Goal: Information Seeking & Learning: Learn about a topic

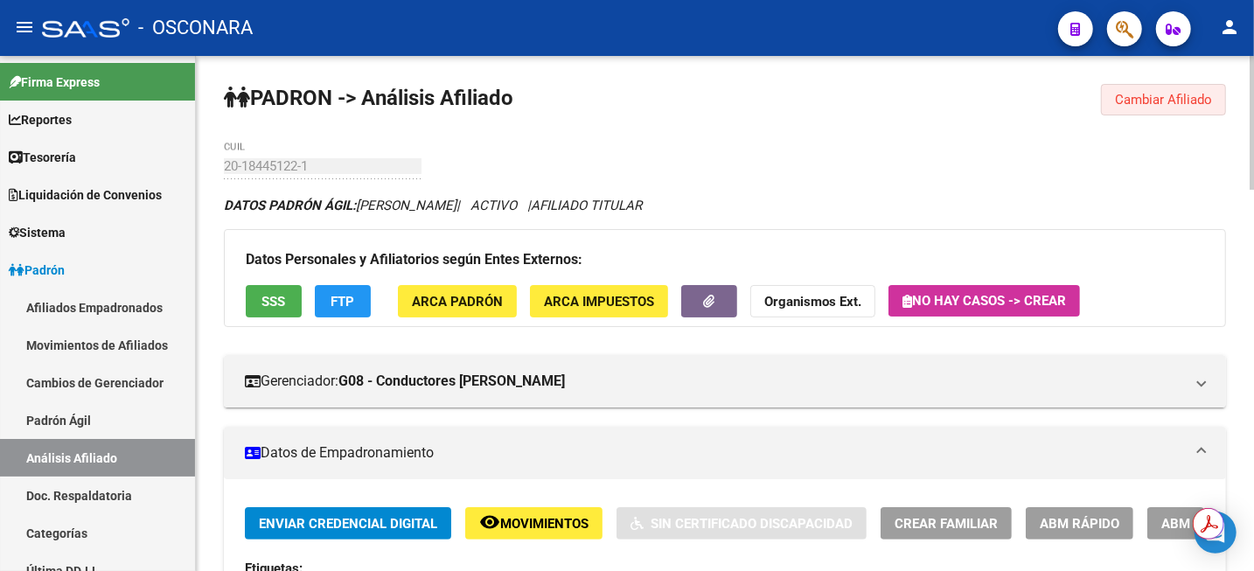
click at [1182, 95] on span "Cambiar Afiliado" at bounding box center [1163, 100] width 97 height 16
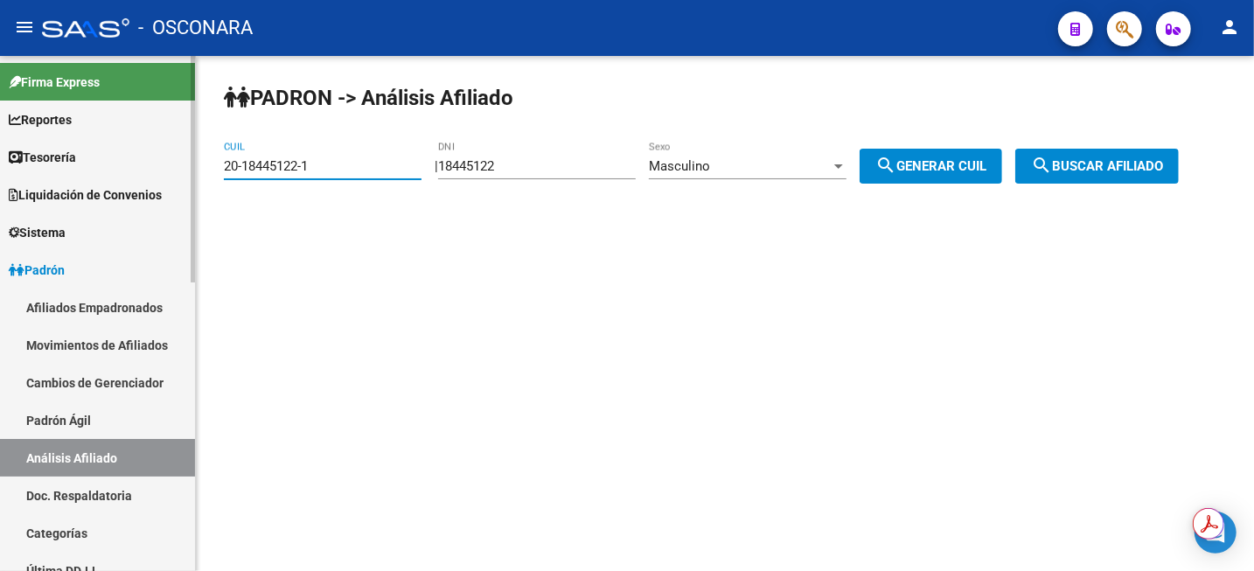
drag, startPoint x: 345, startPoint y: 163, endPoint x: 91, endPoint y: 160, distance: 253.7
click at [91, 160] on mat-sidenav-container "Firma Express Reportes Tablero de Control Ingresos Percibidos Análisis de todos…" at bounding box center [627, 313] width 1254 height 515
paste input "32016475-4"
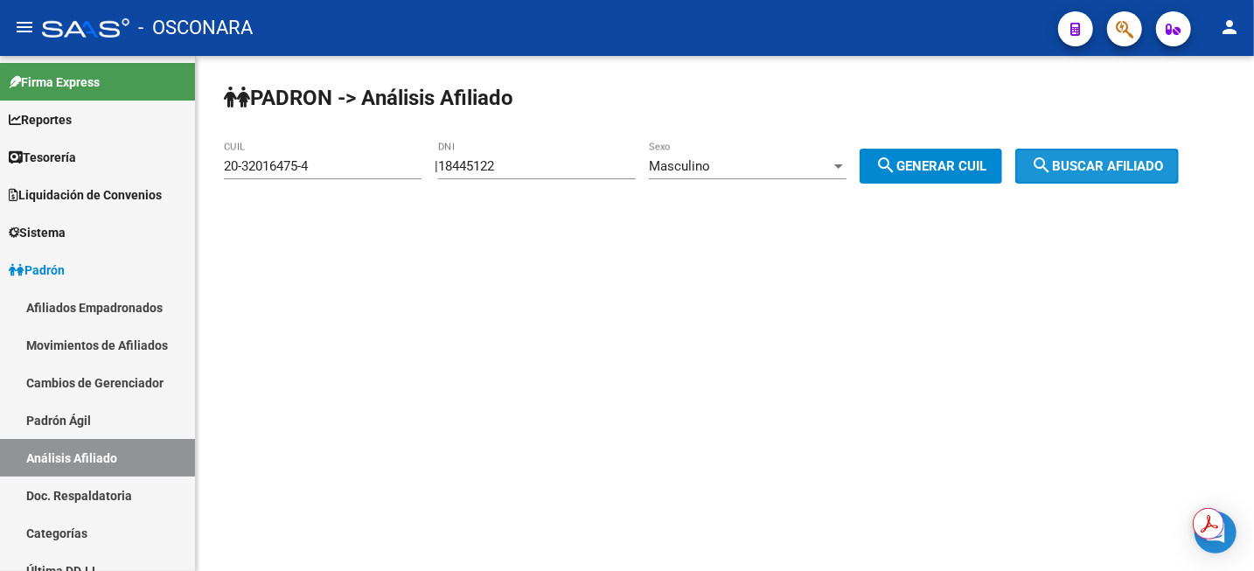
click at [1073, 160] on span "search Buscar afiliado" at bounding box center [1097, 166] width 132 height 16
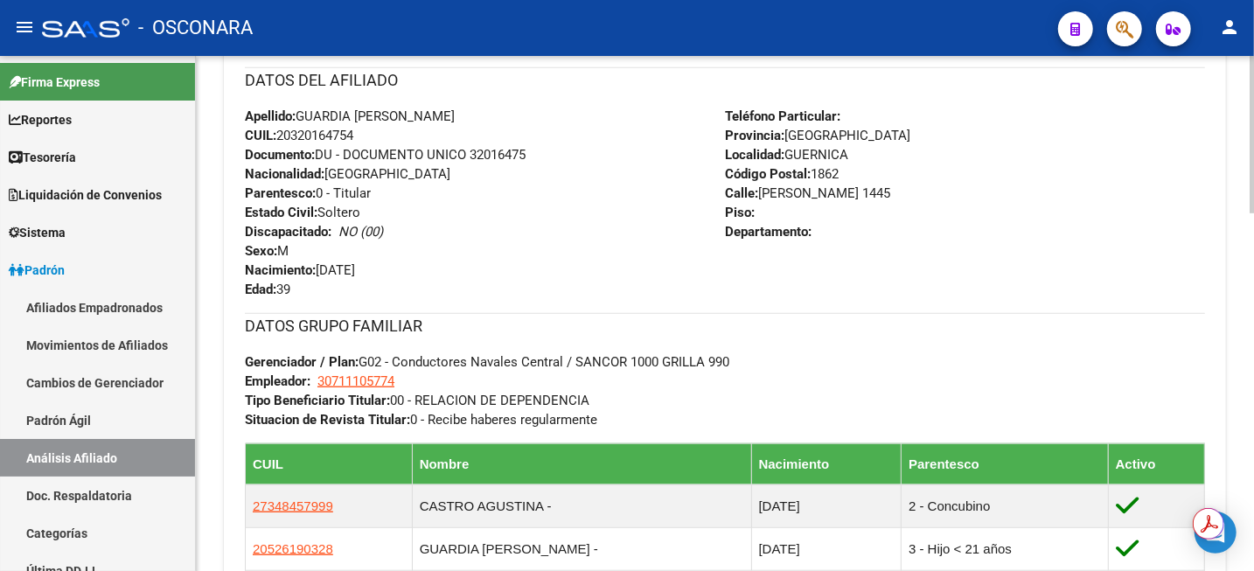
scroll to position [875, 0]
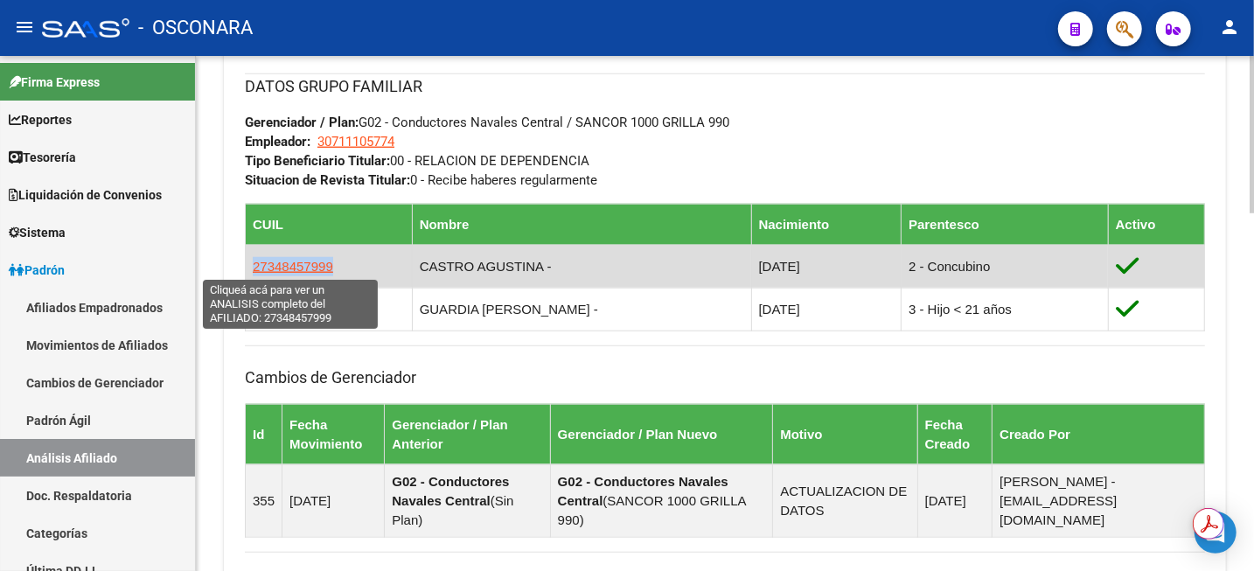
drag, startPoint x: 347, startPoint y: 273, endPoint x: 252, endPoint y: 273, distance: 95.3
click at [252, 273] on td "27348457999" at bounding box center [329, 266] width 167 height 43
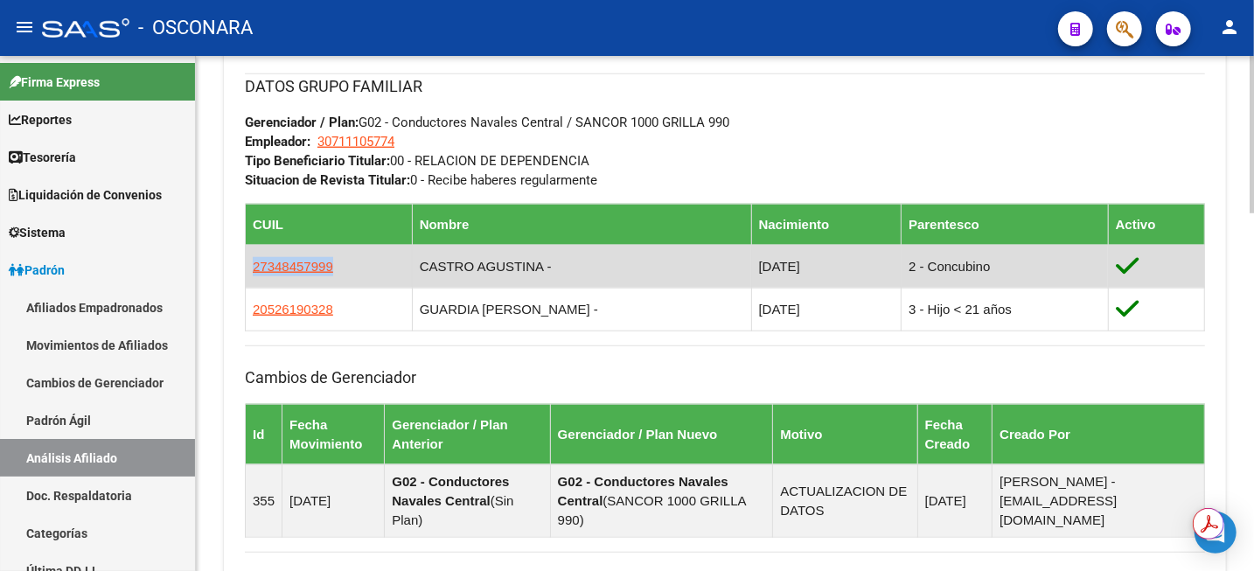
copy span "27348457999"
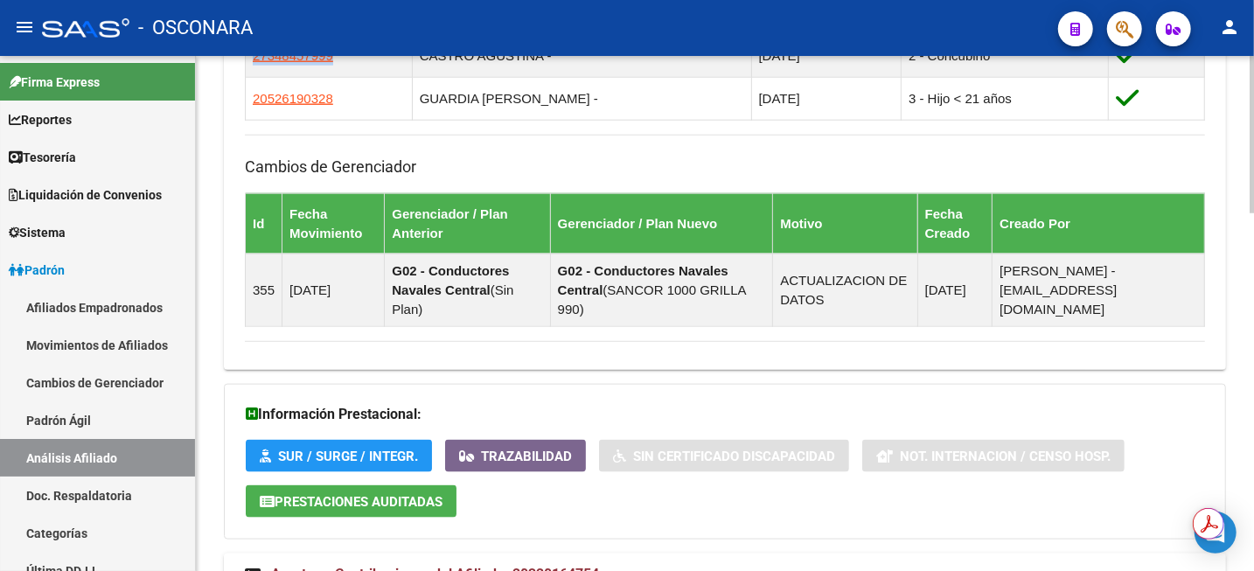
scroll to position [1168, 0]
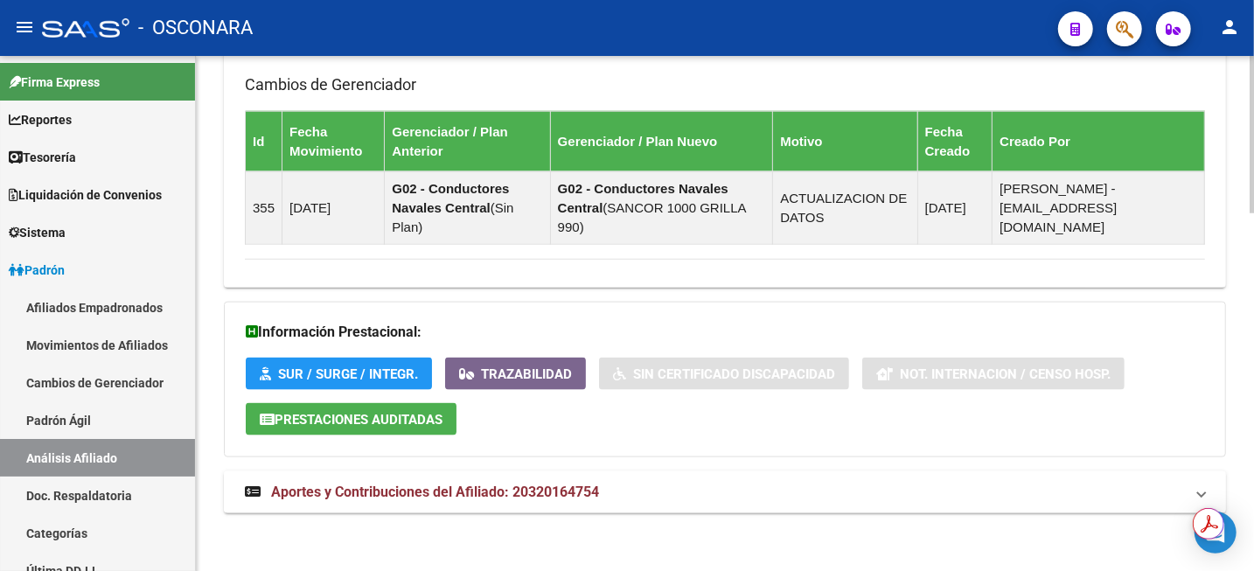
click at [442, 477] on mat-expansion-panel-header "Aportes y Contribuciones del Afiliado: 20320164754" at bounding box center [725, 492] width 1002 height 42
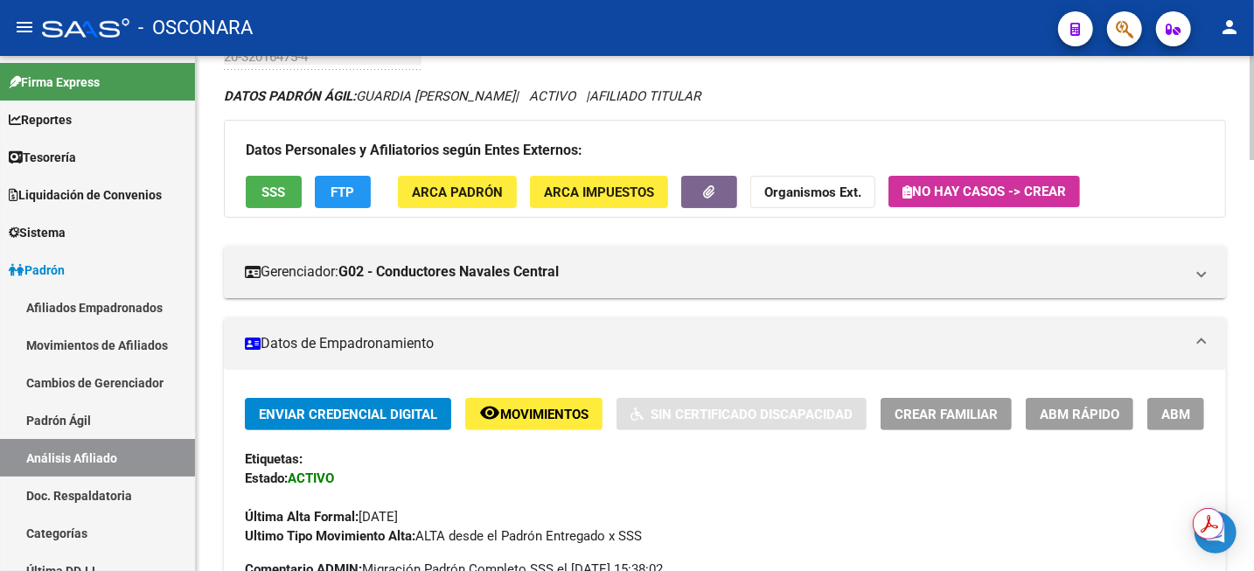
scroll to position [328, 0]
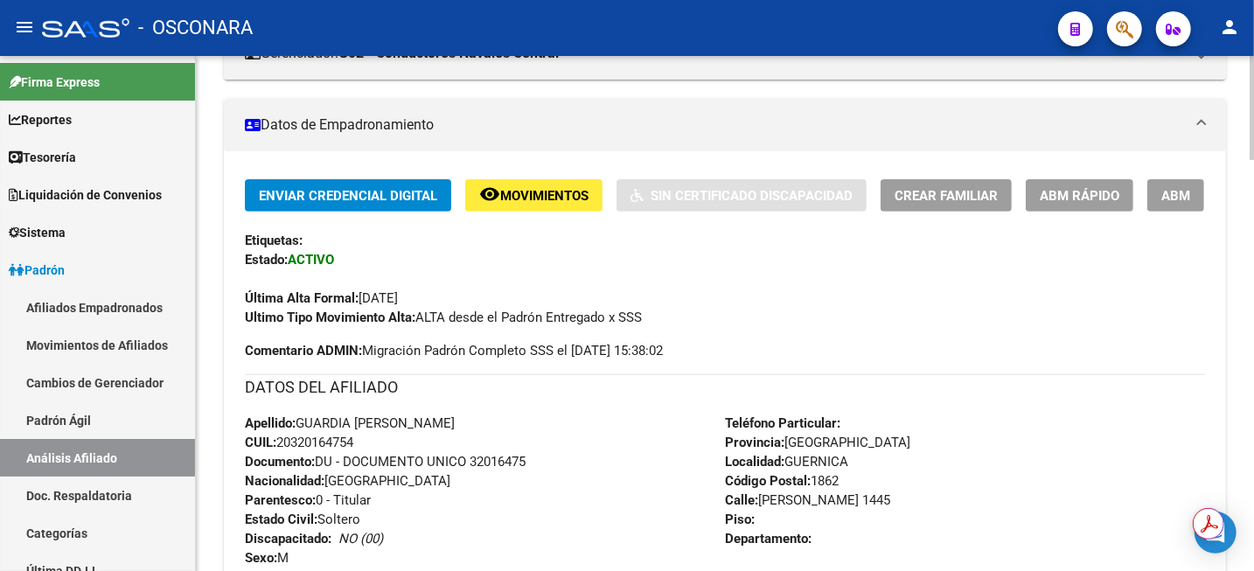
click at [320, 450] on div "Apellido: GUARDIA [PERSON_NAME]: 20320164754 Documento: DU - DOCUMENTO UNICO 32…" at bounding box center [485, 510] width 480 height 192
click at [317, 445] on span "CUIL: 20320164754" at bounding box center [299, 443] width 108 height 16
copy span "20320164754"
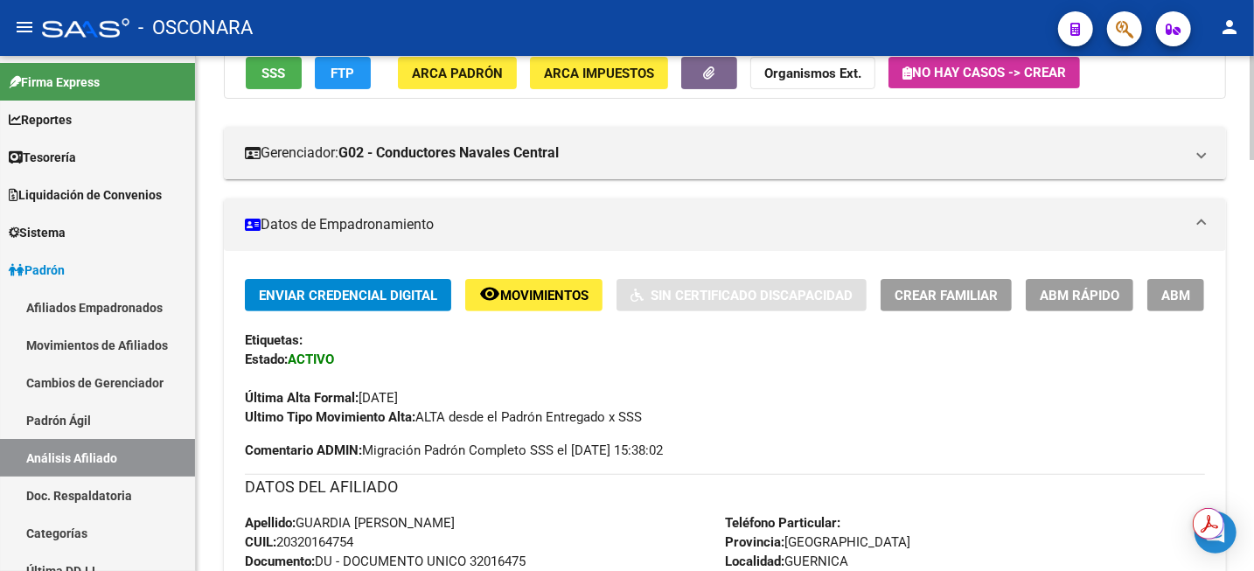
scroll to position [0, 0]
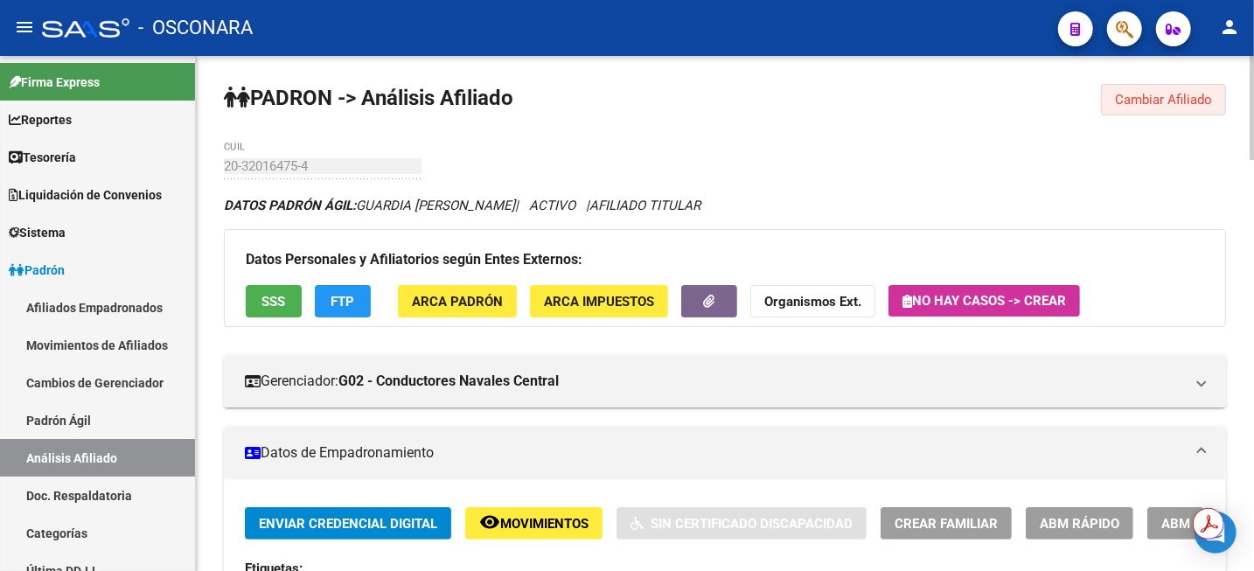
click at [1153, 98] on span "Cambiar Afiliado" at bounding box center [1163, 100] width 97 height 16
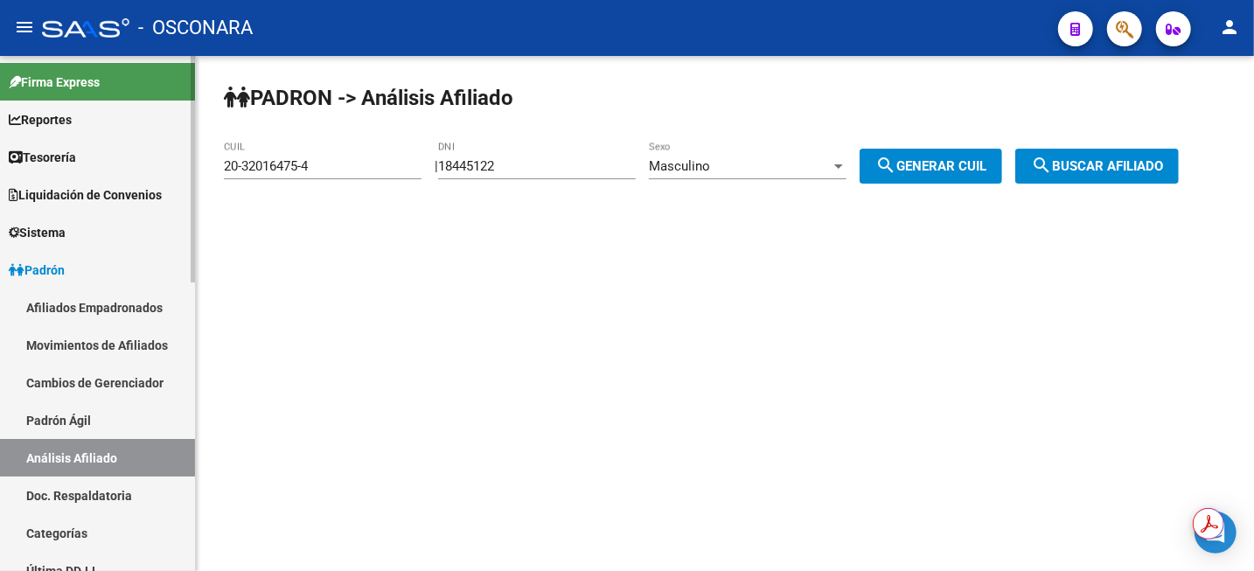
drag, startPoint x: 378, startPoint y: 170, endPoint x: 114, endPoint y: 171, distance: 264.1
click at [114, 171] on mat-sidenav-container "Firma Express Reportes Tablero de Control Ingresos Percibidos Análisis de todos…" at bounding box center [627, 313] width 1254 height 515
paste input "42416878-6"
type input "20-42416878-6"
click at [1072, 159] on span "search Buscar afiliado" at bounding box center [1097, 166] width 132 height 16
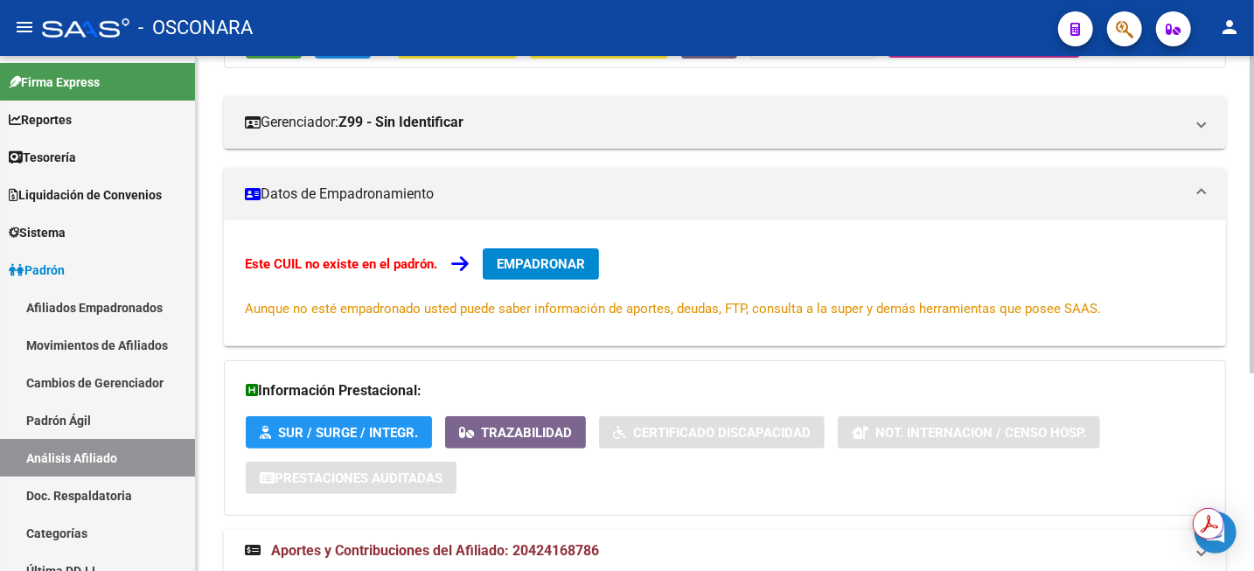
scroll to position [320, 0]
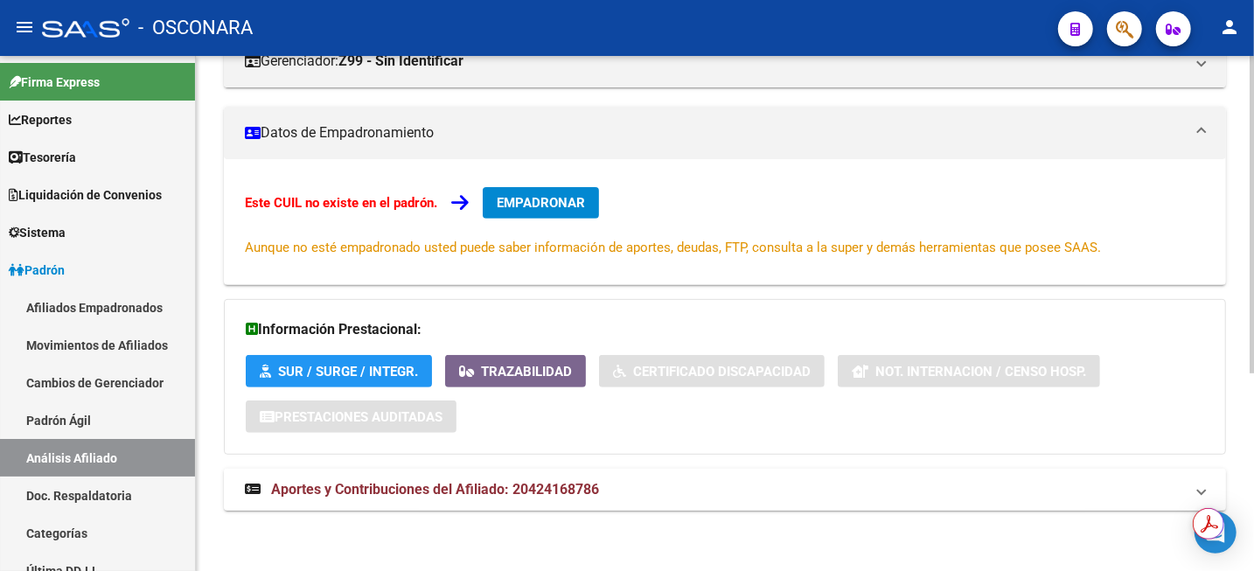
click at [559, 486] on span "Aportes y Contribuciones del Afiliado: 20424168786" at bounding box center [435, 489] width 328 height 17
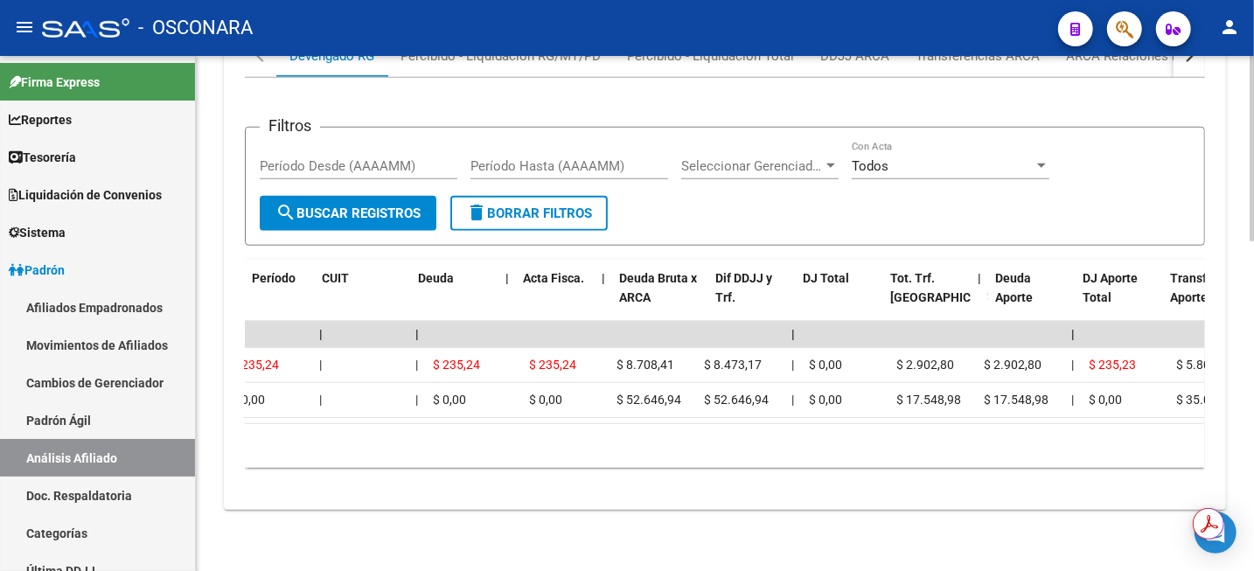
scroll to position [0, 0]
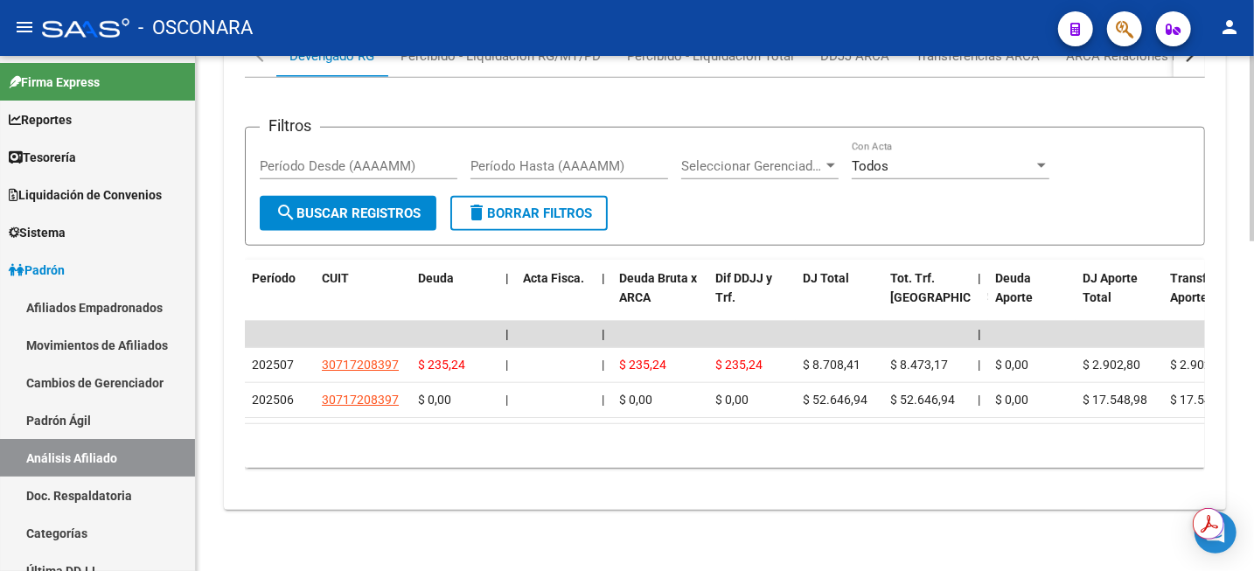
drag, startPoint x: 480, startPoint y: 428, endPoint x: 506, endPoint y: 428, distance: 26.2
click at [506, 428] on div "10 total 1" at bounding box center [725, 446] width 960 height 44
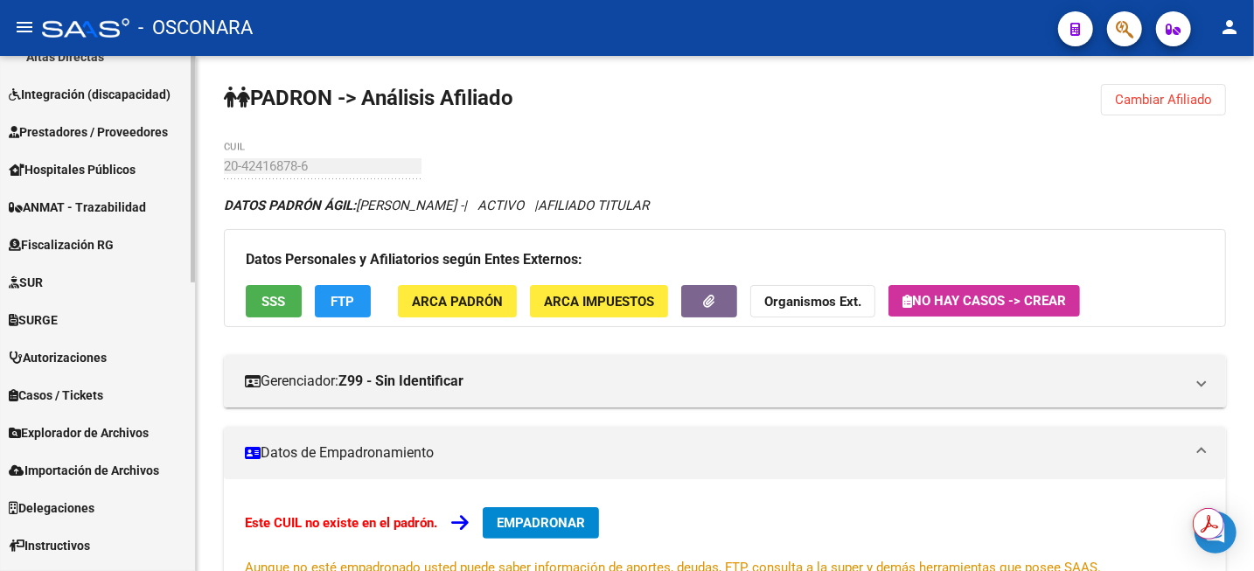
scroll to position [656, 0]
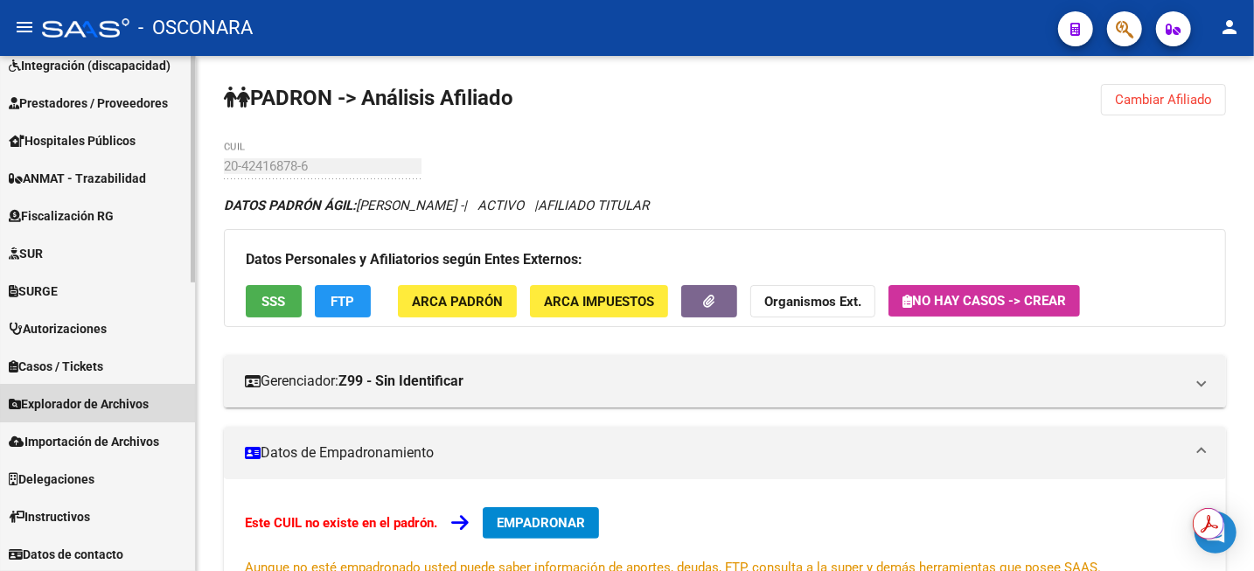
click at [141, 404] on span "Explorador de Archivos" at bounding box center [79, 403] width 140 height 19
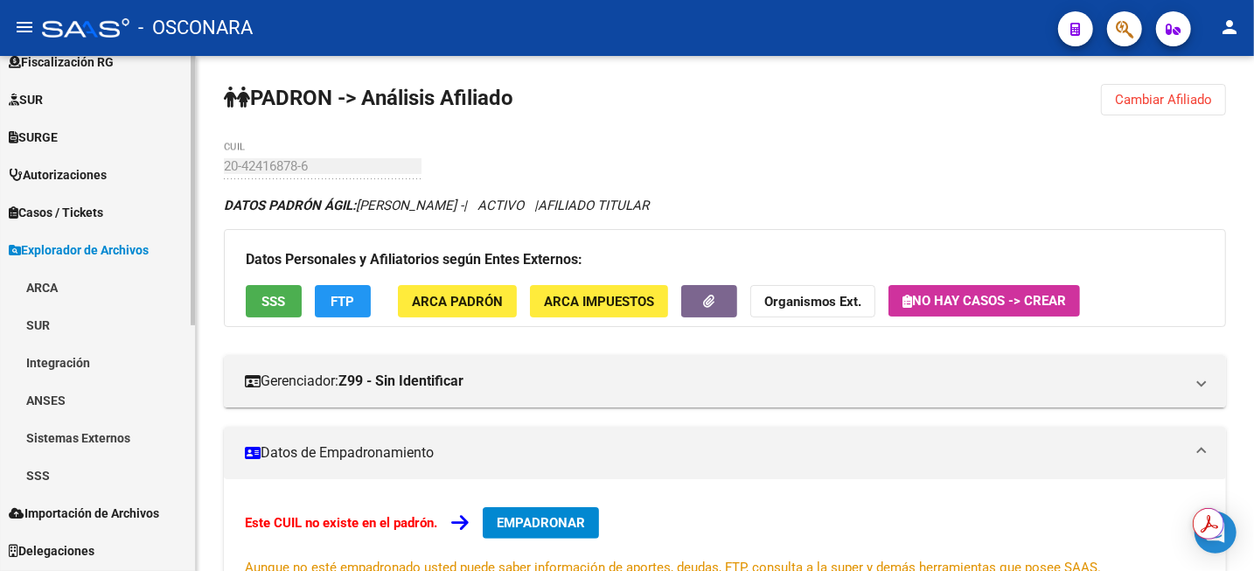
scroll to position [460, 0]
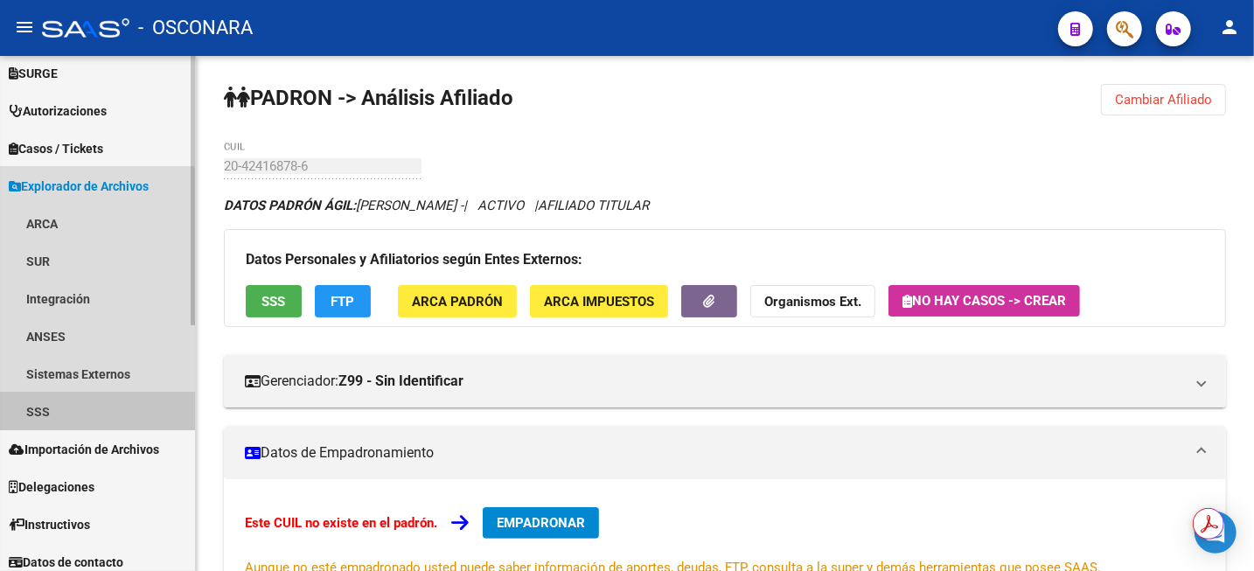
click at [47, 409] on link "SSS" at bounding box center [97, 412] width 195 height 38
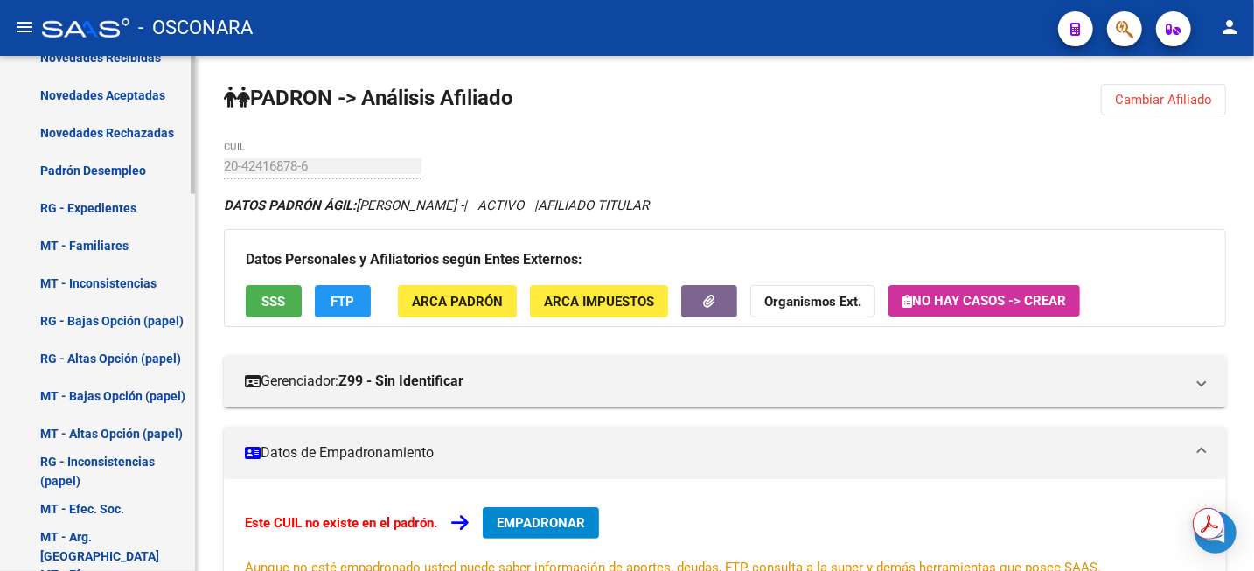
scroll to position [1082, 0]
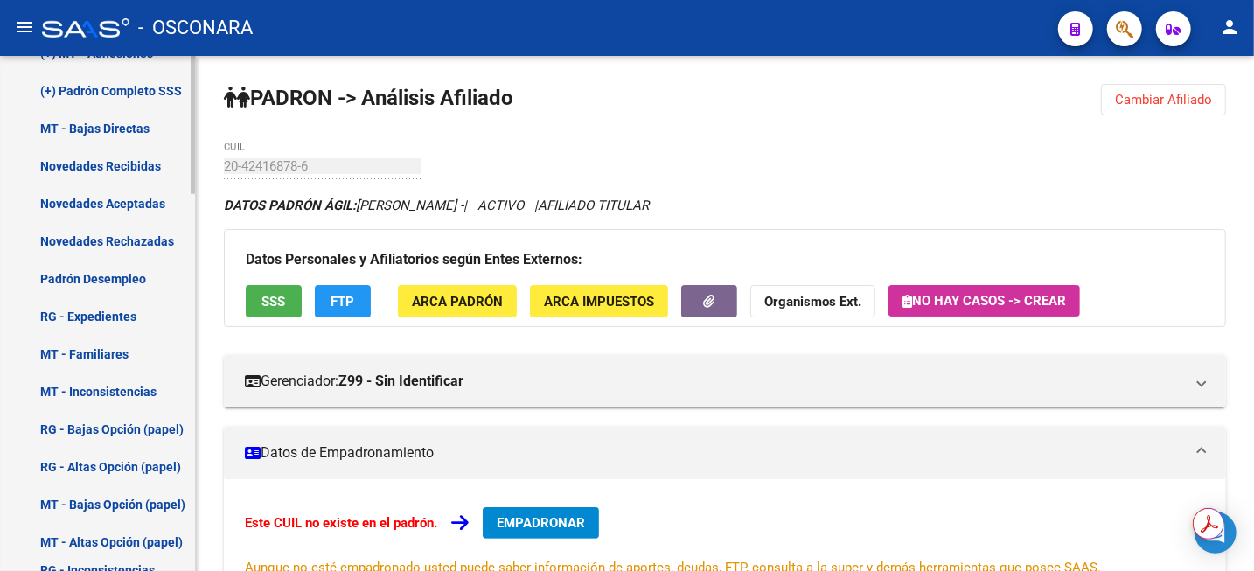
click at [85, 165] on link "Novedades Recibidas" at bounding box center [97, 166] width 195 height 38
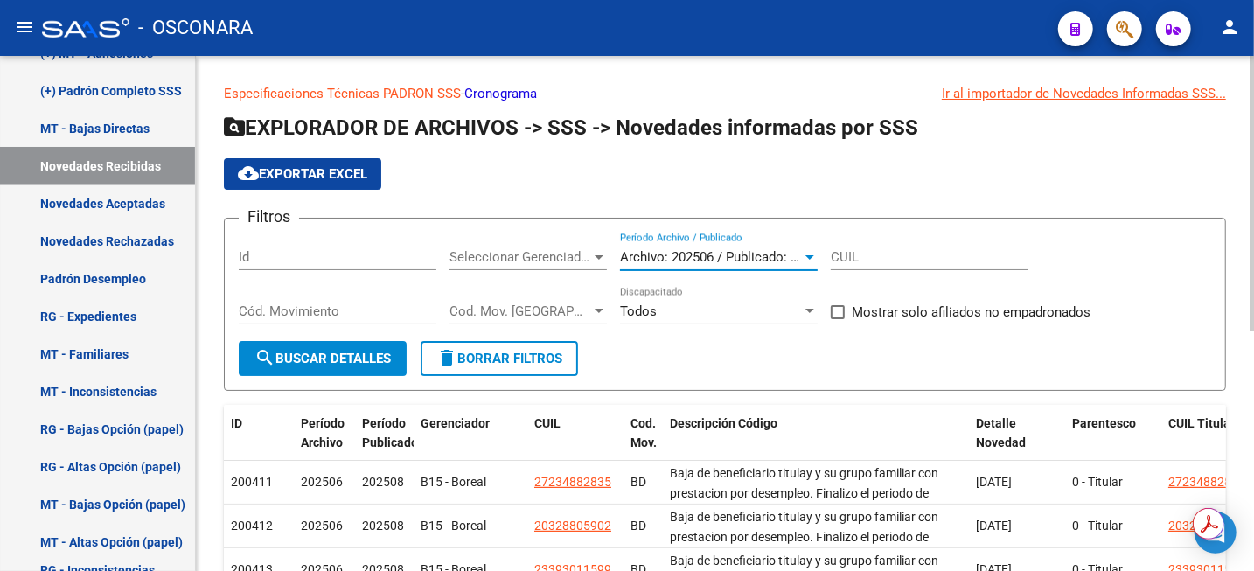
click at [807, 257] on div at bounding box center [810, 257] width 9 height 4
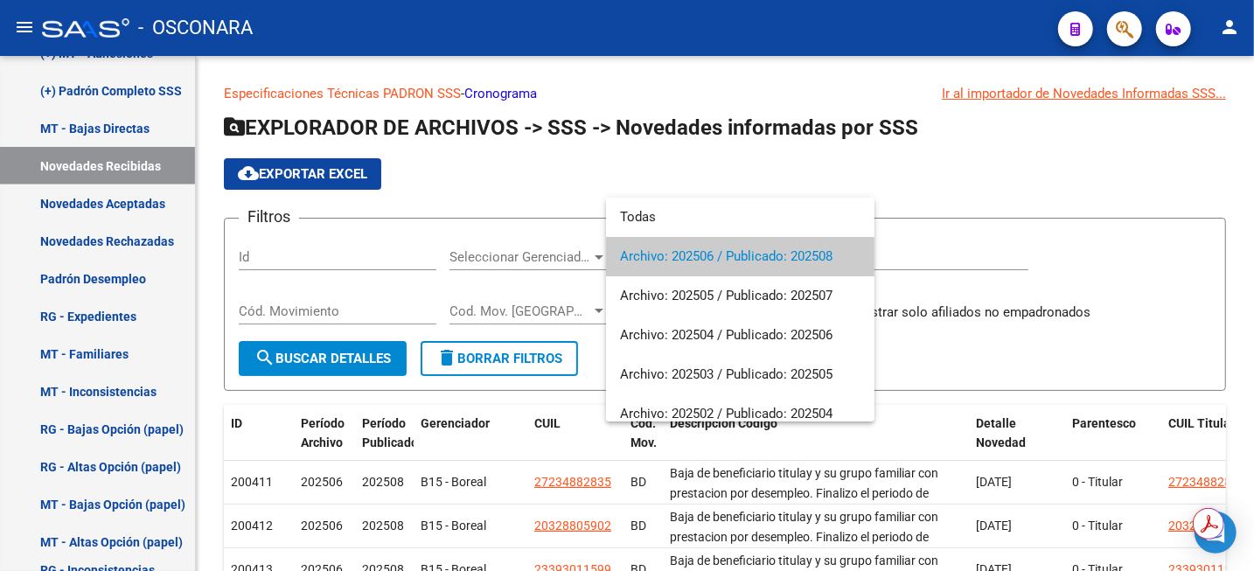
click at [812, 246] on span "Archivo: 202506 / Publicado: 202508" at bounding box center [740, 256] width 241 height 39
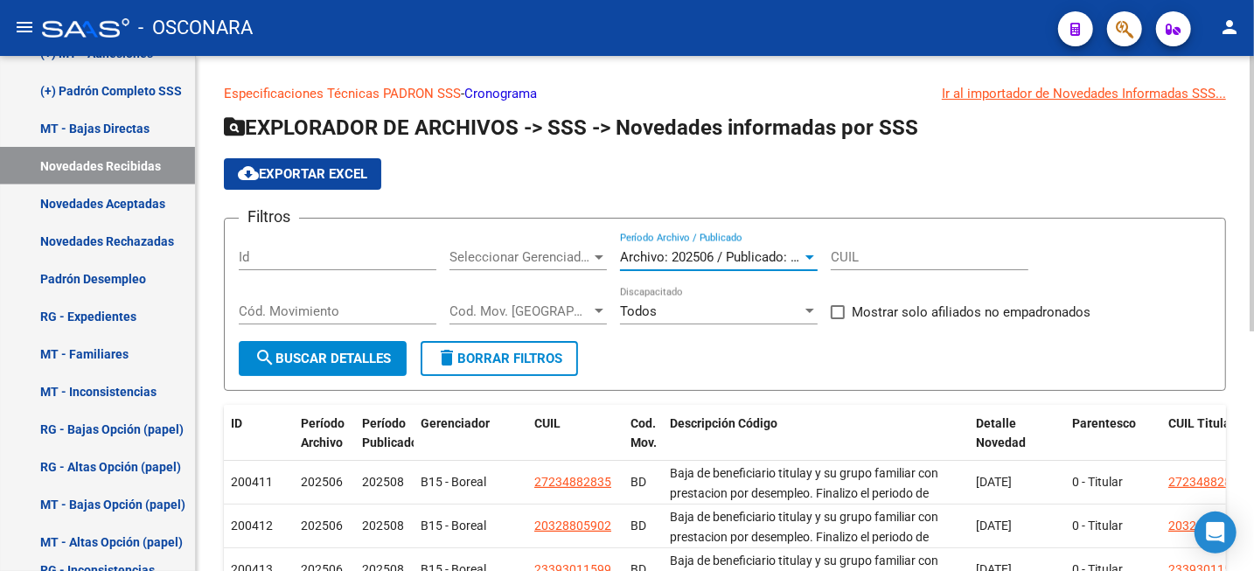
click at [582, 262] on span "Seleccionar Gerenciador" at bounding box center [521, 257] width 142 height 16
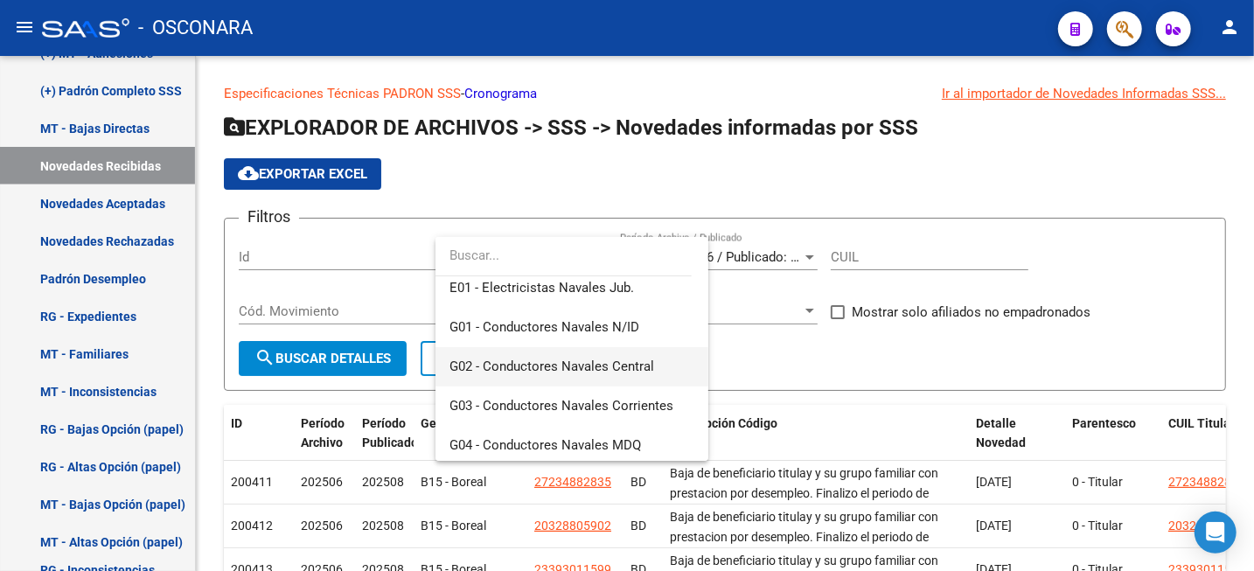
scroll to position [328, 0]
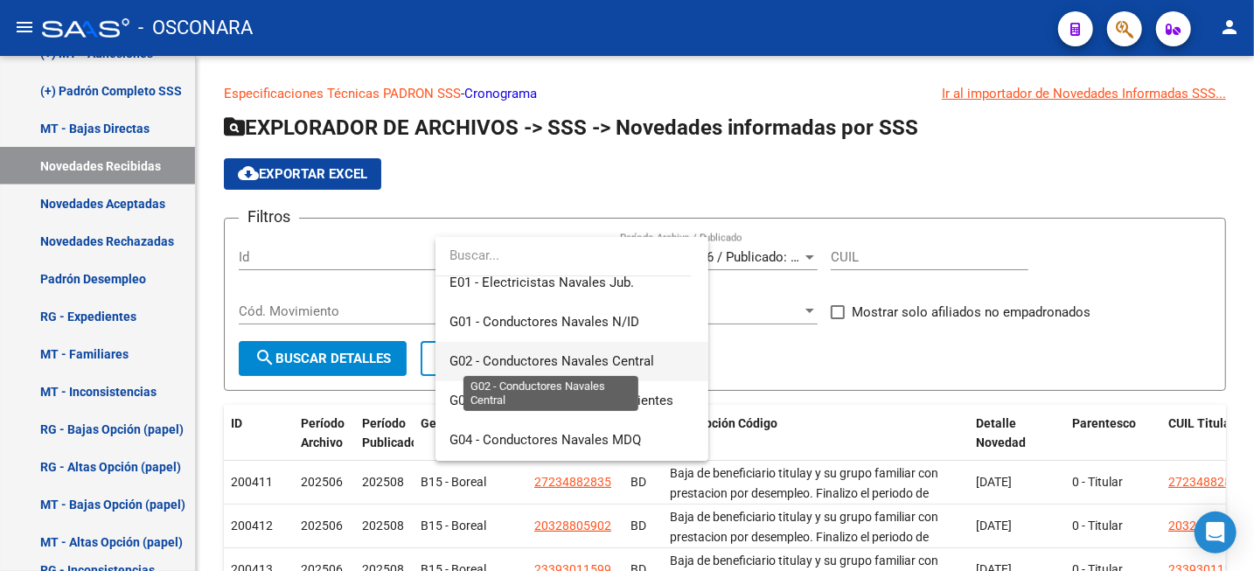
click at [584, 355] on span "G02 - Conductores Navales Central" at bounding box center [552, 361] width 205 height 16
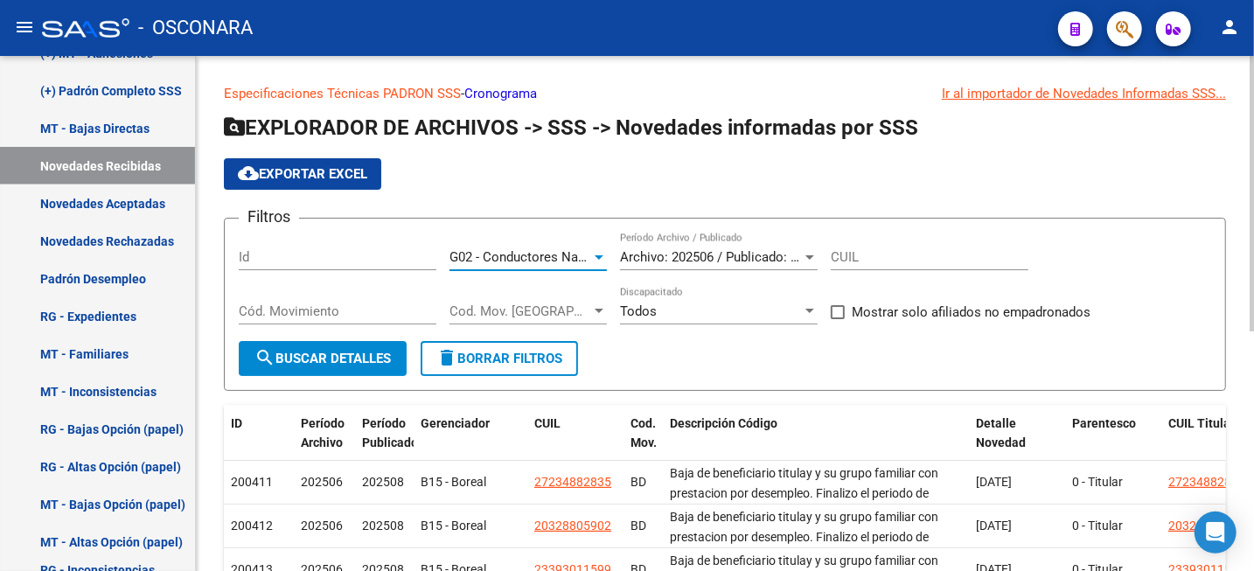
click at [344, 360] on span "search Buscar Detalles" at bounding box center [323, 359] width 136 height 16
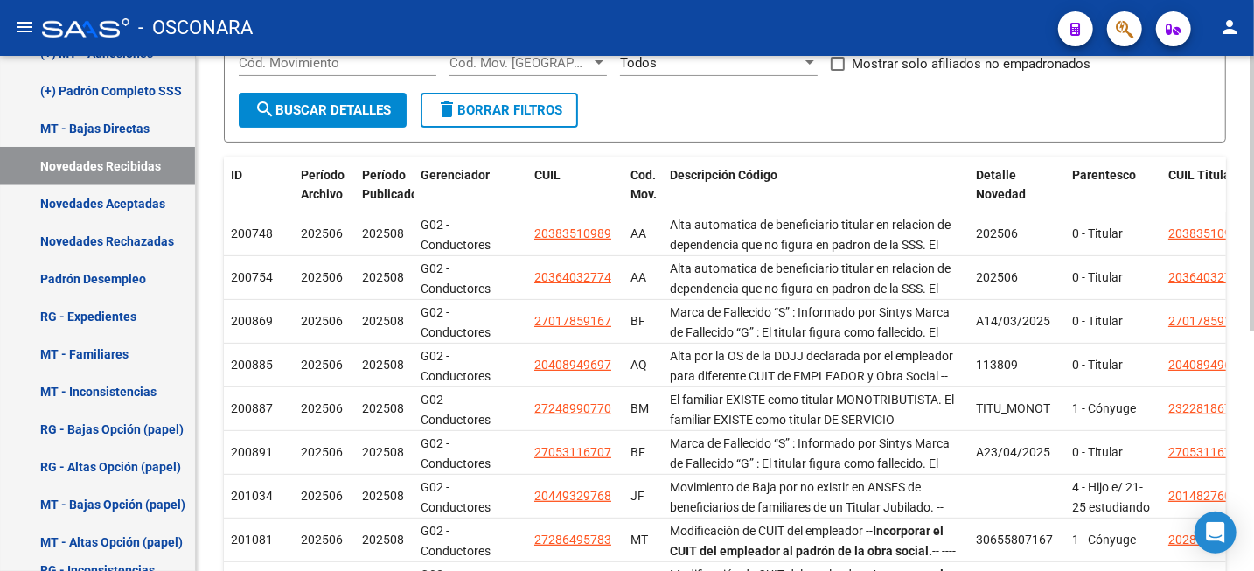
scroll to position [229, 0]
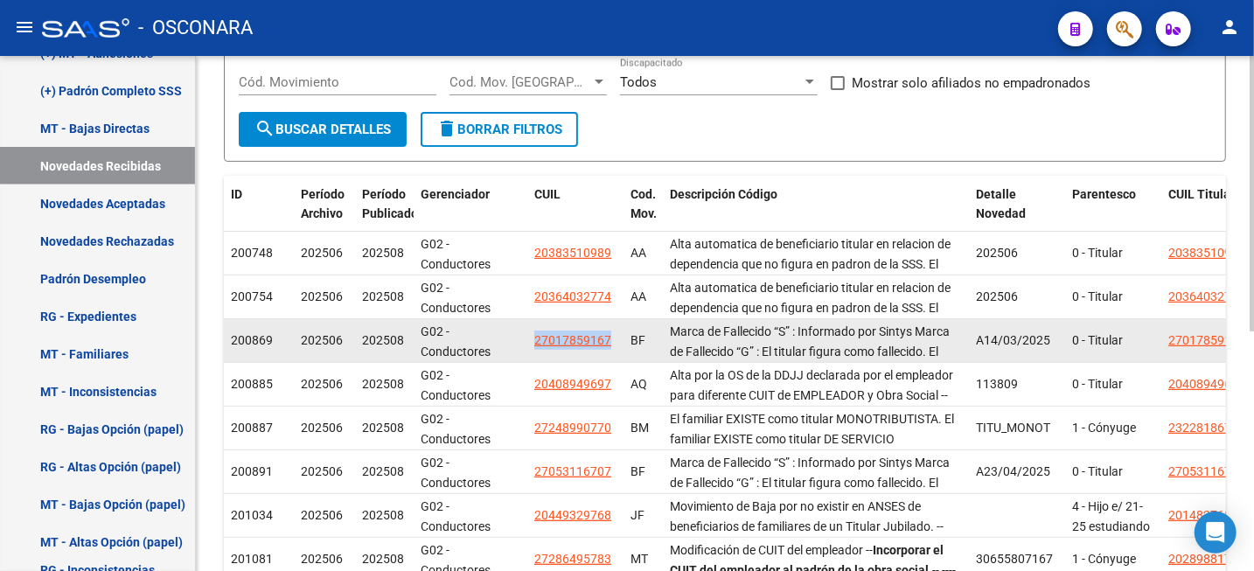
drag, startPoint x: 526, startPoint y: 342, endPoint x: 610, endPoint y: 349, distance: 84.3
copy div "Navales Central 27017859167"
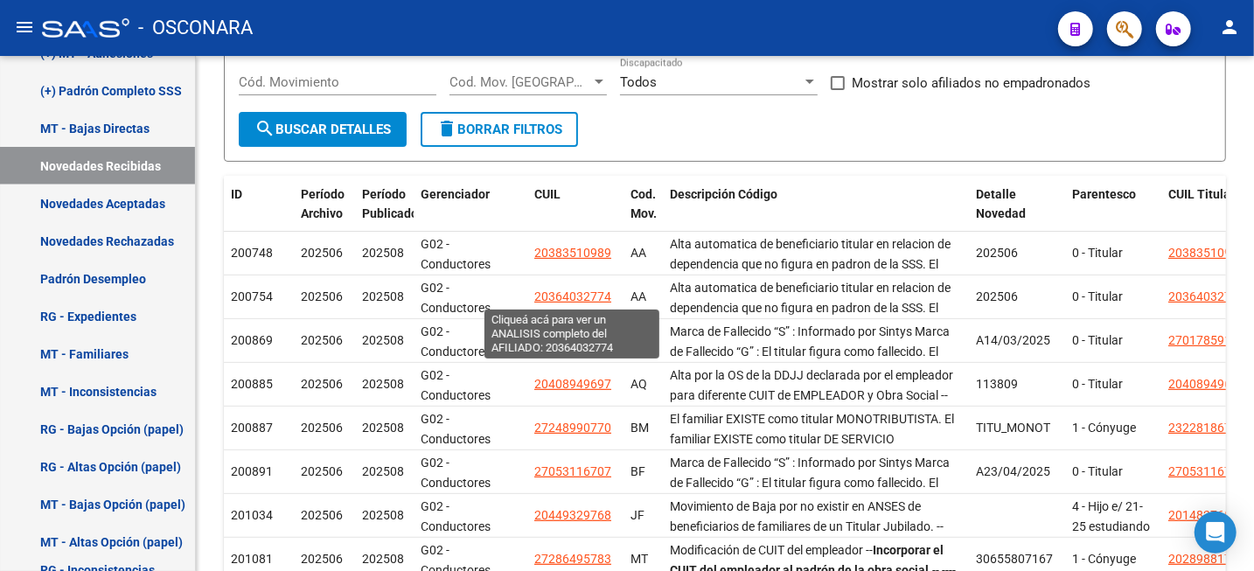
copy div "Navales Central 27017859167"
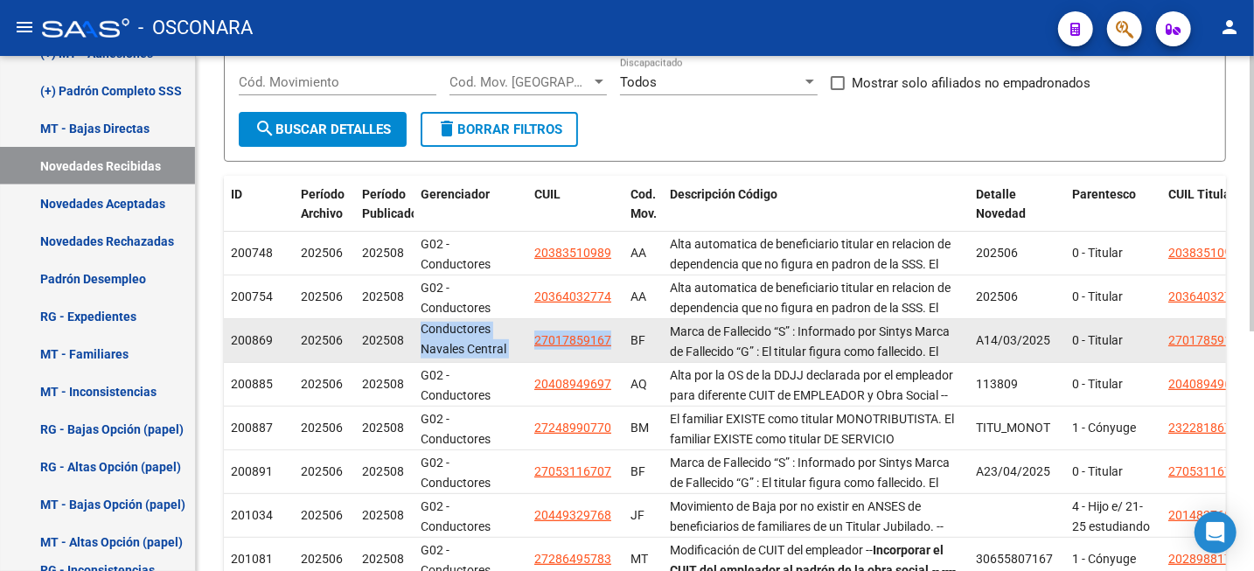
scroll to position [0, 0]
drag, startPoint x: 492, startPoint y: 333, endPoint x: 589, endPoint y: 346, distance: 97.1
click at [534, 322] on datatable-body-cell "27017859167" at bounding box center [575, 340] width 96 height 43
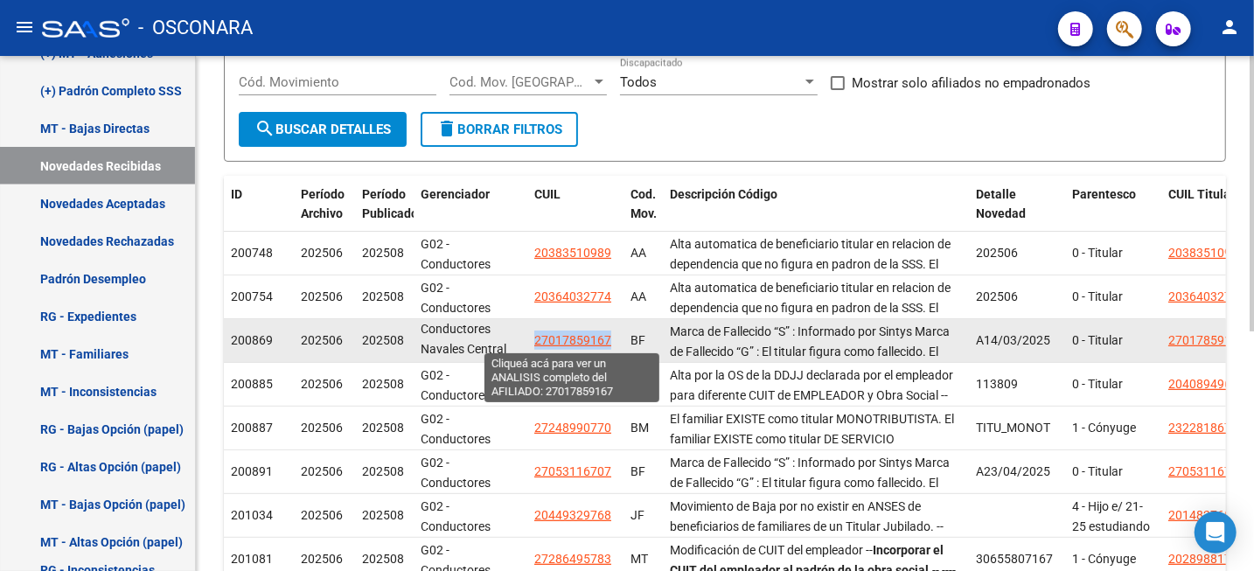
drag, startPoint x: 534, startPoint y: 339, endPoint x: 610, endPoint y: 343, distance: 75.3
click at [610, 343] on span "27017859167" at bounding box center [572, 340] width 77 height 14
copy span "27017859167"
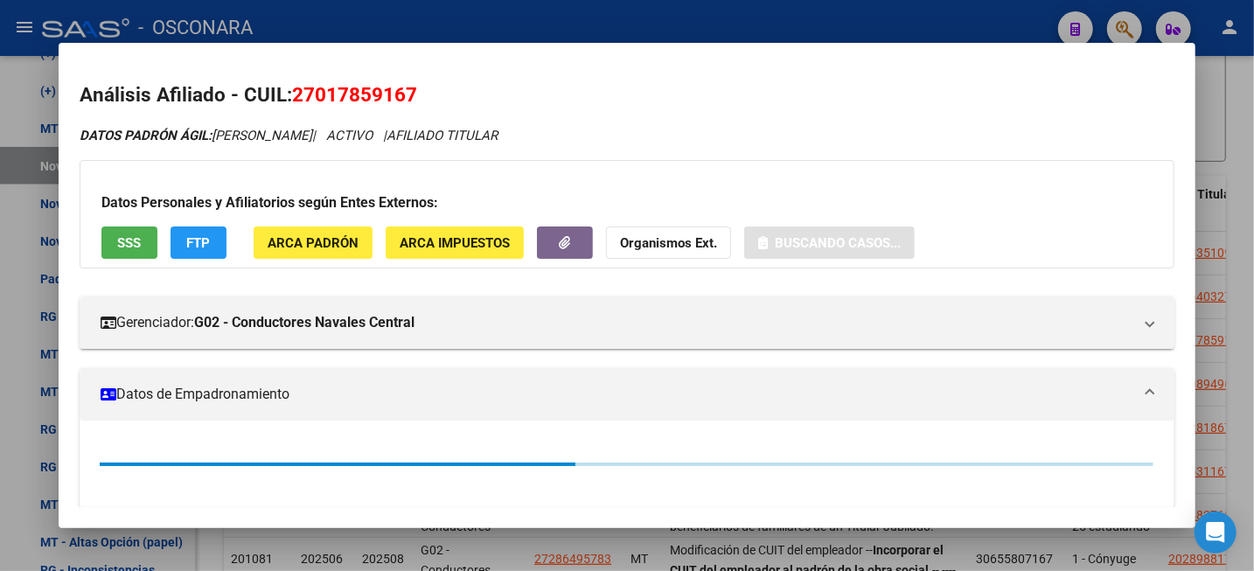
click at [401, 93] on span "27017859167" at bounding box center [354, 94] width 125 height 23
click at [400, 93] on span "27017859167" at bounding box center [354, 94] width 125 height 23
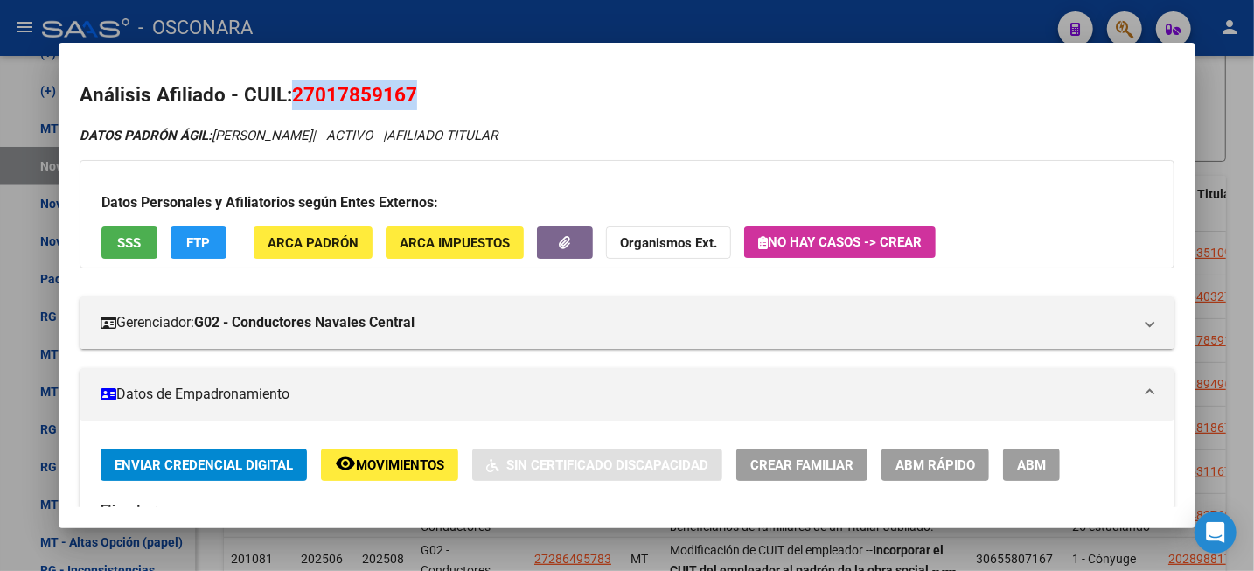
click at [399, 94] on span "27017859167" at bounding box center [354, 94] width 125 height 23
click at [406, 94] on span "27017859167" at bounding box center [354, 94] width 125 height 23
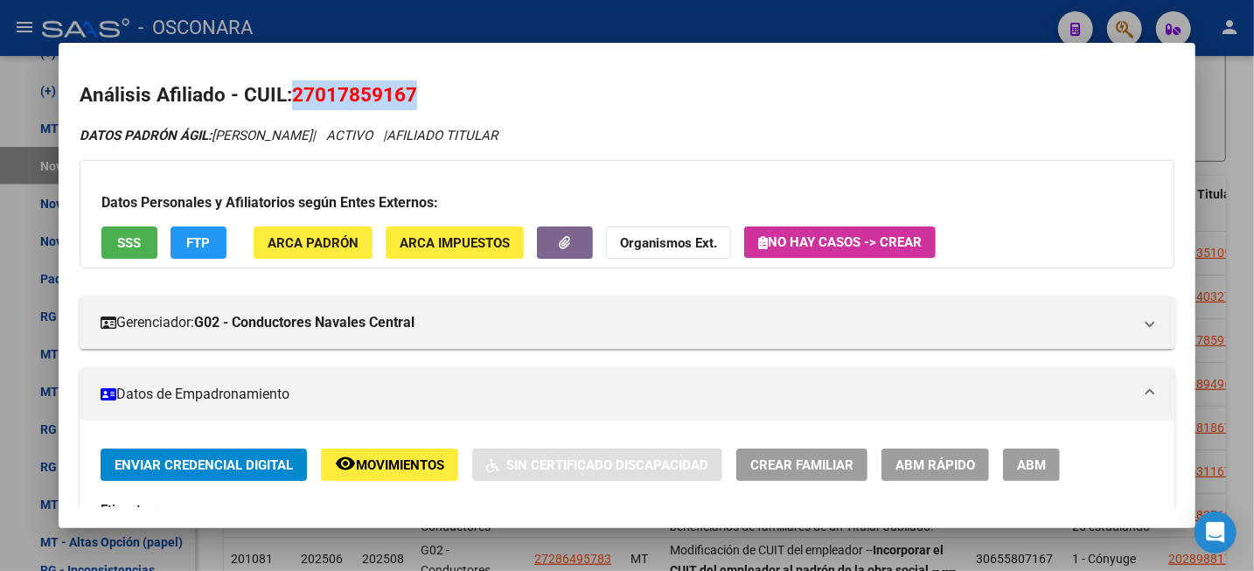
copy span "27017859167"
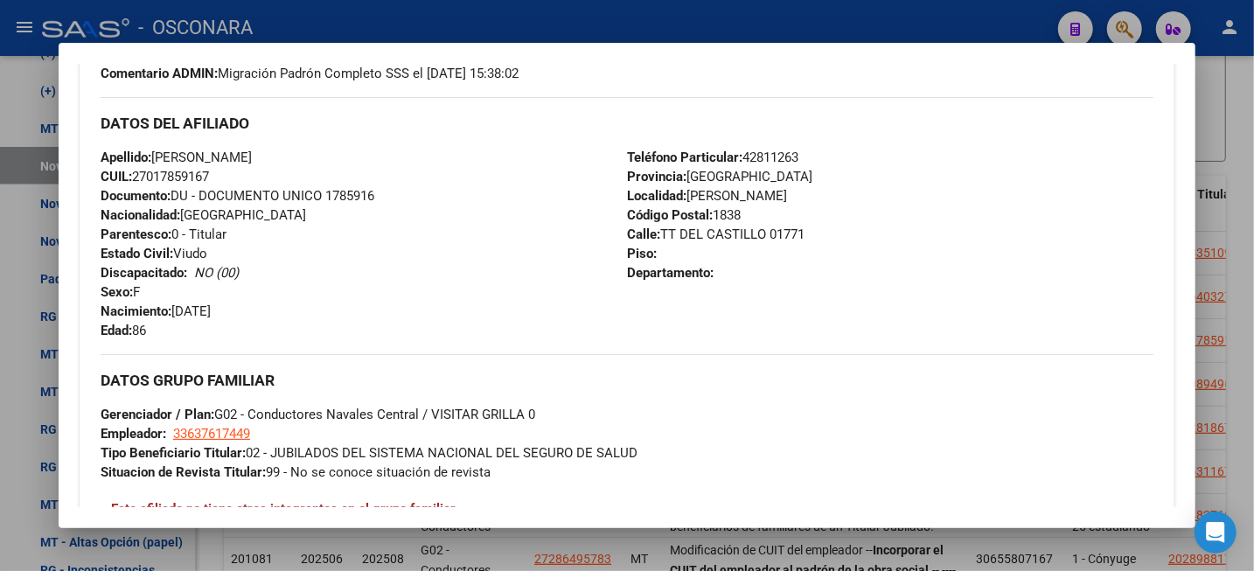
scroll to position [656, 0]
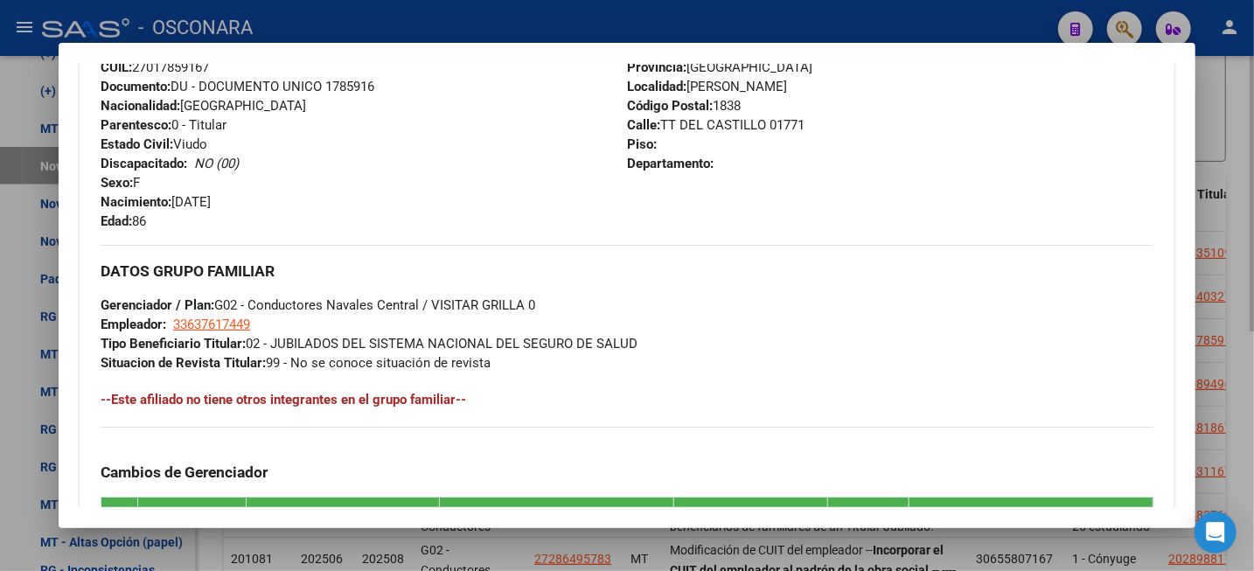
click at [1237, 142] on div at bounding box center [627, 285] width 1254 height 571
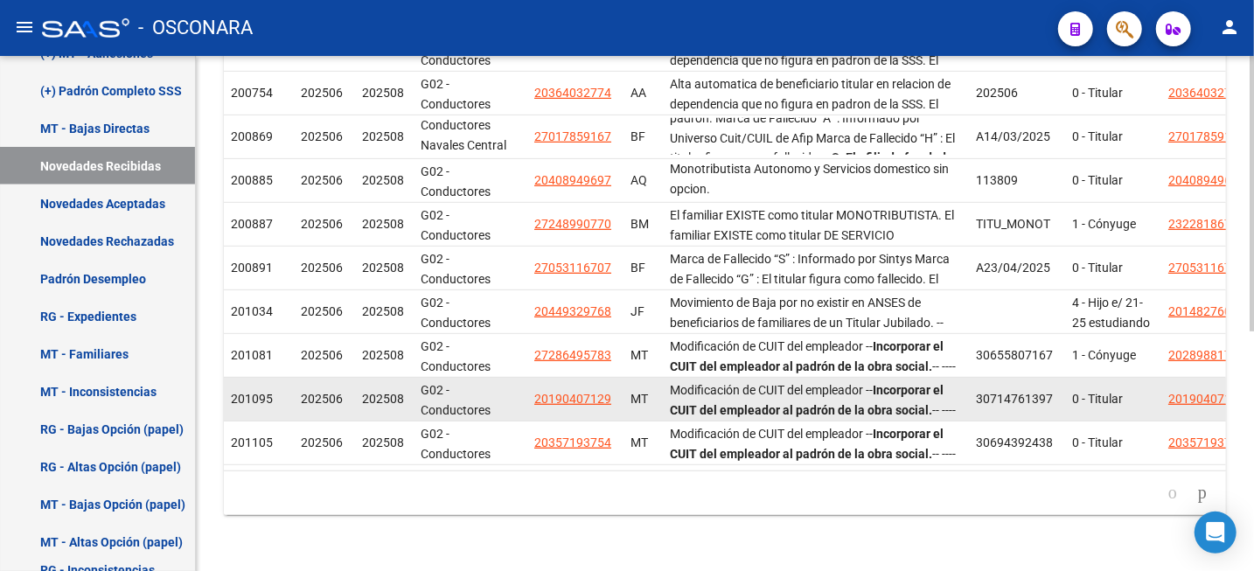
scroll to position [448, 0]
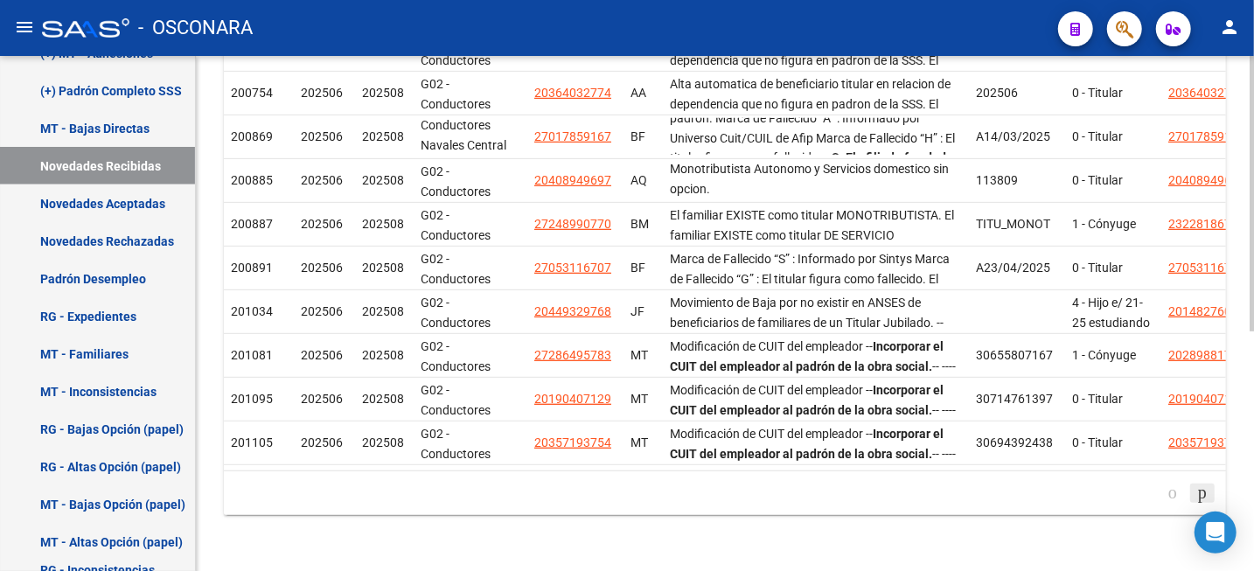
click at [1196, 491] on icon "go to next page" at bounding box center [1203, 492] width 14 height 21
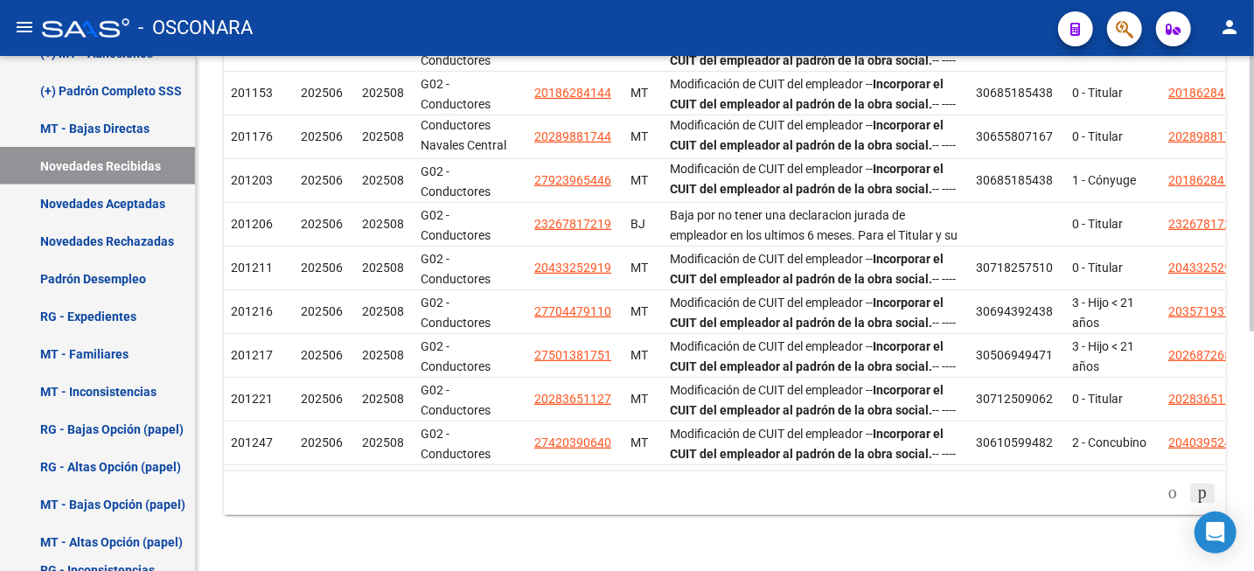
click at [1197, 492] on icon "go to next page" at bounding box center [1203, 492] width 14 height 21
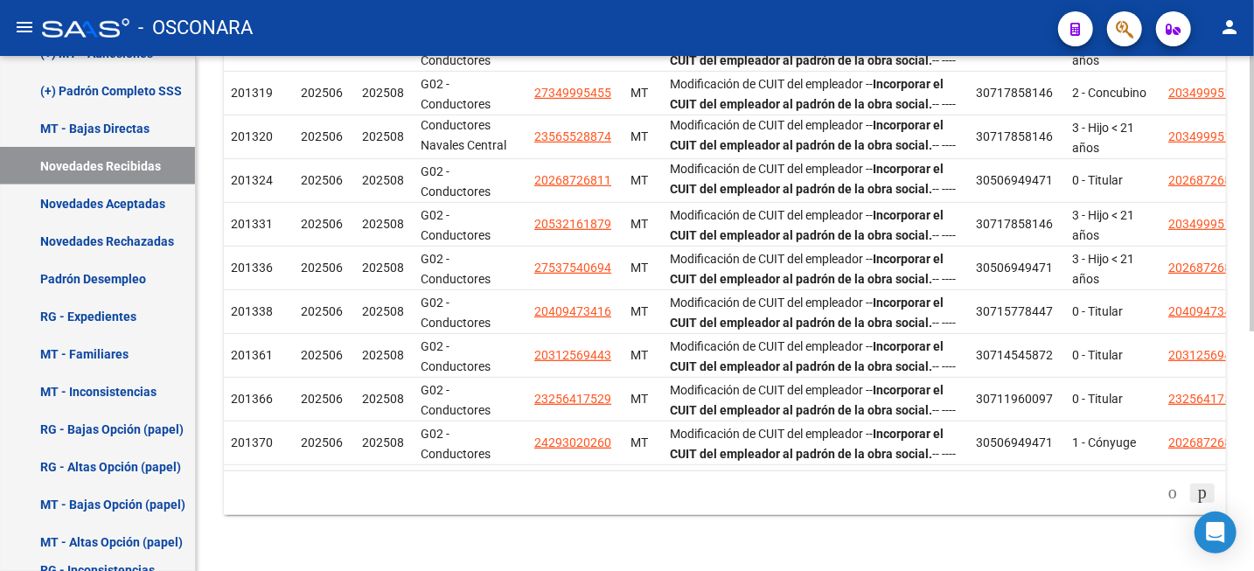
click at [1198, 494] on icon "go to next page" at bounding box center [1203, 492] width 14 height 21
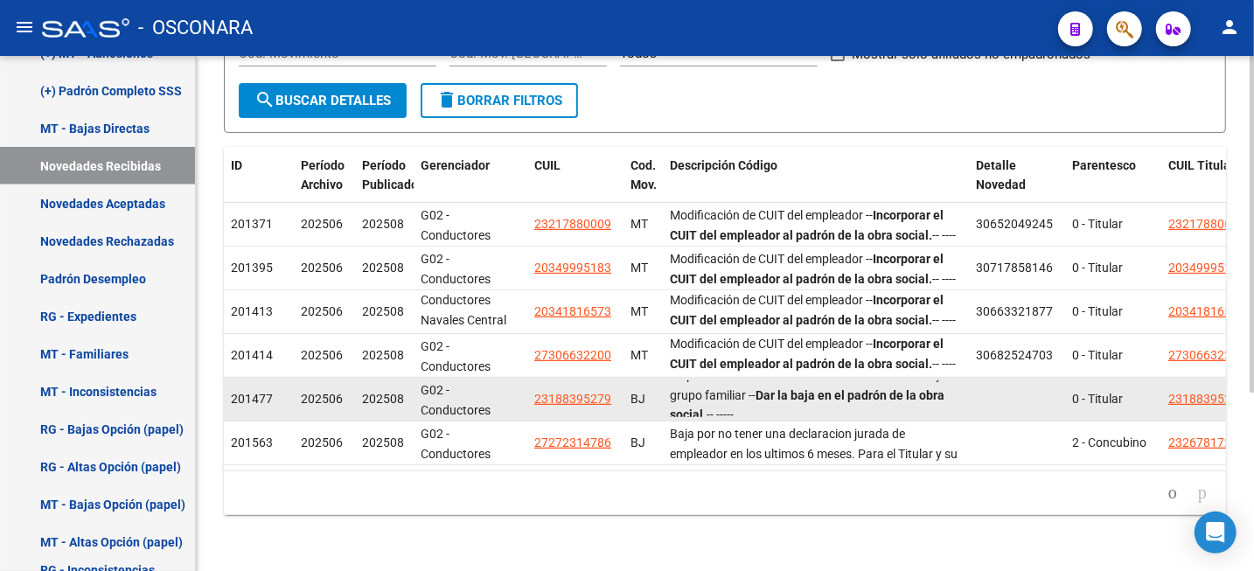
scroll to position [43, 0]
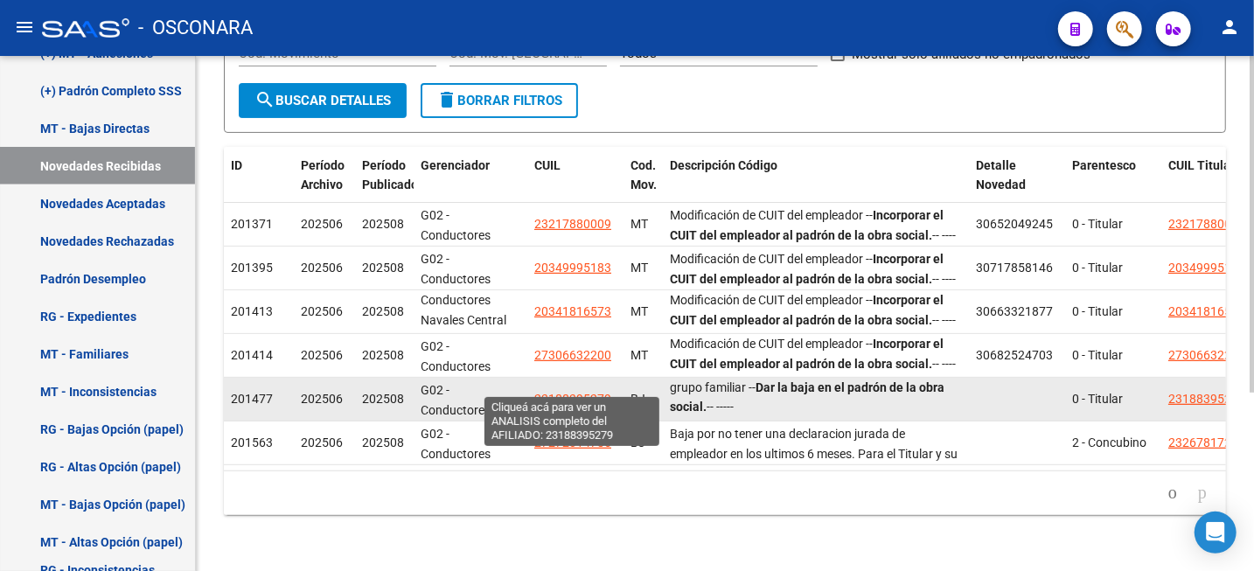
drag, startPoint x: 525, startPoint y: 383, endPoint x: 594, endPoint y: 389, distance: 69.4
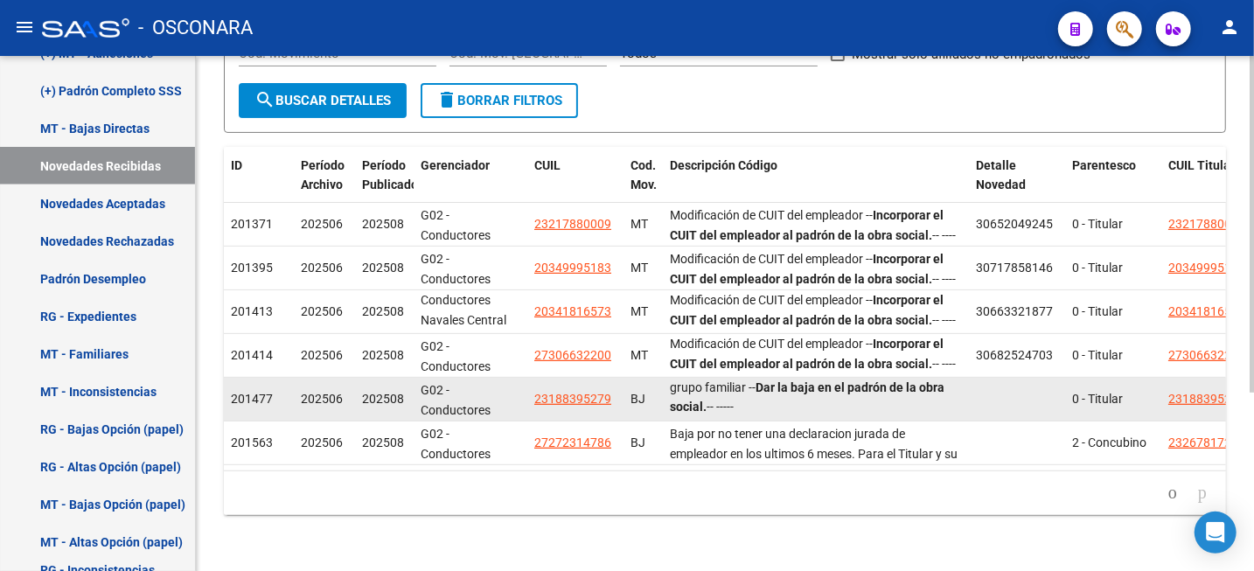
click at [518, 380] on div "G02 - Conductores Navales Central" at bounding box center [471, 398] width 100 height 37
click at [534, 392] on span "23188395279" at bounding box center [572, 399] width 77 height 14
copy div "Conductores Navales Central 231883952"
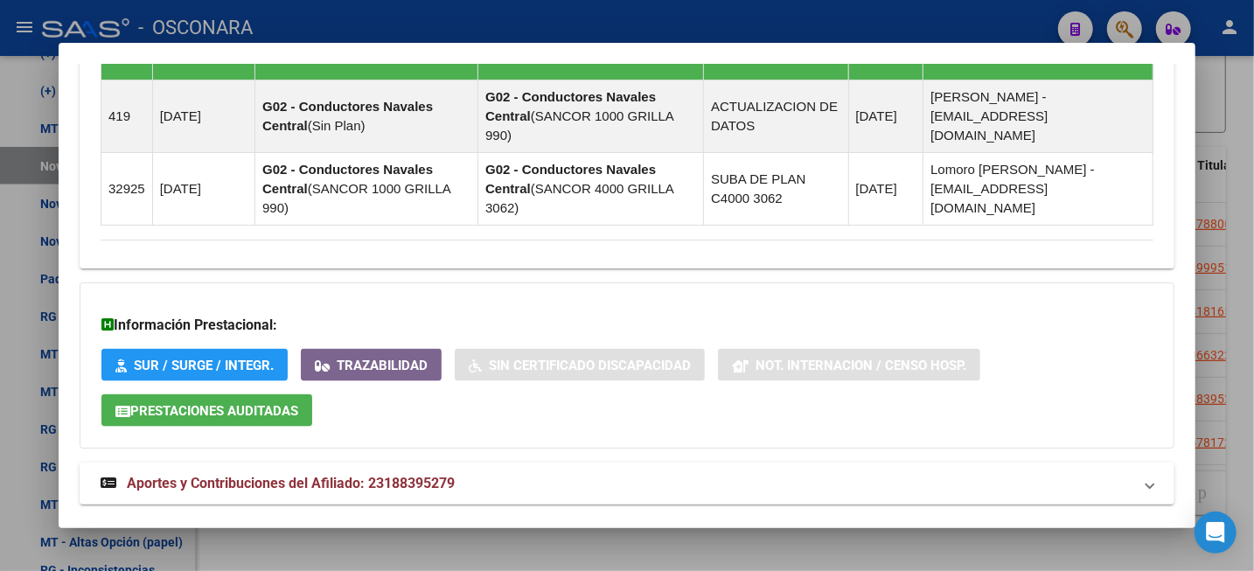
scroll to position [1206, 0]
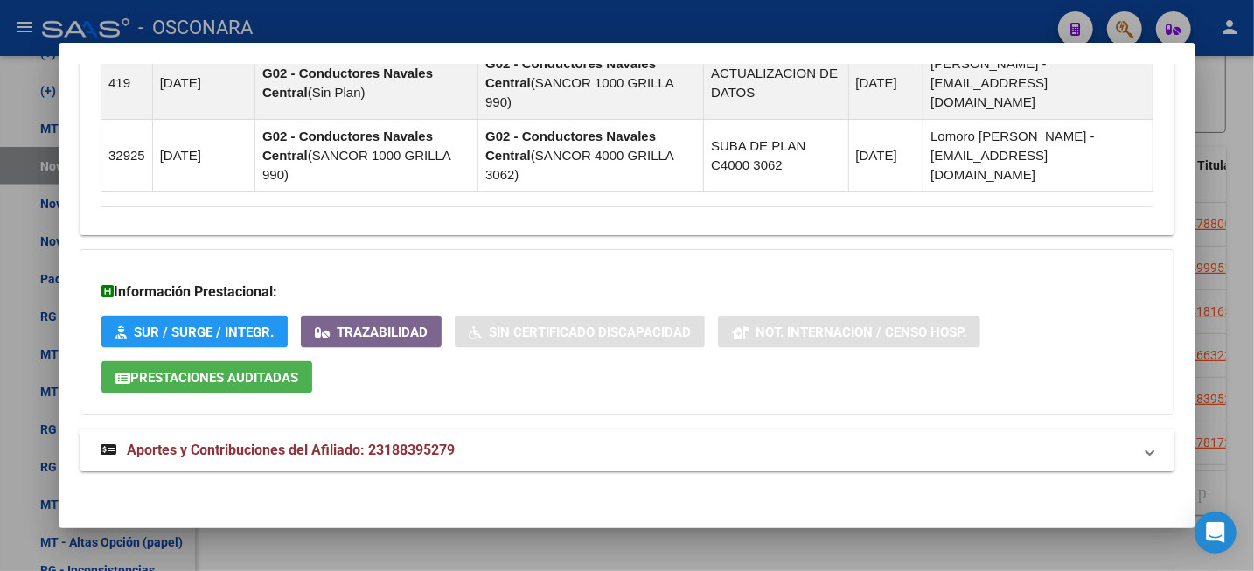
click at [382, 445] on span "Aportes y Contribuciones del Afiliado: 23188395279" at bounding box center [291, 450] width 328 height 17
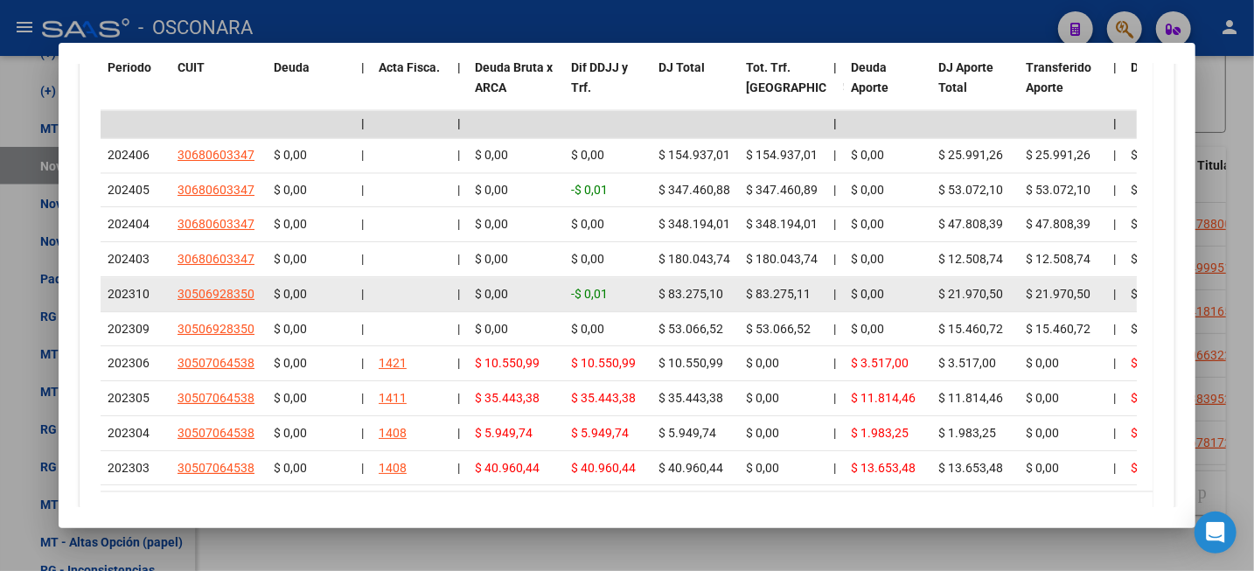
scroll to position [1972, 0]
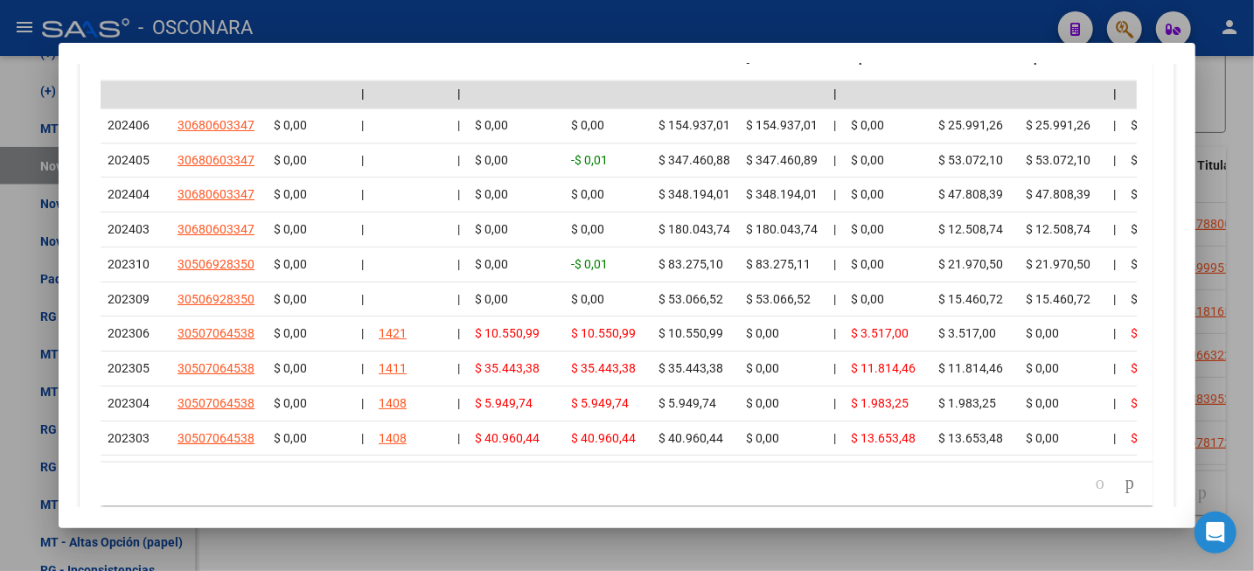
click at [1239, 77] on div at bounding box center [627, 285] width 1254 height 571
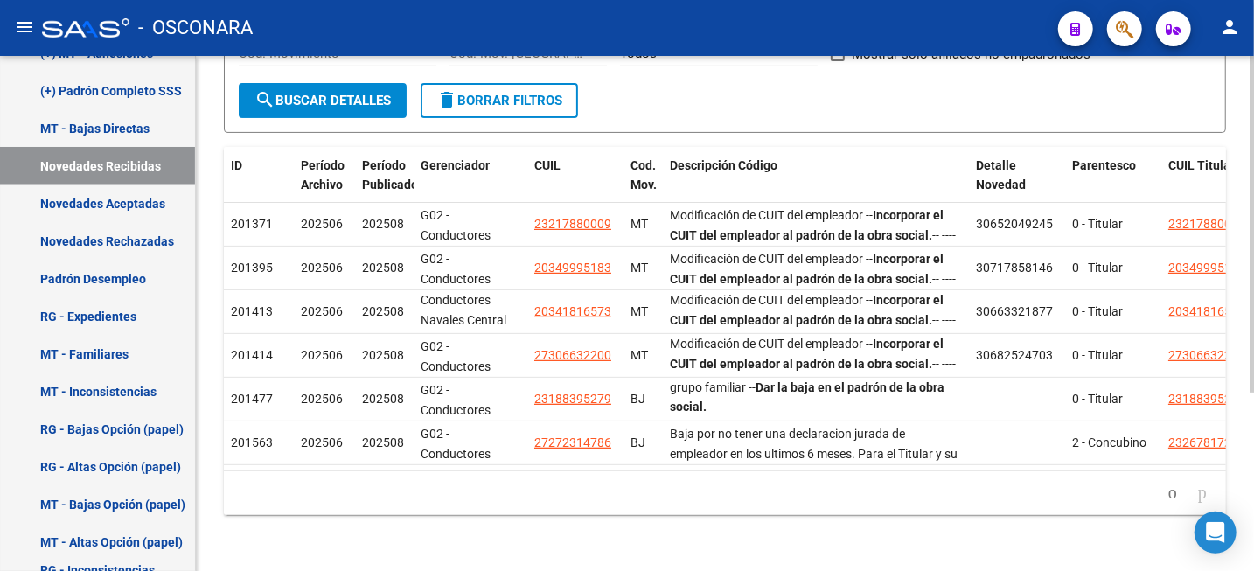
click at [1166, 490] on icon "go to previous page" at bounding box center [1173, 492] width 14 height 21
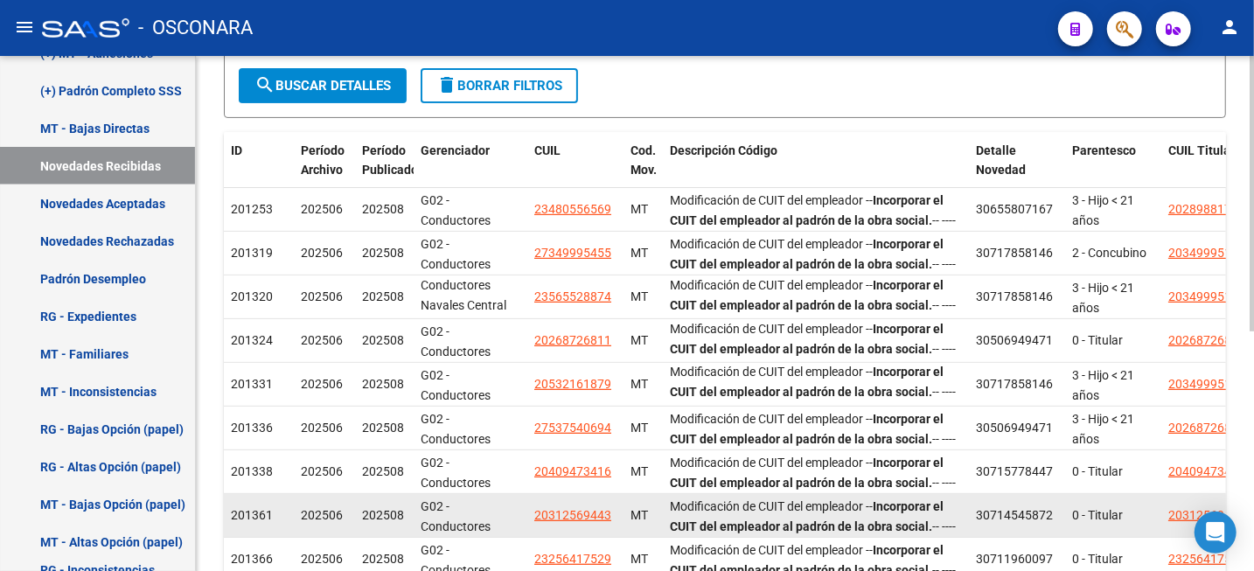
scroll to position [3, 0]
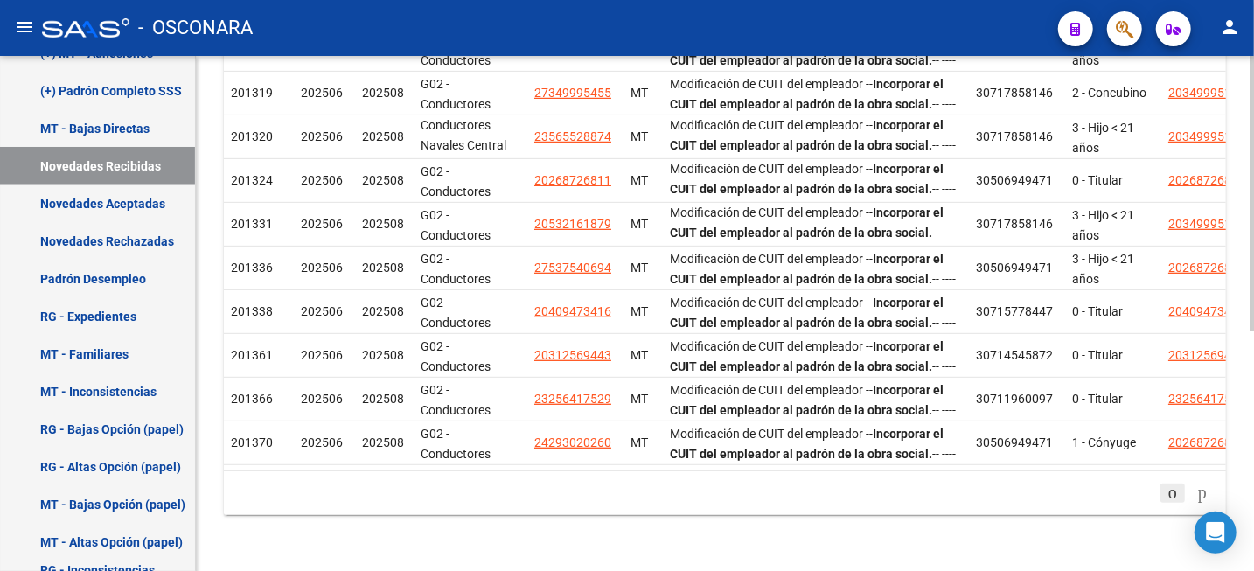
click at [1166, 491] on icon "go to previous page" at bounding box center [1173, 492] width 14 height 21
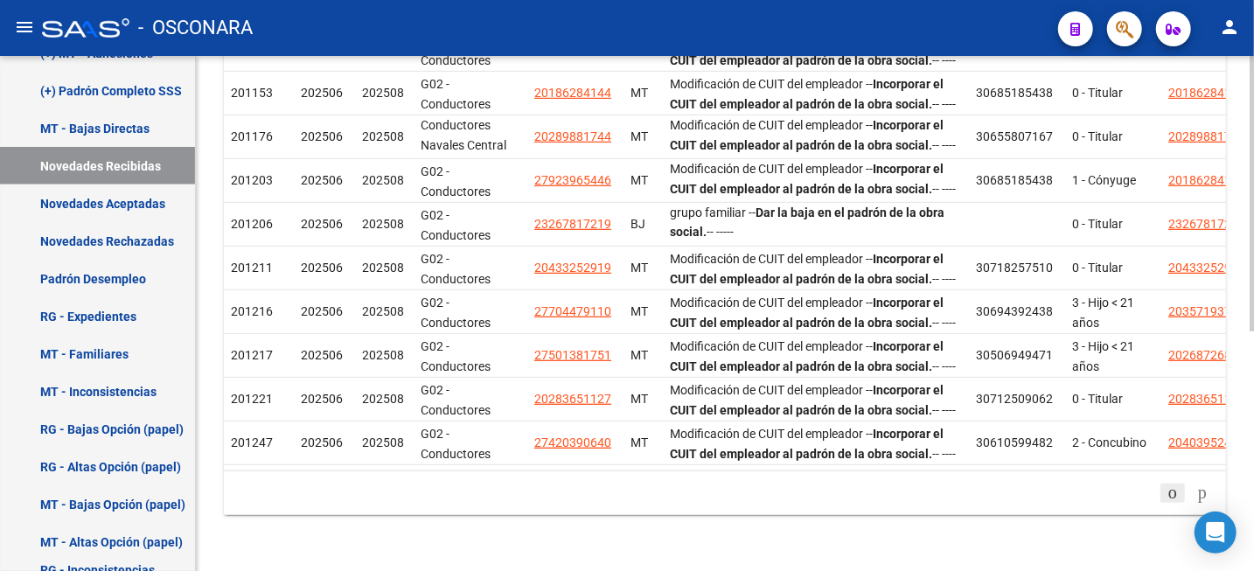
click at [1168, 492] on icon "go to previous page" at bounding box center [1173, 492] width 14 height 21
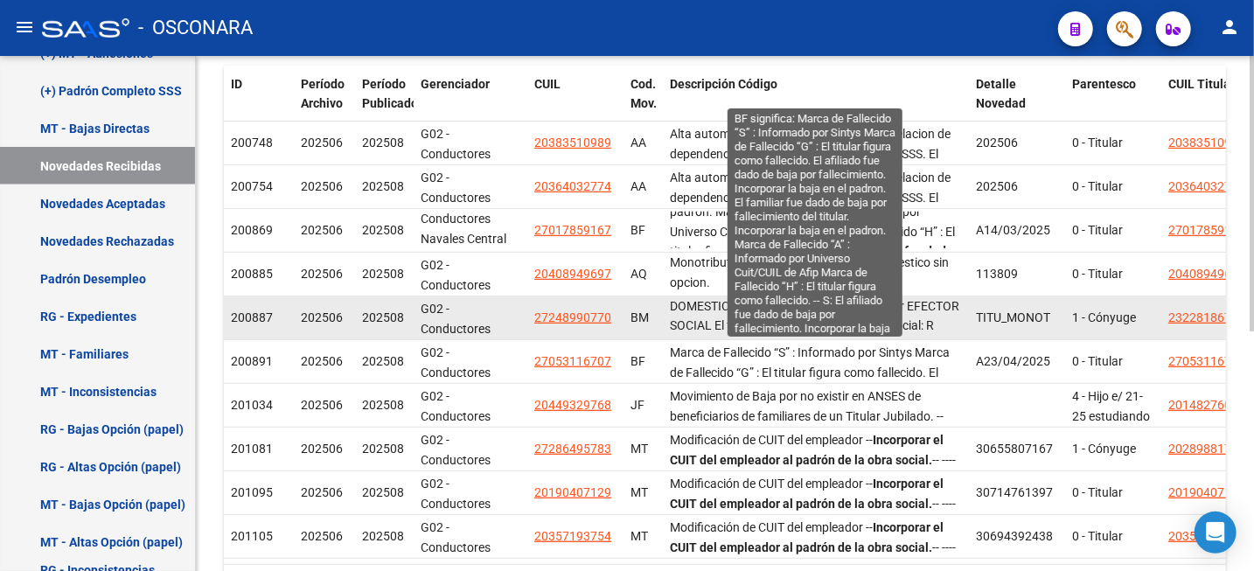
scroll to position [229, 0]
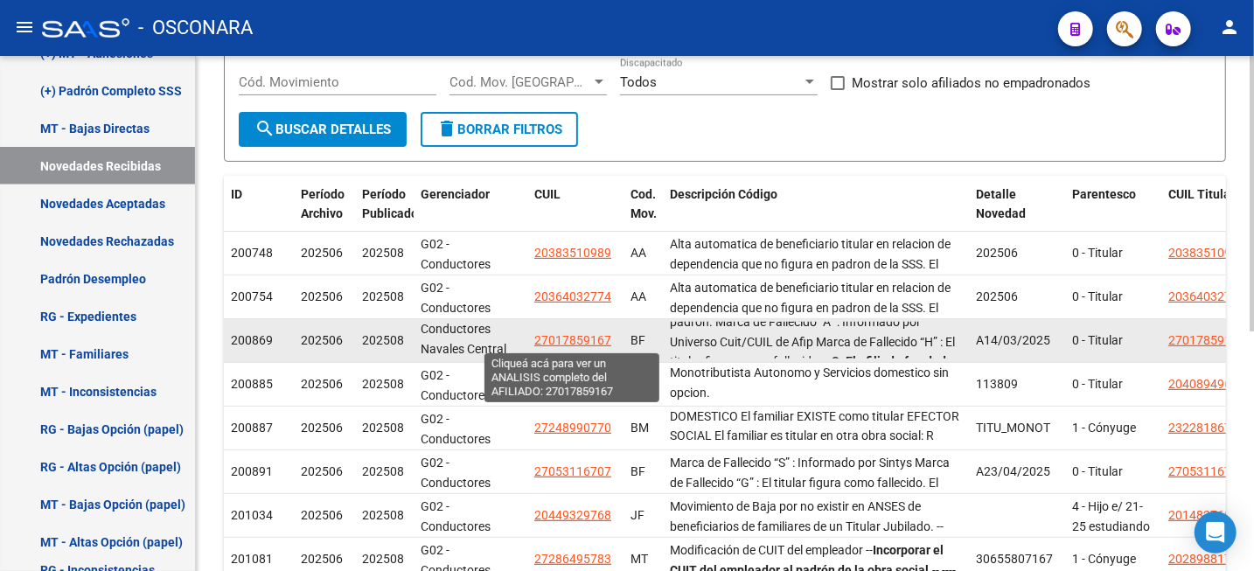
click at [596, 336] on span "27017859167" at bounding box center [572, 340] width 77 height 14
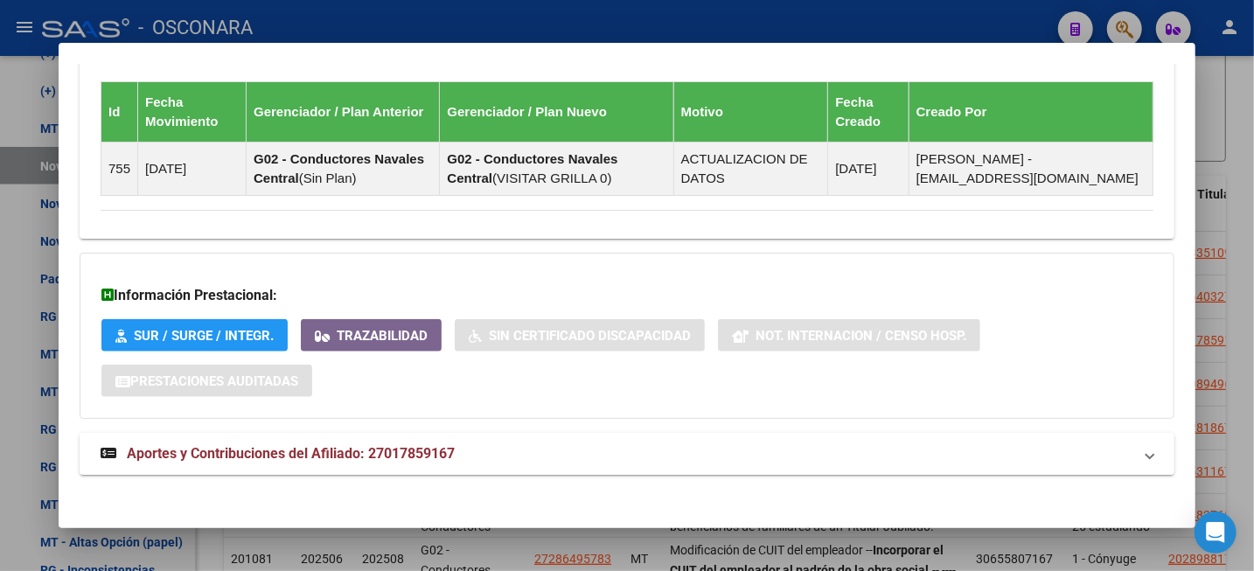
scroll to position [1077, 0]
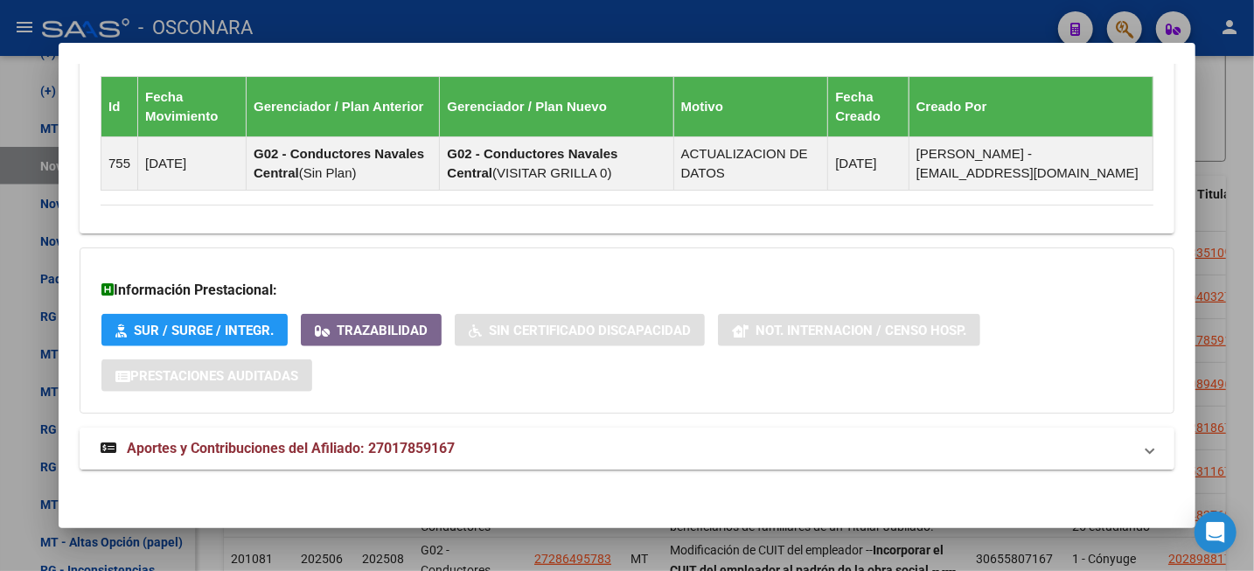
click at [400, 443] on span "Aportes y Contribuciones del Afiliado: 27017859167" at bounding box center [291, 448] width 328 height 17
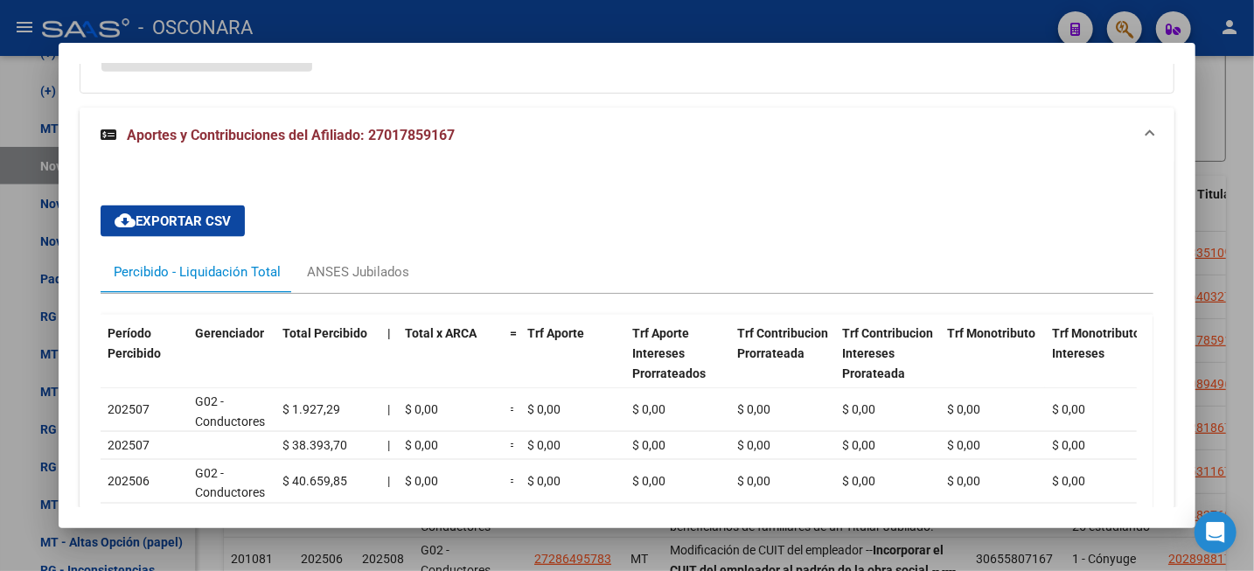
scroll to position [1405, 0]
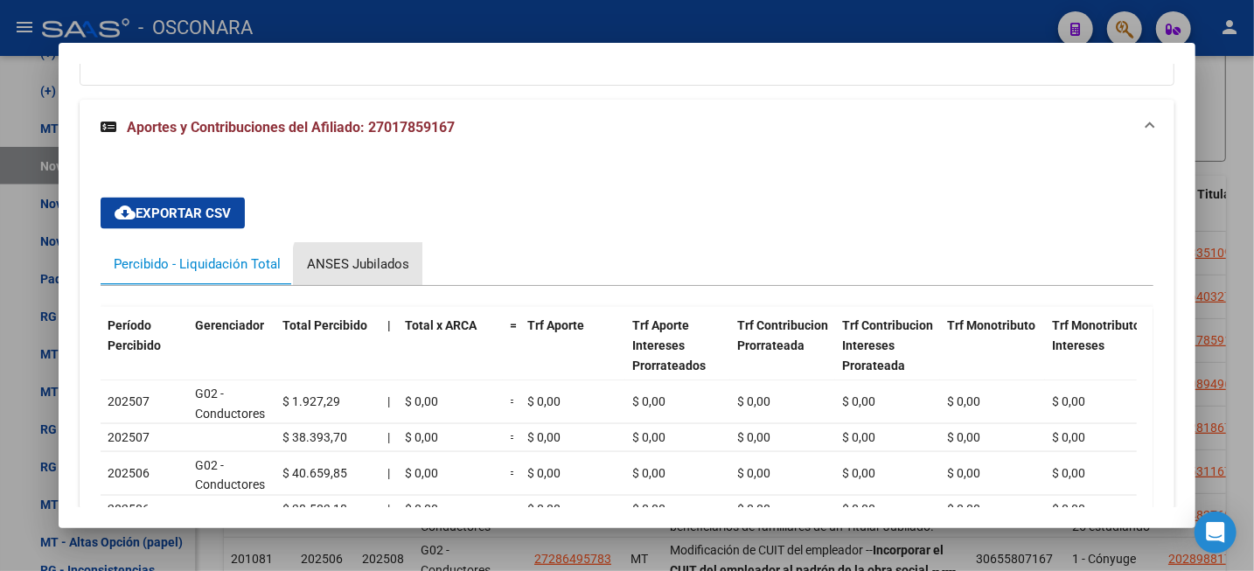
click at [364, 263] on div "ANSES Jubilados" at bounding box center [358, 264] width 102 height 19
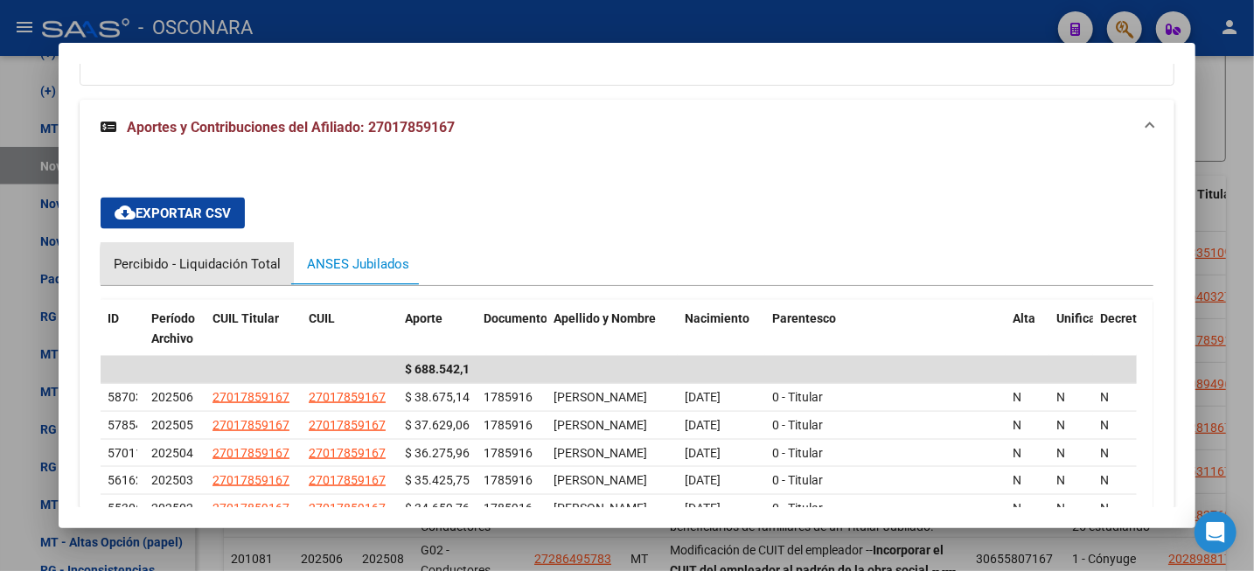
click at [256, 262] on div "Percibido - Liquidación Total" at bounding box center [197, 264] width 167 height 19
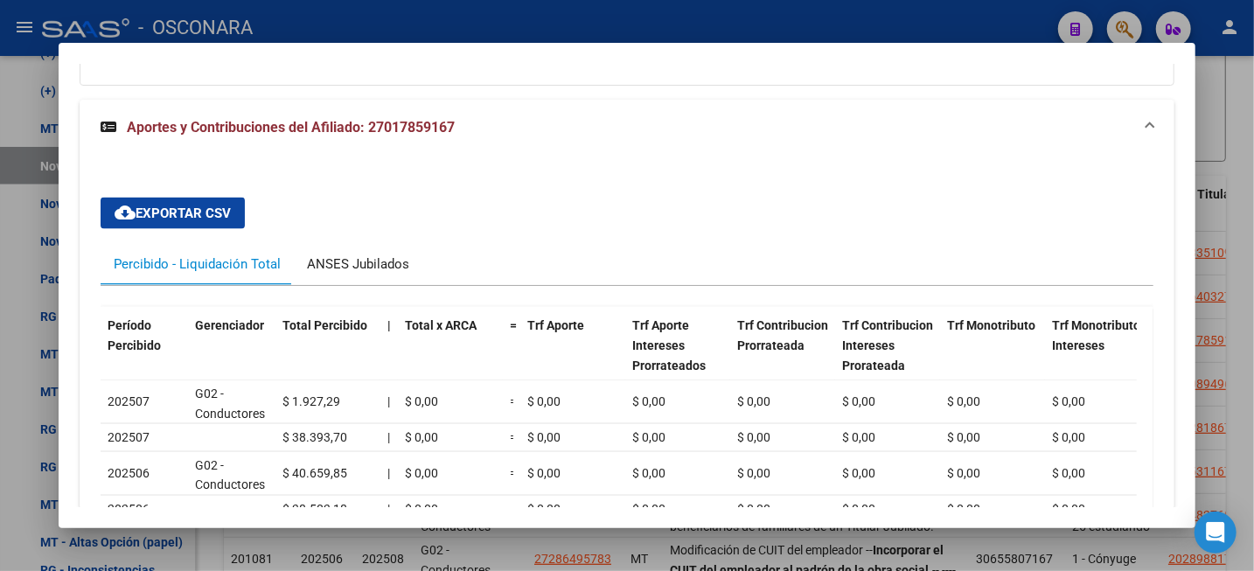
click at [383, 256] on div "ANSES Jubilados" at bounding box center [358, 264] width 102 height 19
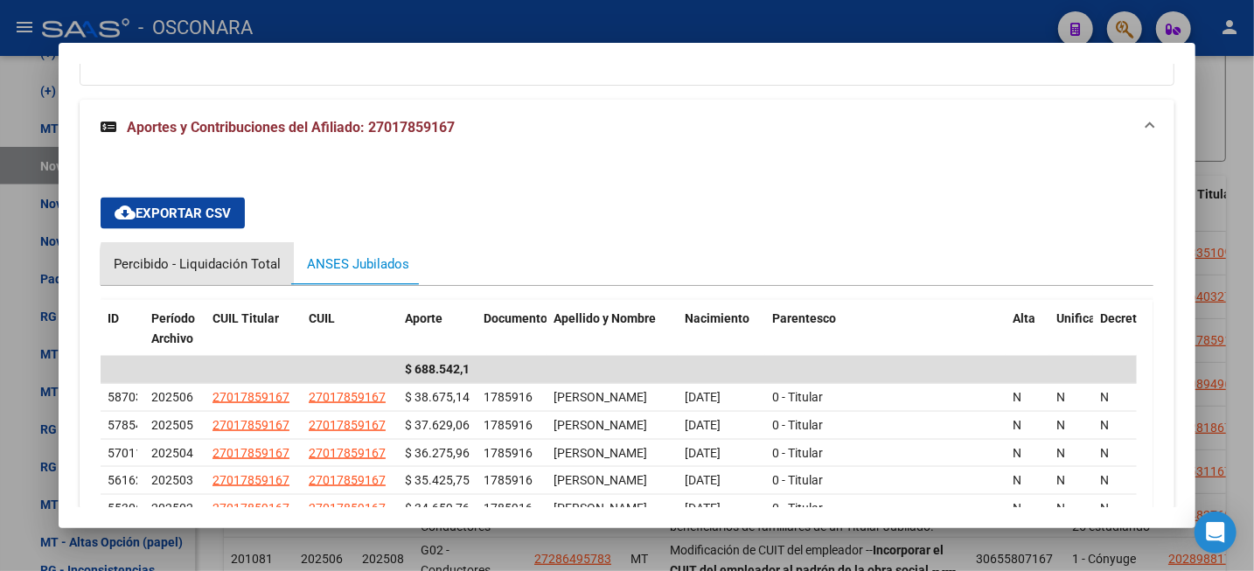
click at [226, 268] on div "Percibido - Liquidación Total" at bounding box center [197, 264] width 167 height 19
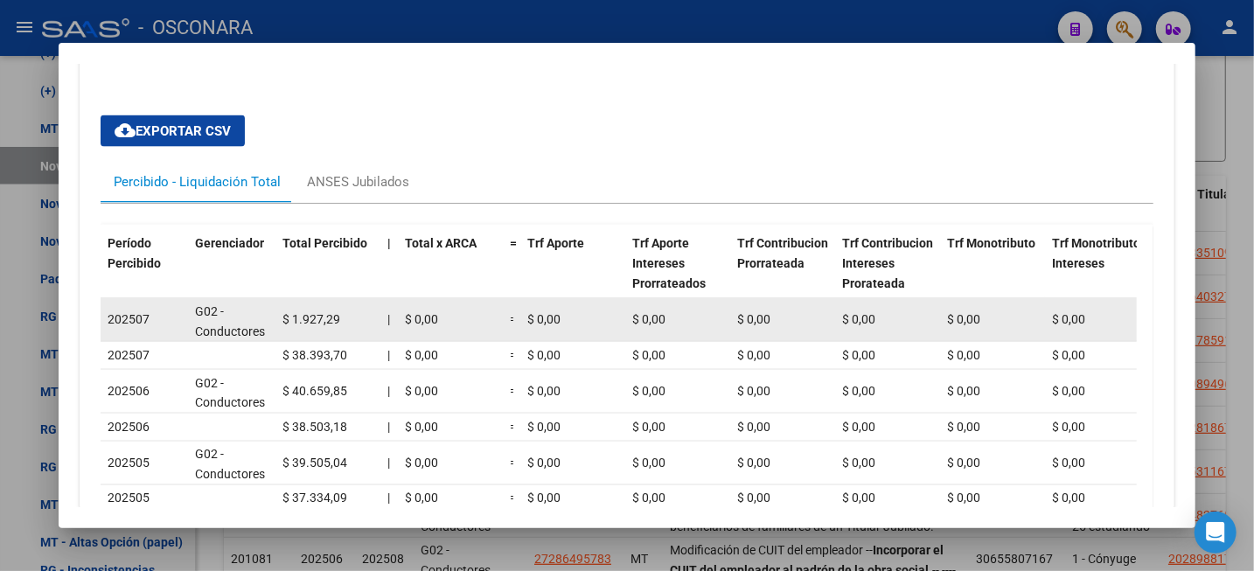
scroll to position [1514, 0]
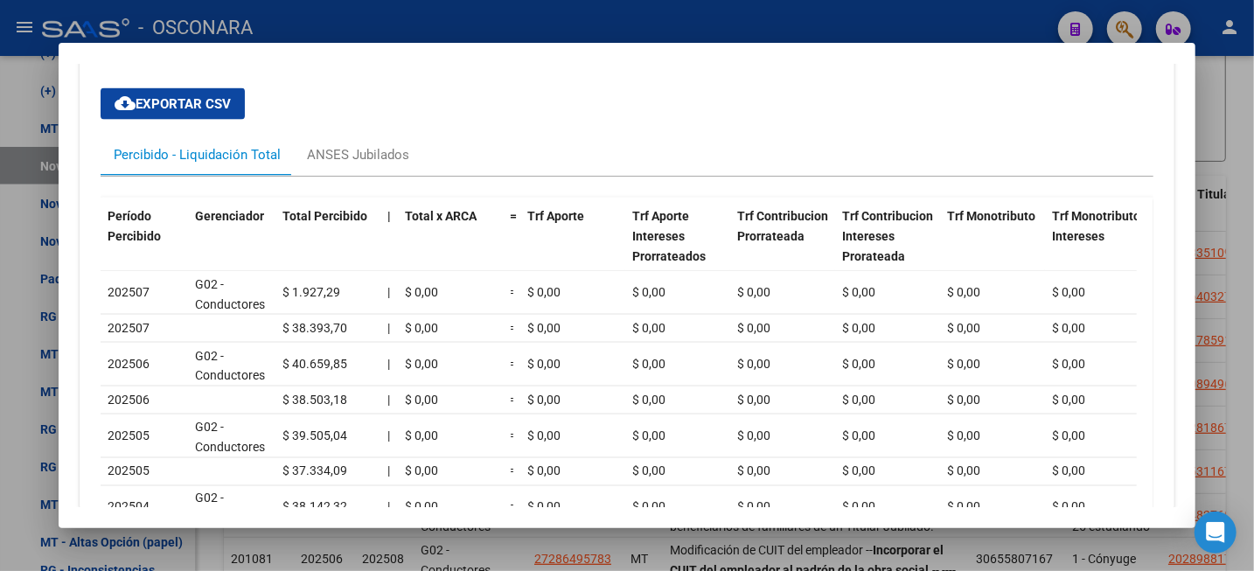
click at [1231, 134] on div at bounding box center [627, 285] width 1254 height 571
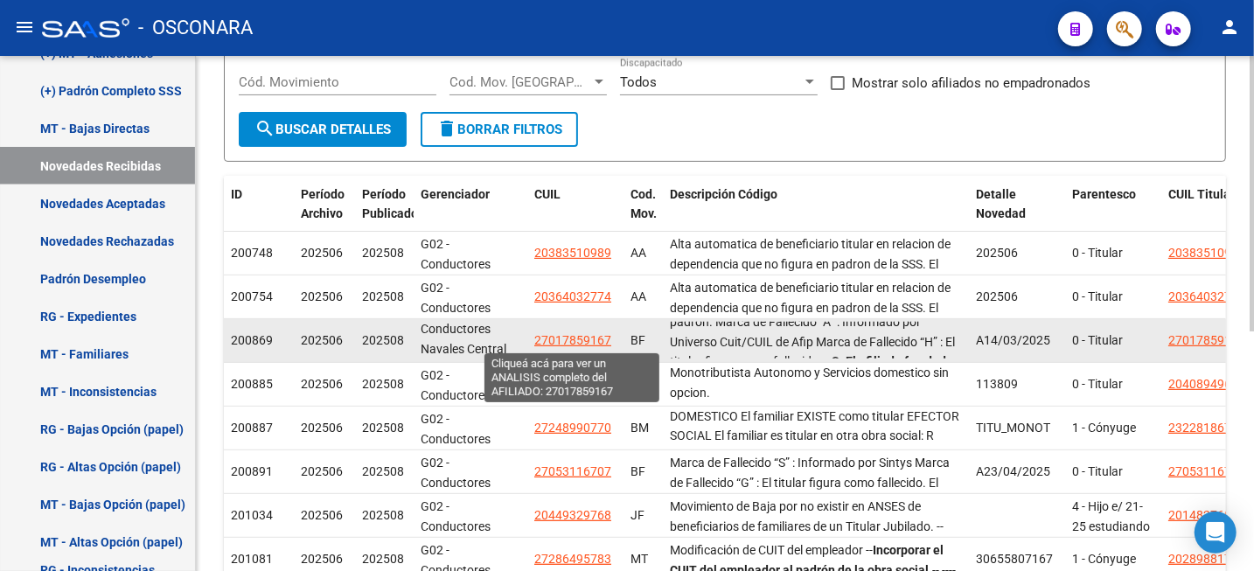
click at [599, 333] on span "27017859167" at bounding box center [572, 340] width 77 height 14
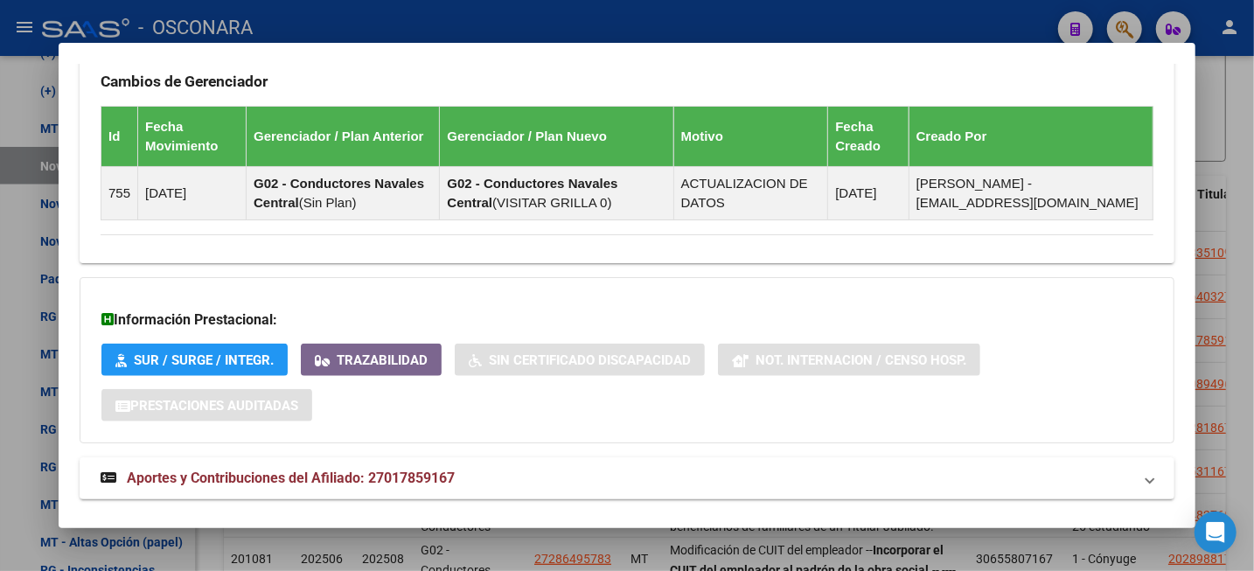
scroll to position [1077, 0]
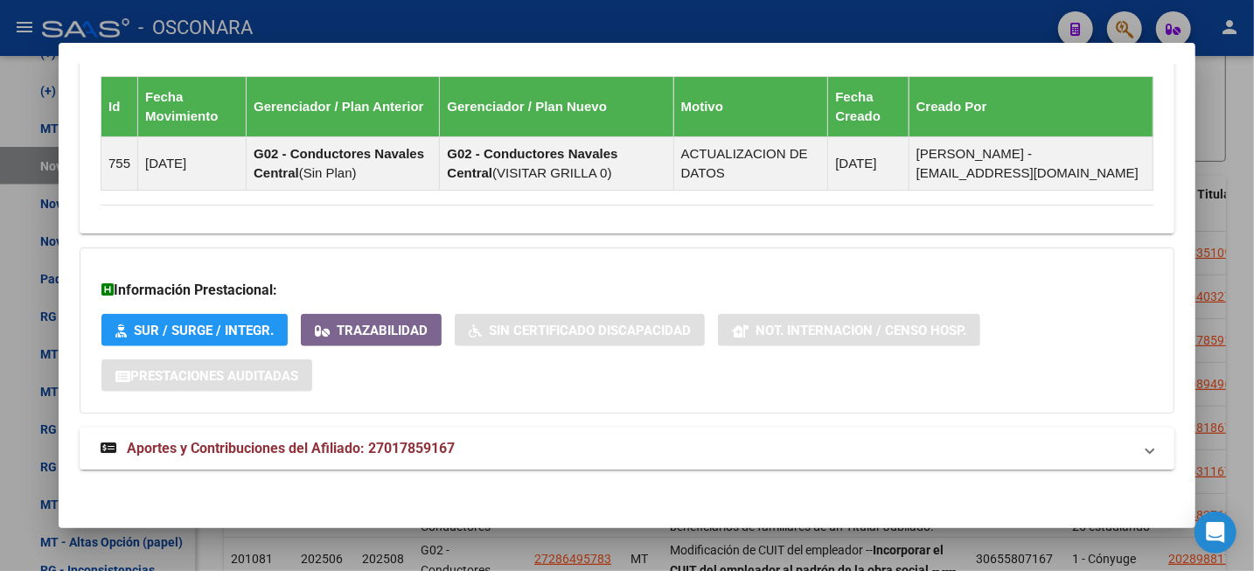
click at [391, 445] on span "Aportes y Contribuciones del Afiliado: 27017859167" at bounding box center [291, 448] width 328 height 17
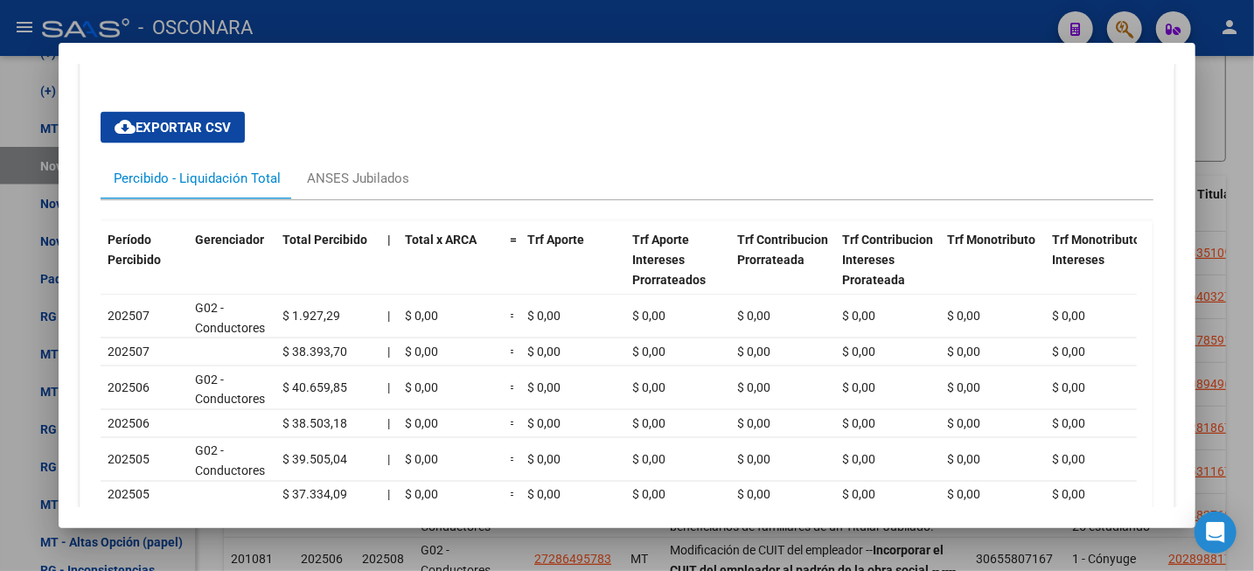
scroll to position [1405, 0]
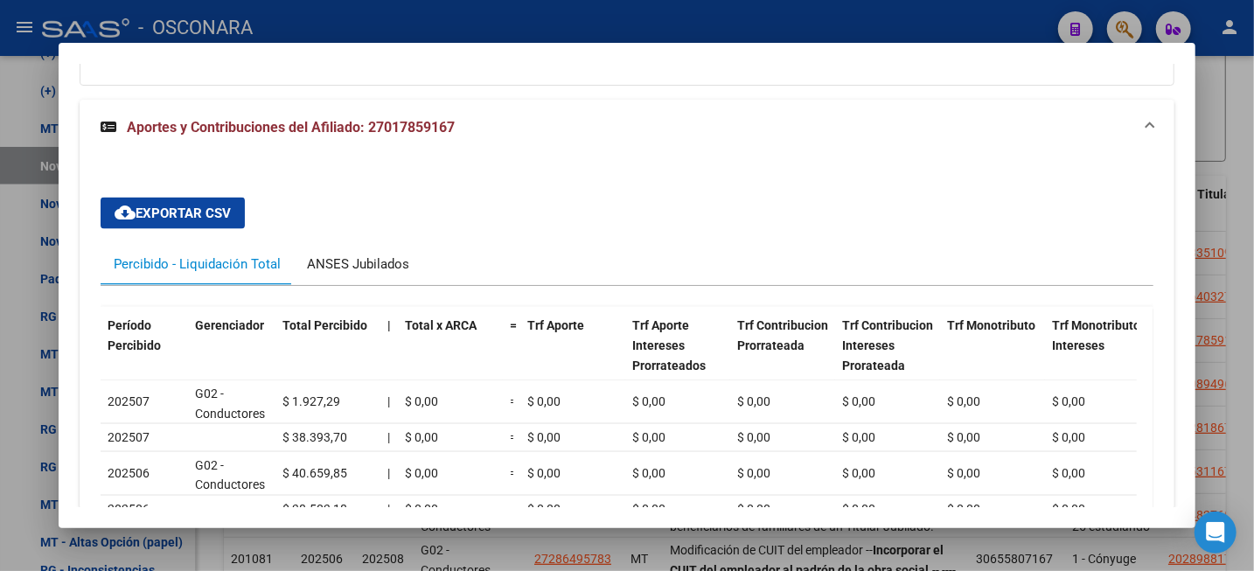
click at [370, 268] on div "ANSES Jubilados" at bounding box center [358, 264] width 102 height 19
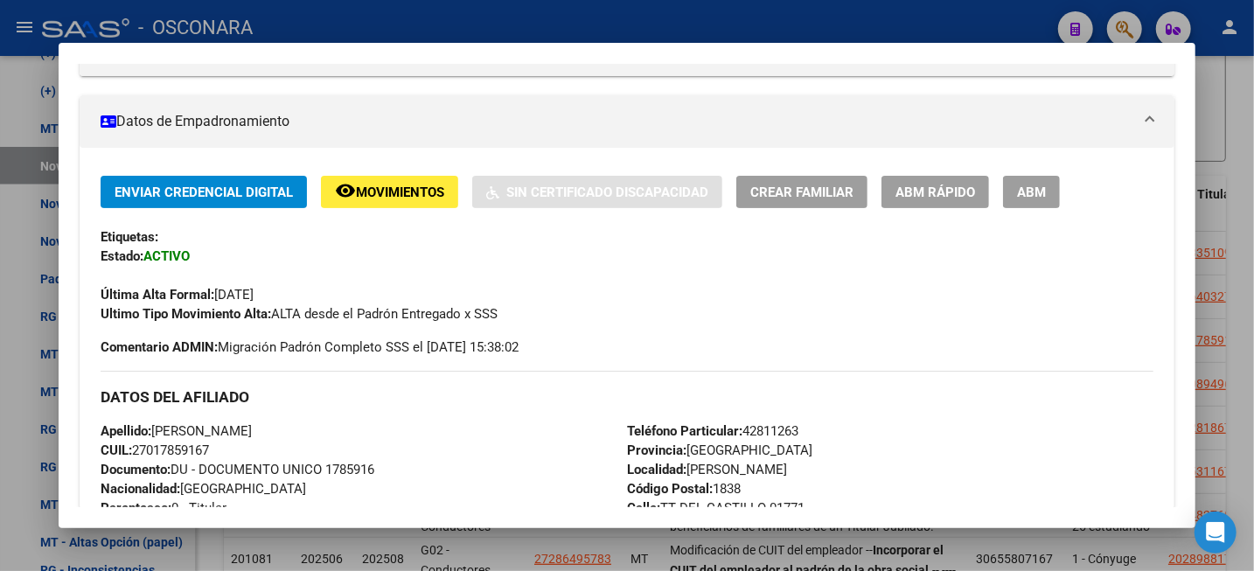
scroll to position [437, 0]
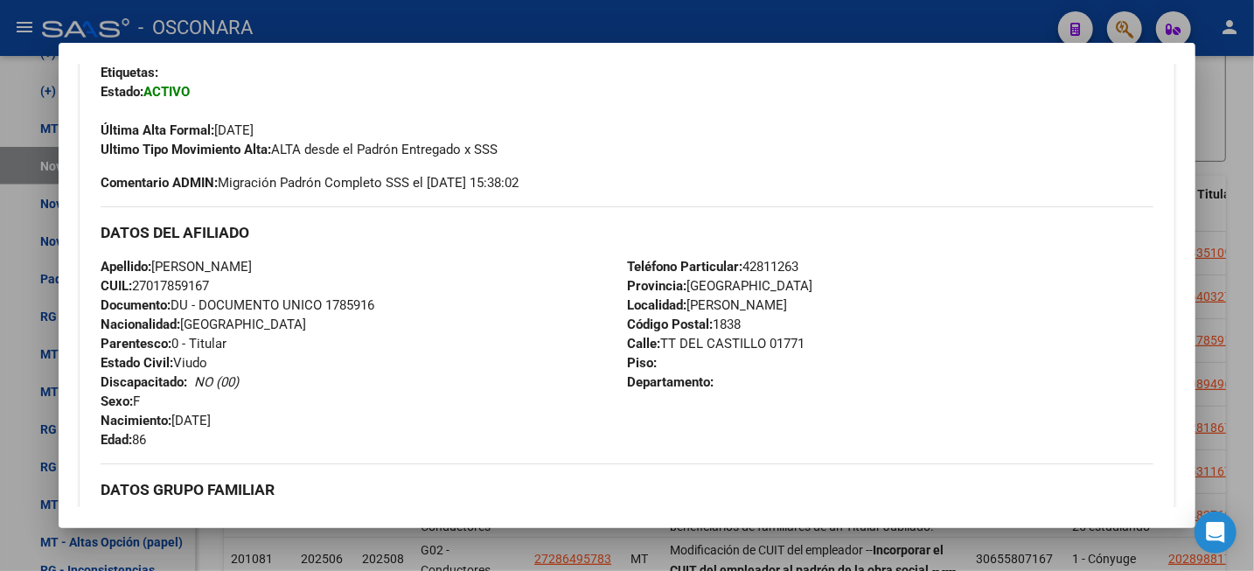
drag, startPoint x: 157, startPoint y: 265, endPoint x: 324, endPoint y: 267, distance: 167.1
click at [252, 267] on span "Apellido: [PERSON_NAME]" at bounding box center [176, 267] width 151 height 16
copy span "[PERSON_NAME]"
click at [1252, 121] on div at bounding box center [627, 285] width 1254 height 571
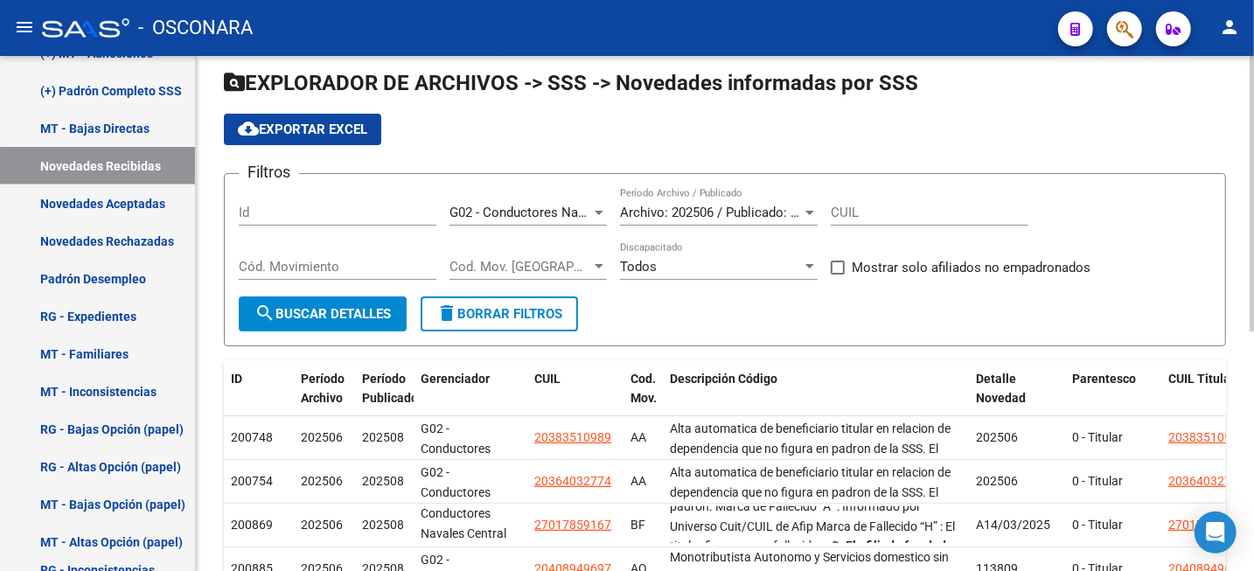
scroll to position [0, 0]
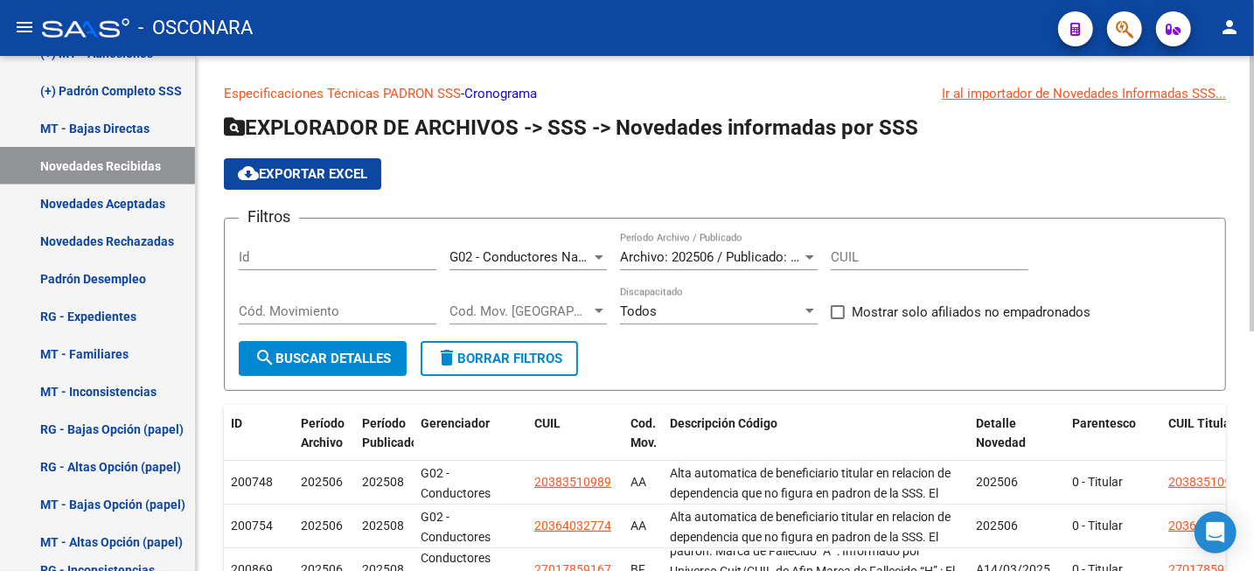
click at [575, 257] on span "G02 - Conductores Navales Central" at bounding box center [552, 257] width 205 height 16
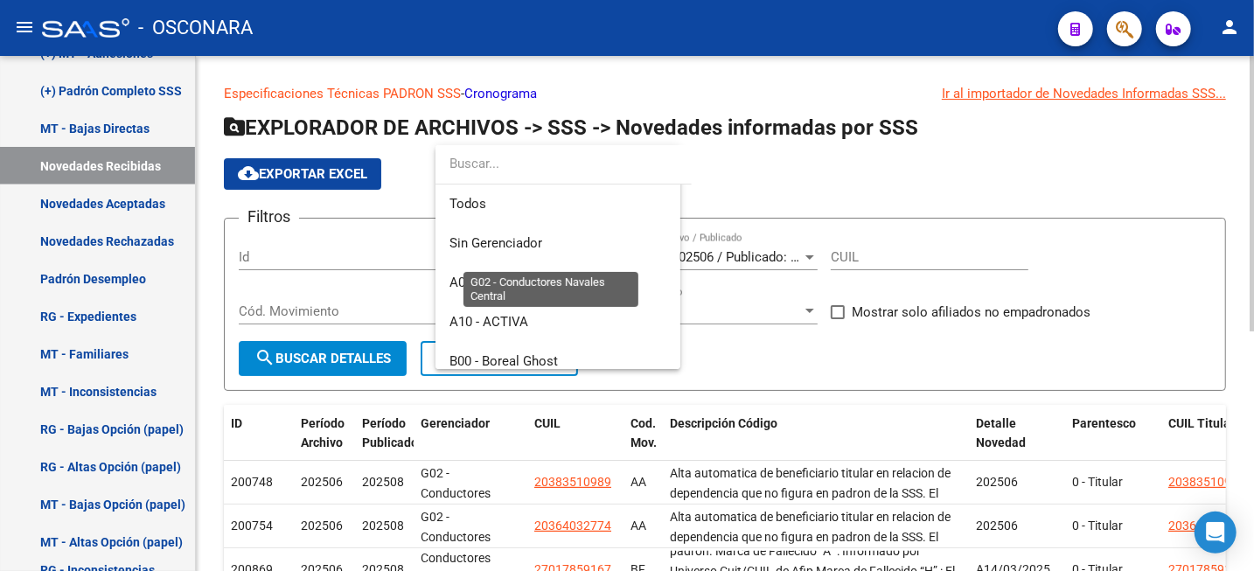
scroll to position [340, 0]
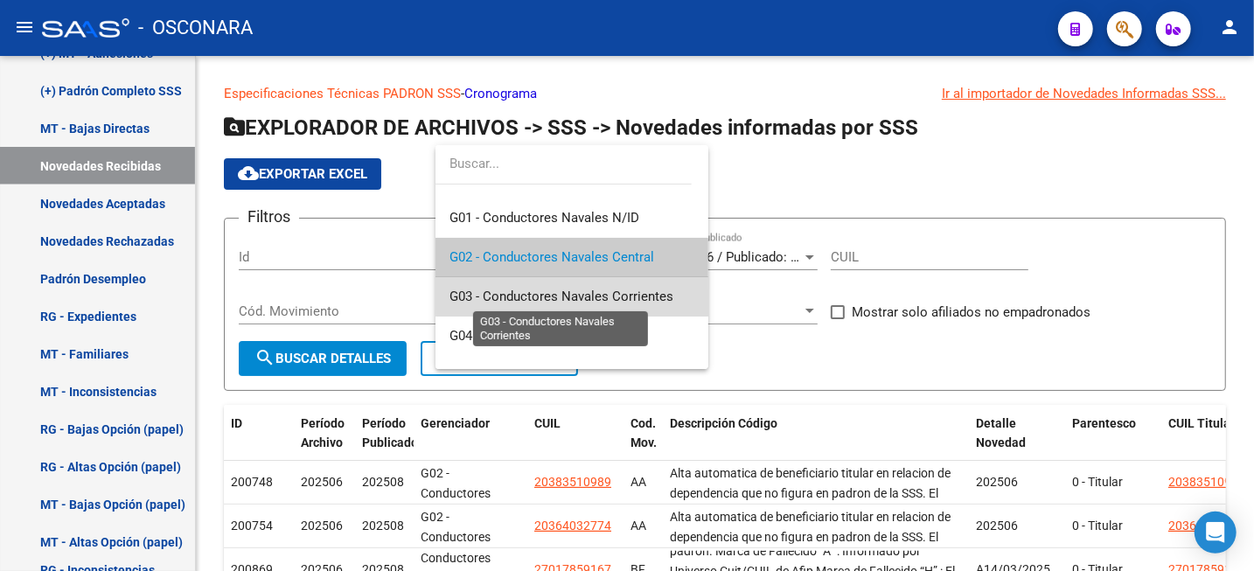
click at [645, 291] on span "G03 - Conductores Navales Corrientes" at bounding box center [562, 297] width 224 height 16
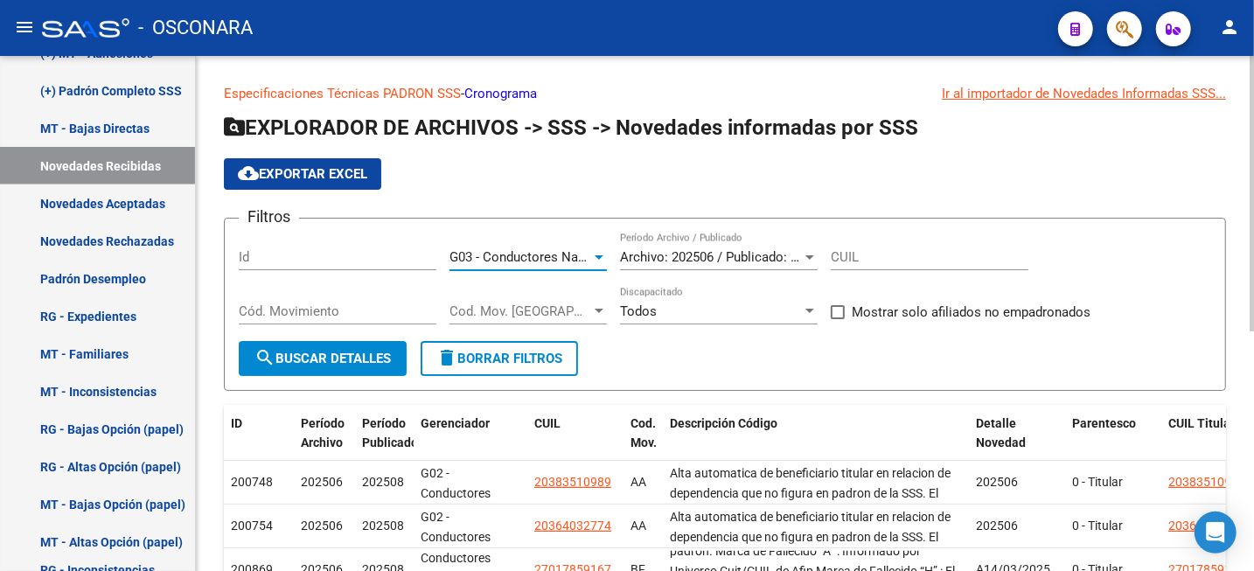
click at [316, 352] on span "search Buscar Detalles" at bounding box center [323, 359] width 136 height 16
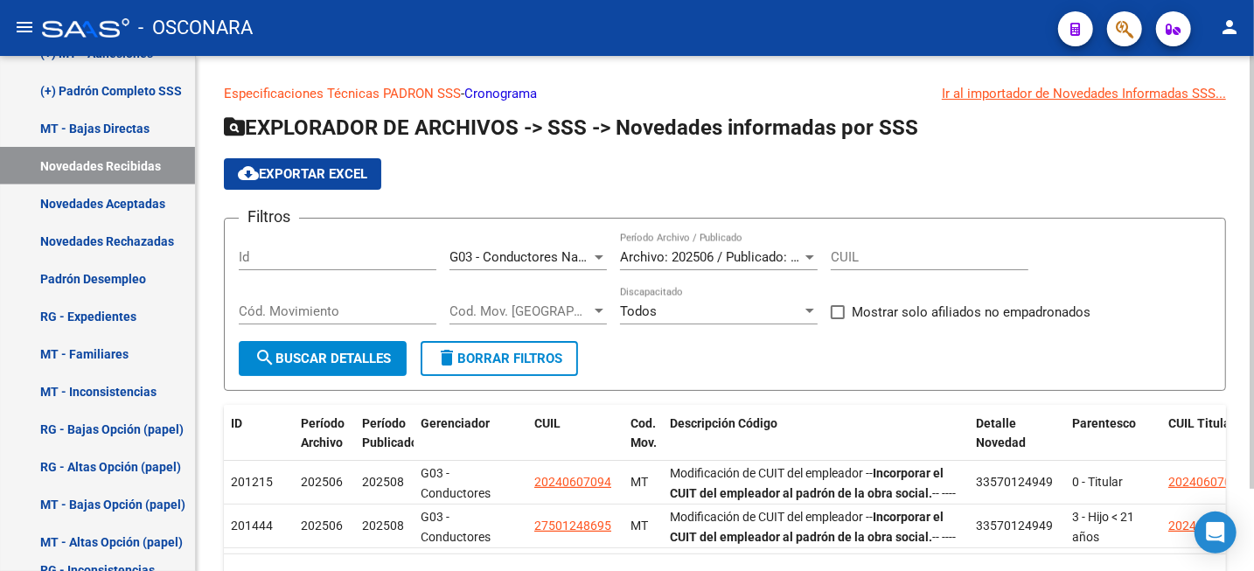
scroll to position [98, 0]
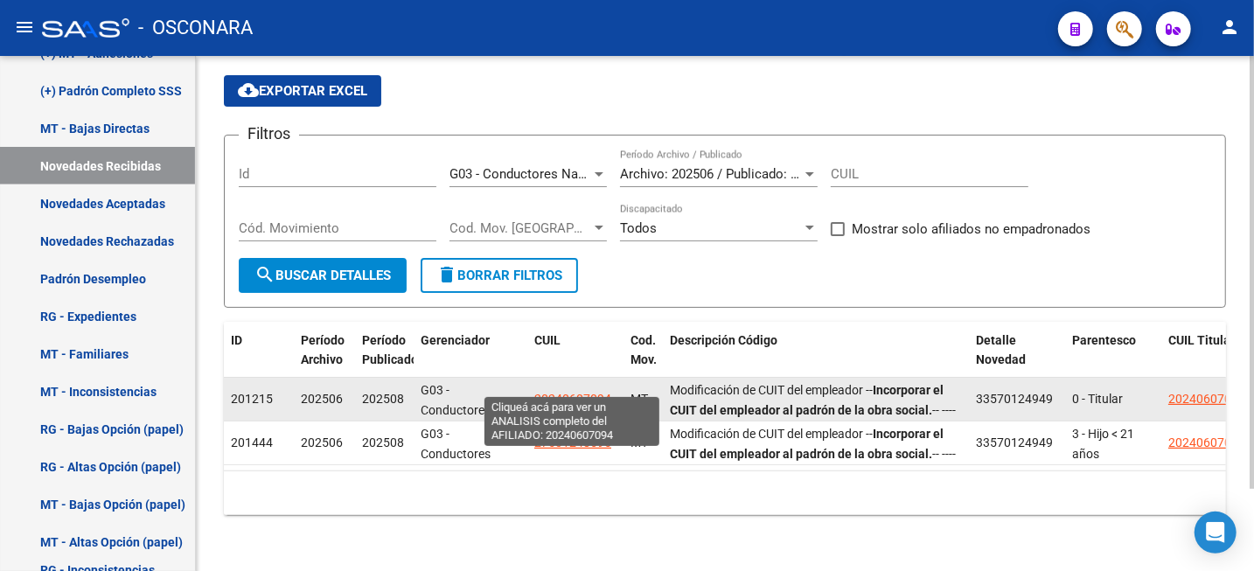
click at [570, 392] on span "20240607094" at bounding box center [572, 399] width 77 height 14
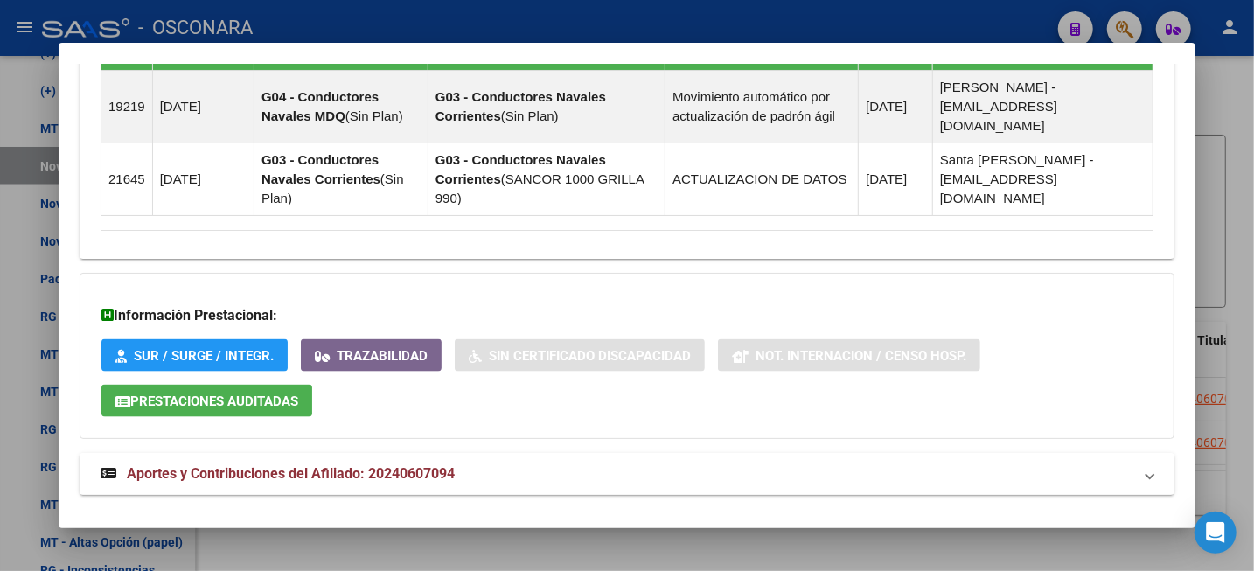
scroll to position [1226, 0]
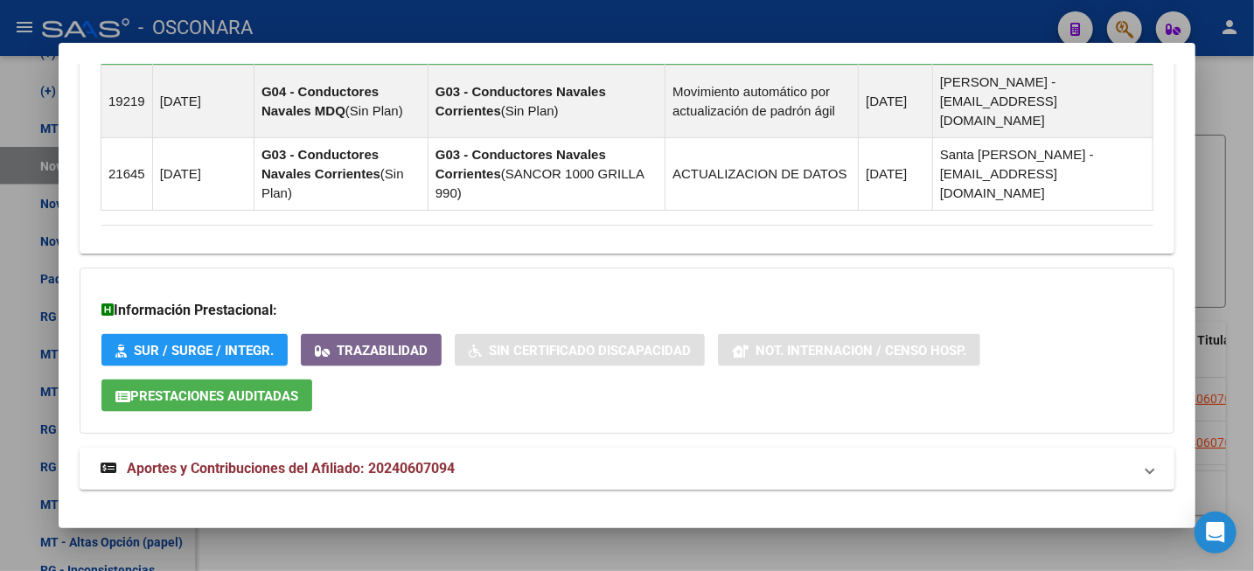
click at [381, 460] on span "Aportes y Contribuciones del Afiliado: 20240607094" at bounding box center [291, 468] width 328 height 17
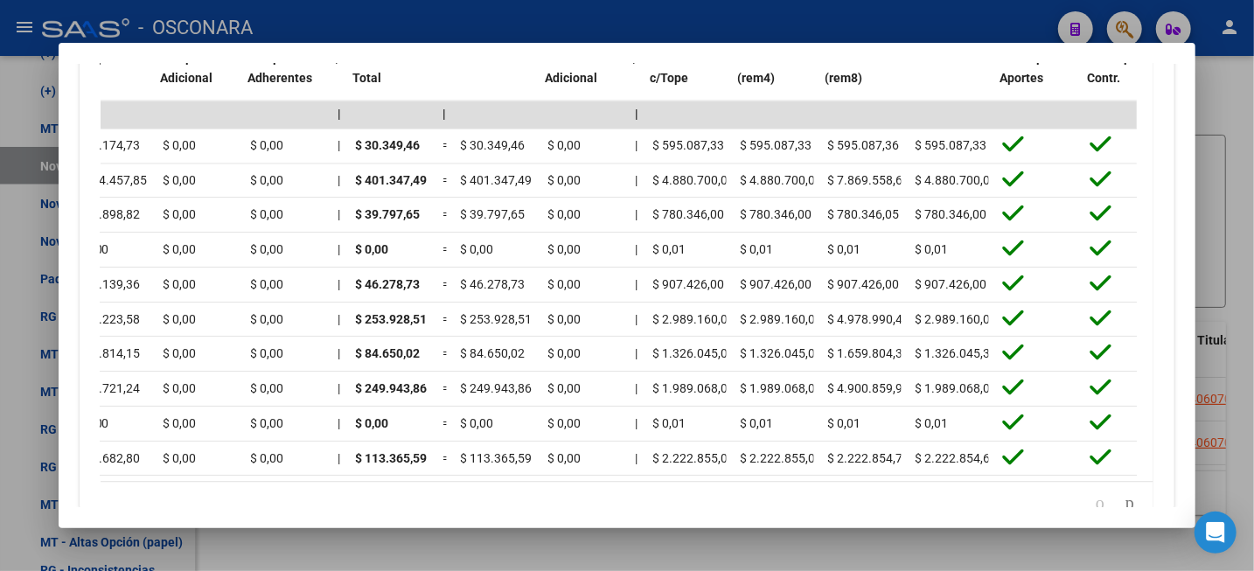
scroll to position [0, 1915]
click at [1229, 170] on div at bounding box center [627, 285] width 1254 height 571
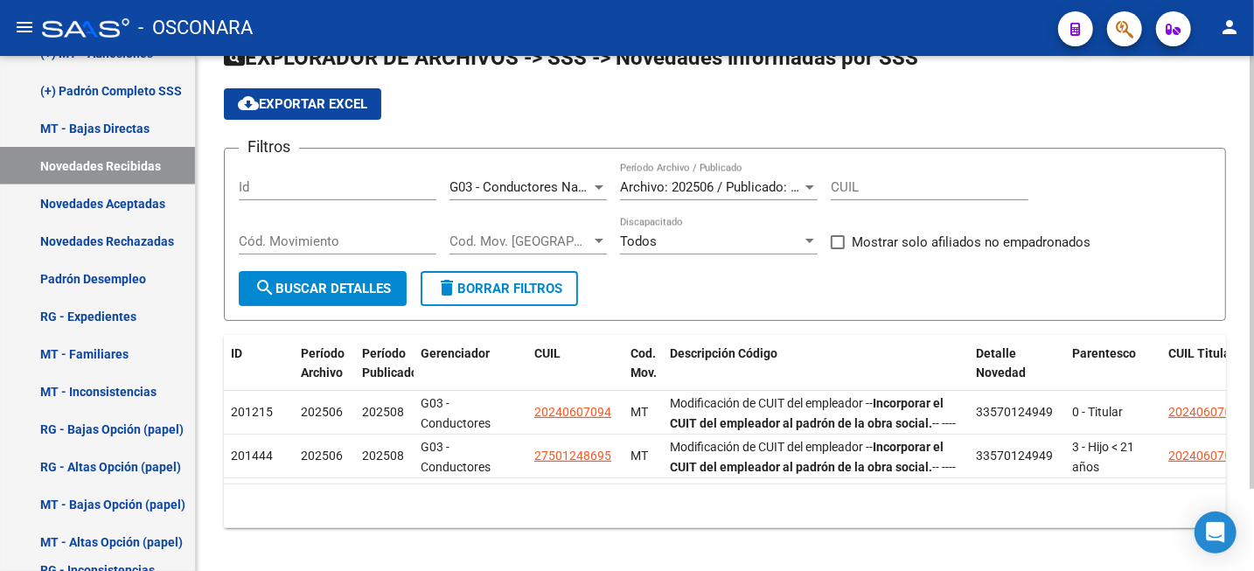
scroll to position [0, 0]
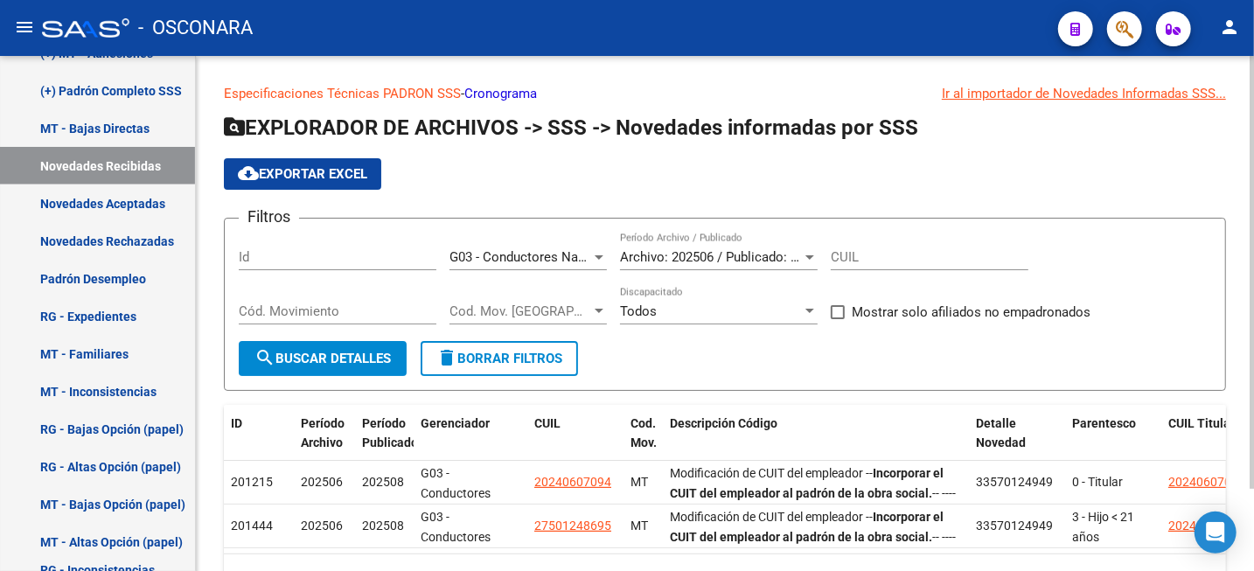
click at [491, 259] on span "G03 - Conductores Navales Corrientes" at bounding box center [562, 257] width 224 height 16
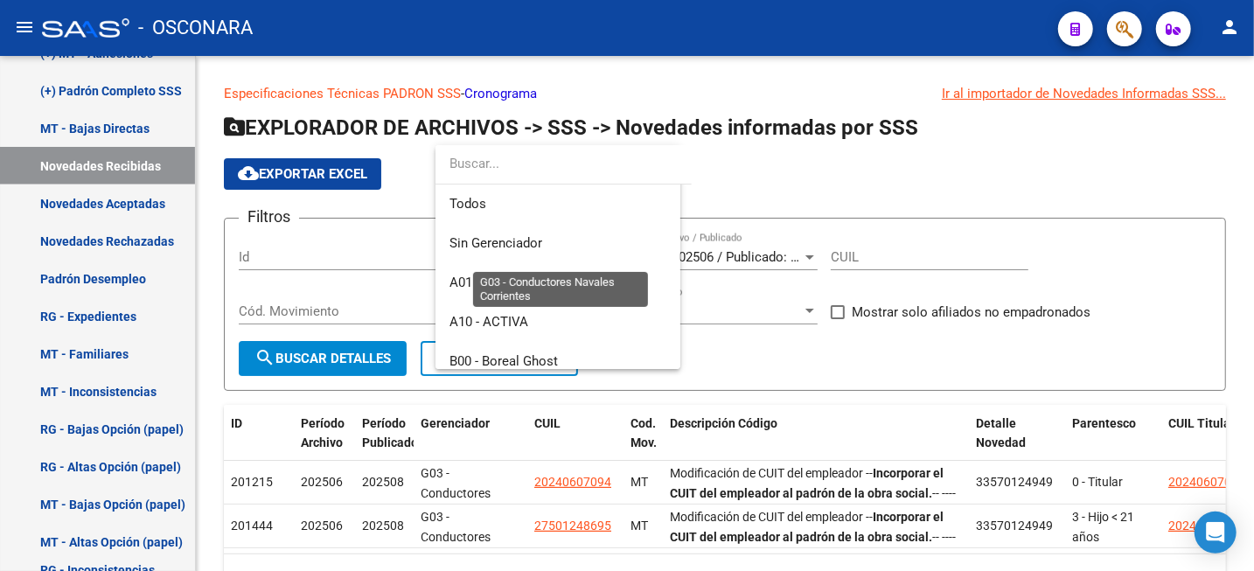
scroll to position [380, 0]
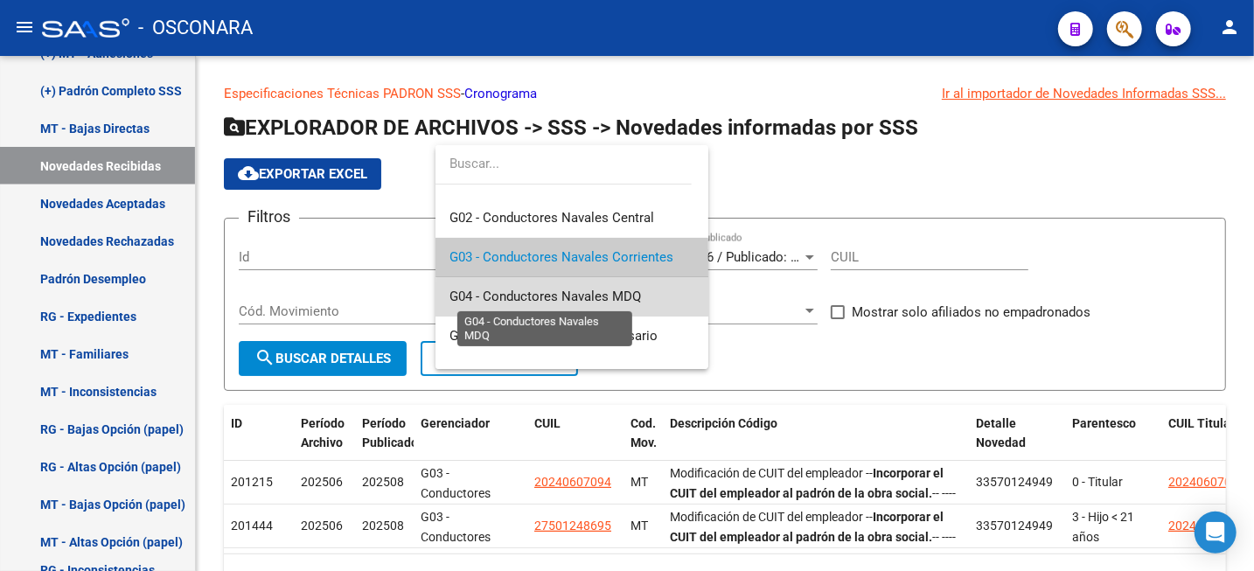
click at [616, 303] on span "G04 - Conductores Navales MDQ" at bounding box center [546, 297] width 192 height 16
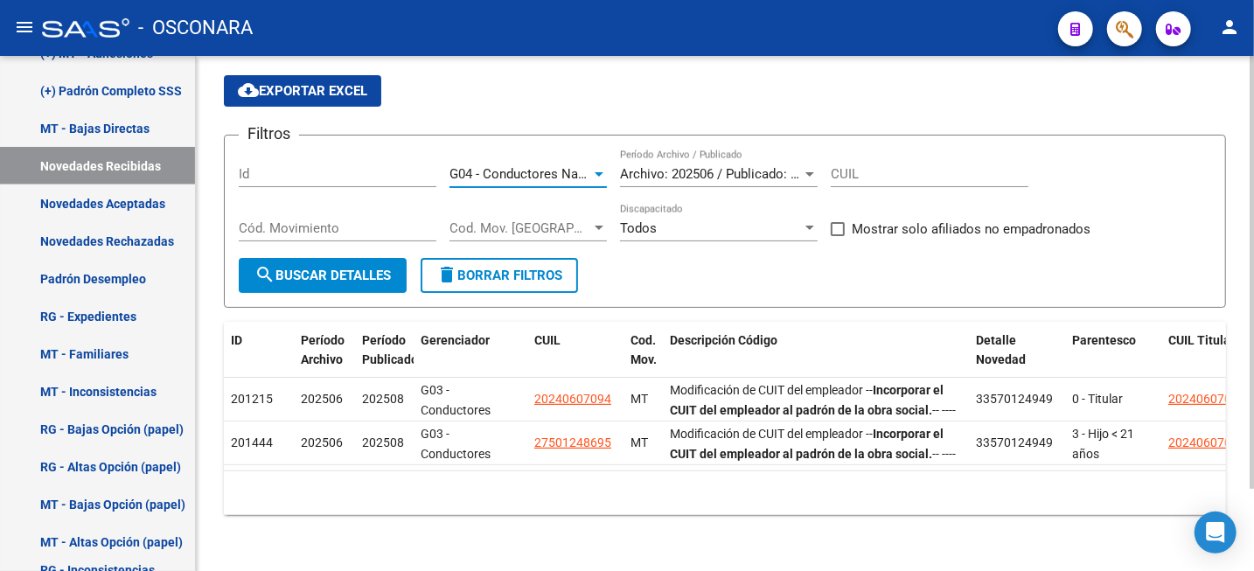
scroll to position [0, 0]
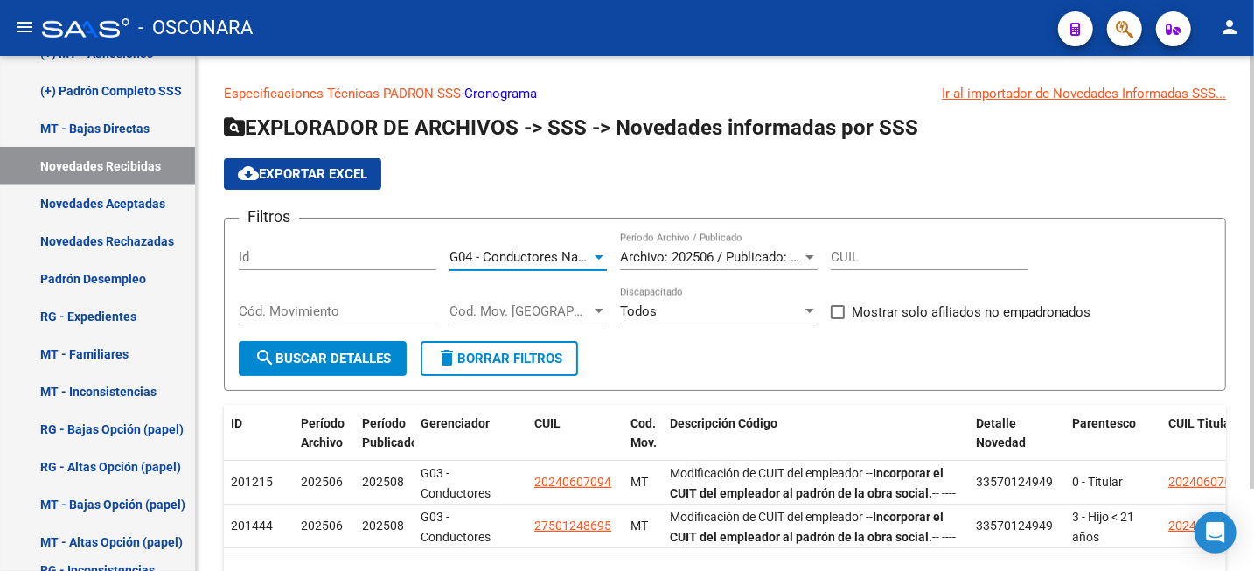
click at [603, 258] on div at bounding box center [599, 257] width 9 height 4
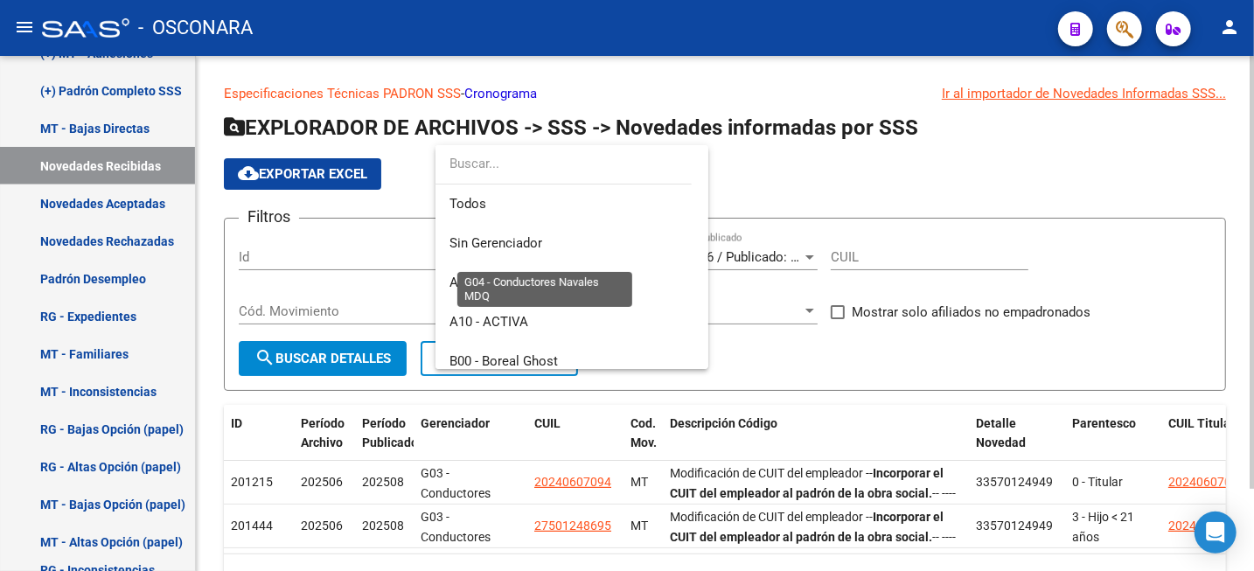
scroll to position [419, 0]
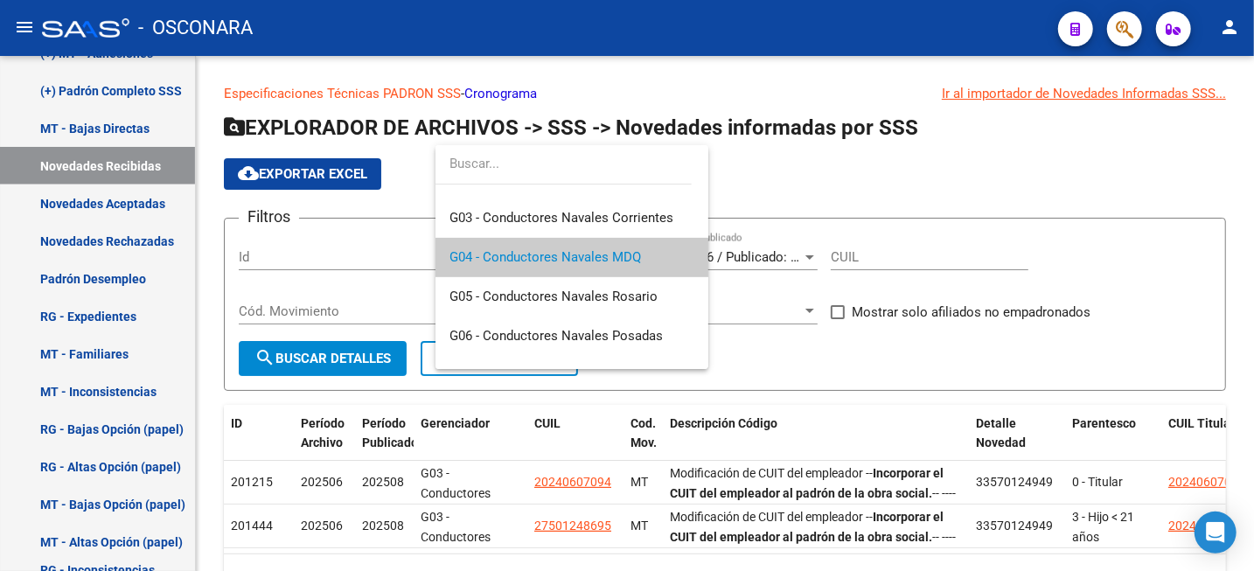
click at [1016, 188] on div at bounding box center [627, 285] width 1254 height 571
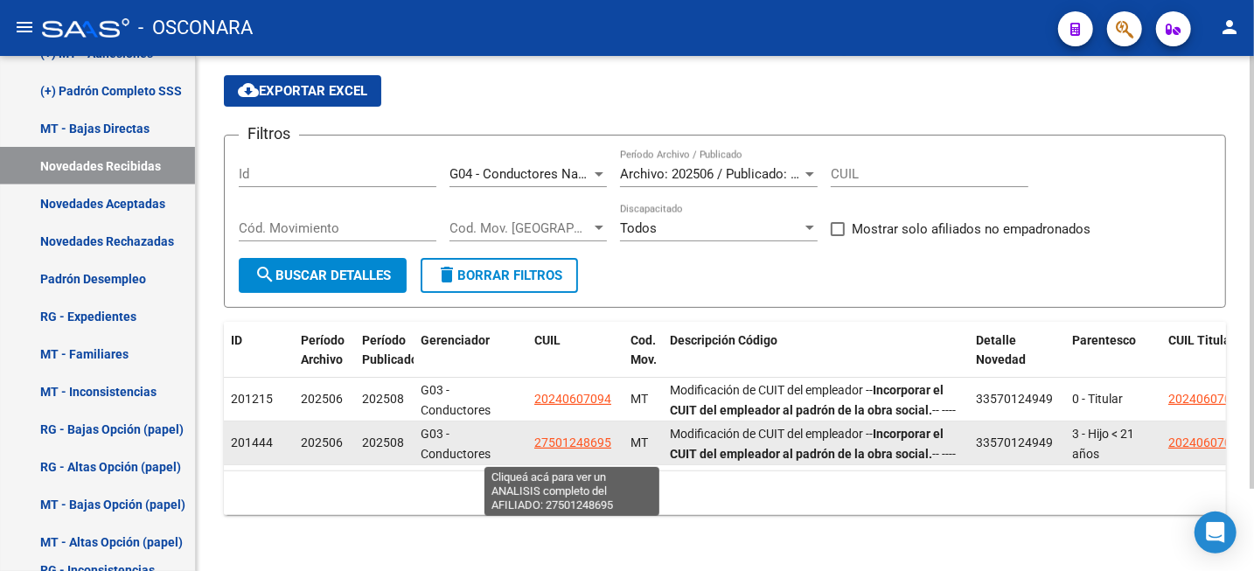
scroll to position [98, 0]
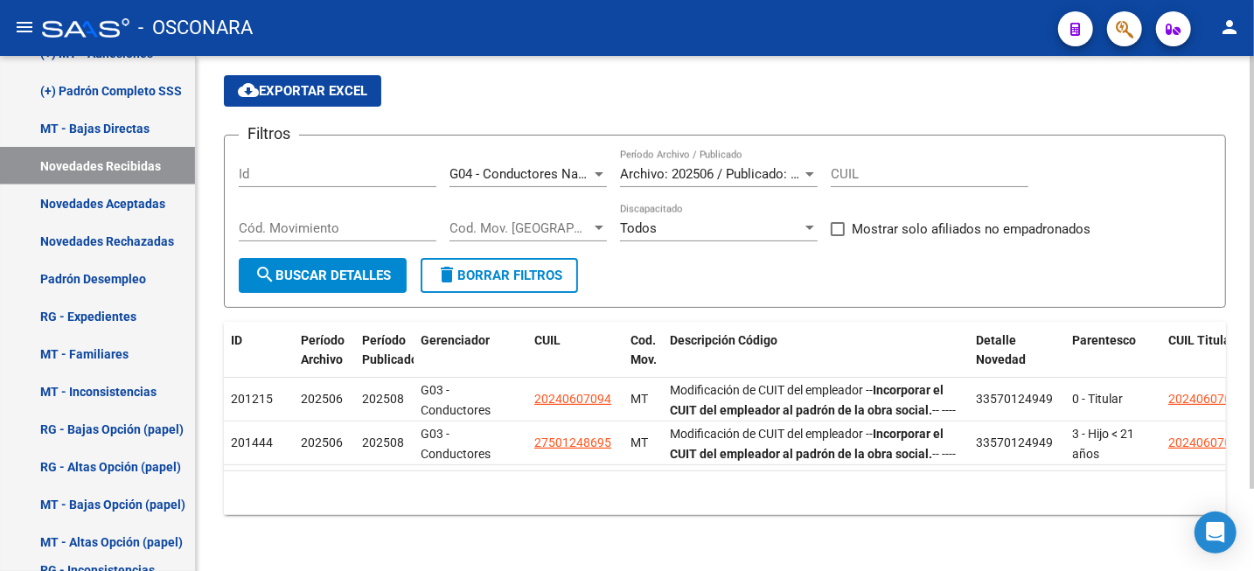
click at [316, 268] on button "search Buscar Detalles" at bounding box center [323, 275] width 168 height 35
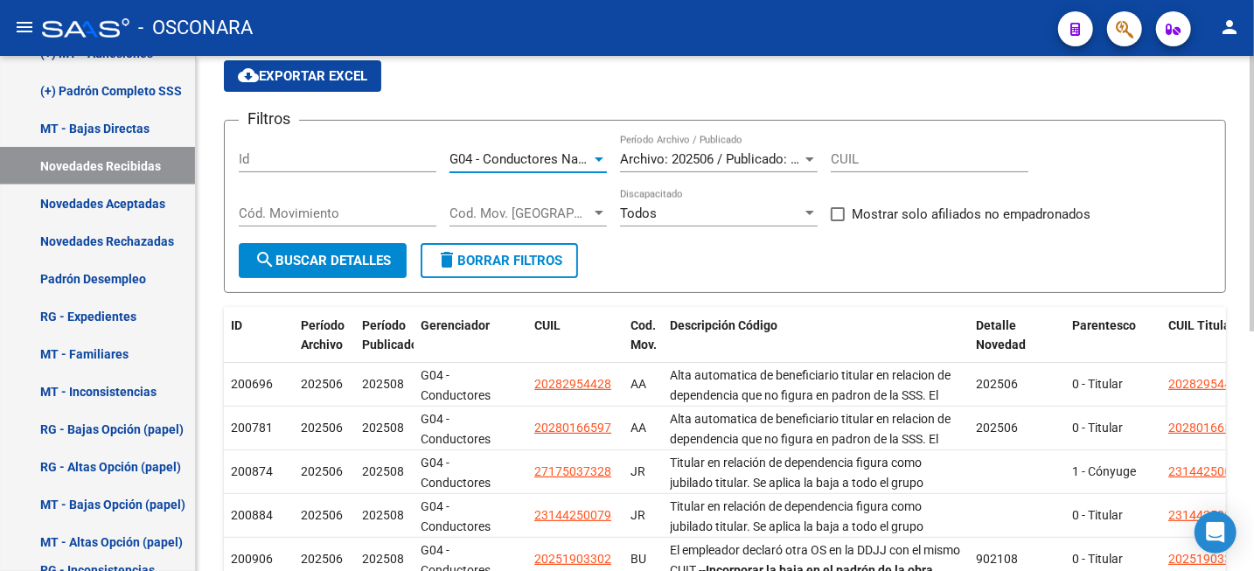
click at [567, 160] on span "G04 - Conductores Navales MDQ" at bounding box center [546, 159] width 192 height 16
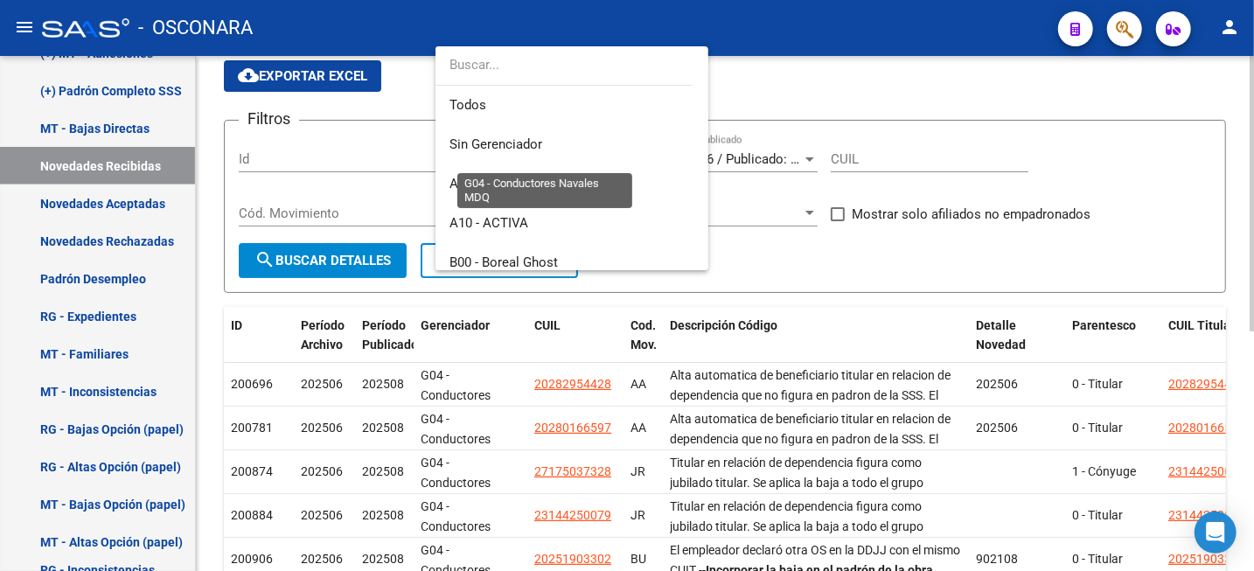
scroll to position [419, 0]
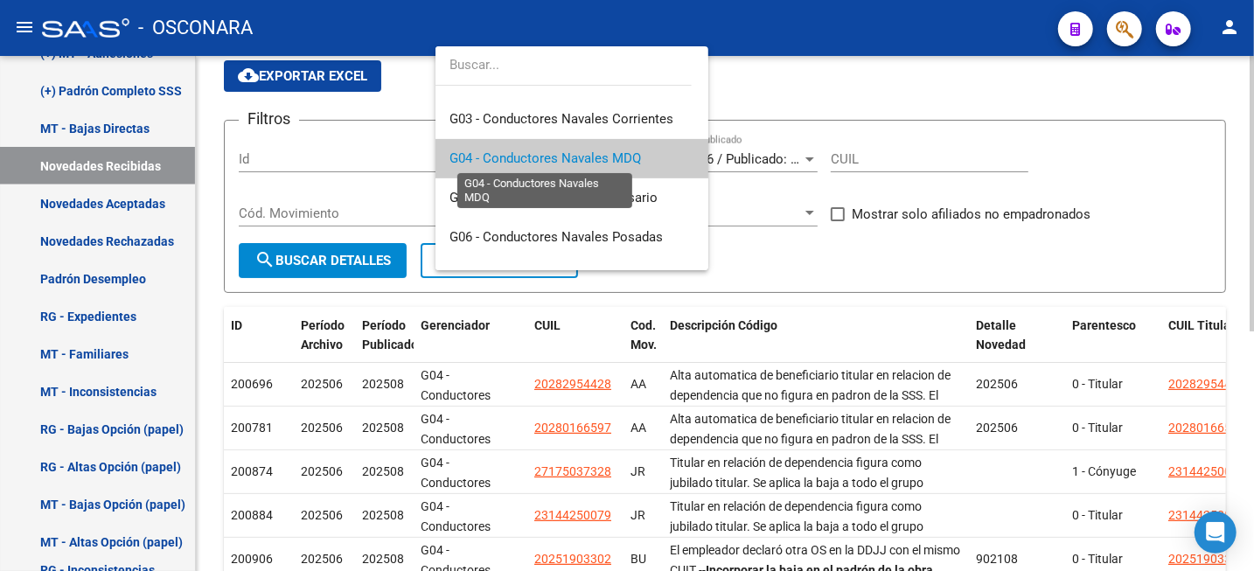
click at [567, 160] on span "G04 - Conductores Navales MDQ" at bounding box center [546, 158] width 192 height 16
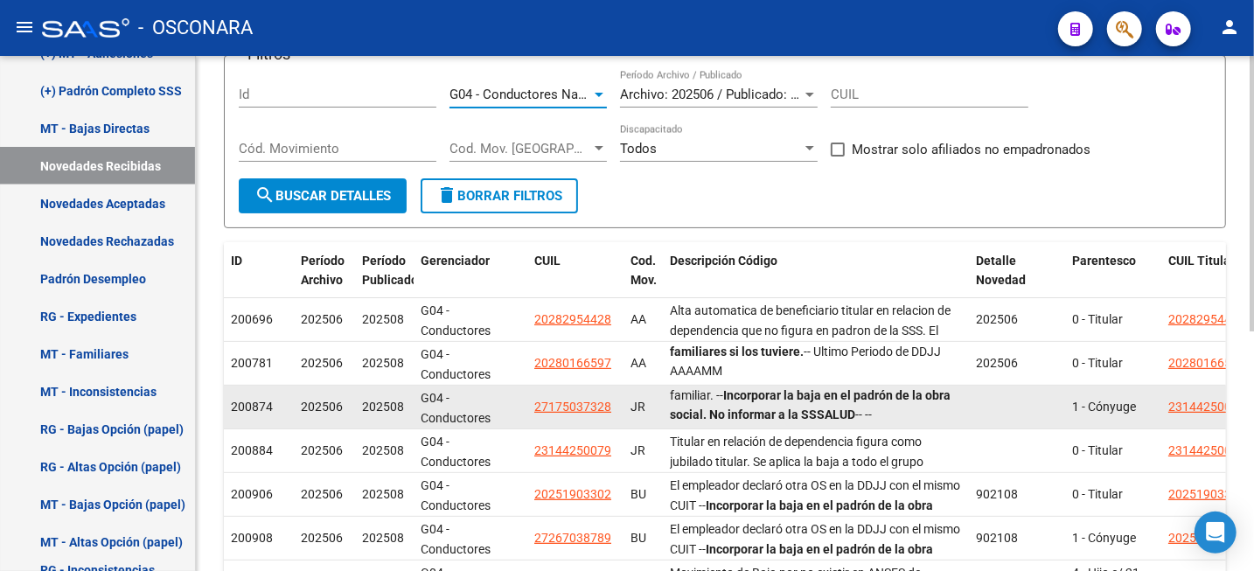
scroll to position [208, 0]
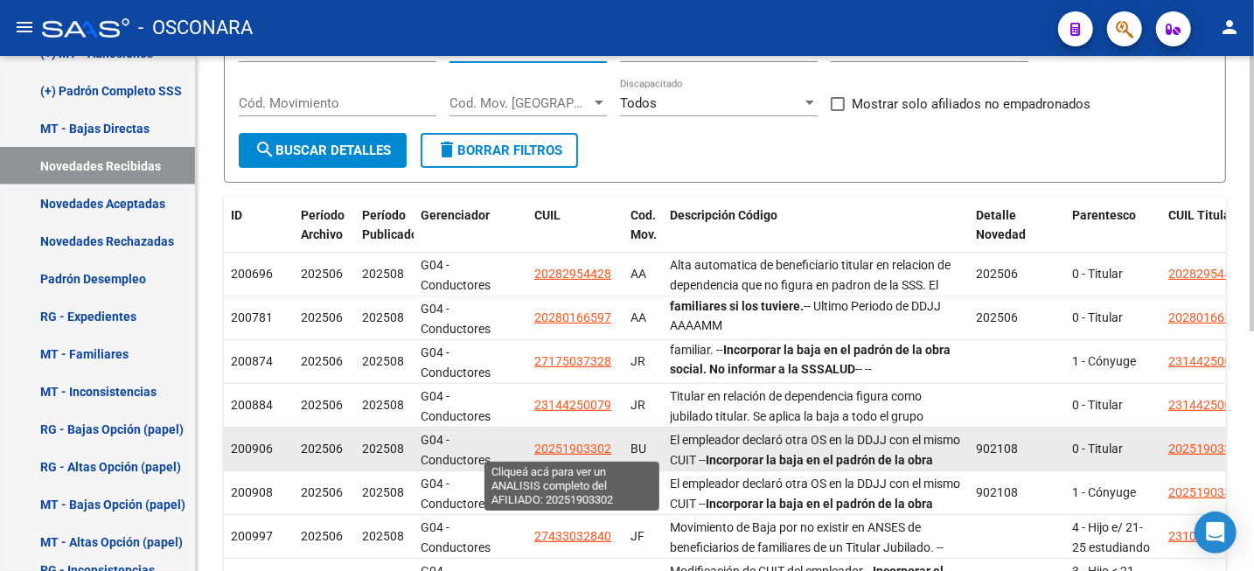
click at [575, 446] on span "20251903302" at bounding box center [572, 449] width 77 height 14
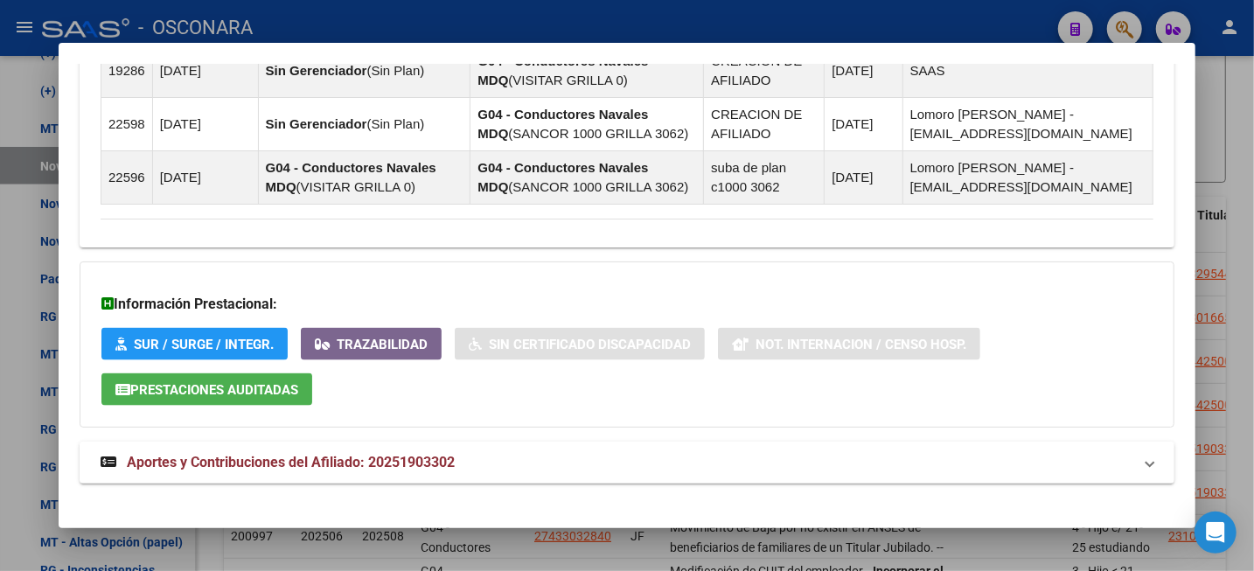
scroll to position [1223, 0]
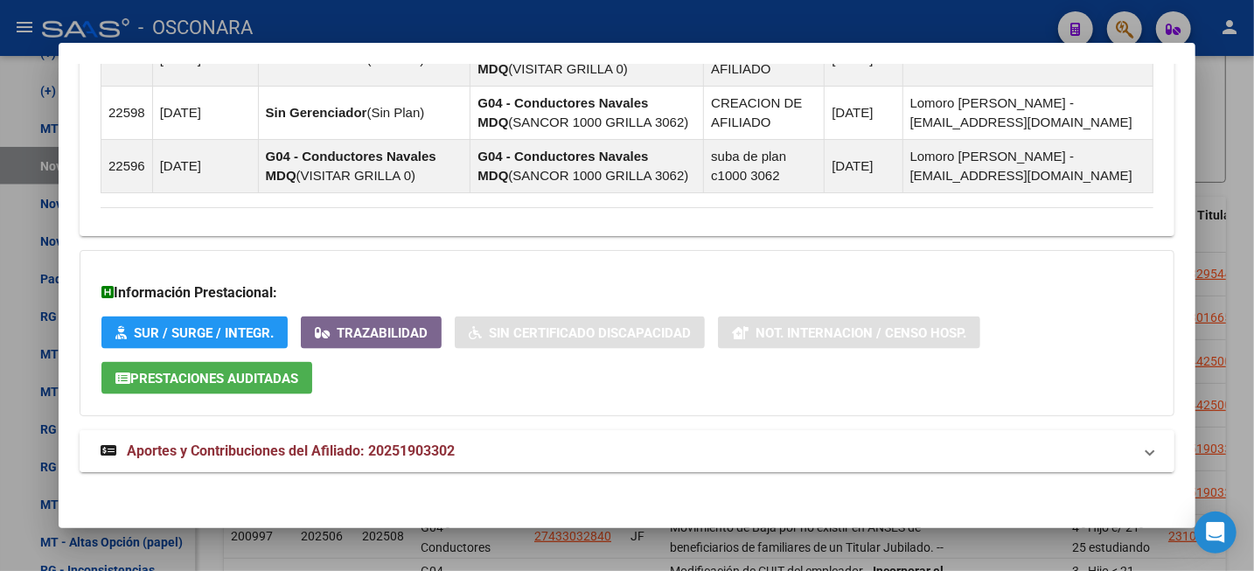
click at [400, 453] on span "Aportes y Contribuciones del Afiliado: 20251903302" at bounding box center [291, 451] width 328 height 17
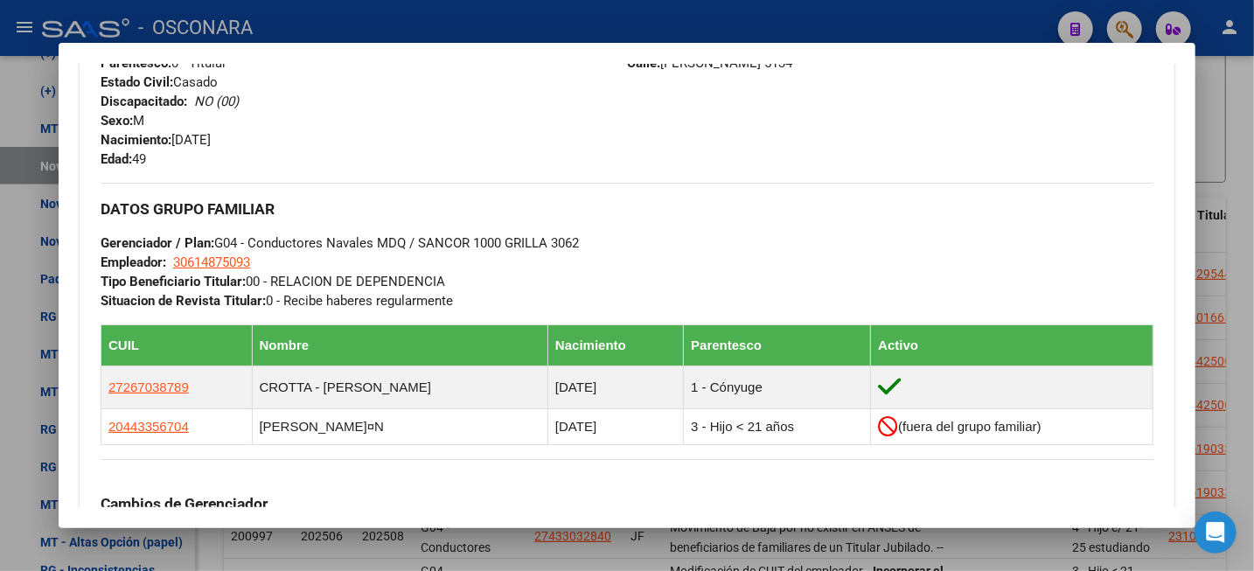
scroll to position [338, 0]
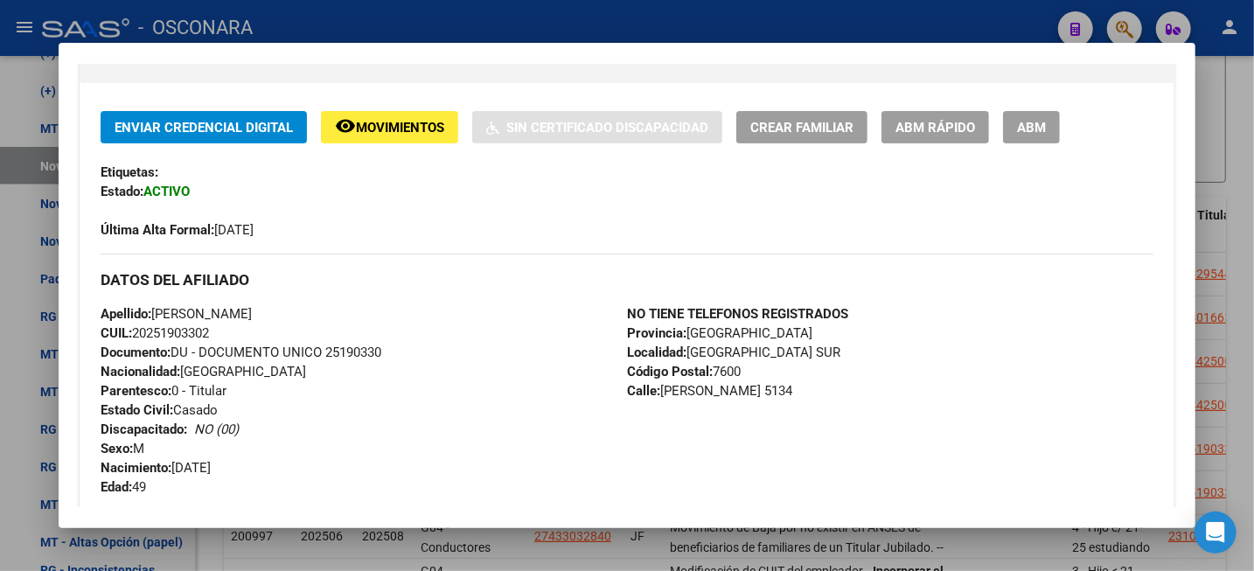
click at [192, 337] on span "CUIL: 20251903302" at bounding box center [155, 333] width 108 height 16
copy span "20251903302"
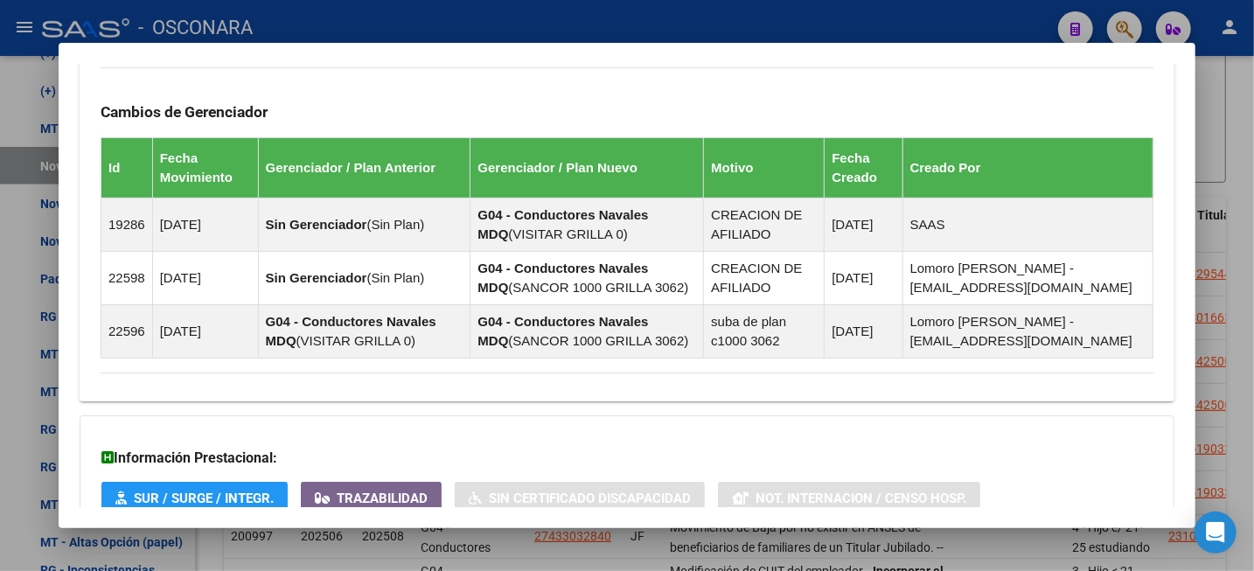
scroll to position [1103, 0]
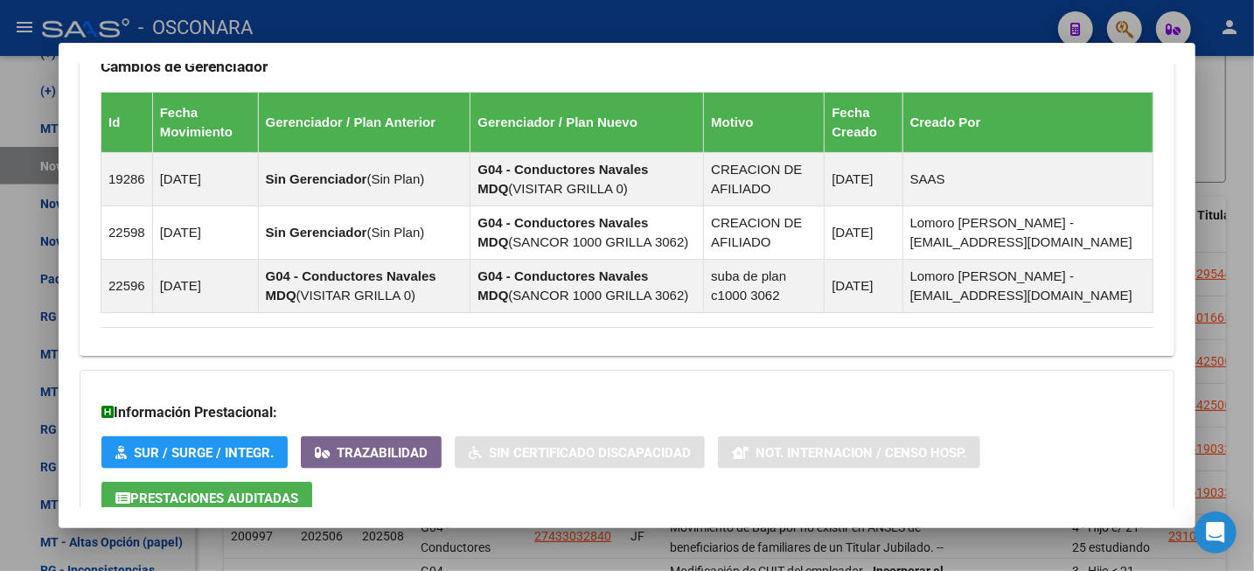
click at [1231, 133] on div at bounding box center [627, 285] width 1254 height 571
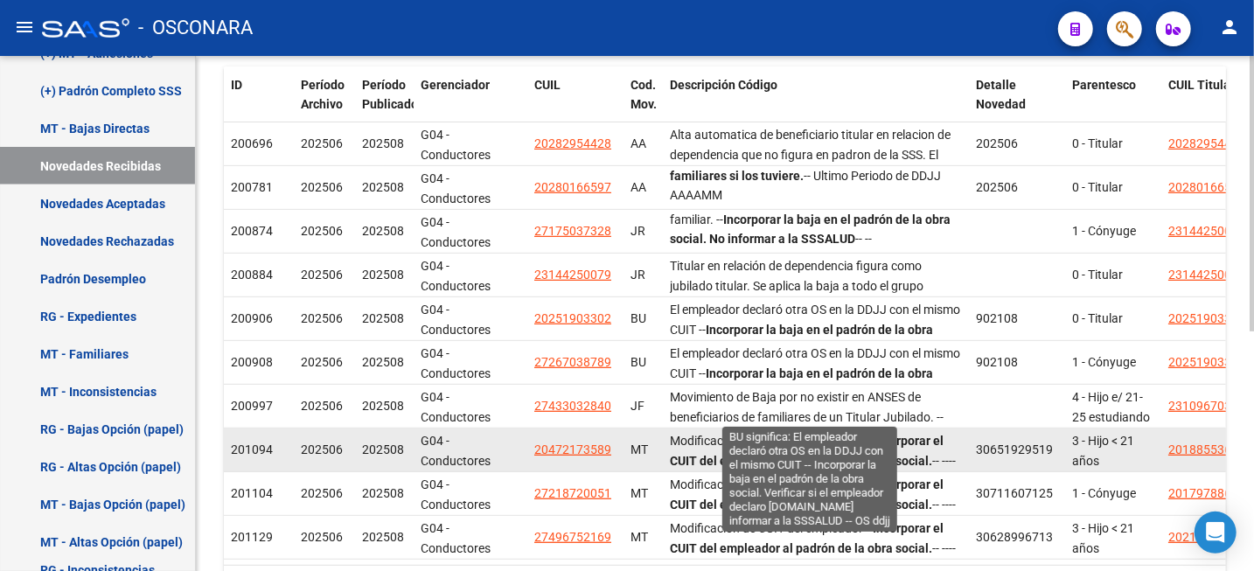
scroll to position [427, 0]
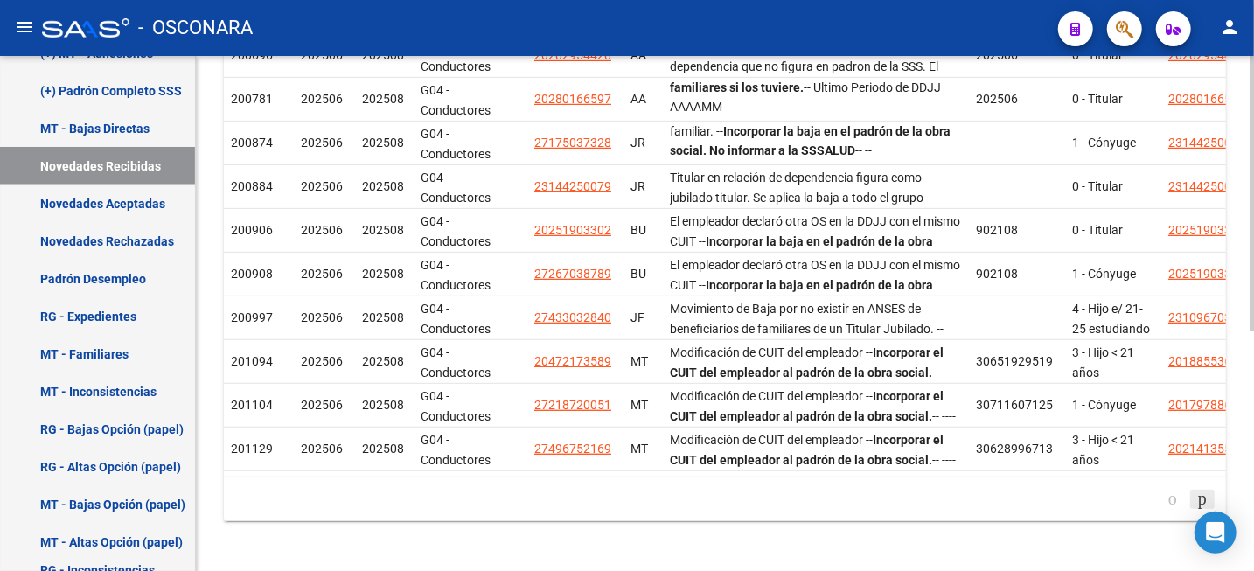
click at [1199, 509] on icon "go to next page" at bounding box center [1203, 498] width 14 height 21
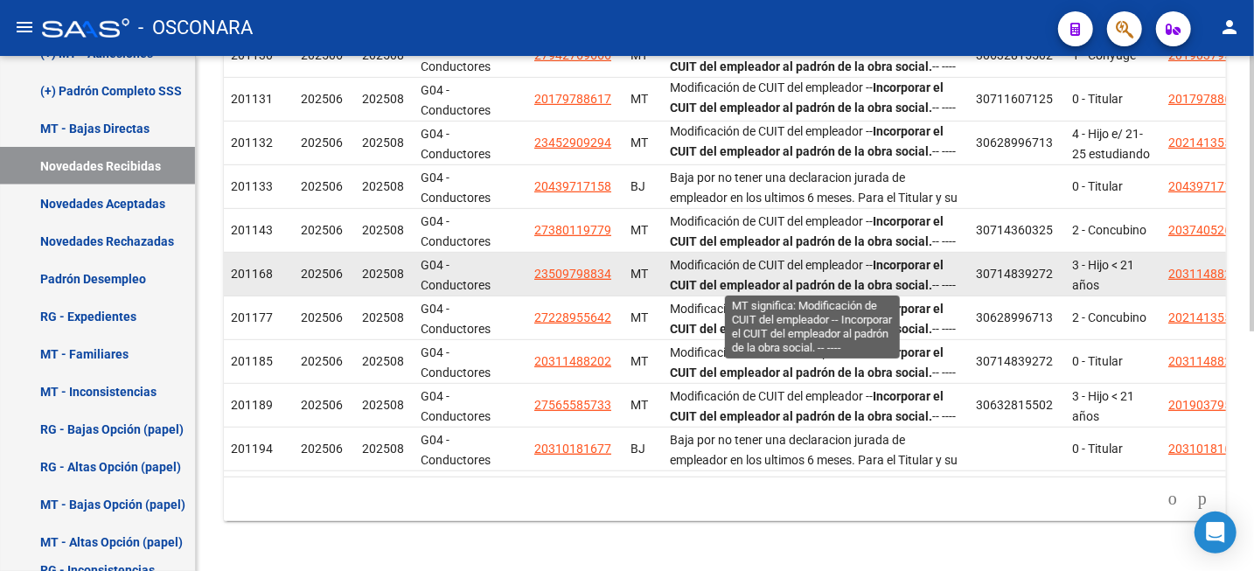
scroll to position [0, 0]
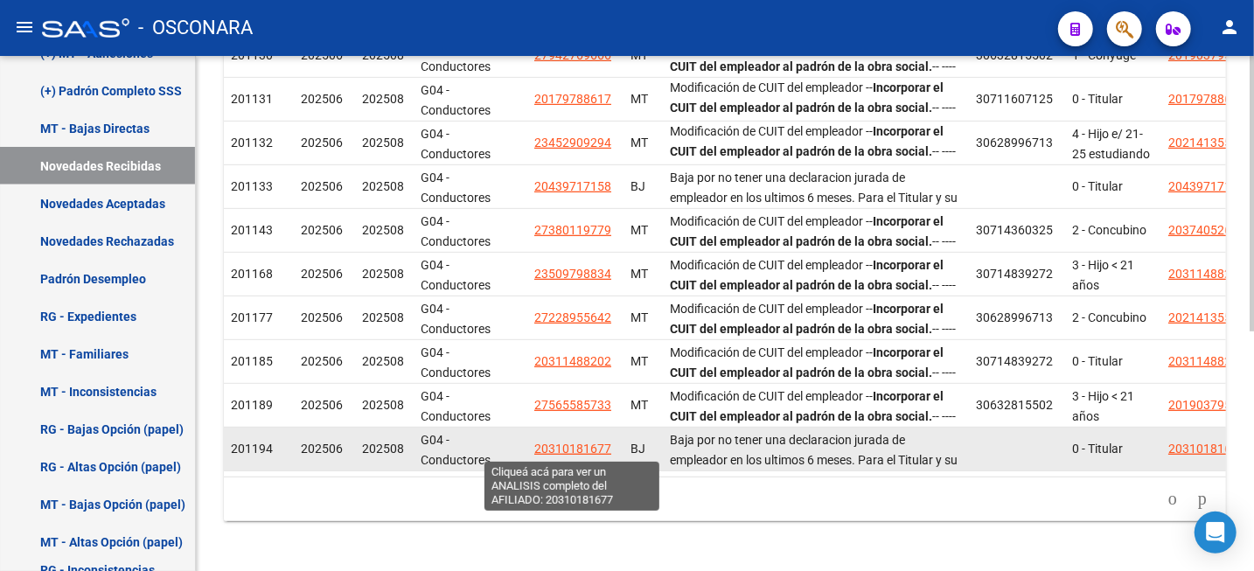
click at [550, 450] on span "20310181677" at bounding box center [572, 449] width 77 height 14
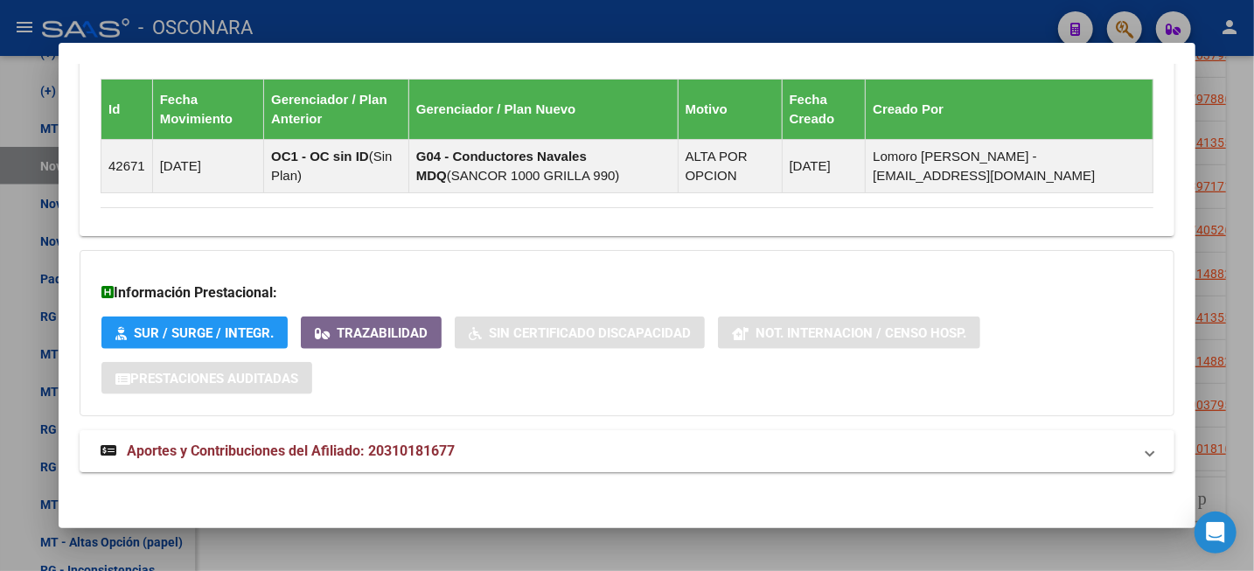
scroll to position [1134, 0]
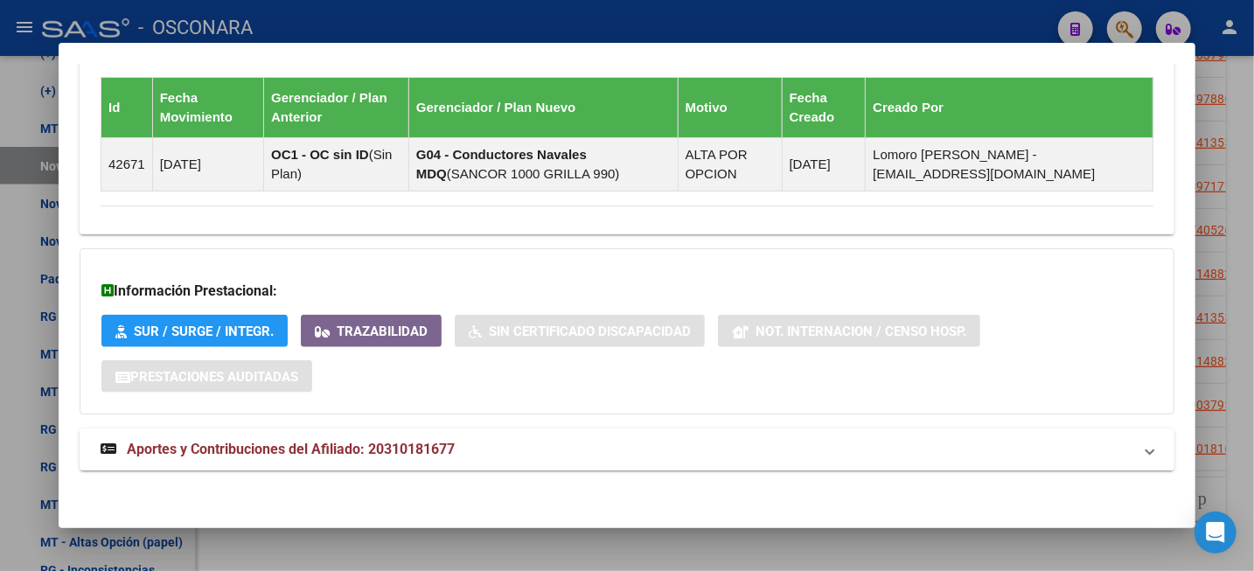
click at [480, 449] on mat-panel-title "Aportes y Contribuciones del Afiliado: 20310181677" at bounding box center [617, 449] width 1032 height 21
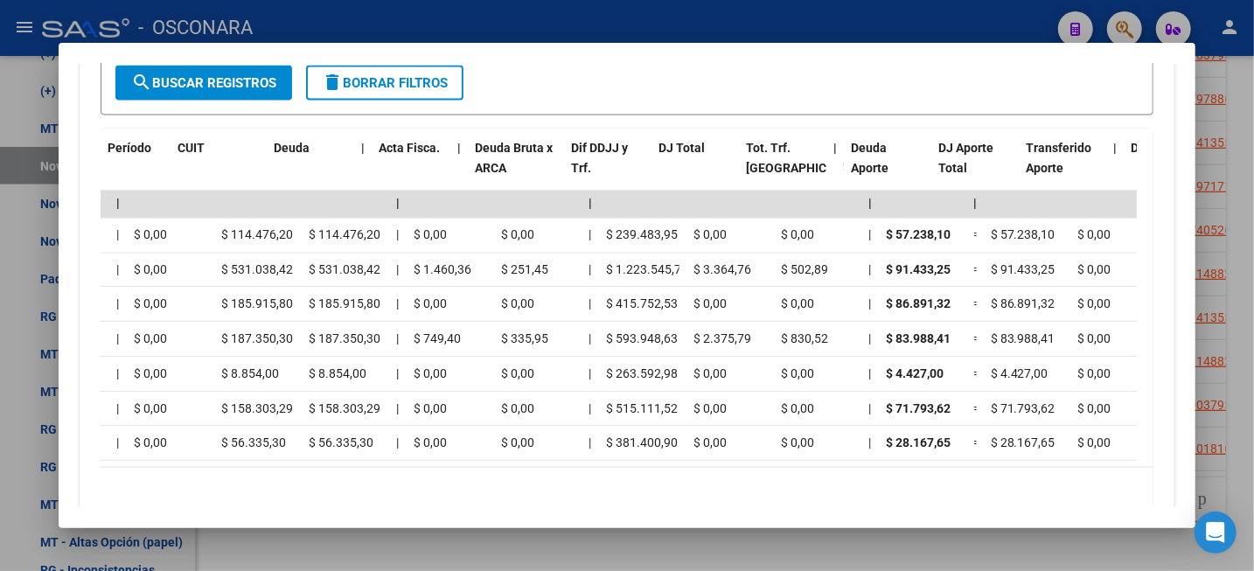
scroll to position [0, 0]
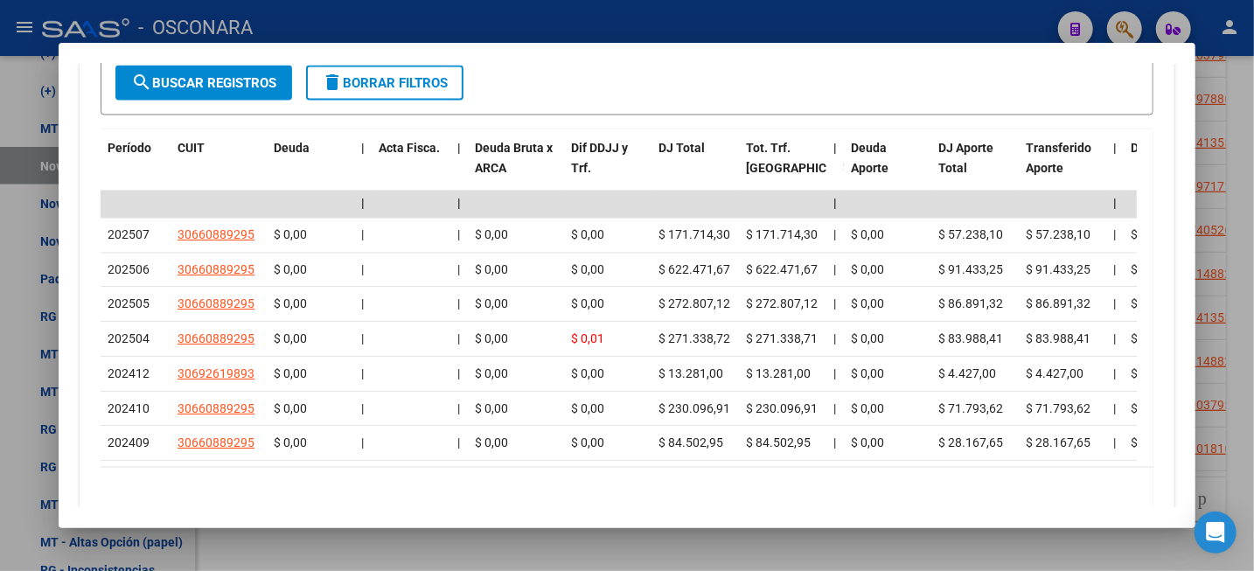
click at [1252, 135] on div at bounding box center [627, 285] width 1254 height 571
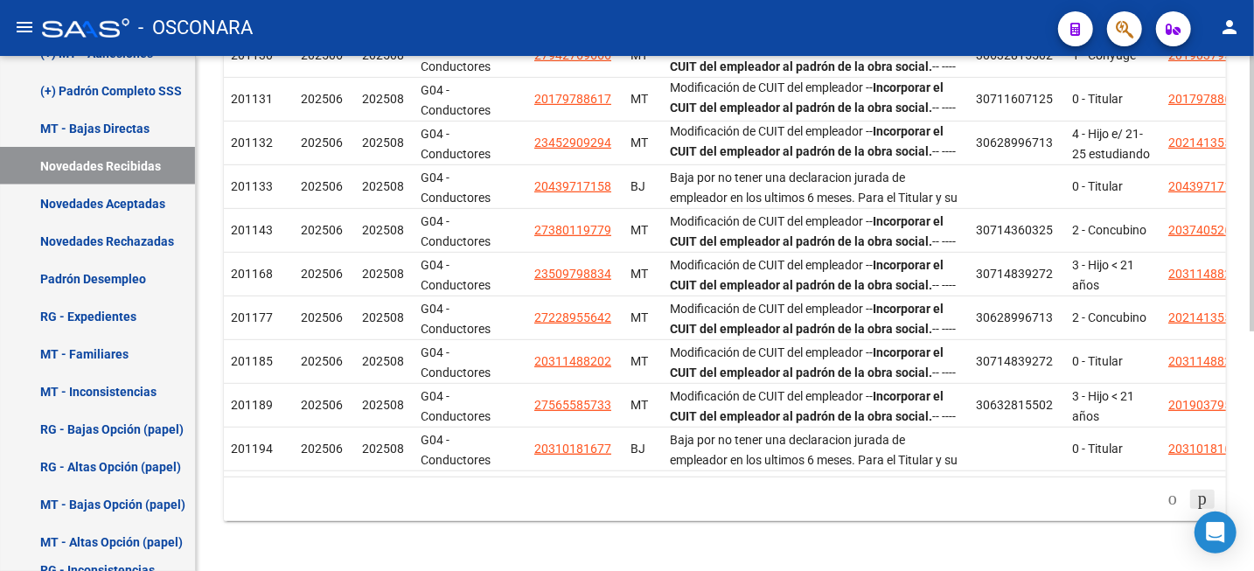
click at [1196, 507] on icon "go to next page" at bounding box center [1203, 498] width 14 height 21
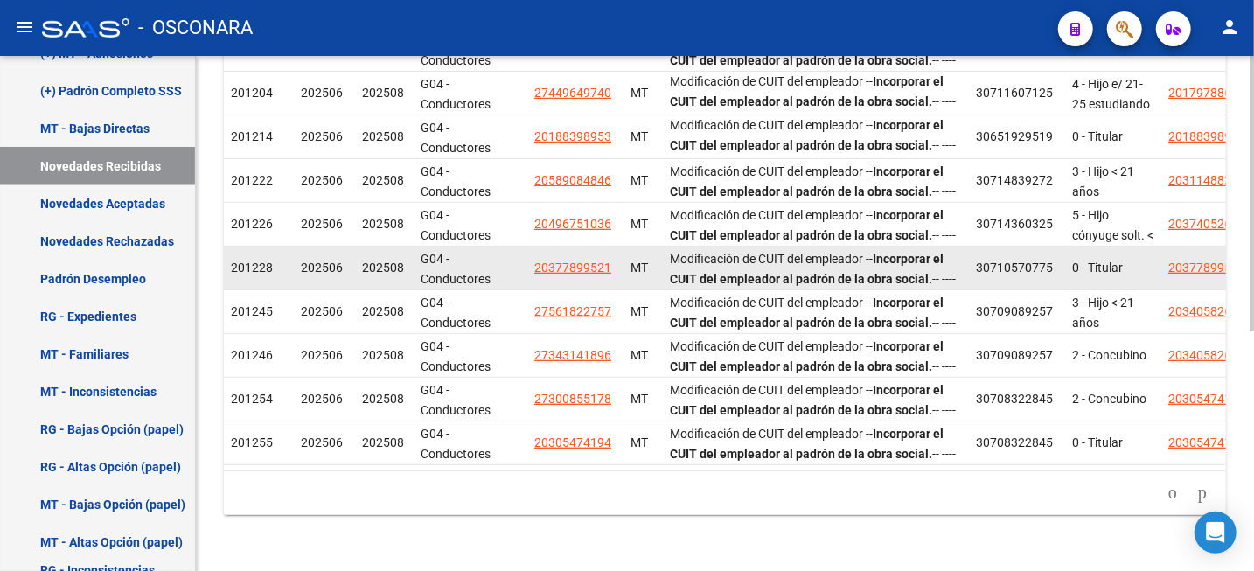
scroll to position [448, 0]
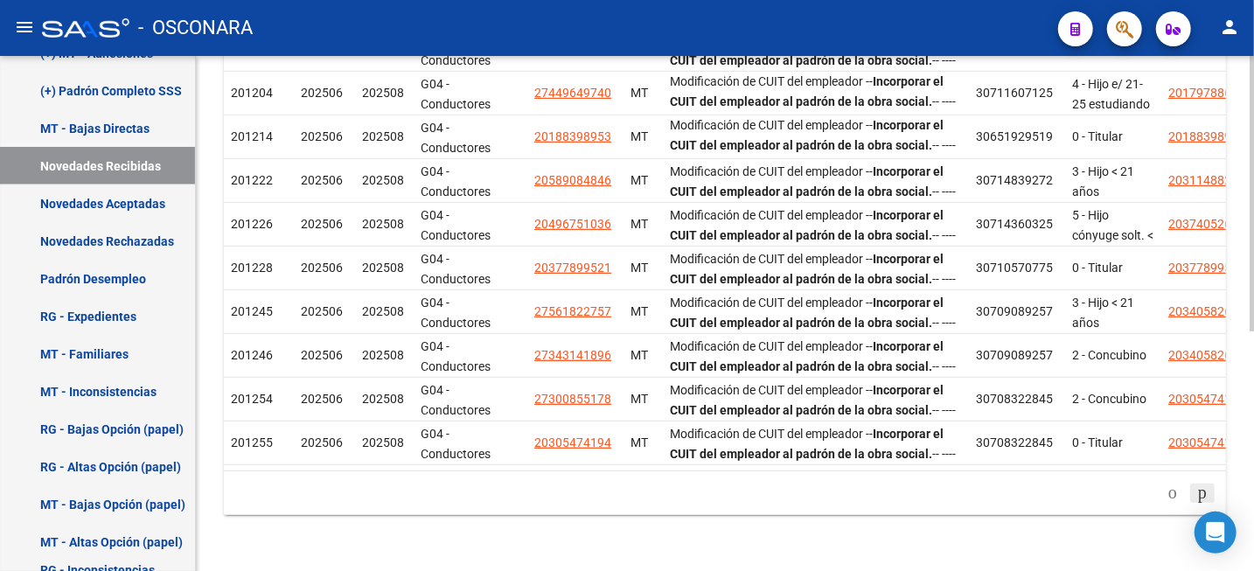
click at [1196, 492] on icon "go to next page" at bounding box center [1203, 492] width 14 height 21
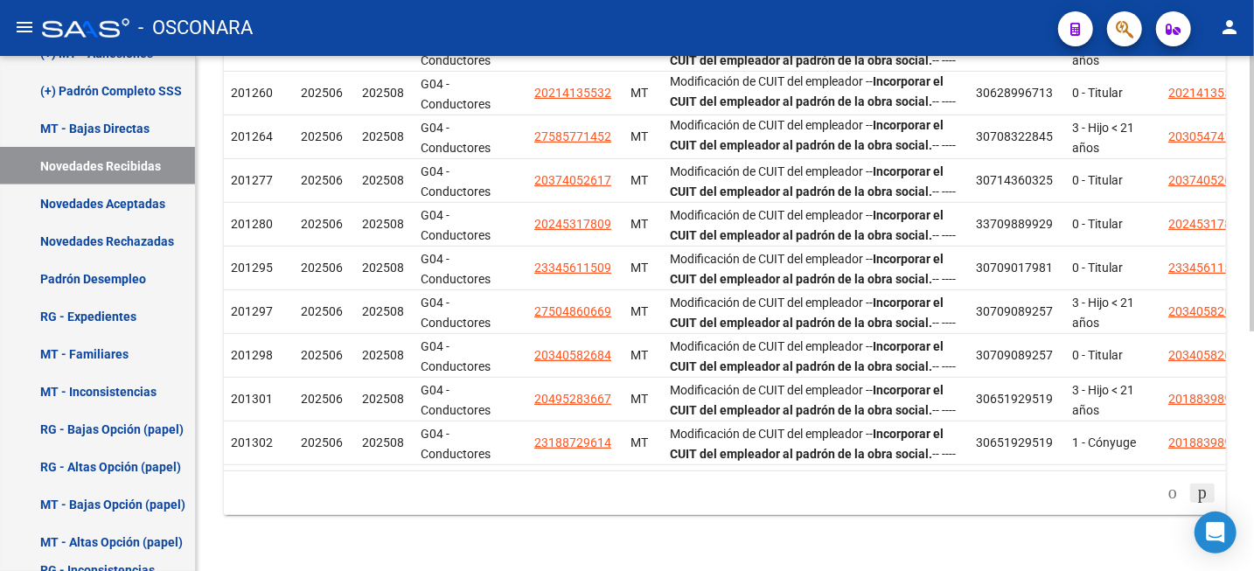
click at [1203, 492] on icon "go to next page" at bounding box center [1203, 492] width 14 height 21
click at [1196, 495] on icon "go to next page" at bounding box center [1203, 492] width 14 height 21
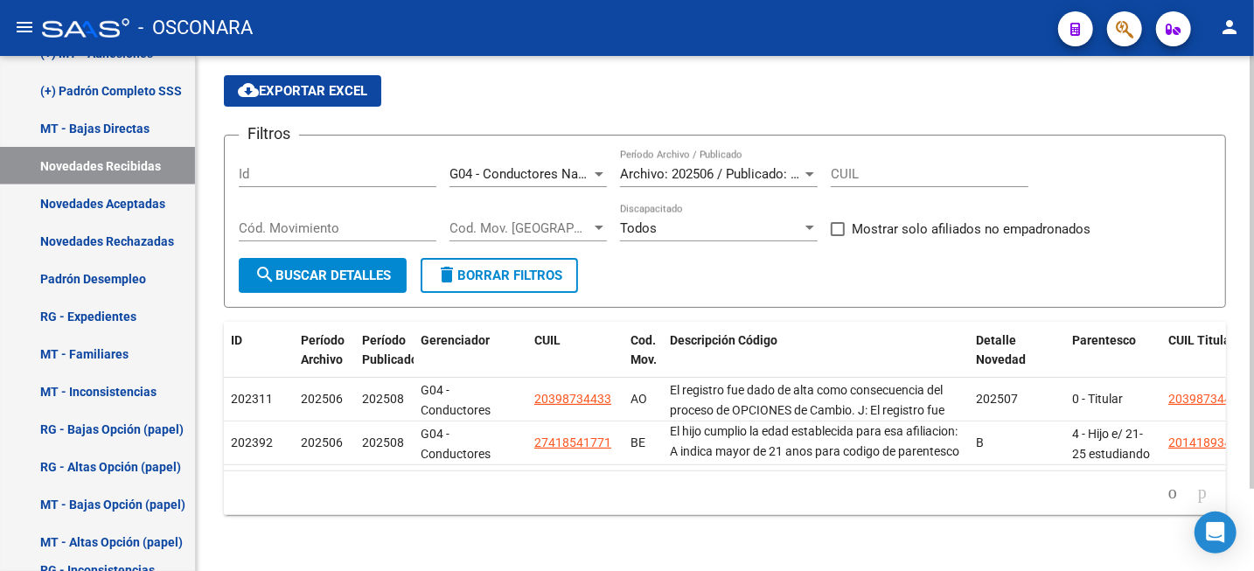
scroll to position [102, 0]
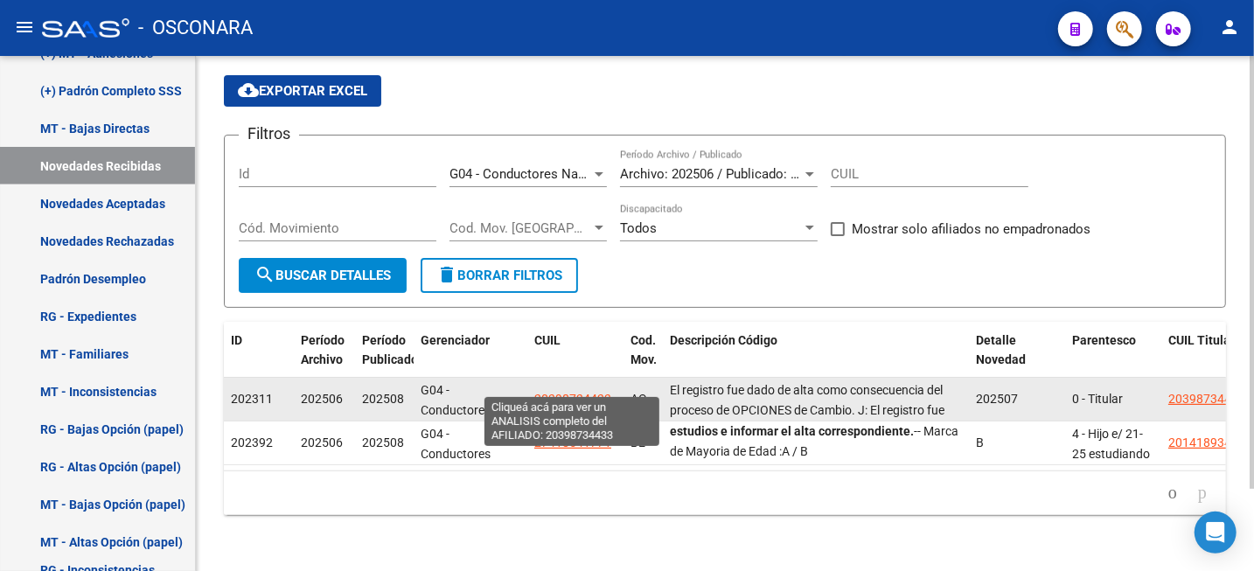
click at [575, 392] on span "20398734433" at bounding box center [572, 399] width 77 height 14
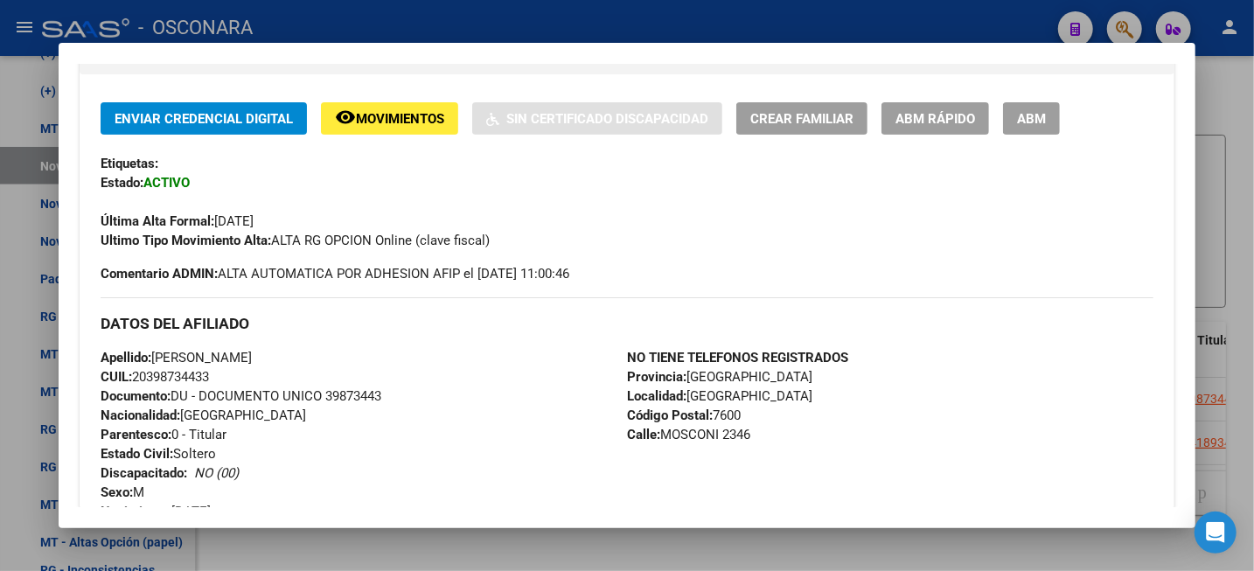
scroll to position [439, 0]
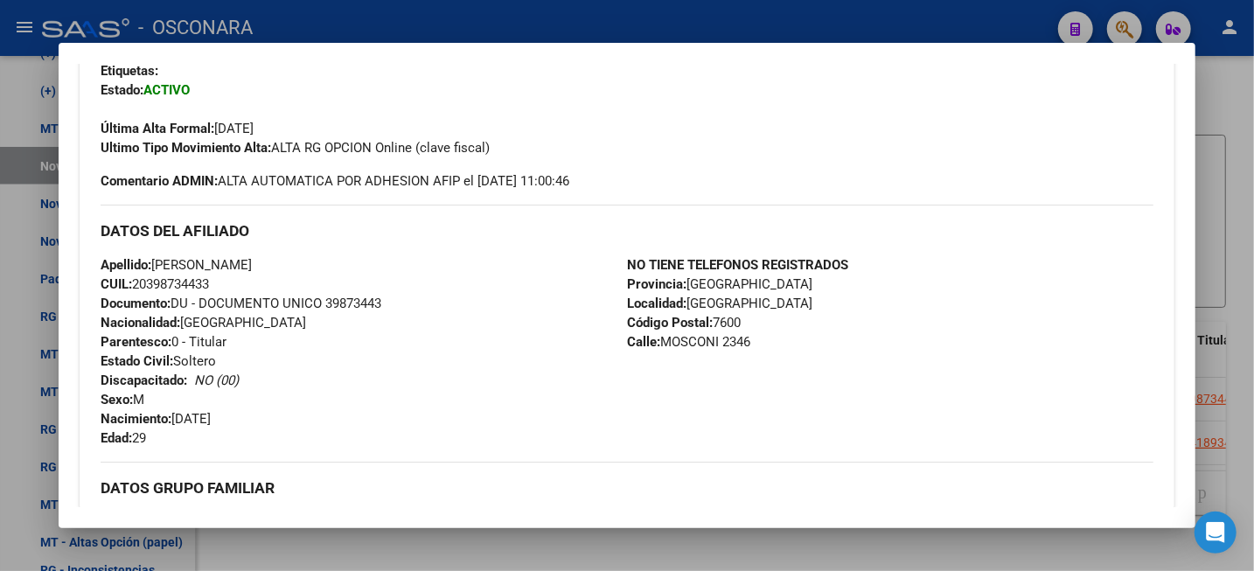
click at [172, 277] on span "CUIL: 20398734433" at bounding box center [155, 284] width 108 height 16
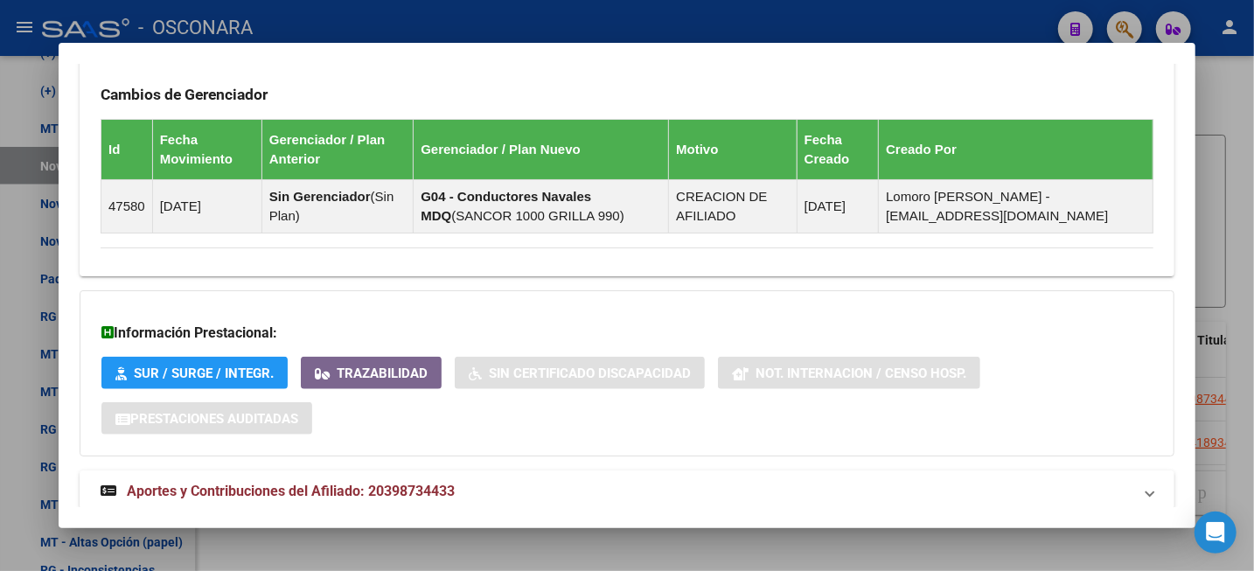
scroll to position [1095, 0]
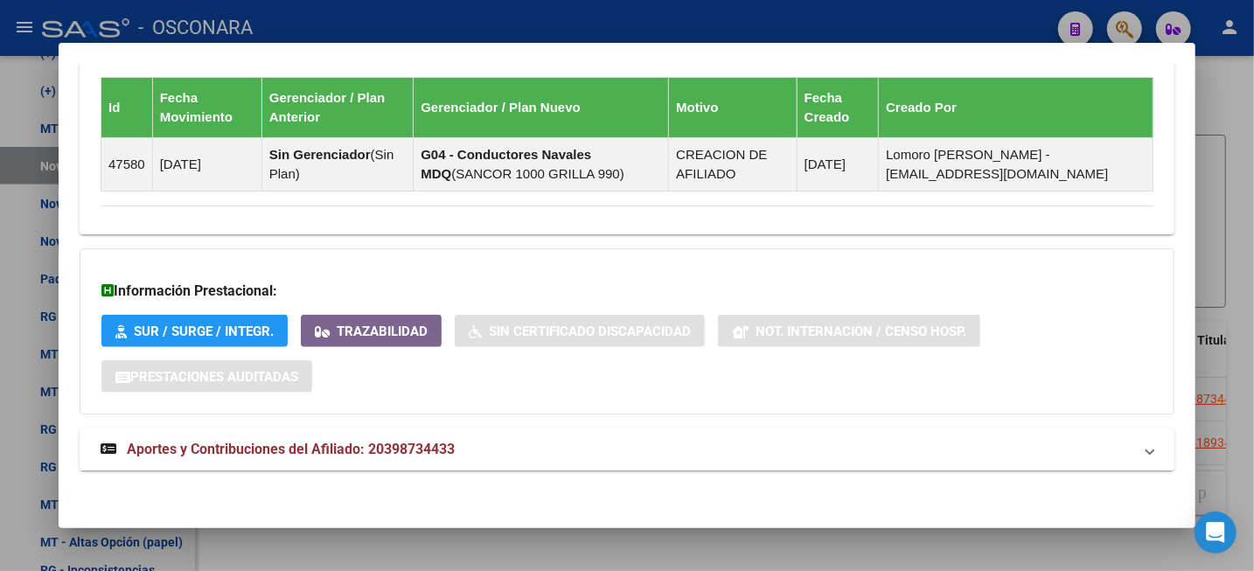
click at [471, 460] on mat-expansion-panel-header "Aportes y Contribuciones del Afiliado: 20398734433" at bounding box center [627, 450] width 1095 height 42
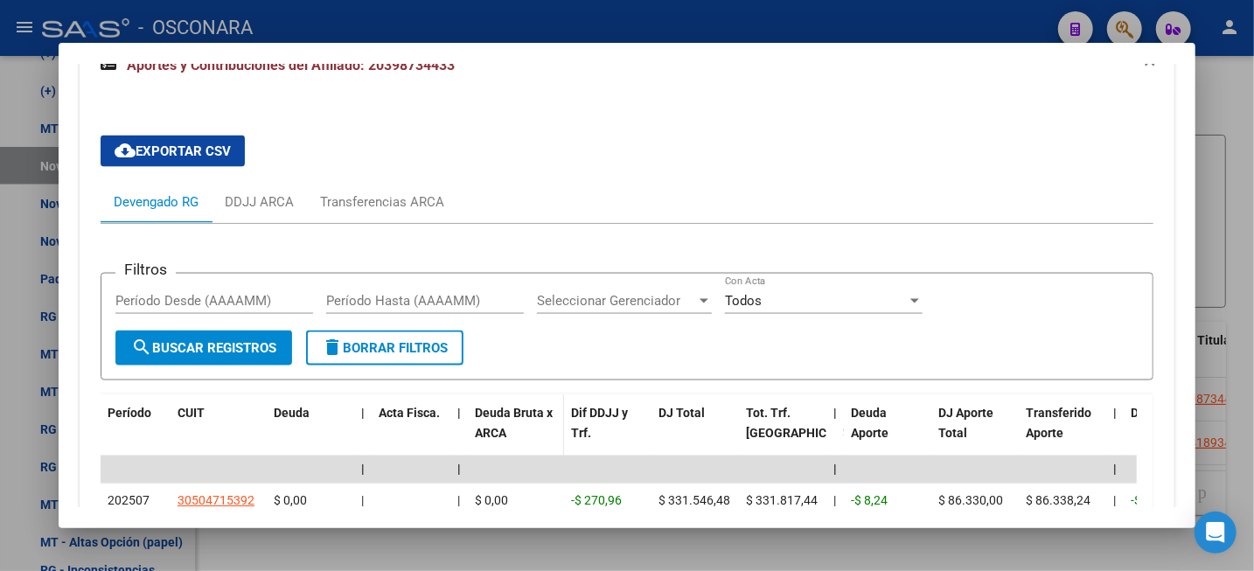
scroll to position [1641, 0]
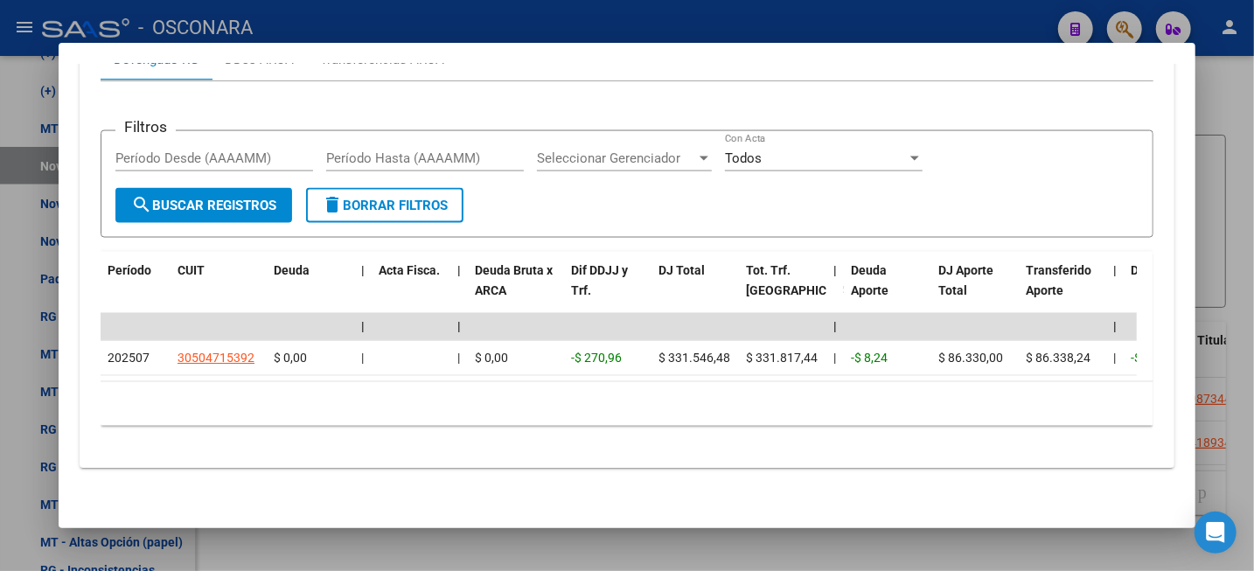
click at [1243, 163] on div at bounding box center [627, 285] width 1254 height 571
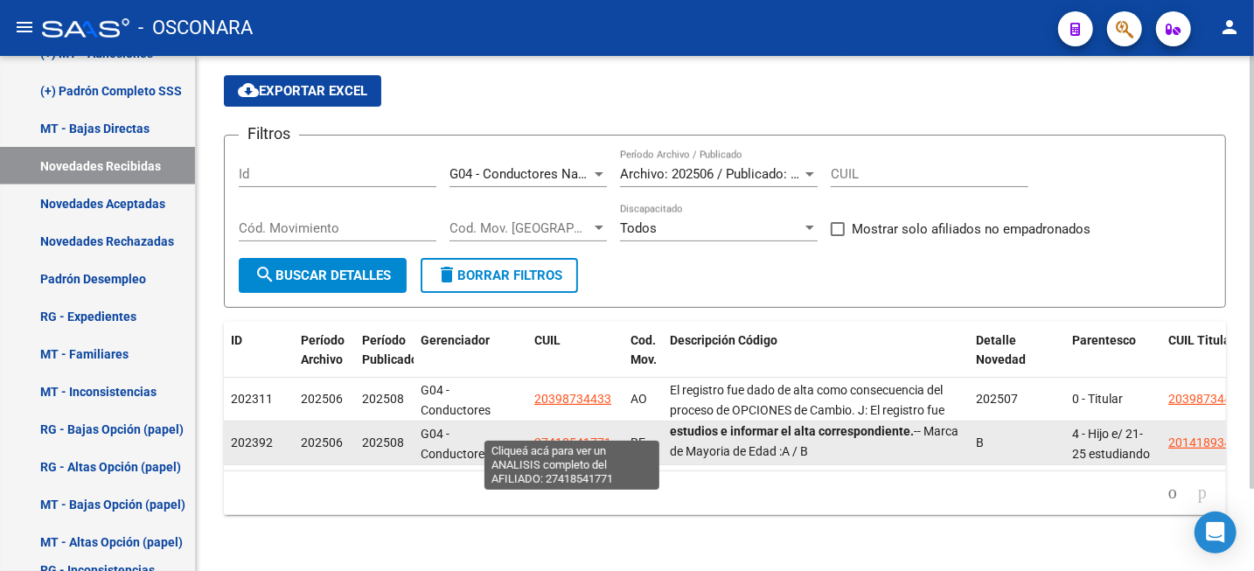
click at [588, 436] on span "27418541771" at bounding box center [572, 443] width 77 height 14
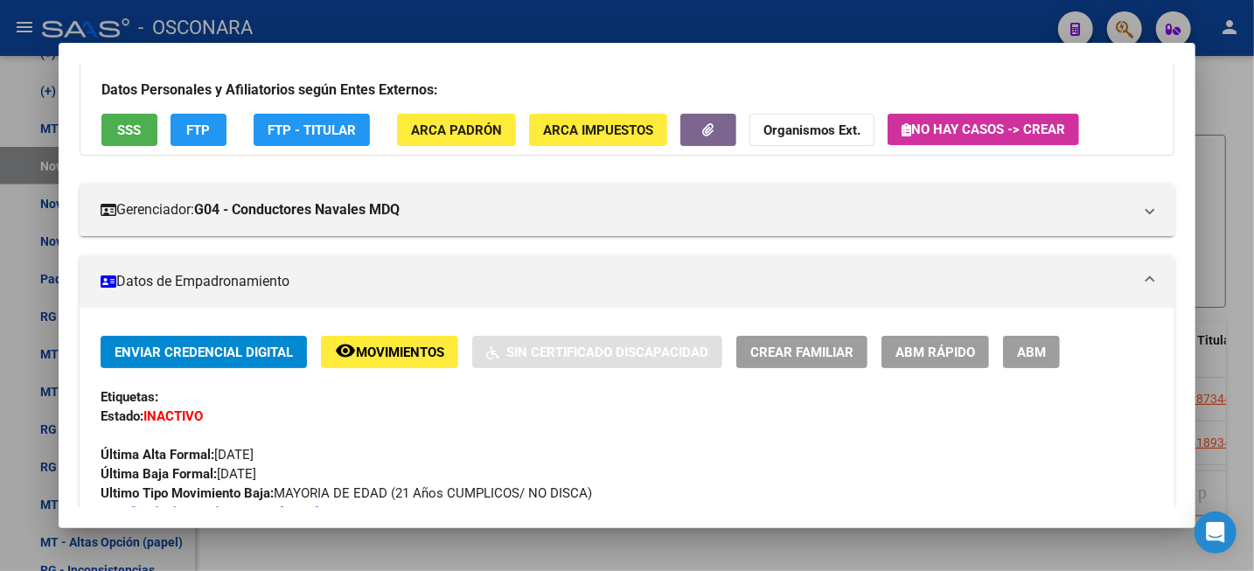
scroll to position [109, 0]
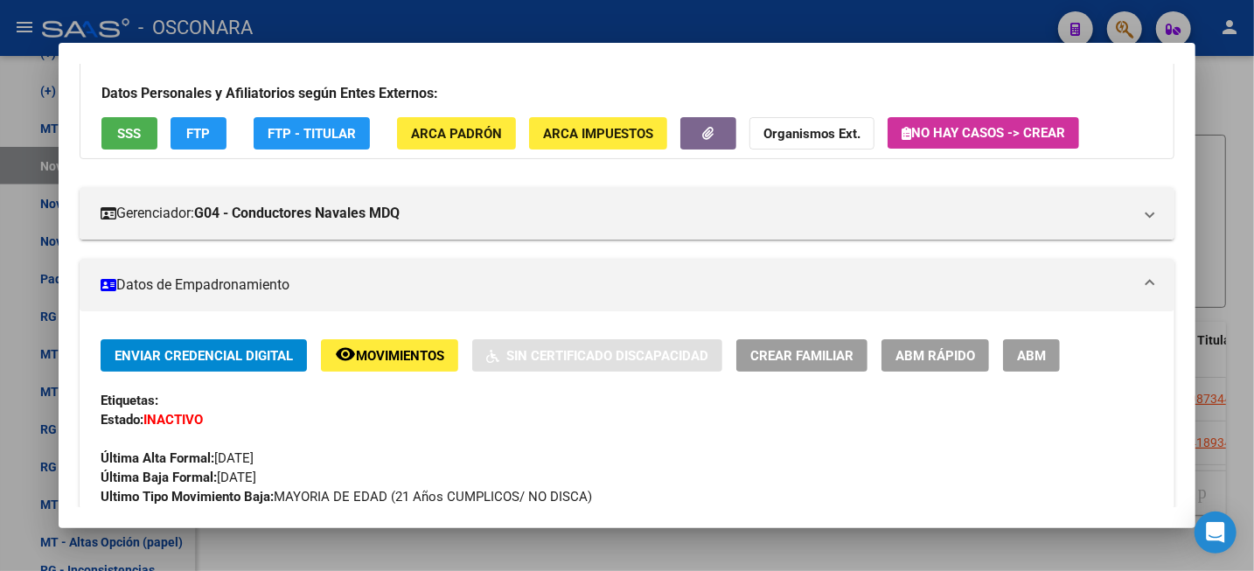
click at [1237, 122] on div at bounding box center [627, 285] width 1254 height 571
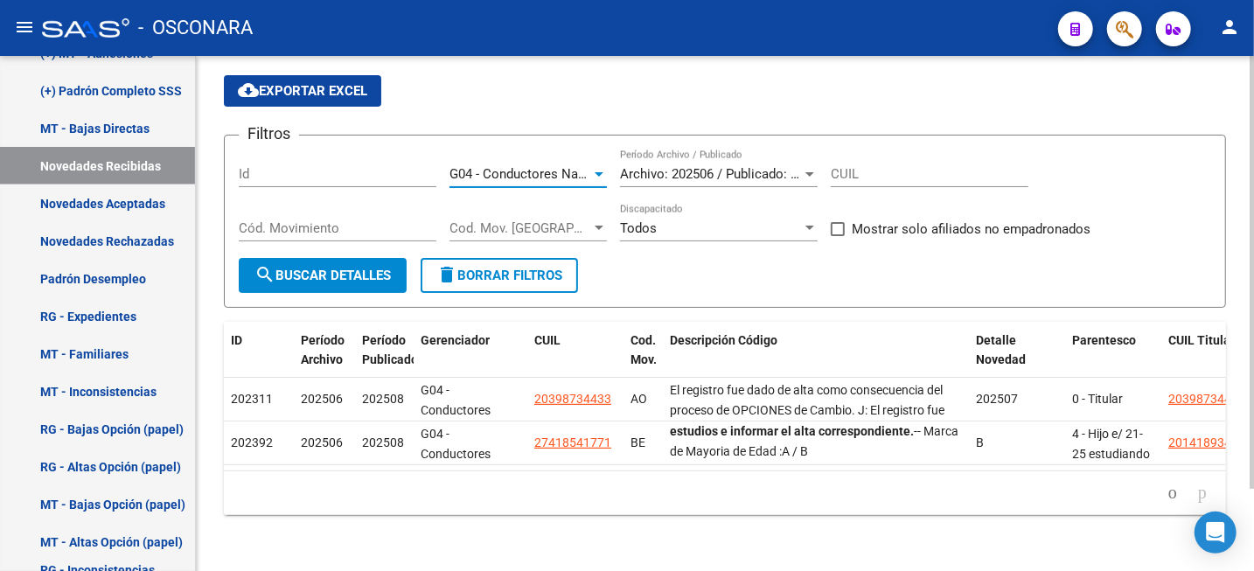
click at [596, 172] on div at bounding box center [599, 174] width 9 height 4
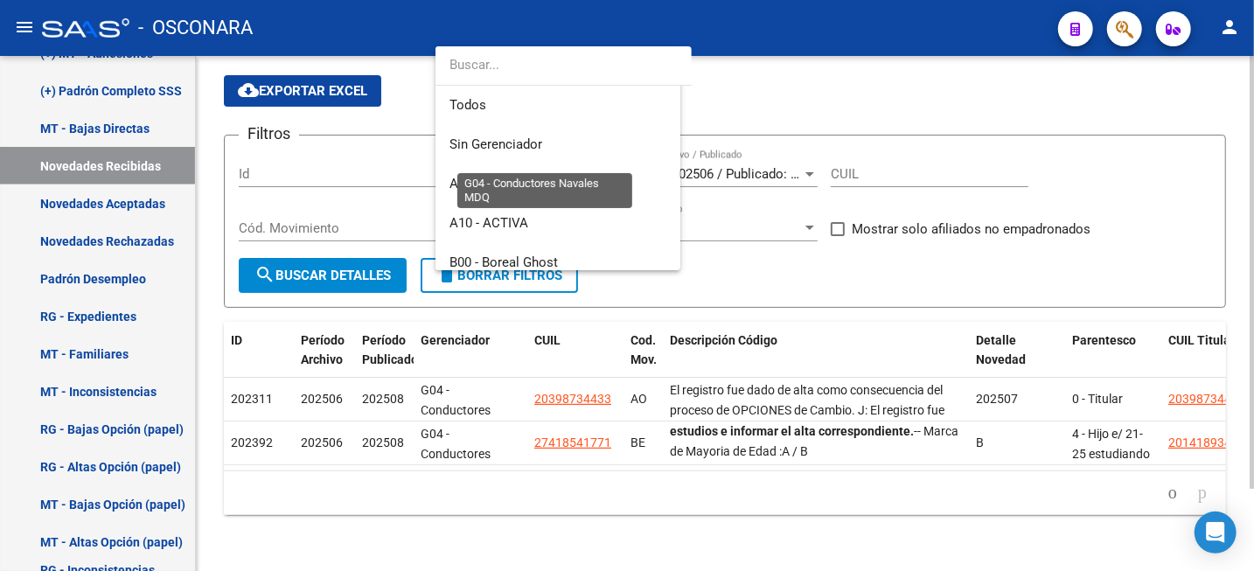
scroll to position [419, 0]
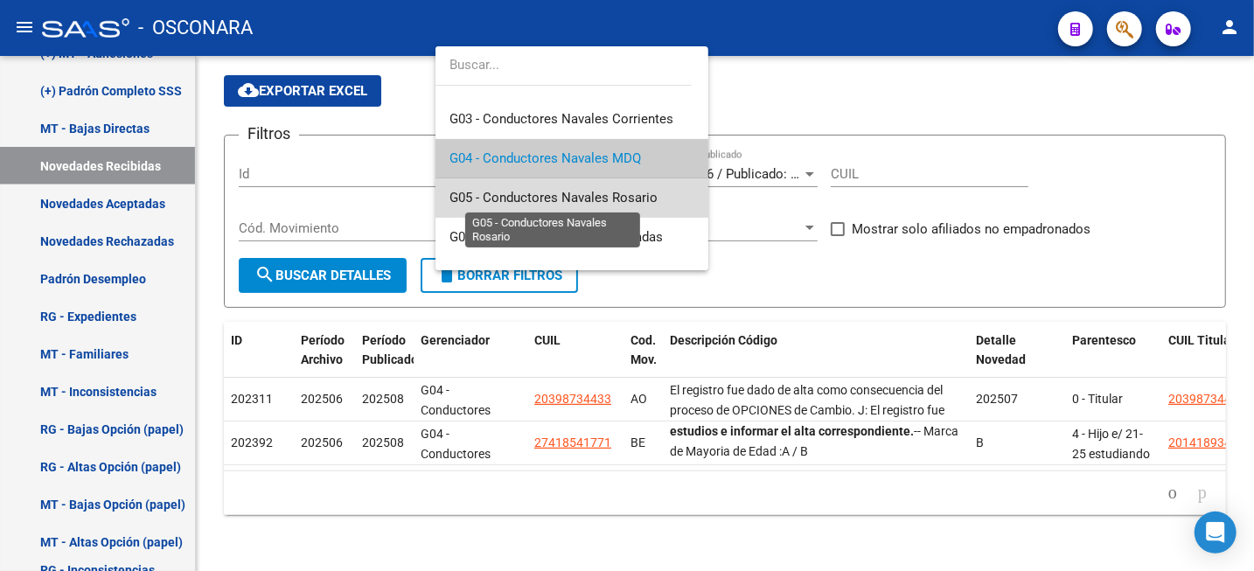
click at [610, 196] on span "G05 - Conductores Navales Rosario" at bounding box center [554, 198] width 208 height 16
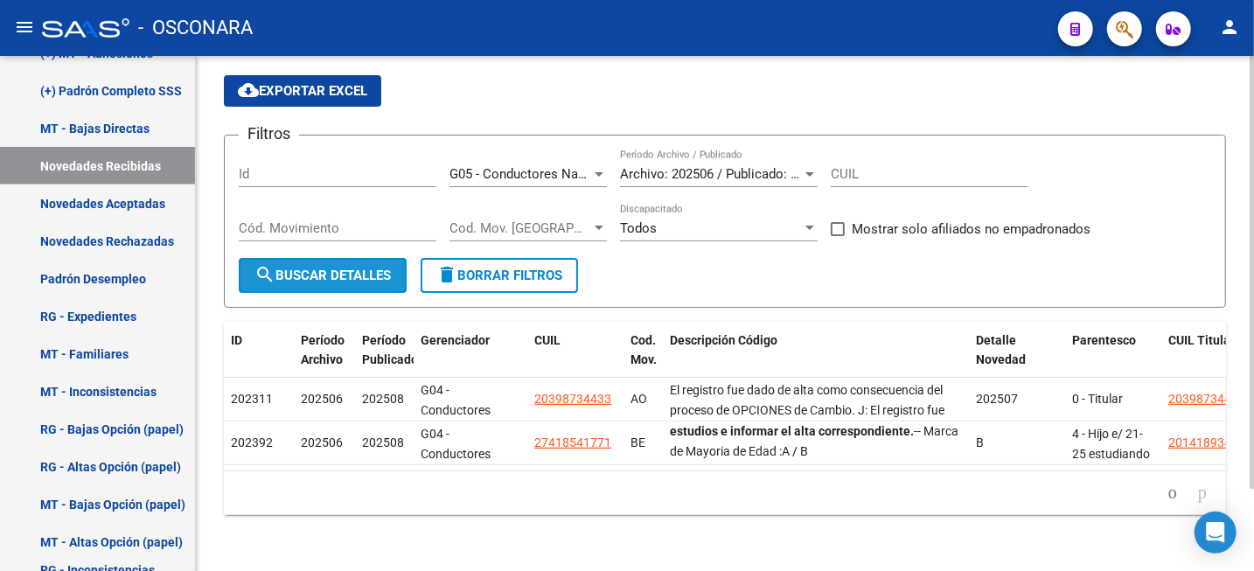
click at [337, 268] on span "search Buscar Detalles" at bounding box center [323, 276] width 136 height 16
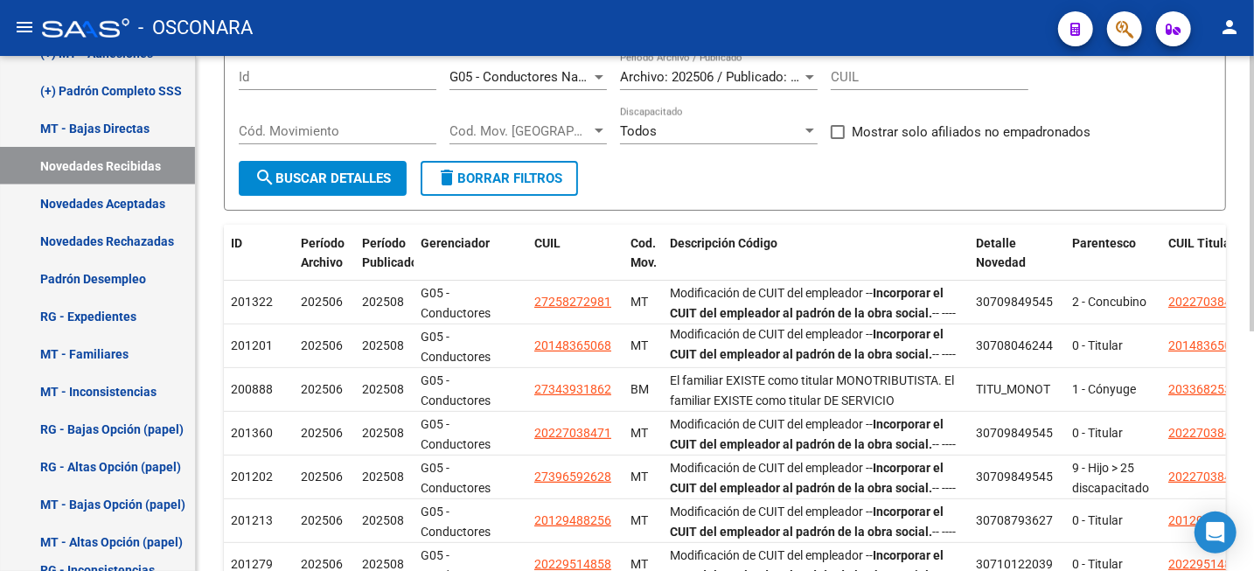
scroll to position [208, 0]
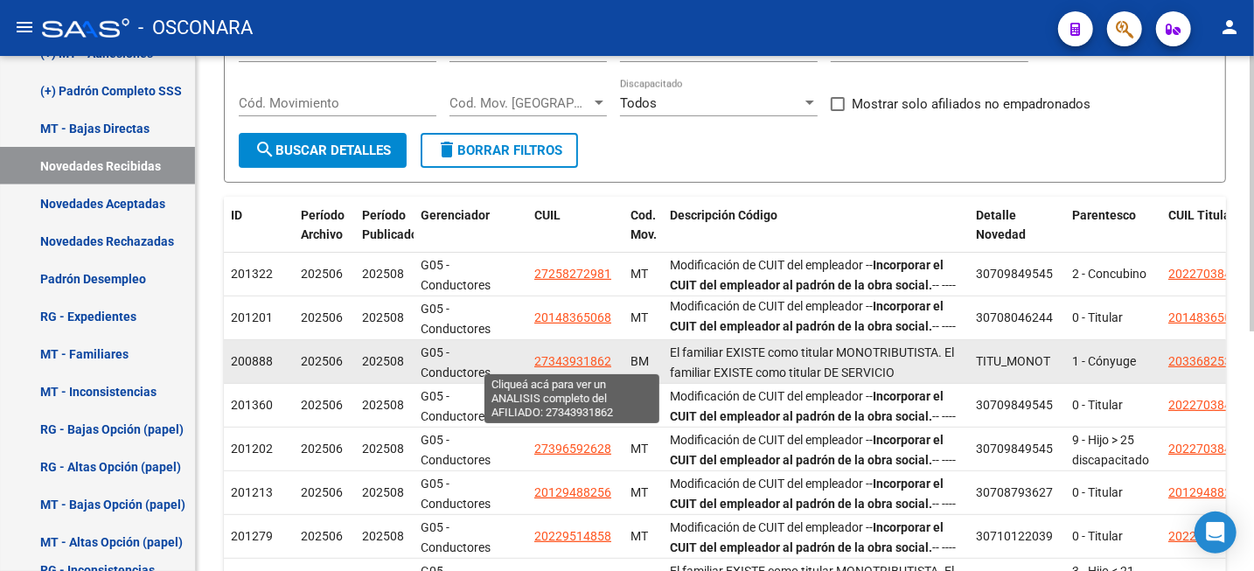
click at [567, 366] on span "27343931862" at bounding box center [572, 361] width 77 height 14
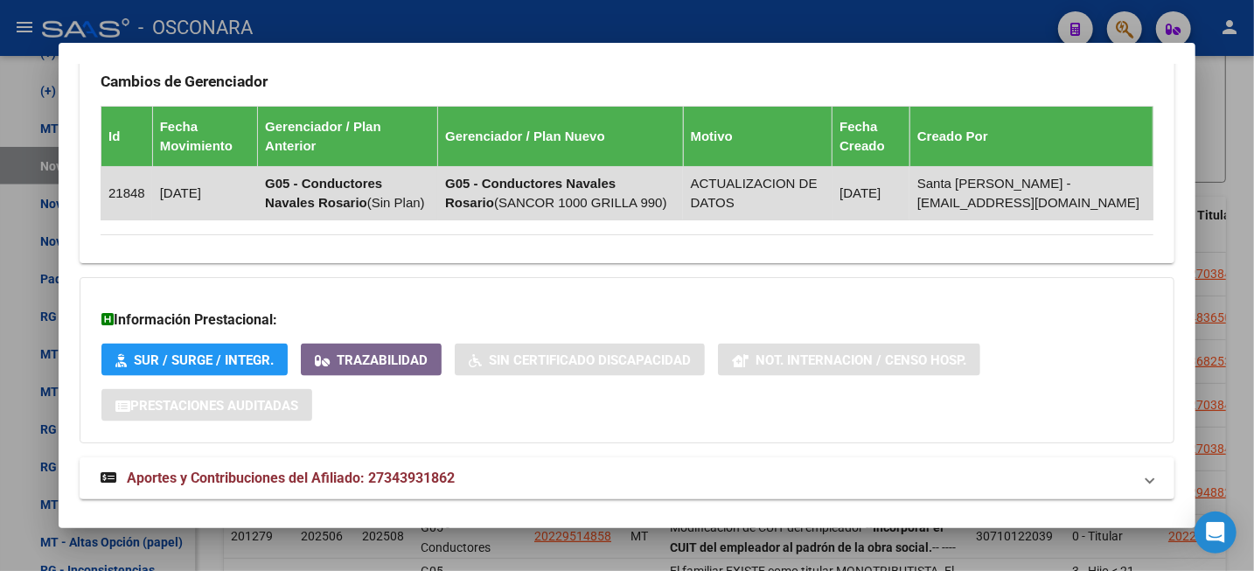
scroll to position [1303, 0]
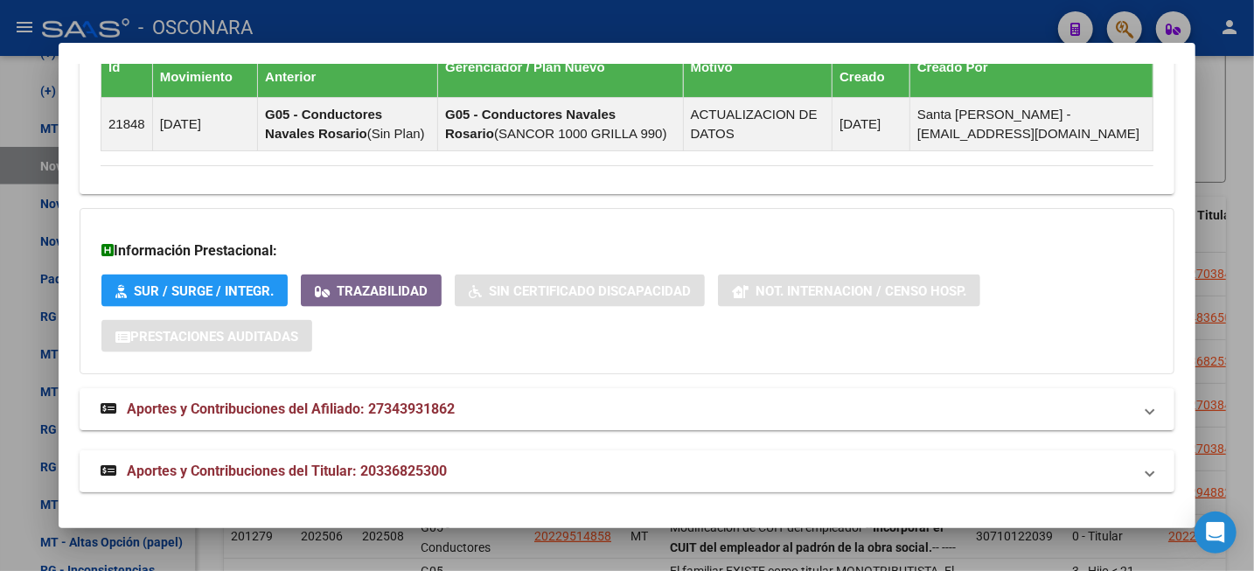
click at [399, 474] on strong "Aportes y Contribuciones del Titular: 20336825300" at bounding box center [274, 471] width 346 height 21
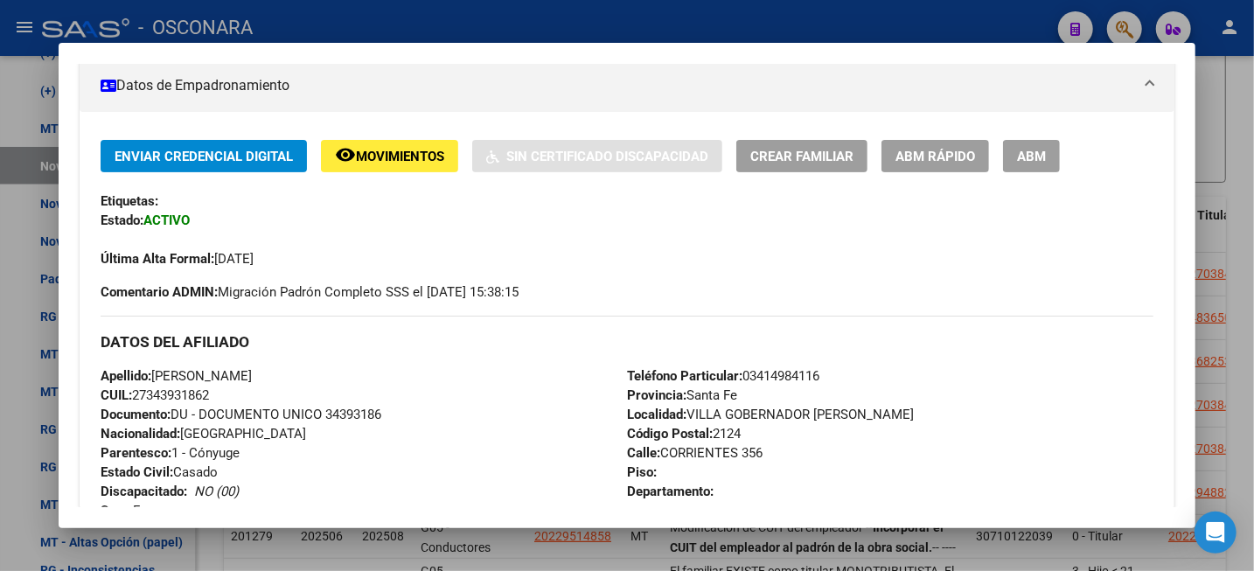
scroll to position [0, 0]
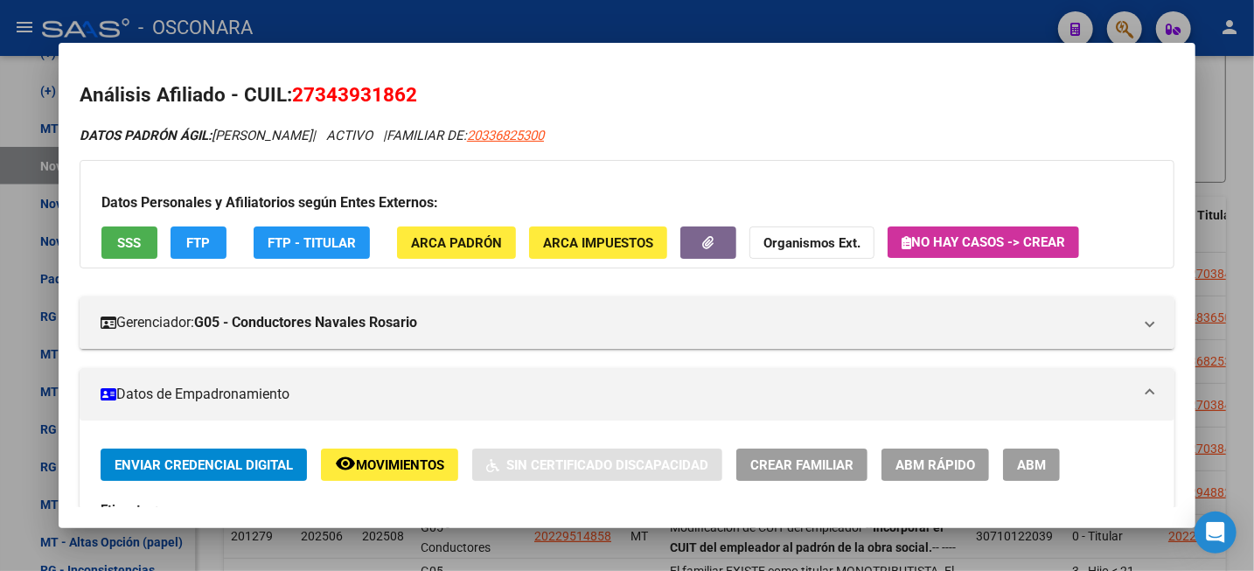
click at [380, 96] on span "27343931862" at bounding box center [354, 94] width 125 height 23
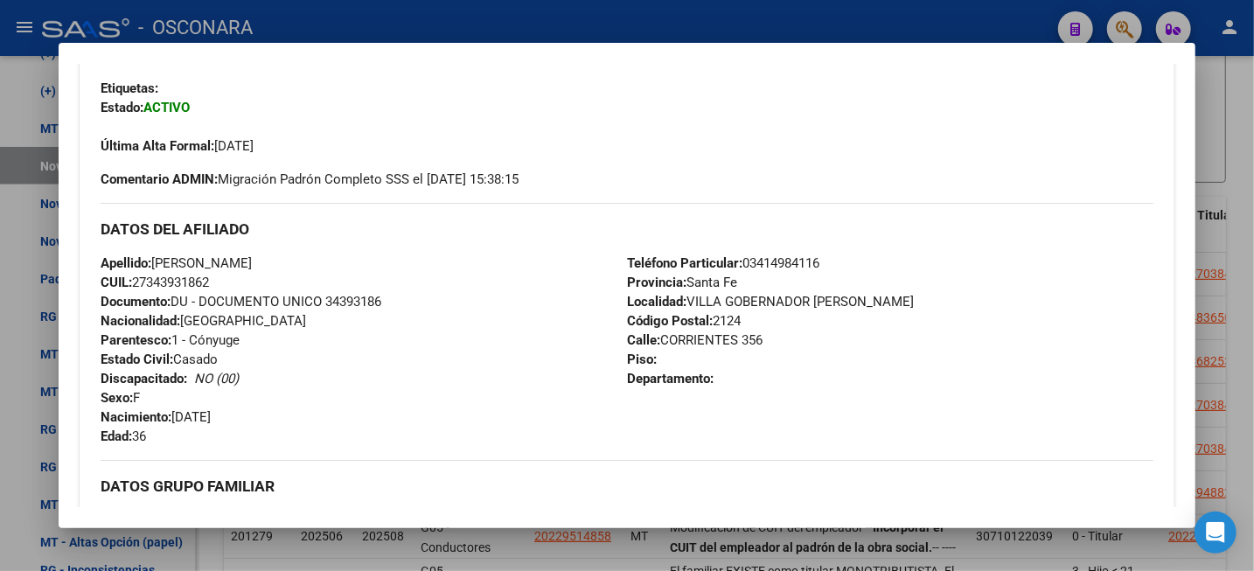
scroll to position [339, 0]
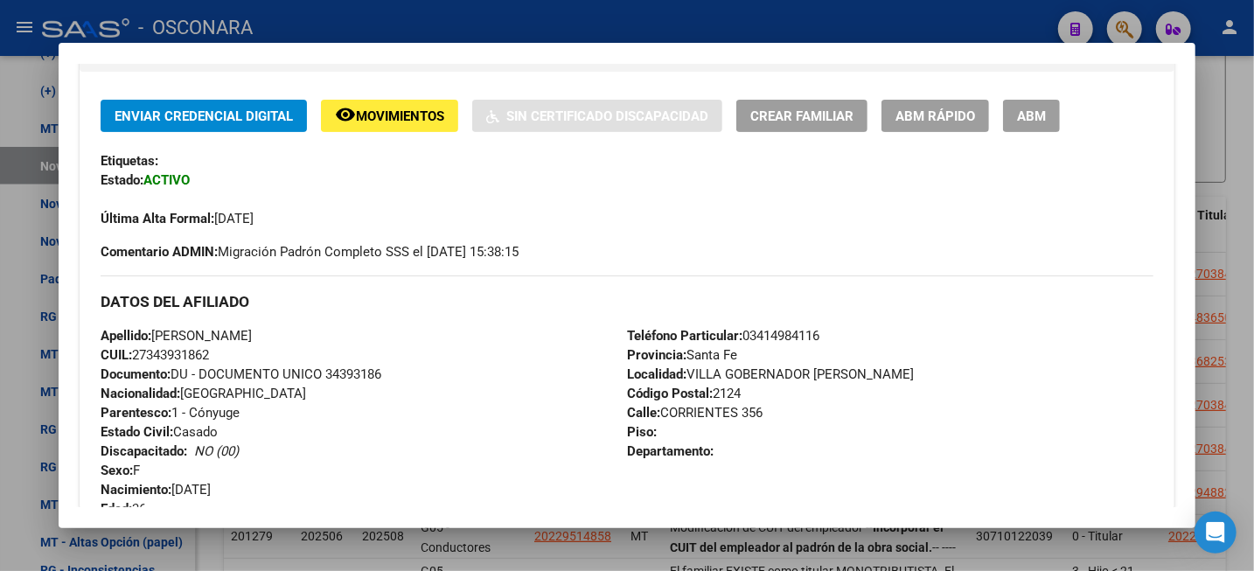
drag, startPoint x: 156, startPoint y: 67, endPoint x: 227, endPoint y: 67, distance: 70.8
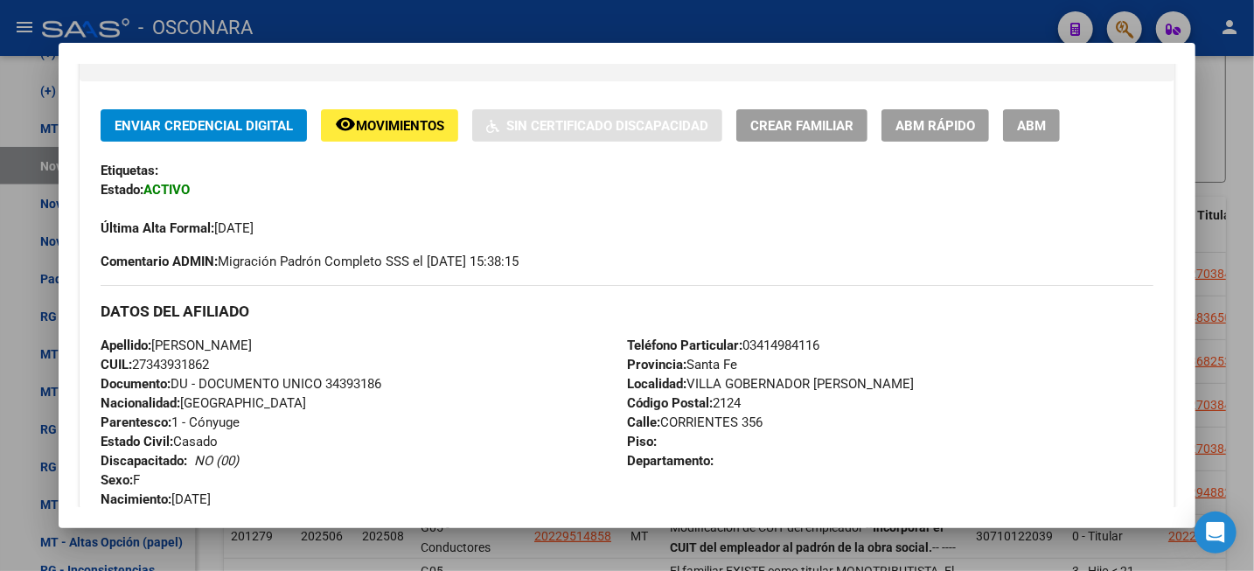
drag, startPoint x: 435, startPoint y: 338, endPoint x: 423, endPoint y: 338, distance: 11.4
click at [433, 338] on div "Apellido: [PERSON_NAME]: 27343931862 Documento: DU - DOCUMENTO UNICO 34393186 N…" at bounding box center [364, 432] width 527 height 192
drag, startPoint x: 157, startPoint y: 345, endPoint x: 313, endPoint y: 338, distance: 156.7
click at [313, 338] on div "Apellido: [PERSON_NAME]: 27343931862 Documento: DU - DOCUMENTO UNICO 34393186 N…" at bounding box center [364, 432] width 527 height 192
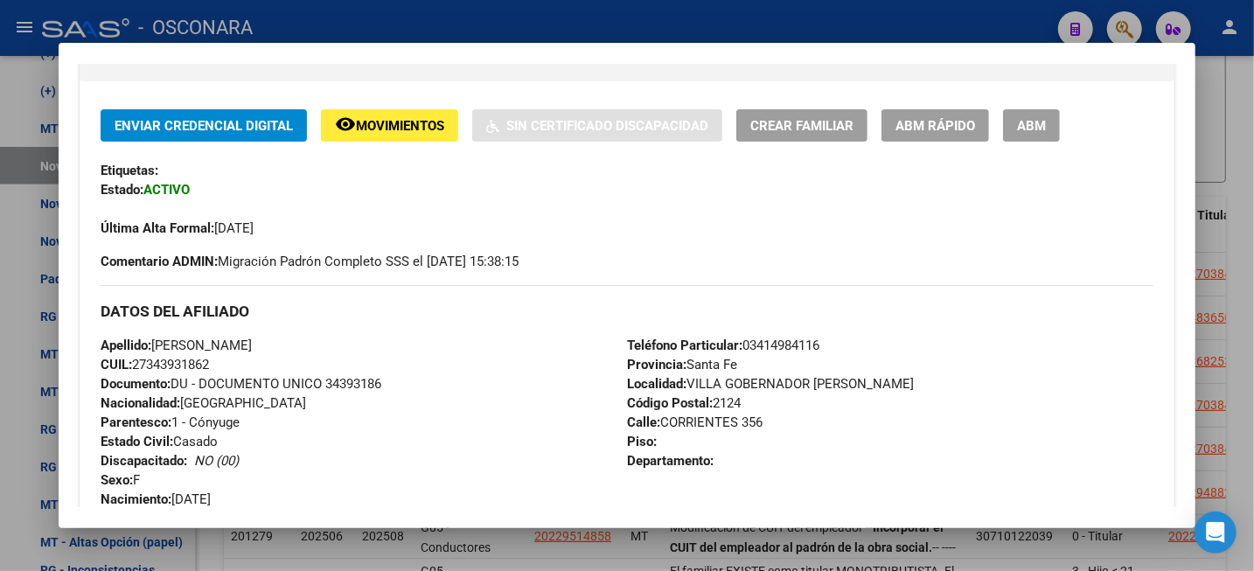
click at [178, 368] on span "CUIL: 27343931862" at bounding box center [155, 365] width 108 height 16
click at [1239, 192] on div at bounding box center [627, 285] width 1254 height 571
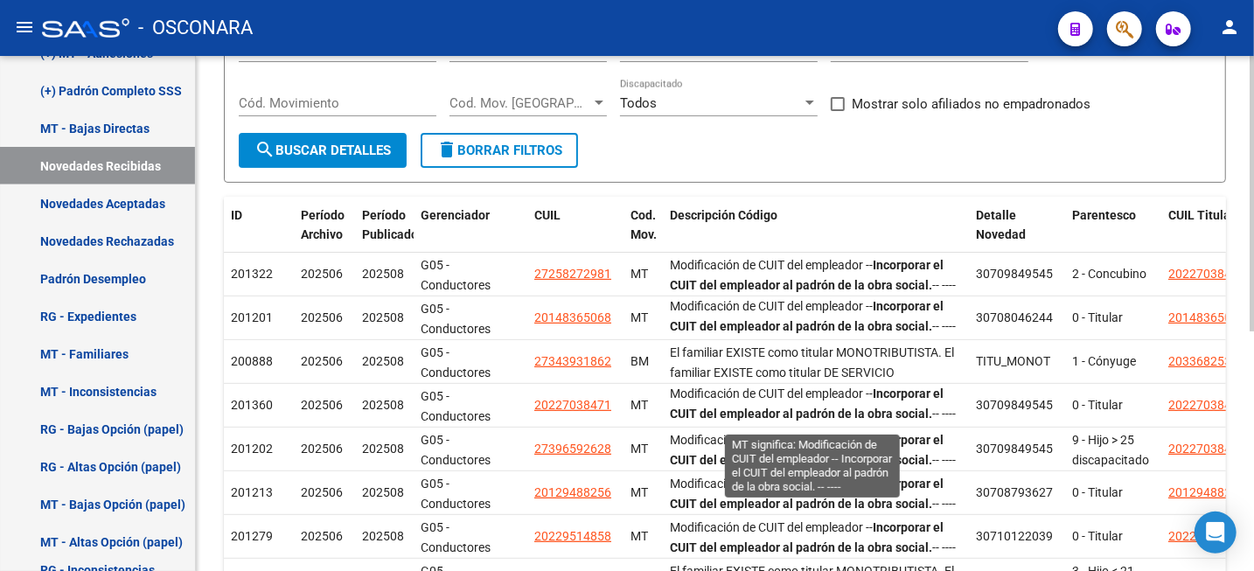
scroll to position [427, 0]
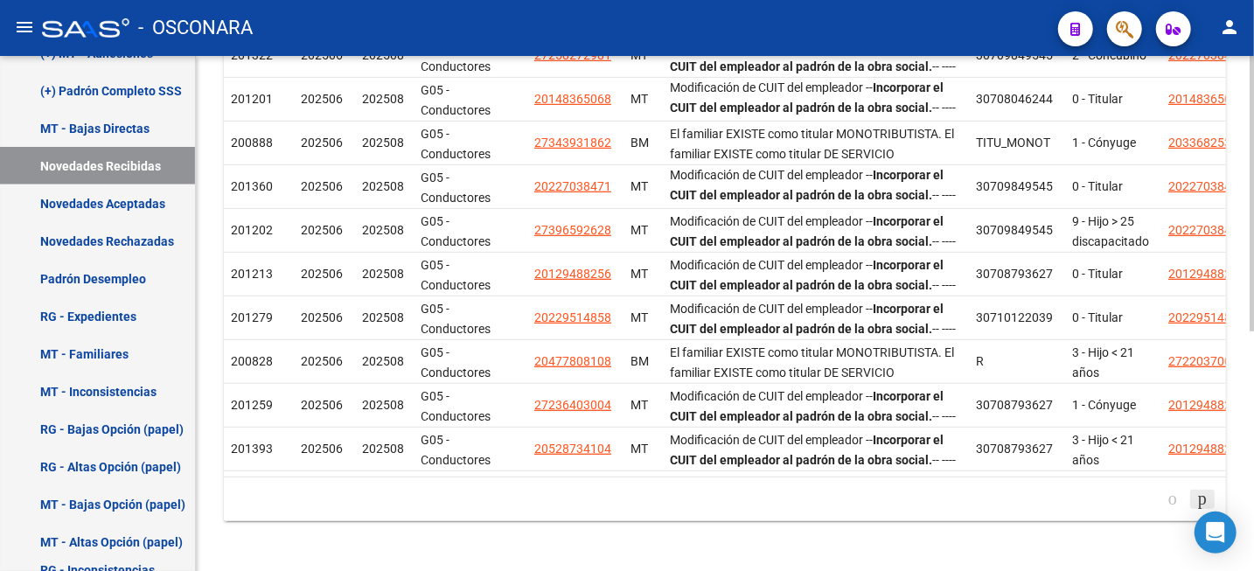
click at [1195, 511] on body "menu - OSCONARA person Firma Express Reportes Tablero de Control Ingresos Perci…" at bounding box center [627, 285] width 1254 height 571
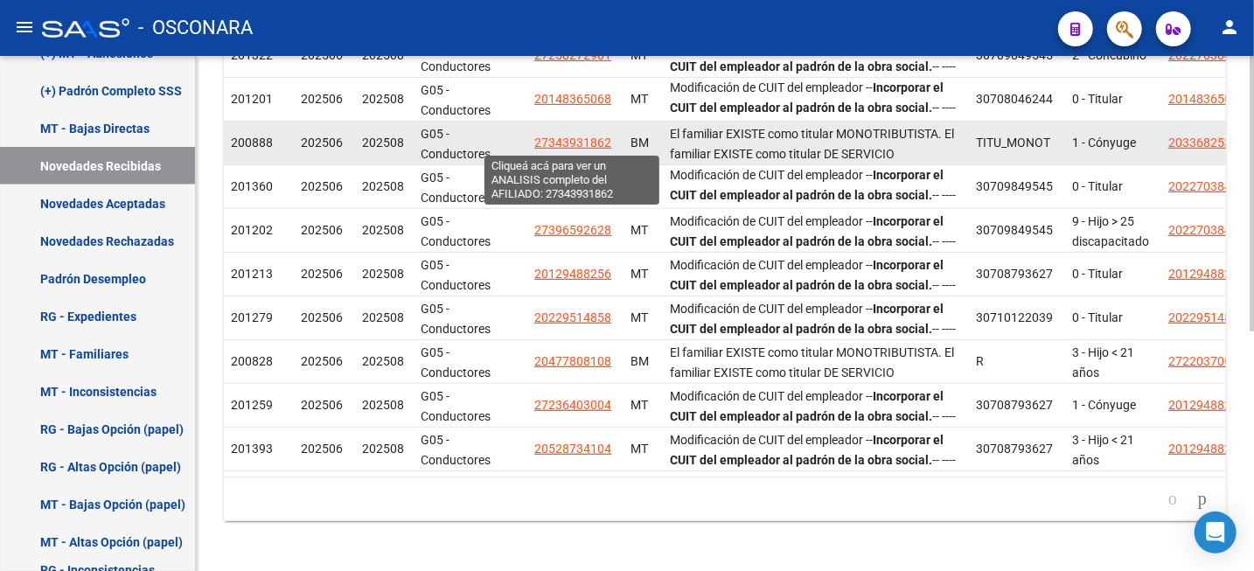
click at [583, 137] on span "27343931862" at bounding box center [572, 143] width 77 height 14
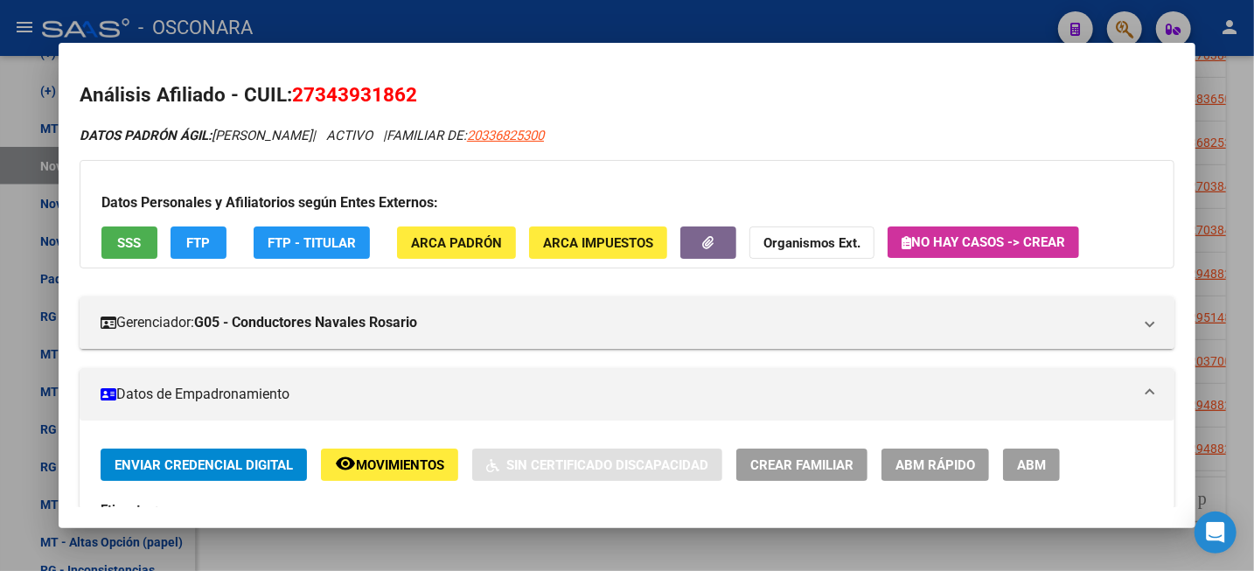
click at [1245, 88] on div at bounding box center [627, 285] width 1254 height 571
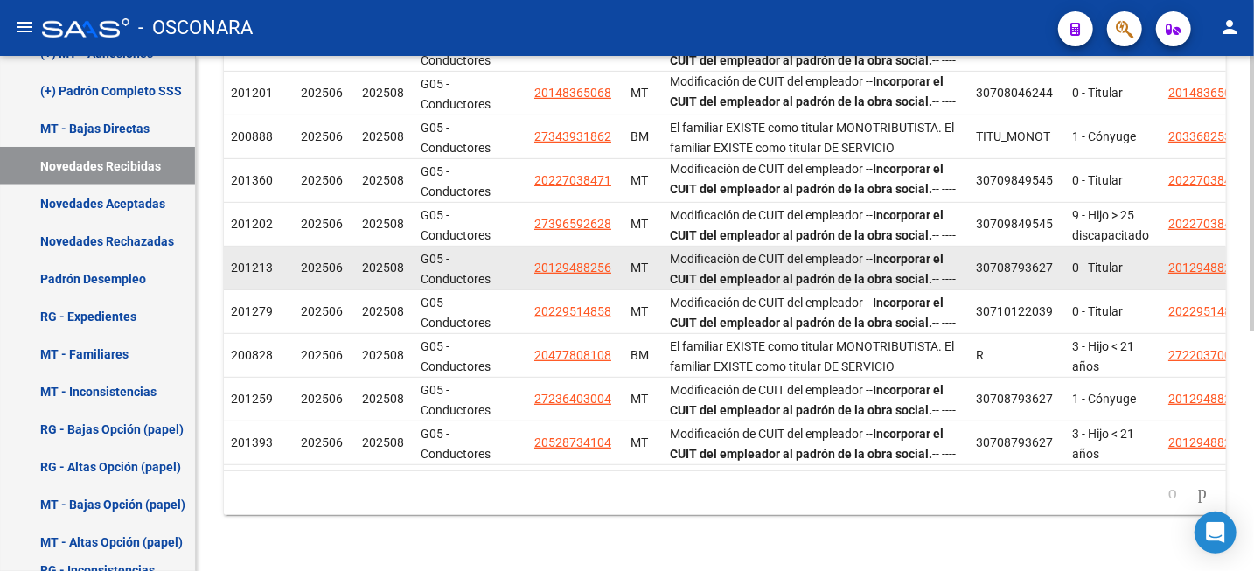
scroll to position [448, 0]
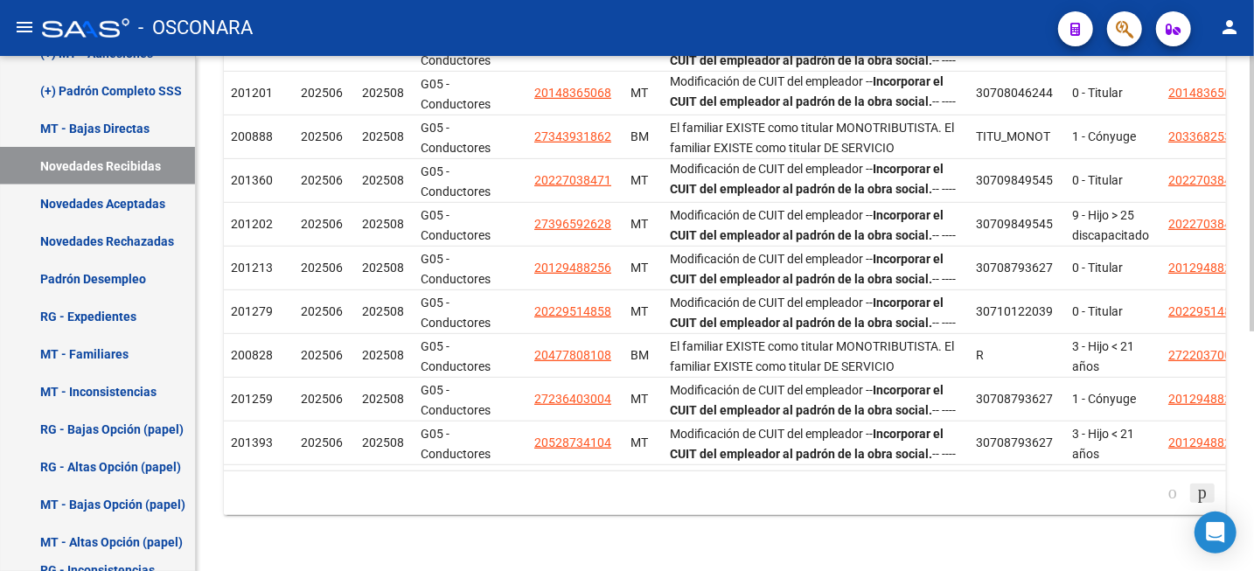
click at [1196, 492] on icon "go to next page" at bounding box center [1203, 492] width 14 height 21
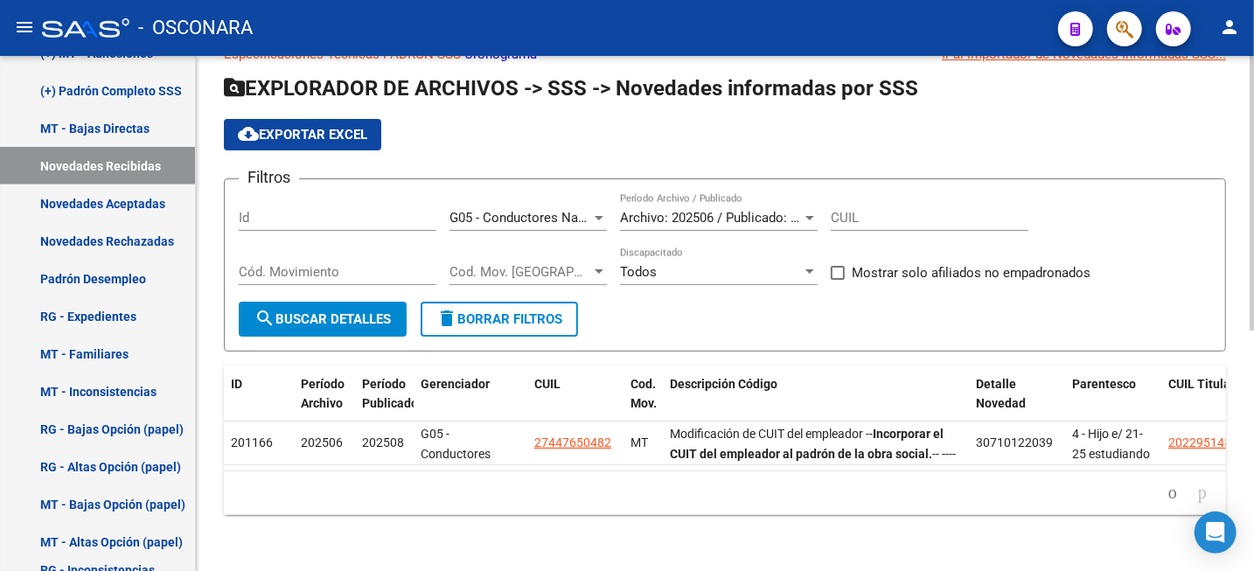
scroll to position [54, 0]
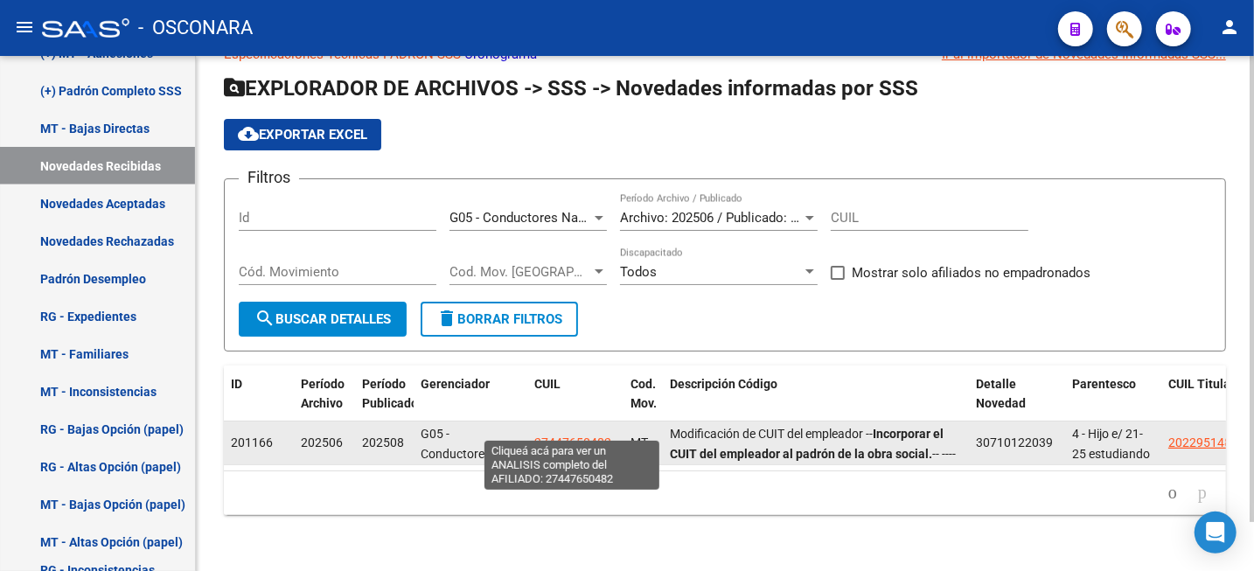
click at [572, 436] on span "27447650482" at bounding box center [572, 443] width 77 height 14
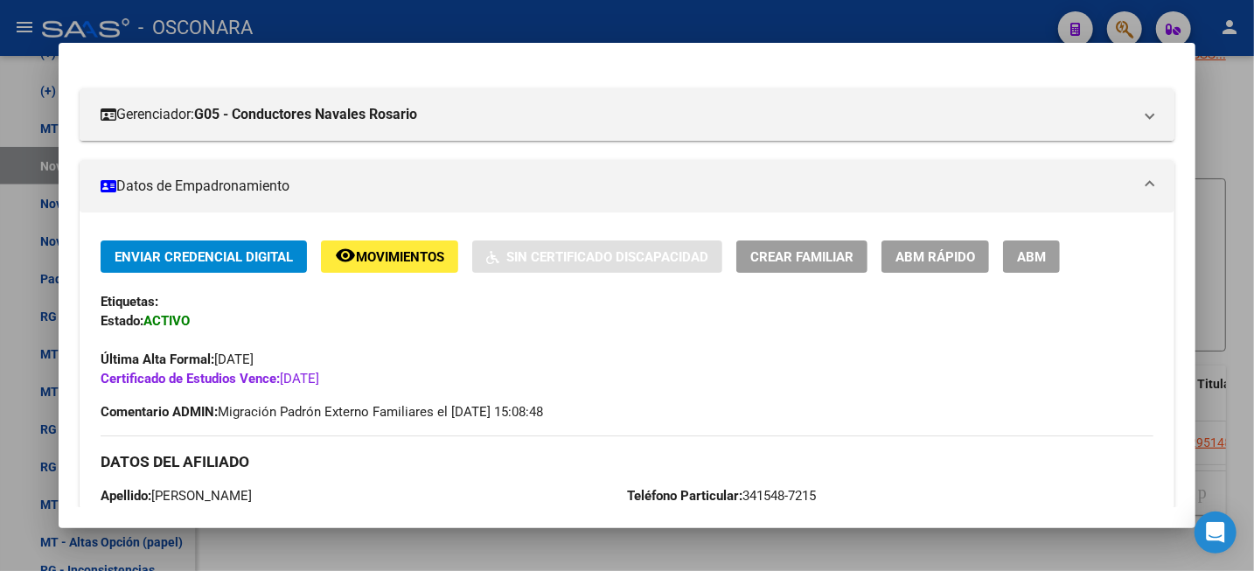
scroll to position [0, 0]
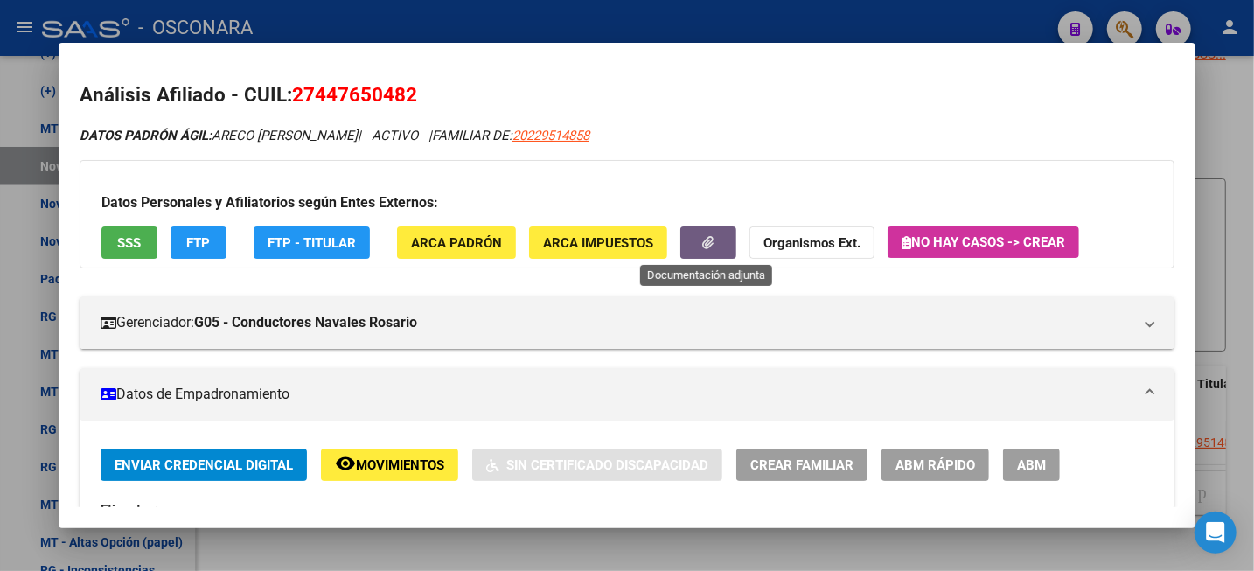
click at [697, 249] on button "button" at bounding box center [708, 243] width 56 height 32
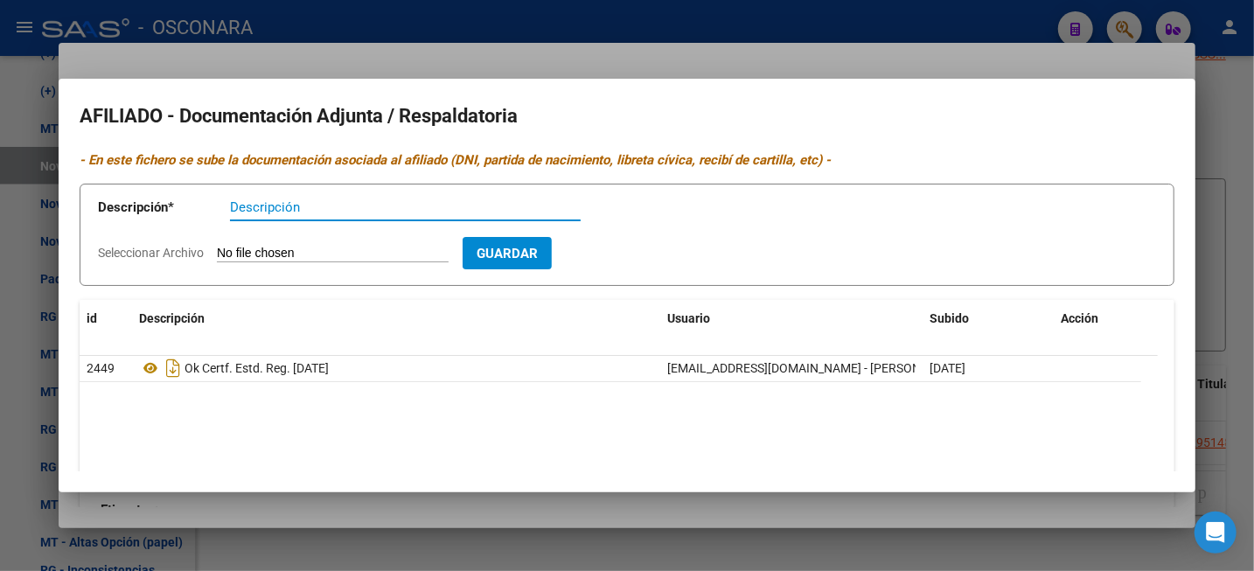
click at [1239, 180] on div at bounding box center [627, 285] width 1254 height 571
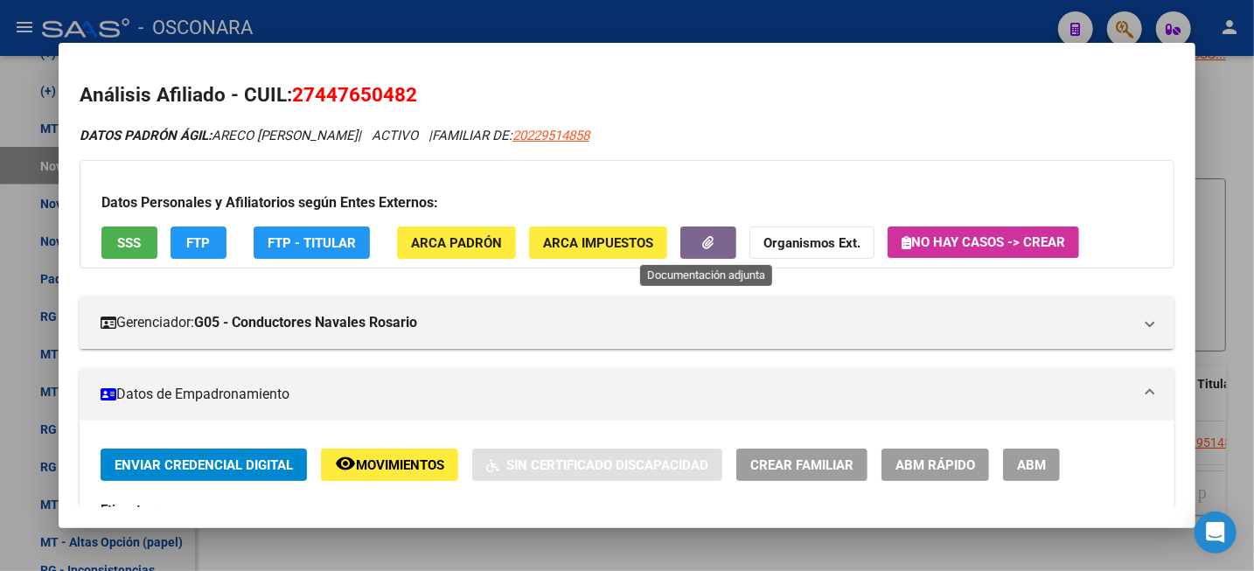
click at [717, 246] on button "button" at bounding box center [708, 243] width 56 height 32
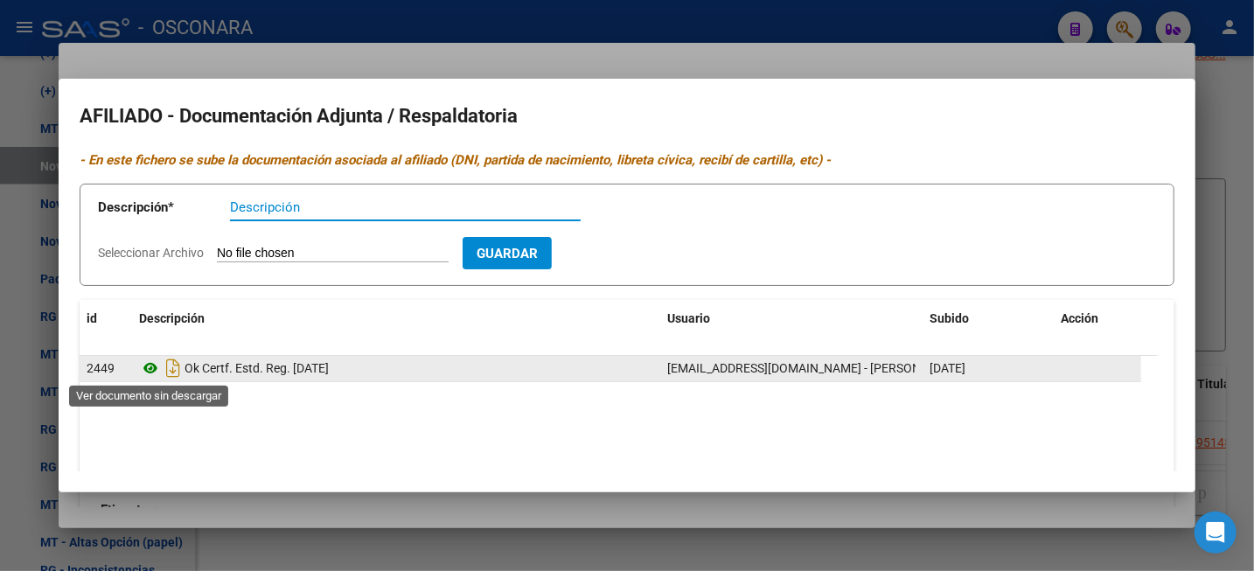
click at [146, 366] on icon at bounding box center [150, 368] width 23 height 21
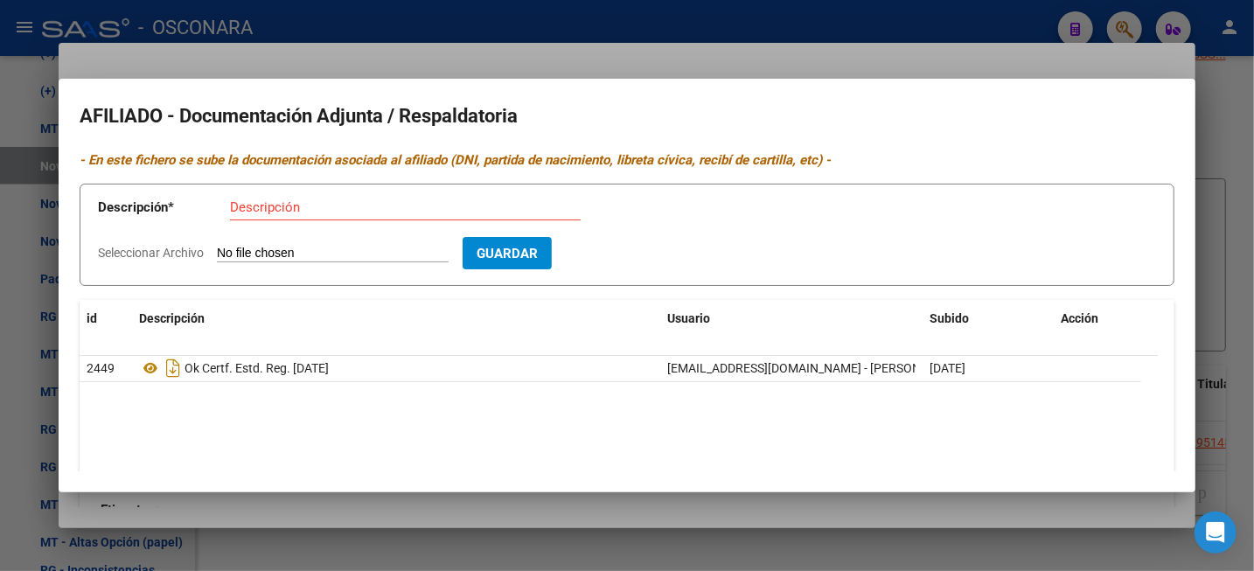
click at [1229, 101] on div at bounding box center [627, 285] width 1254 height 571
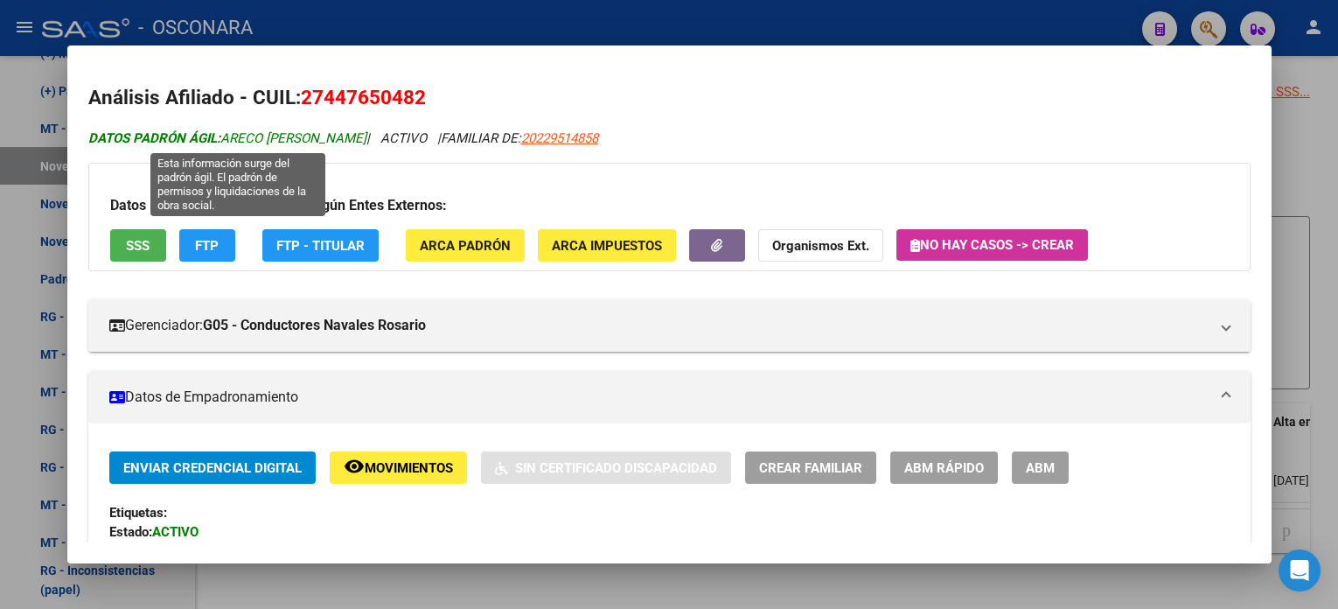
click at [231, 136] on span "DATOS PADRÓN ÁGIL: [PERSON_NAME]" at bounding box center [227, 138] width 278 height 16
drag, startPoint x: 227, startPoint y: 136, endPoint x: 385, endPoint y: 141, distance: 158.4
click at [366, 141] on span "DATOS PADRÓN ÁGIL: [PERSON_NAME]" at bounding box center [227, 138] width 278 height 16
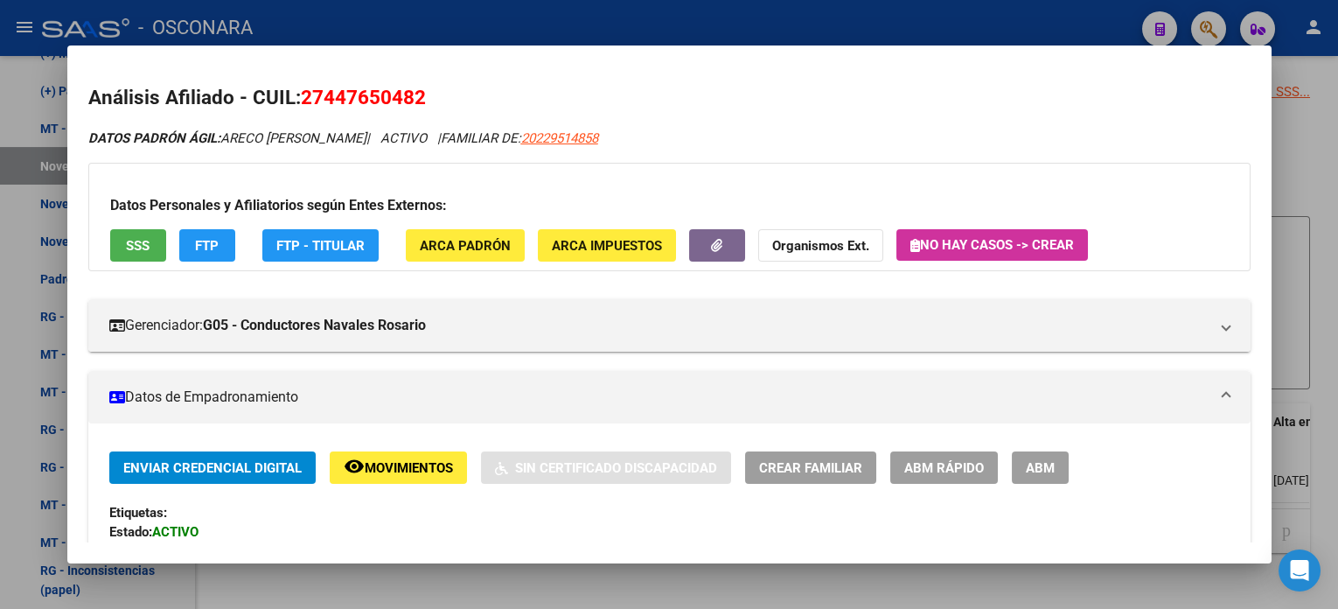
click at [1253, 162] on div at bounding box center [669, 304] width 1338 height 609
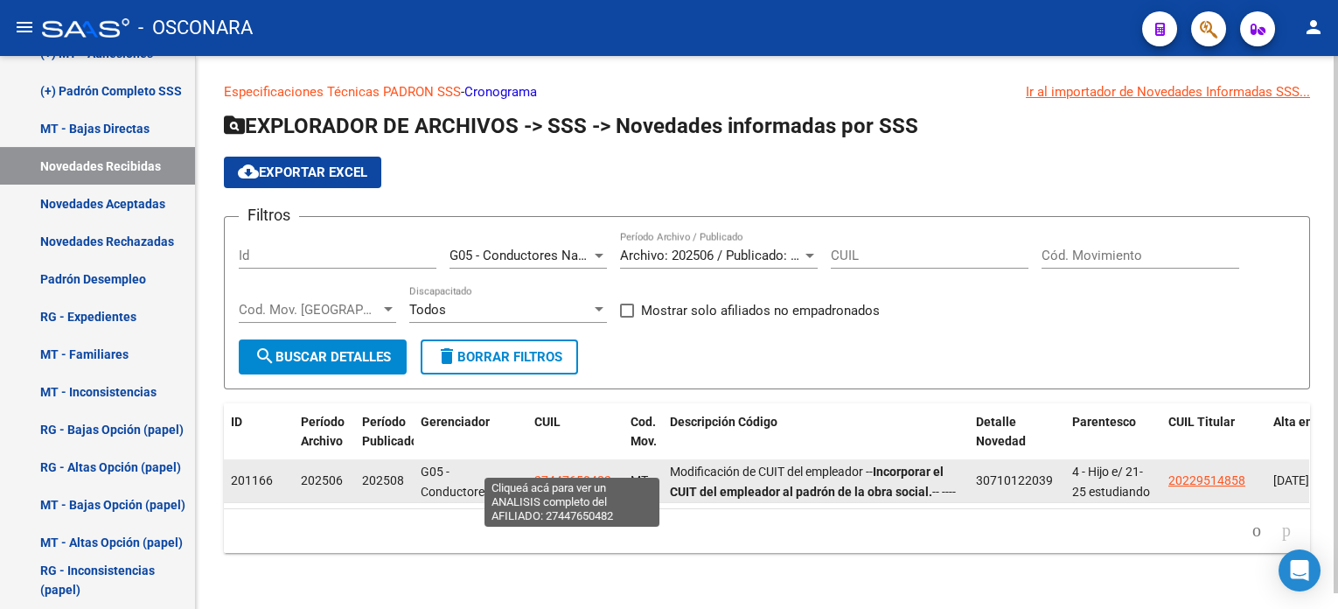
click at [544, 473] on span "27447650482" at bounding box center [572, 480] width 77 height 14
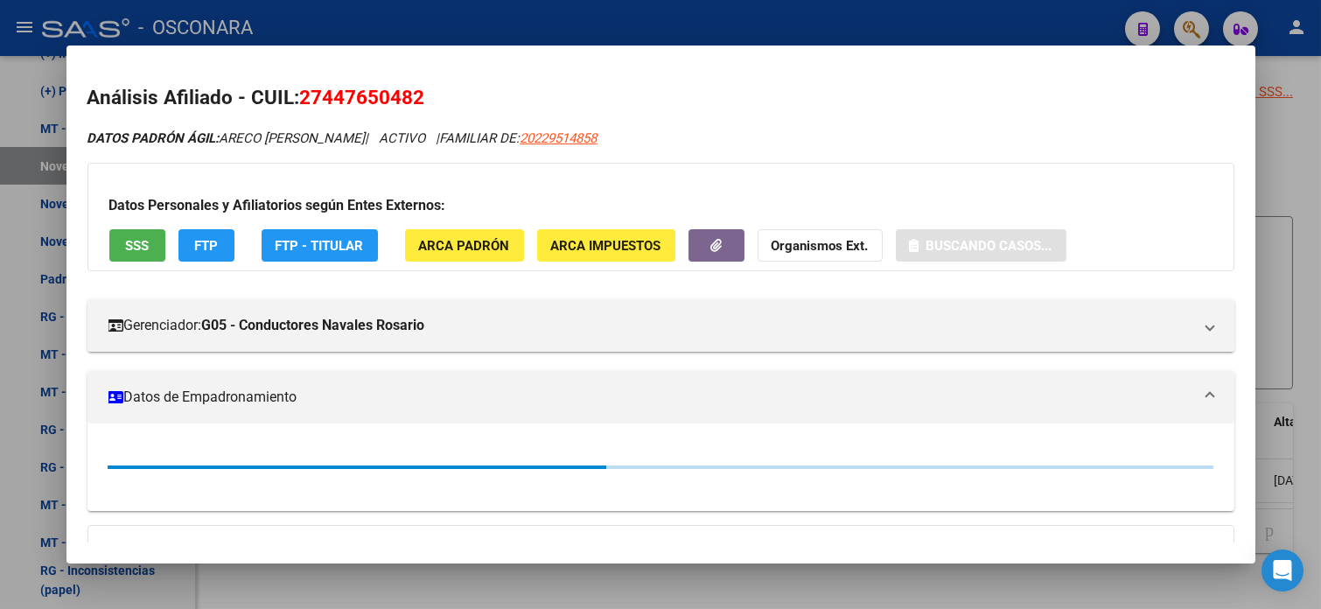
click at [349, 93] on span "27447650482" at bounding box center [362, 97] width 125 height 23
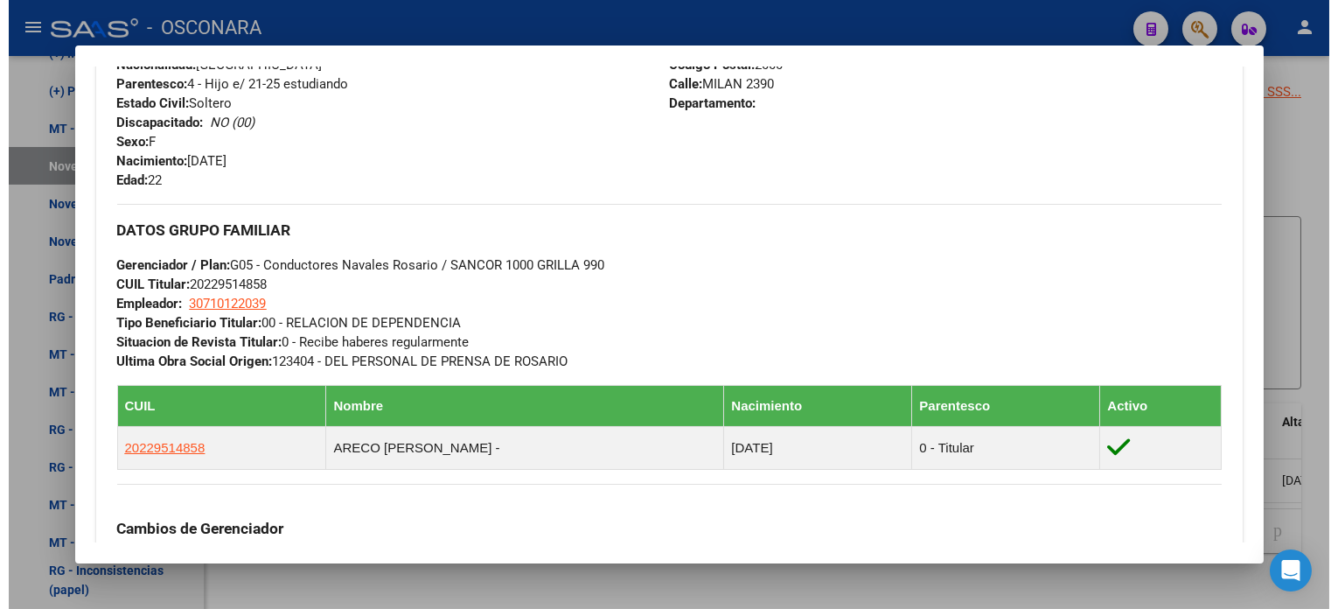
scroll to position [816, 0]
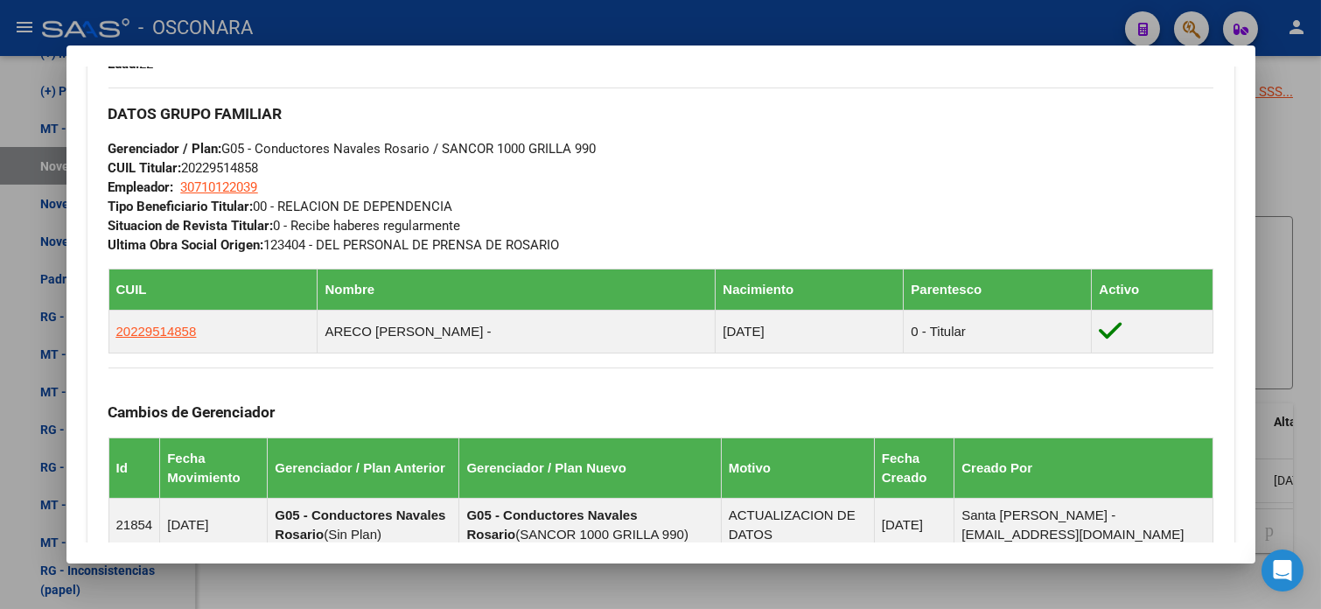
click at [1253, 150] on div at bounding box center [660, 304] width 1321 height 609
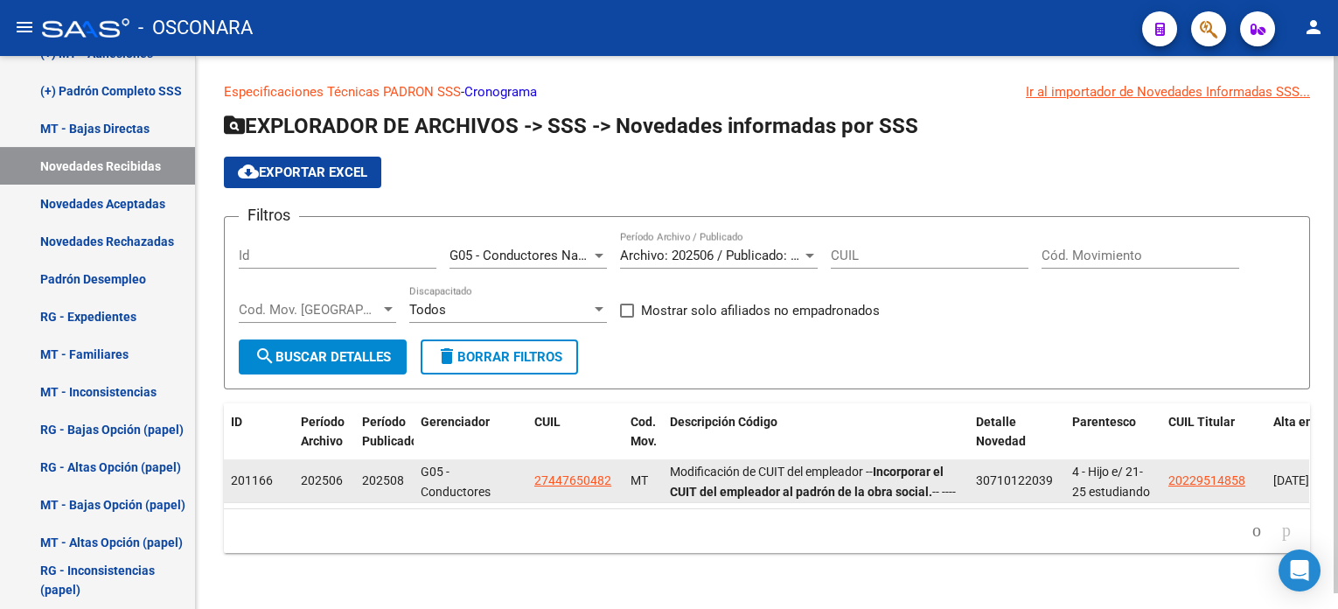
scroll to position [3, 0]
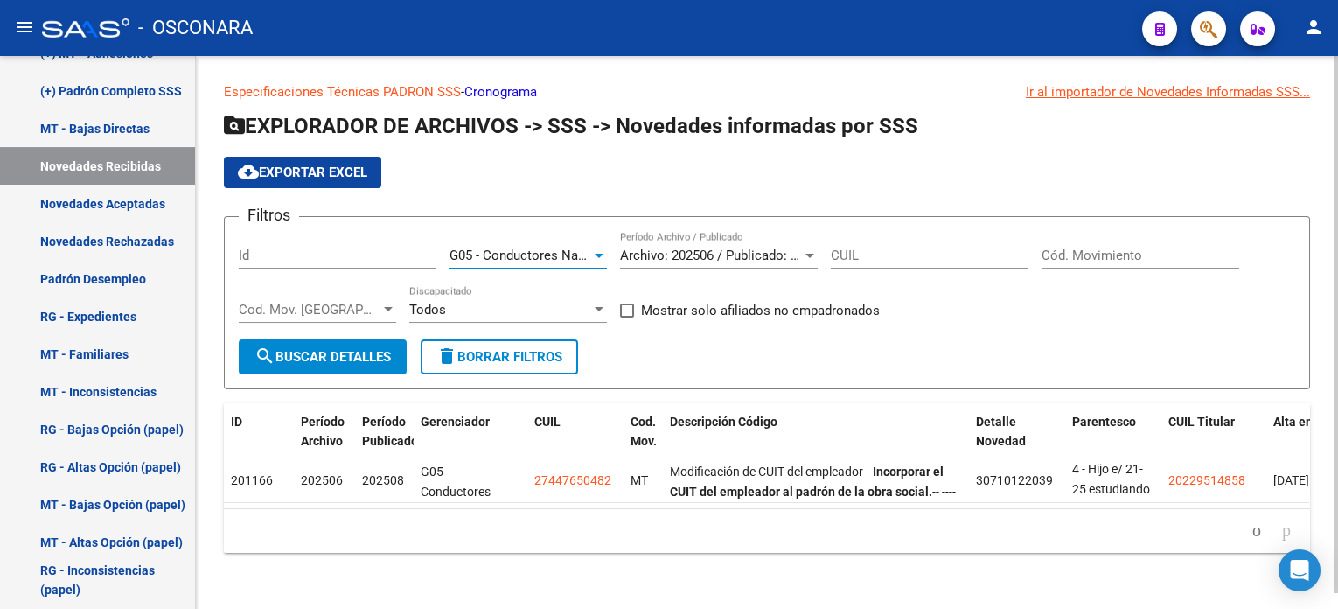
click at [575, 248] on span "G05 - Conductores Navales Rosario" at bounding box center [554, 256] width 208 height 16
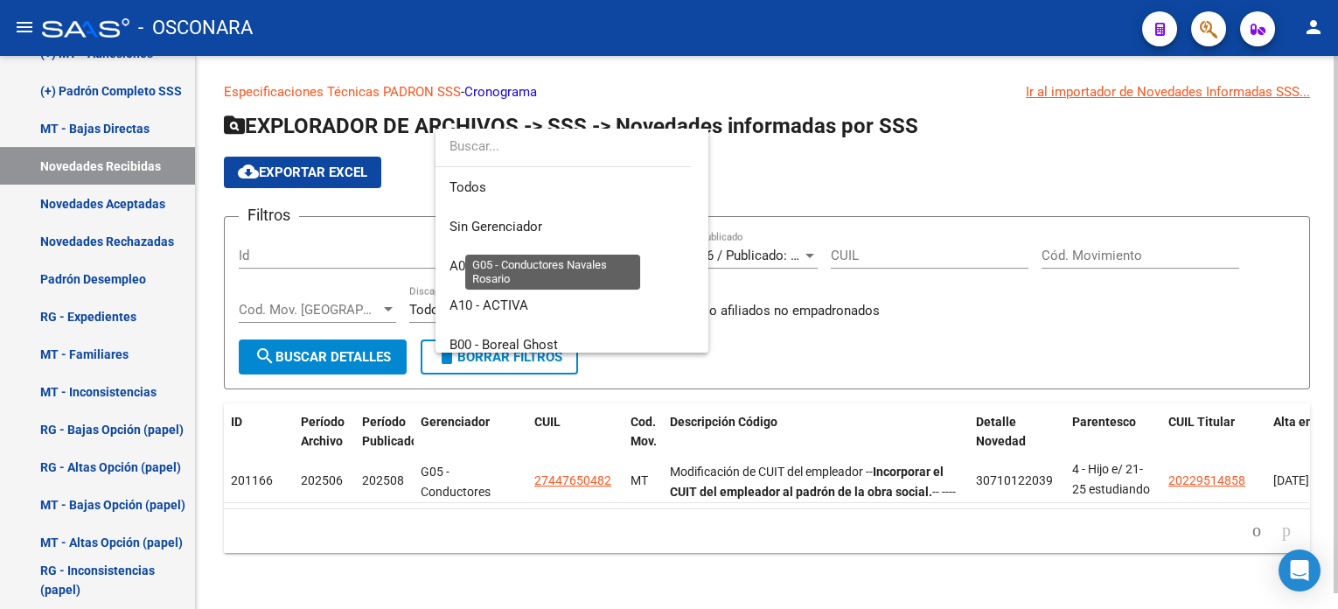
scroll to position [458, 0]
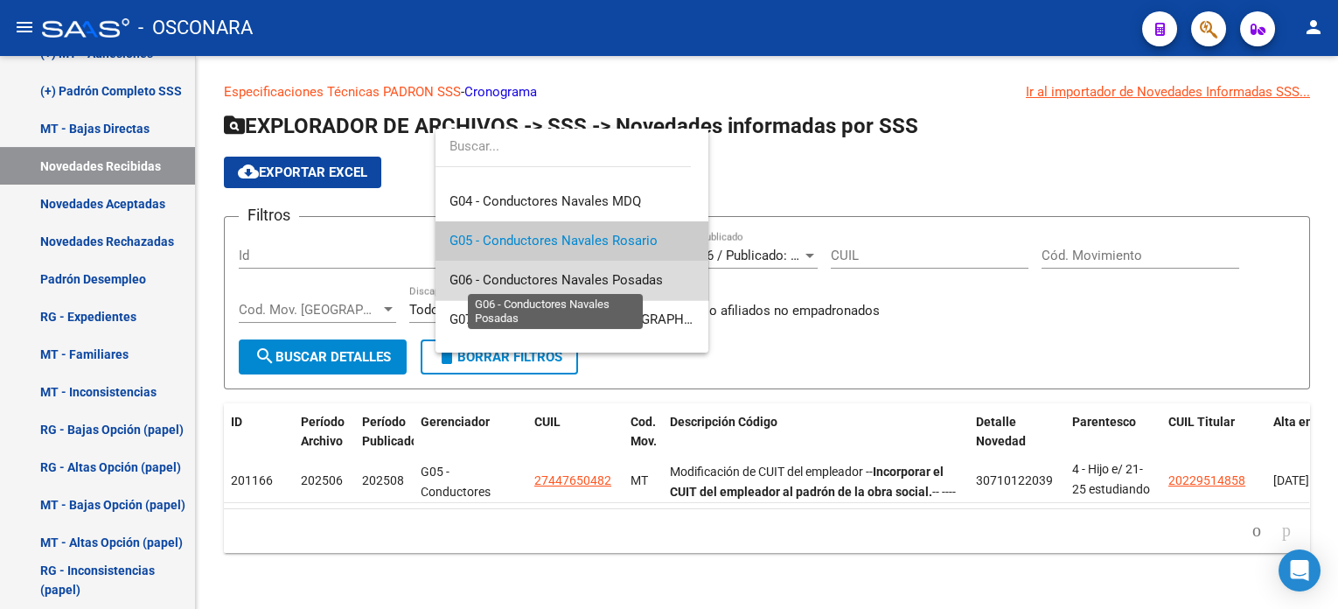
click at [617, 281] on span "G06 - Conductores Navales Posadas" at bounding box center [556, 280] width 213 height 16
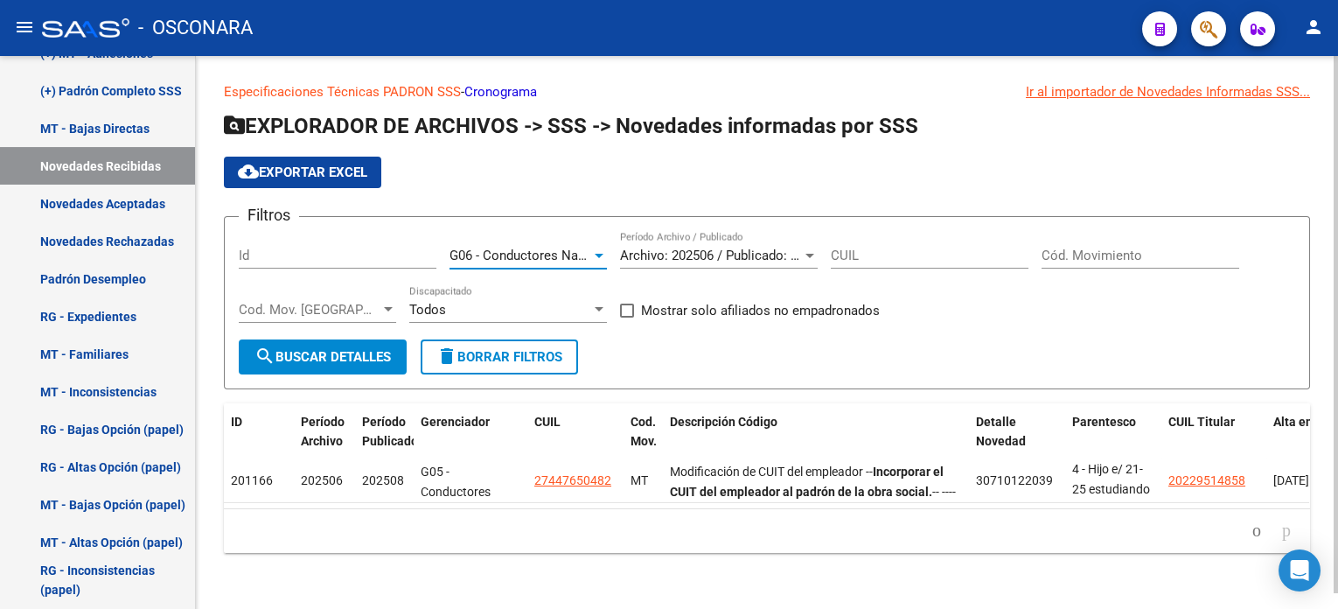
click at [327, 349] on span "search Buscar Detalles" at bounding box center [323, 357] width 136 height 16
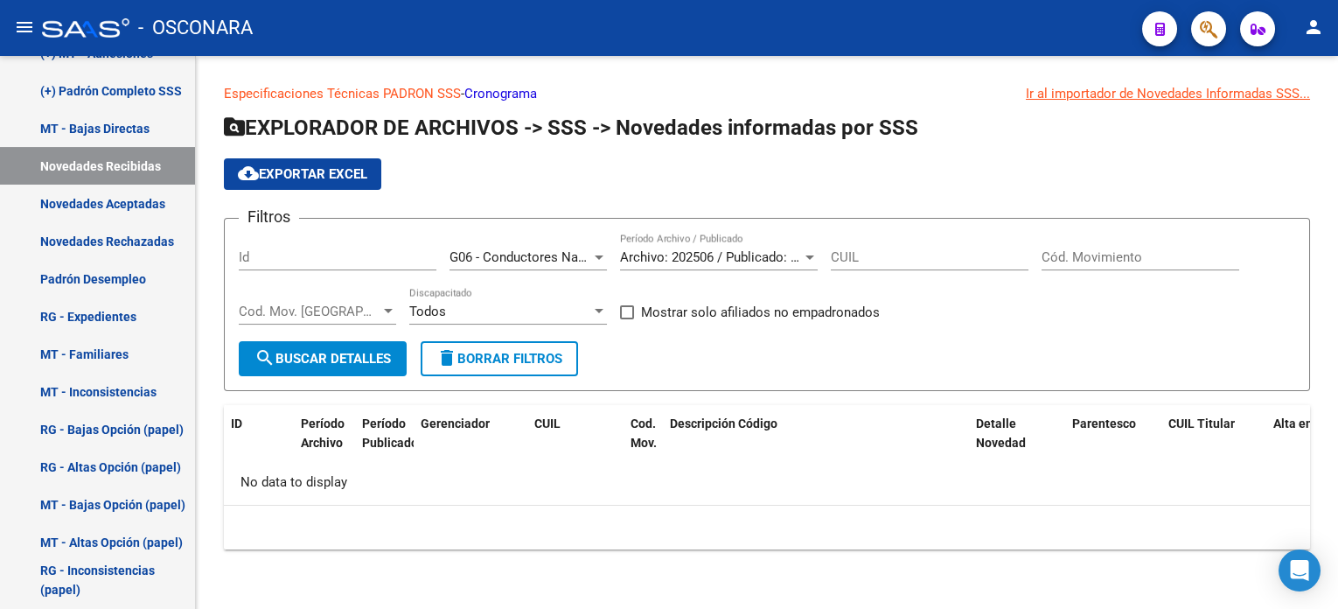
scroll to position [0, 0]
click at [600, 253] on div at bounding box center [599, 257] width 16 height 14
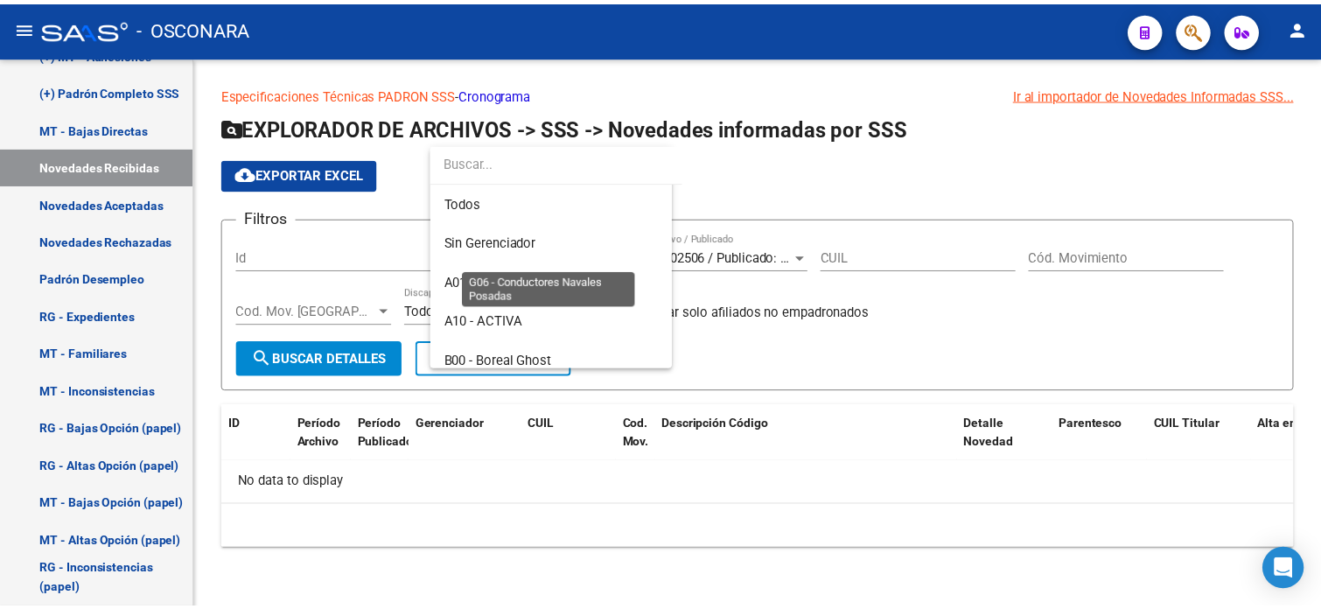
scroll to position [498, 0]
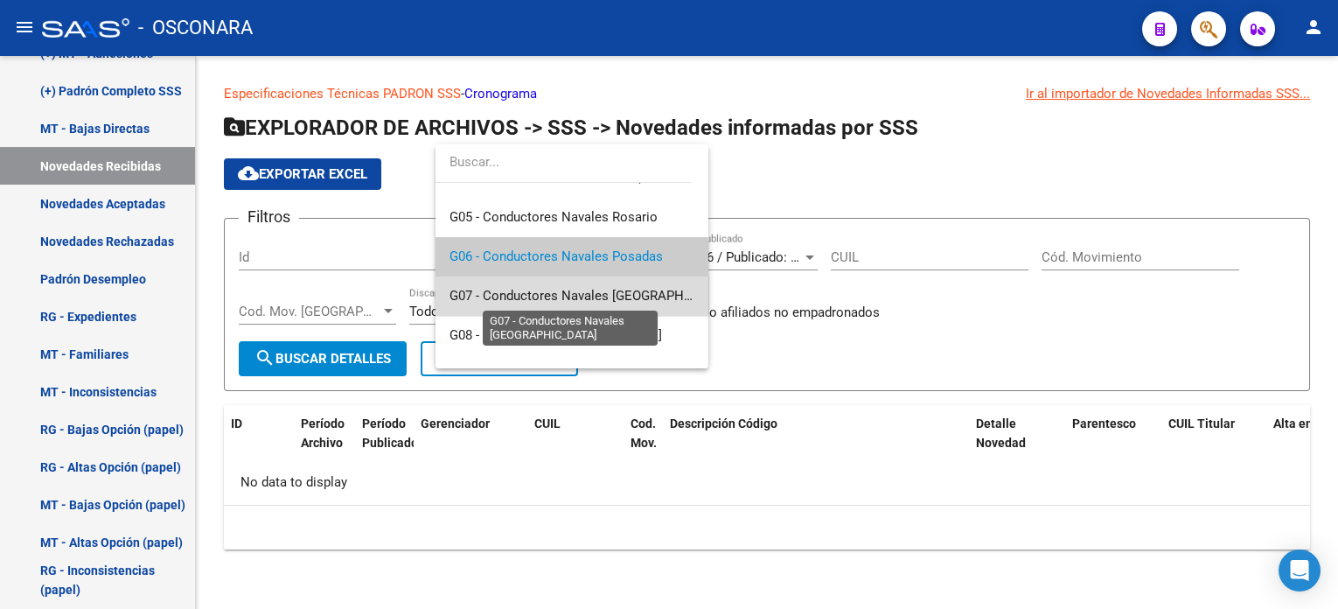
click at [605, 293] on span "G07 - Conductores Navales [GEOGRAPHIC_DATA]" at bounding box center [594, 296] width 289 height 16
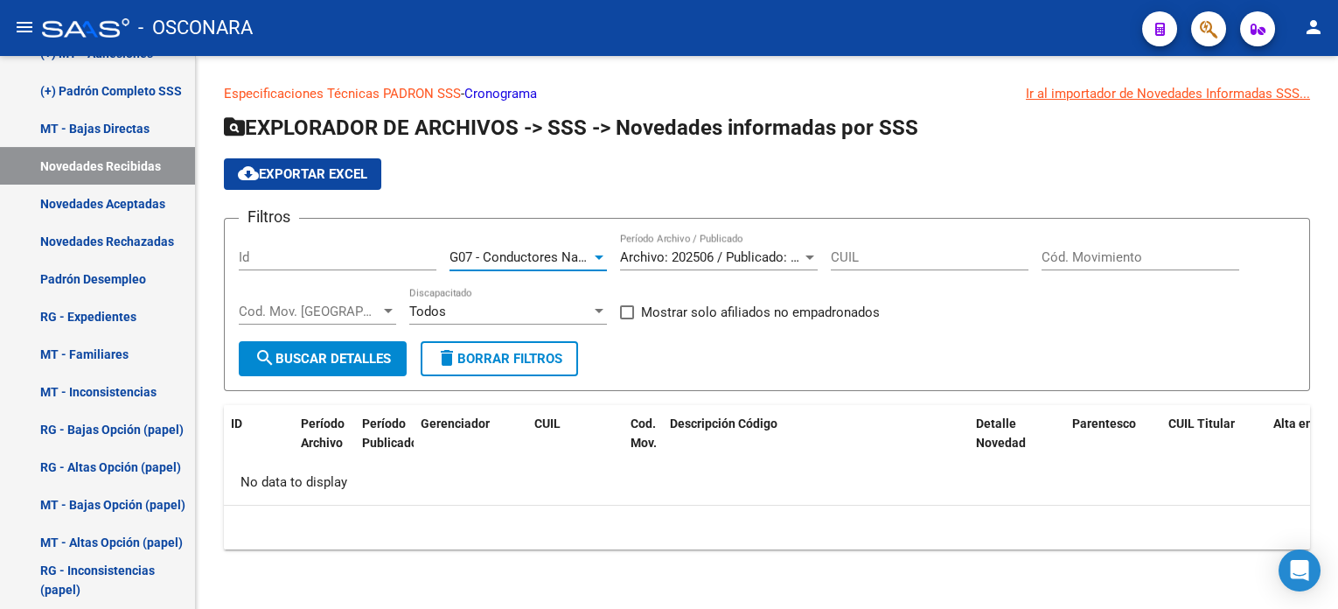
click at [295, 359] on span "search Buscar Detalles" at bounding box center [323, 359] width 136 height 16
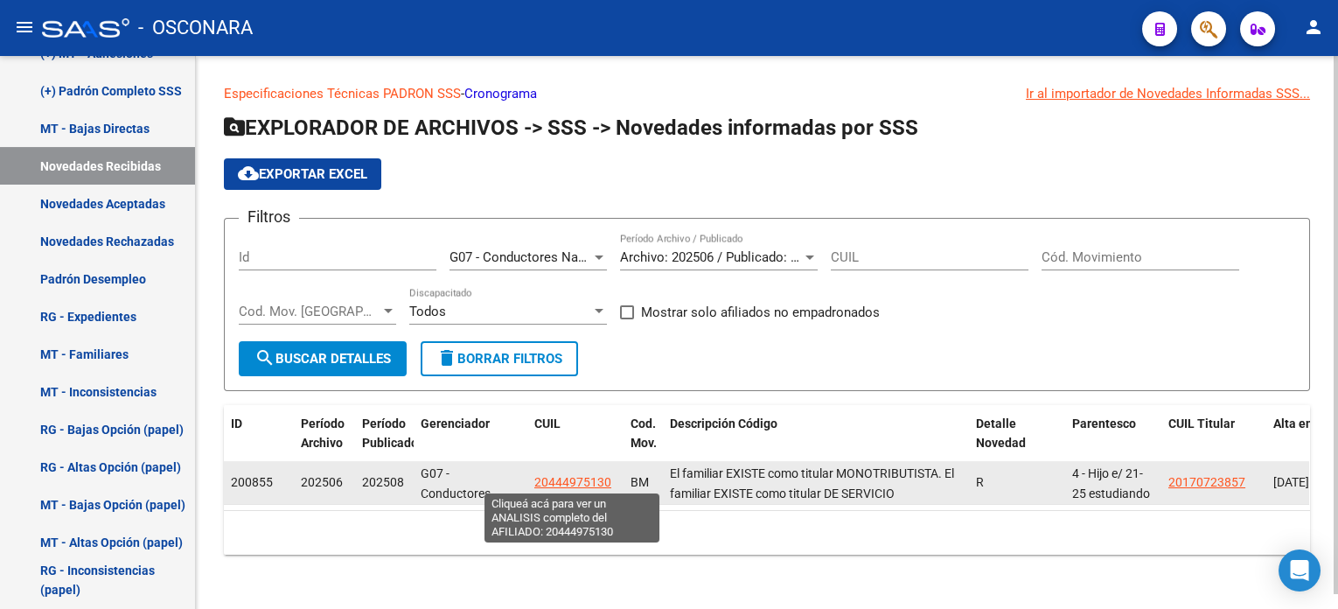
click at [564, 479] on span "20444975130" at bounding box center [572, 482] width 77 height 14
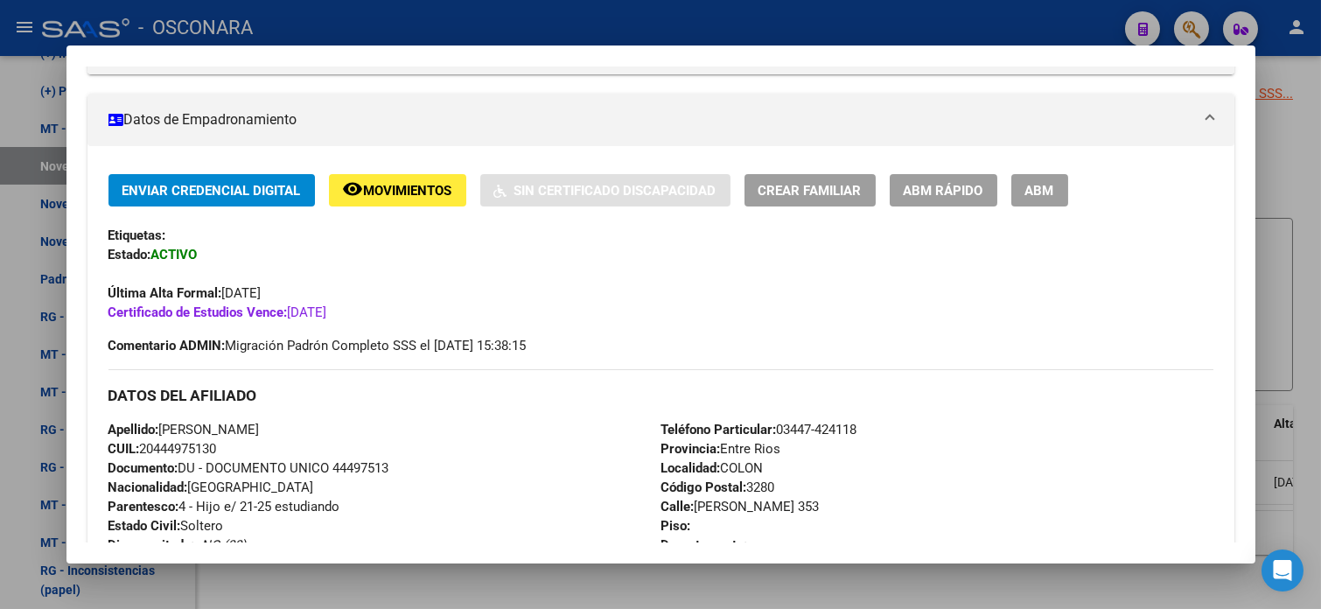
scroll to position [350, 0]
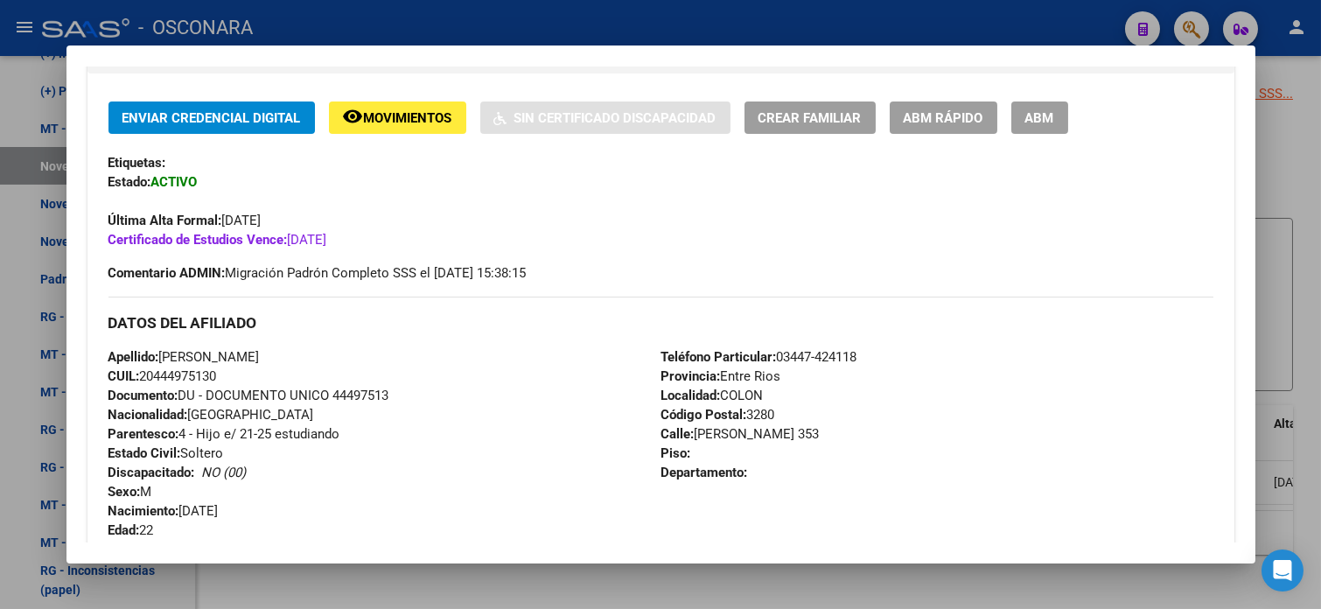
click at [169, 374] on span "CUIL: 20444975130" at bounding box center [162, 376] width 108 height 16
click at [171, 374] on span "CUIL: 20444975130" at bounding box center [162, 376] width 108 height 16
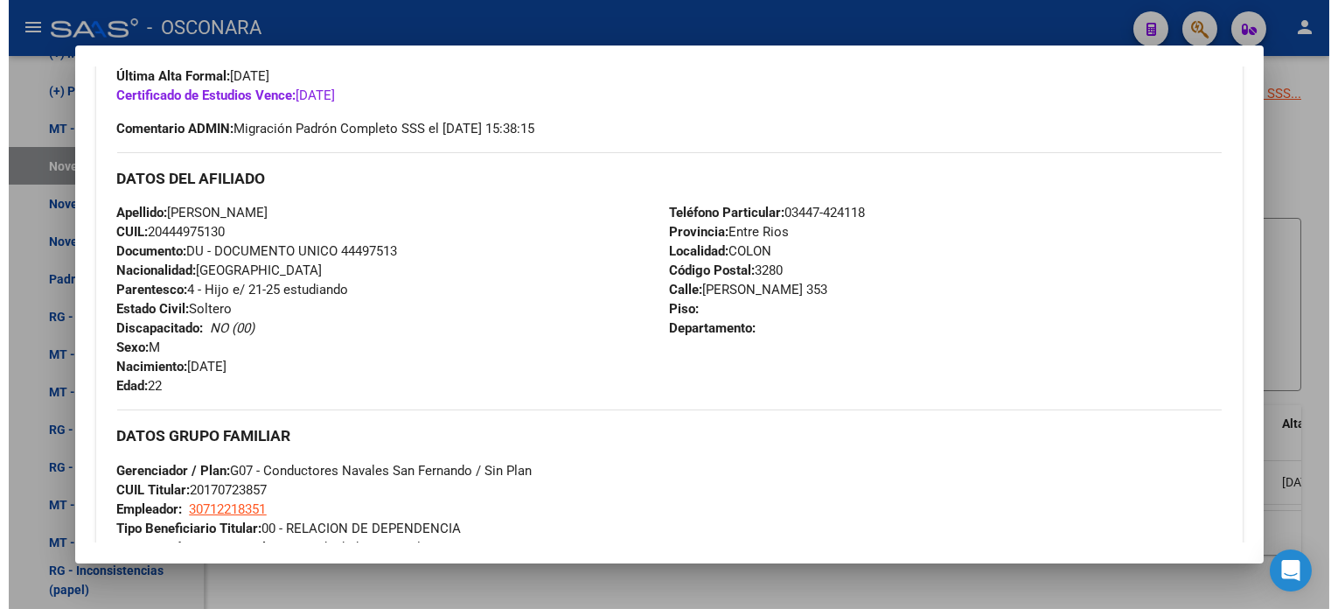
scroll to position [377, 0]
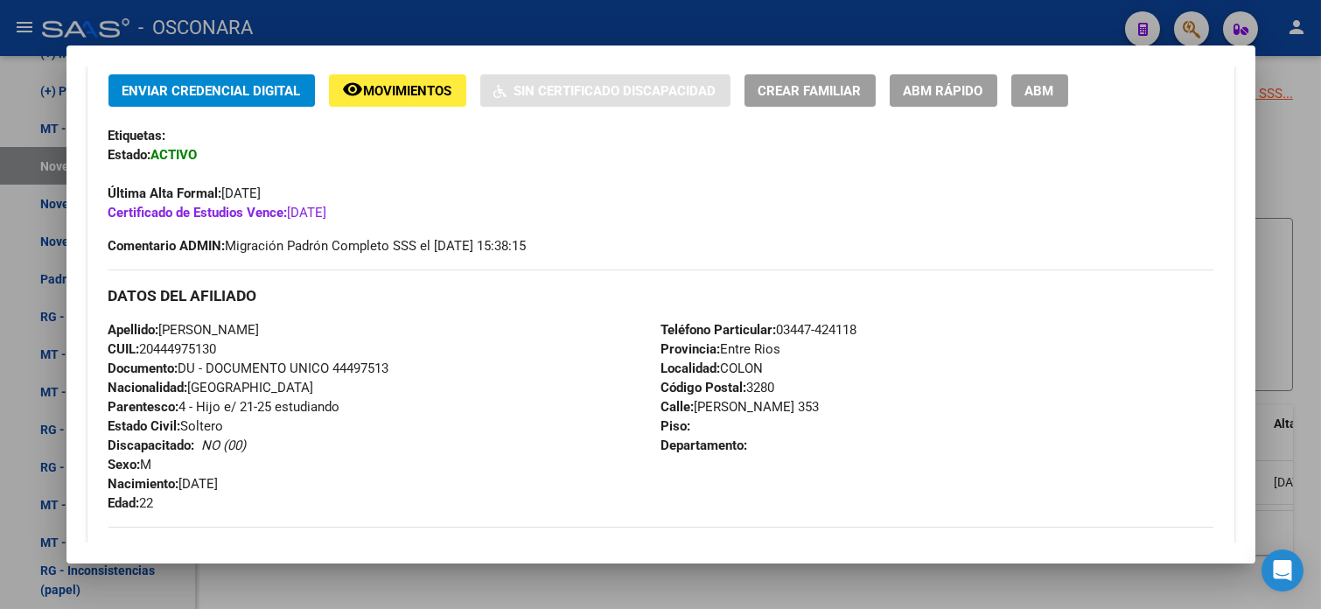
drag, startPoint x: 153, startPoint y: 328, endPoint x: 287, endPoint y: 325, distance: 133.8
click at [287, 325] on div "Apellido: [PERSON_NAME] CUIL: 20444975130 Documento: DU - DOCUMENTO UNICO 44497…" at bounding box center [384, 416] width 553 height 192
click at [167, 354] on span "CUIL: 20444975130" at bounding box center [162, 349] width 108 height 16
click at [1253, 142] on div at bounding box center [660, 304] width 1321 height 609
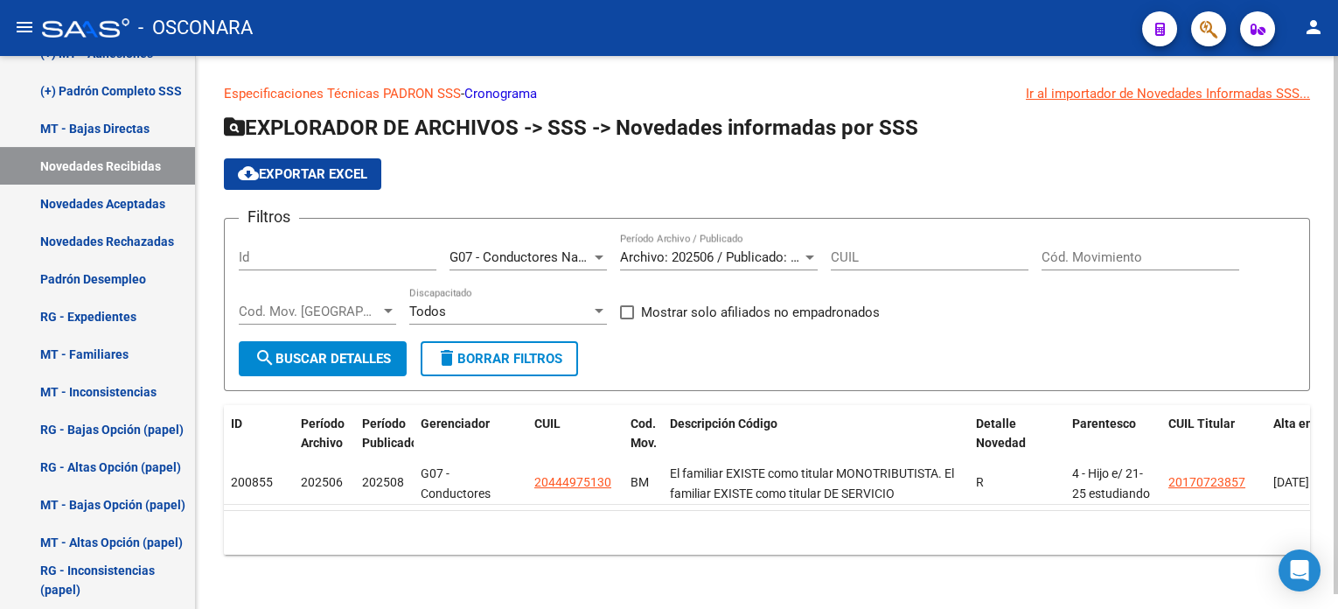
click at [567, 253] on span "G07 - Conductores Navales [GEOGRAPHIC_DATA]" at bounding box center [594, 257] width 289 height 16
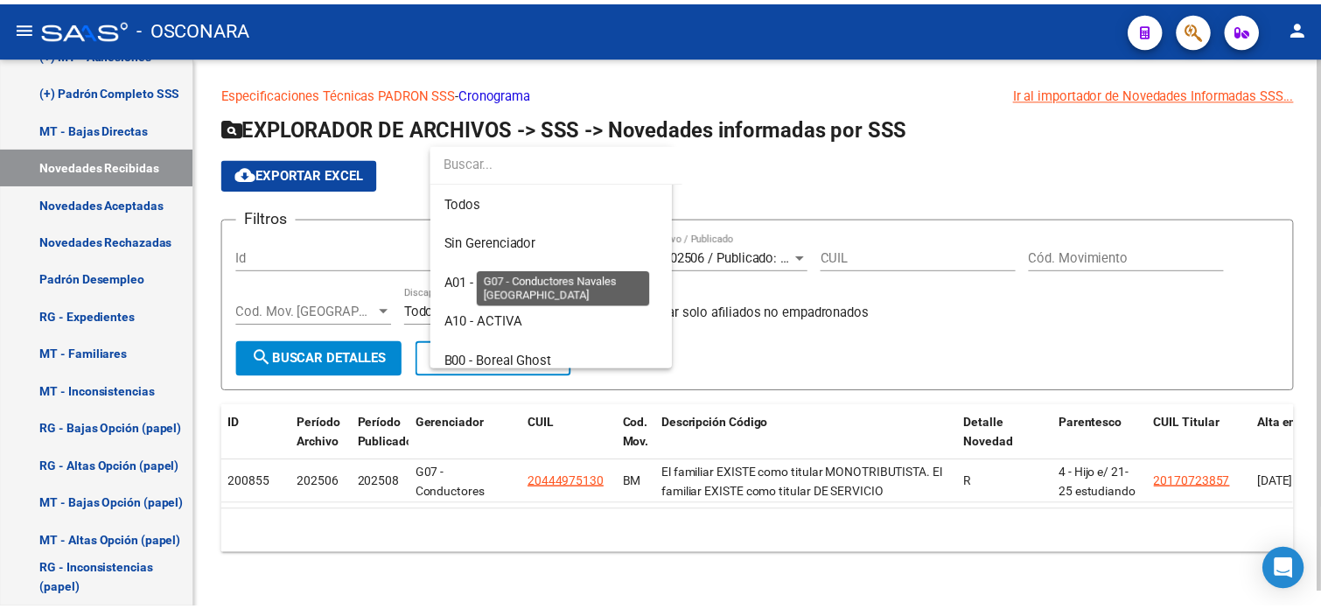
scroll to position [537, 0]
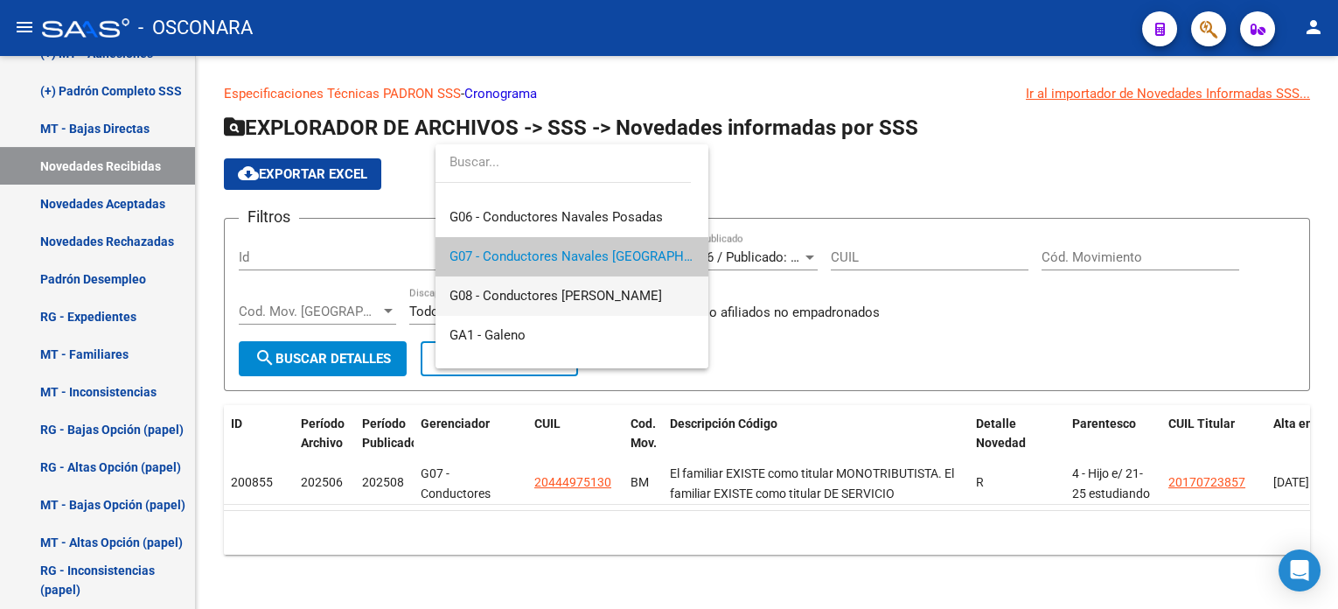
click at [628, 285] on span "G08 - Conductores [PERSON_NAME]" at bounding box center [572, 295] width 245 height 39
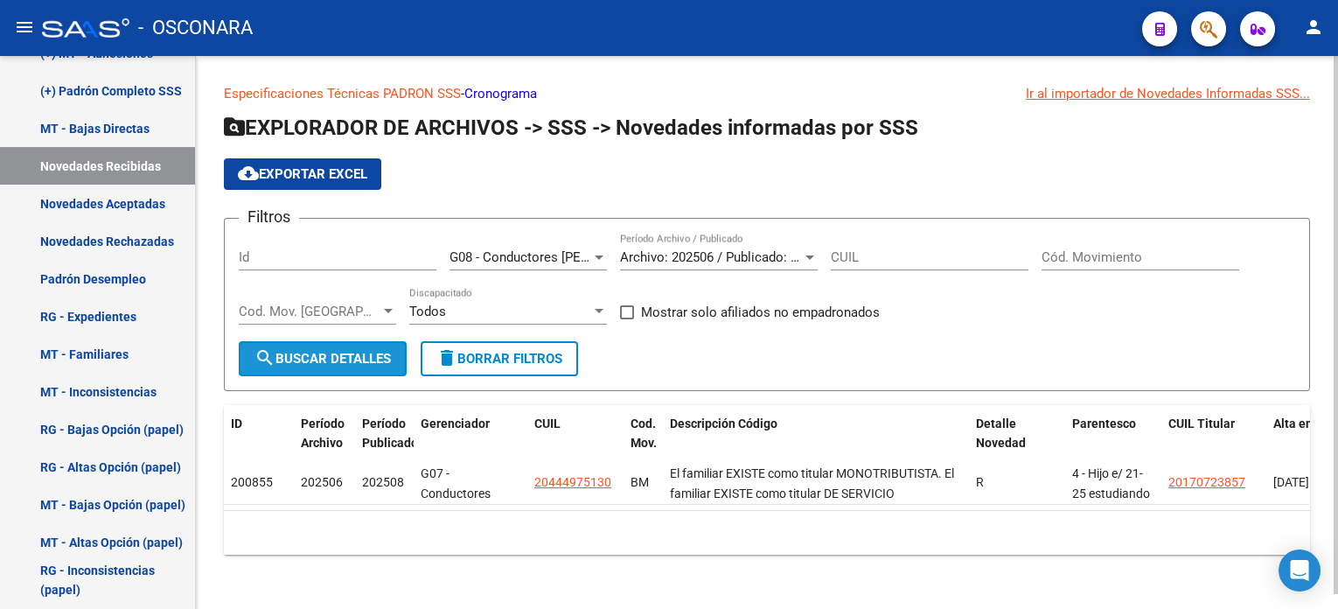
click at [377, 358] on span "search Buscar Detalles" at bounding box center [323, 359] width 136 height 16
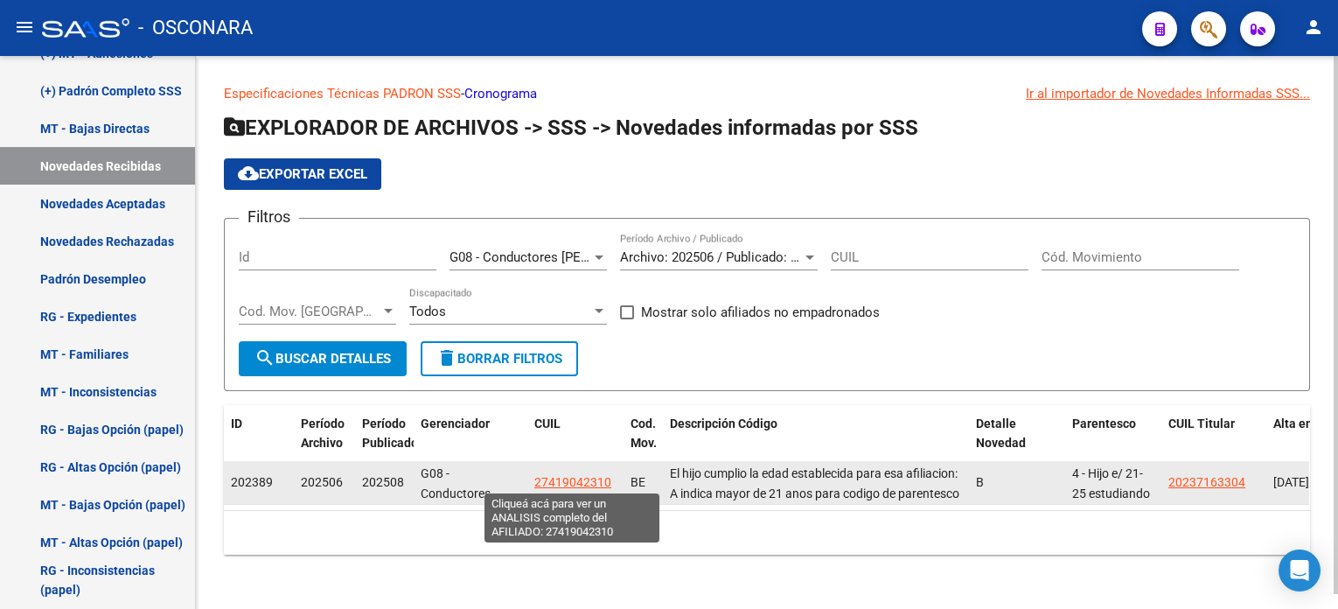
click at [561, 475] on span "27419042310" at bounding box center [572, 482] width 77 height 14
type textarea "27419042310"
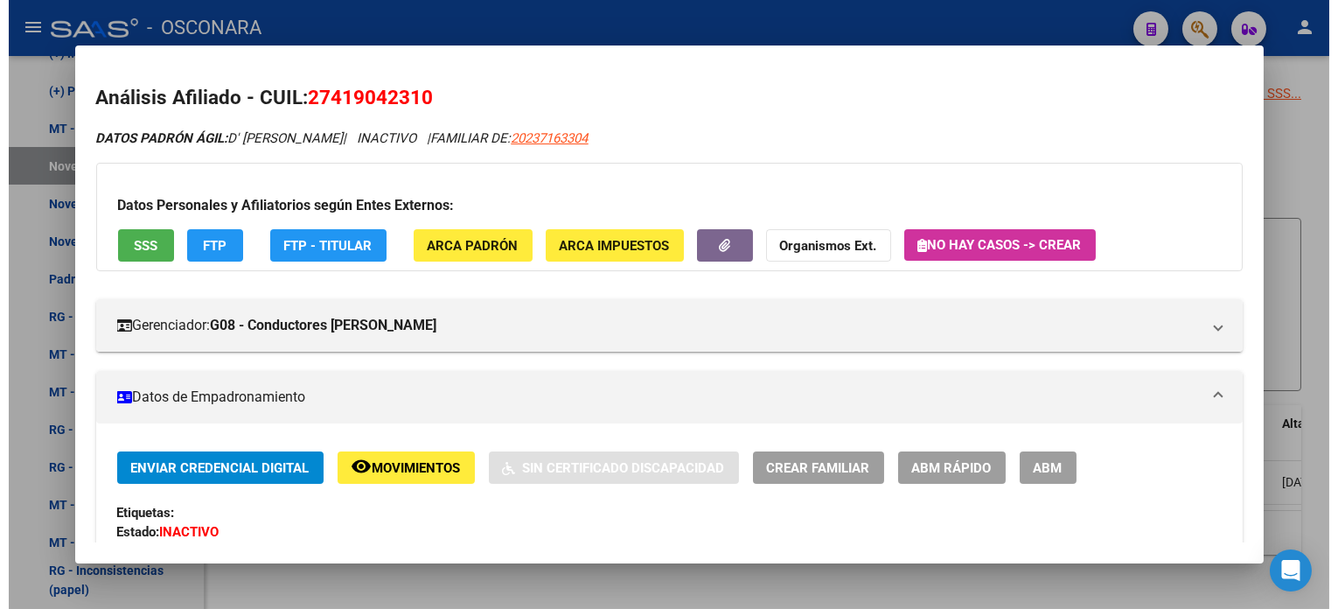
scroll to position [116, 0]
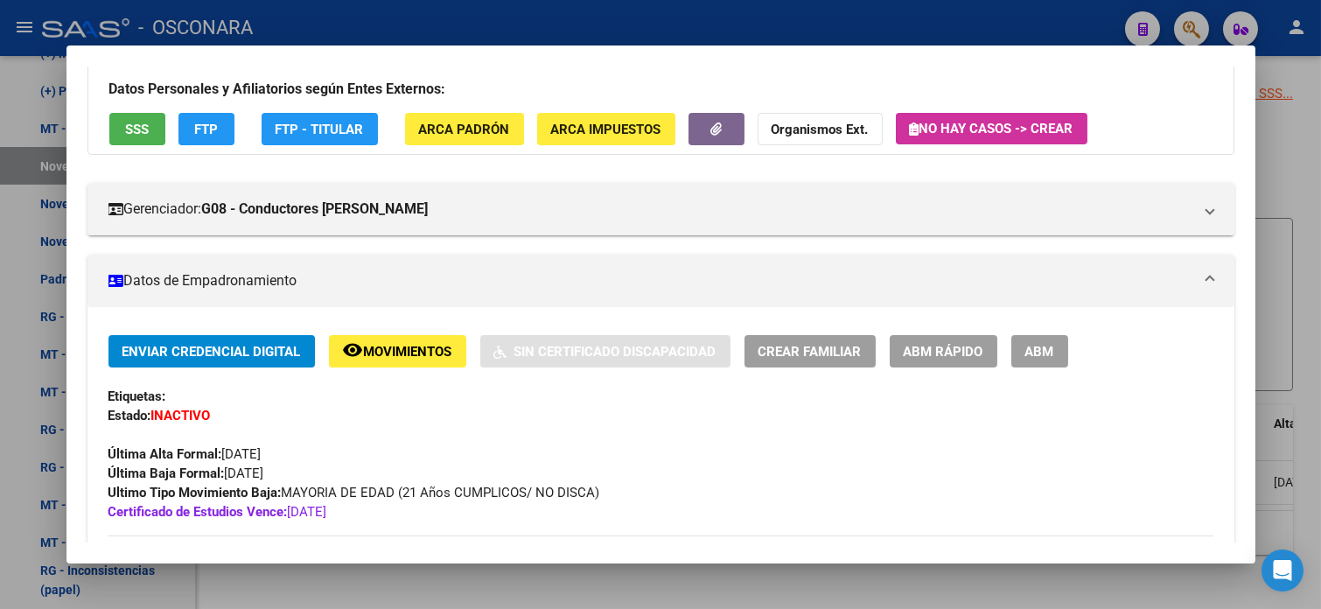
click at [1253, 164] on div at bounding box center [660, 304] width 1321 height 609
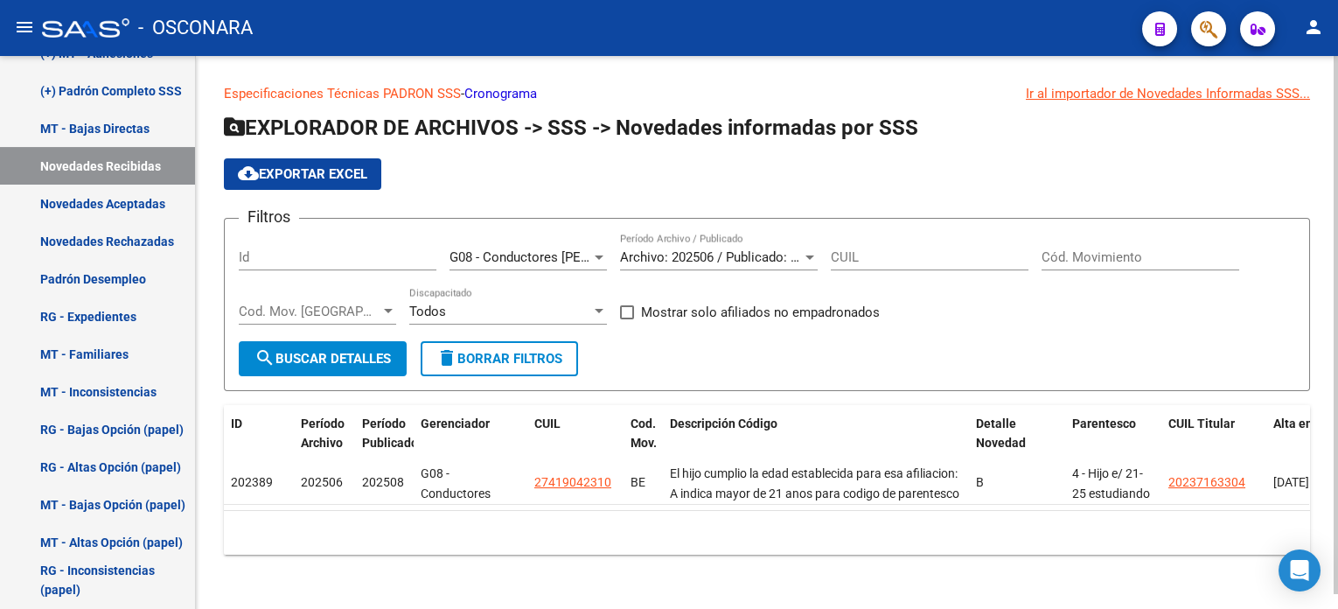
click at [567, 261] on span "G08 - Conductores [PERSON_NAME]" at bounding box center [556, 257] width 213 height 16
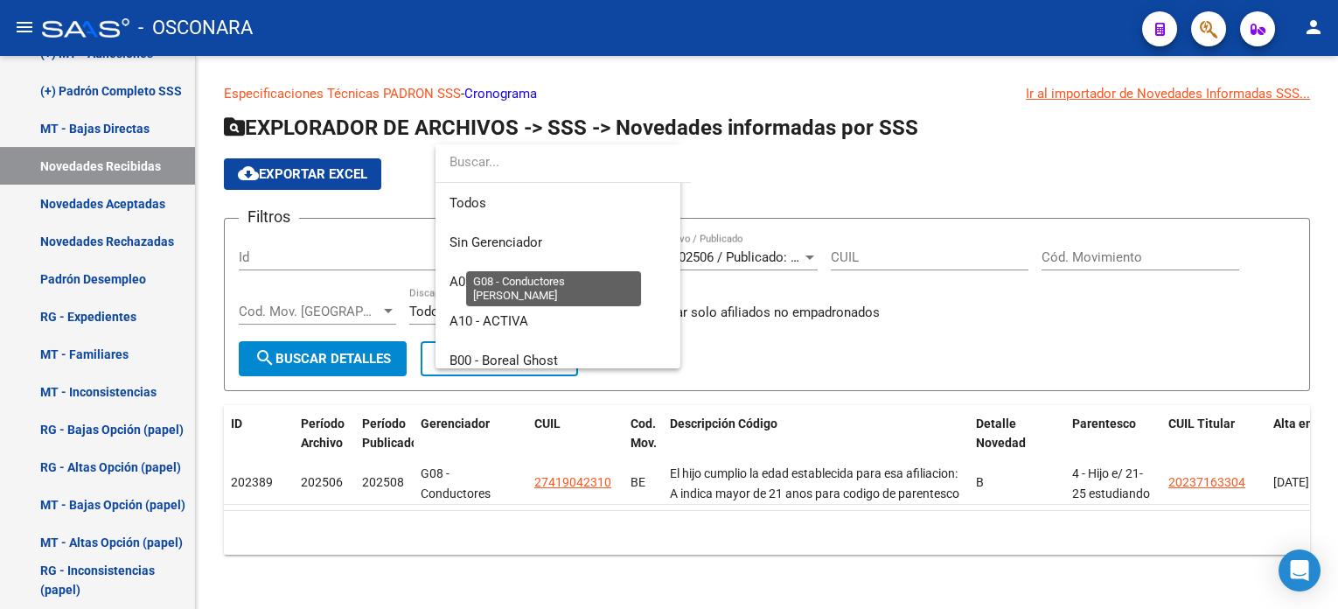
scroll to position [576, 0]
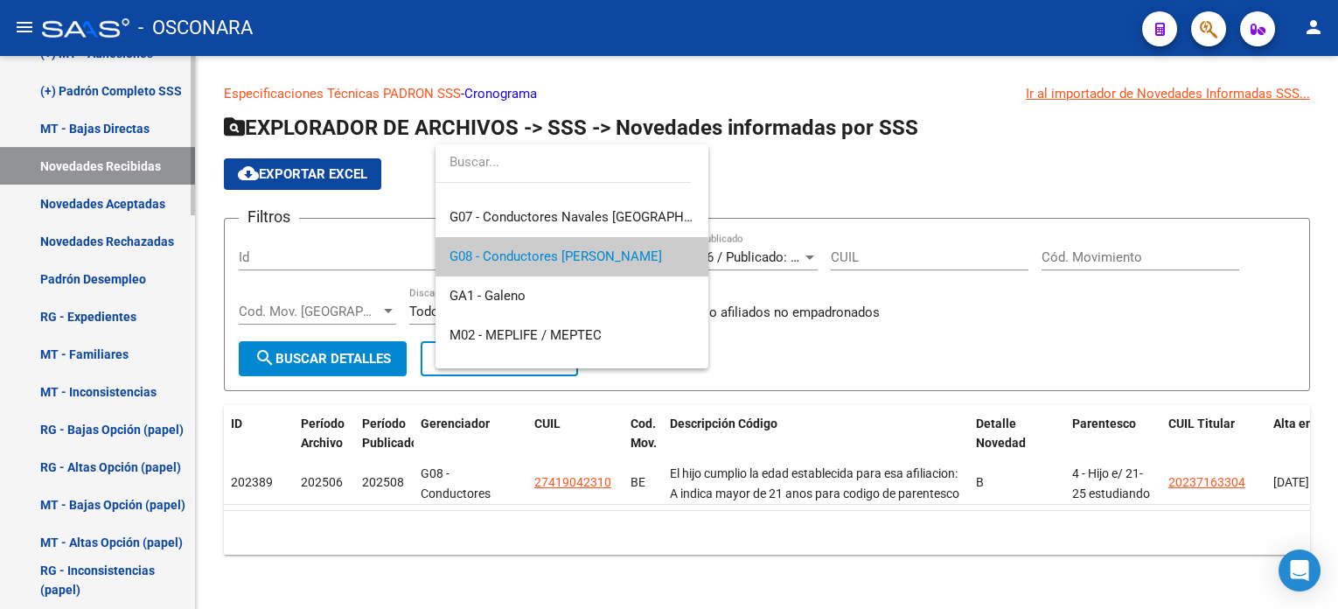
click at [131, 184] on div at bounding box center [669, 304] width 1338 height 609
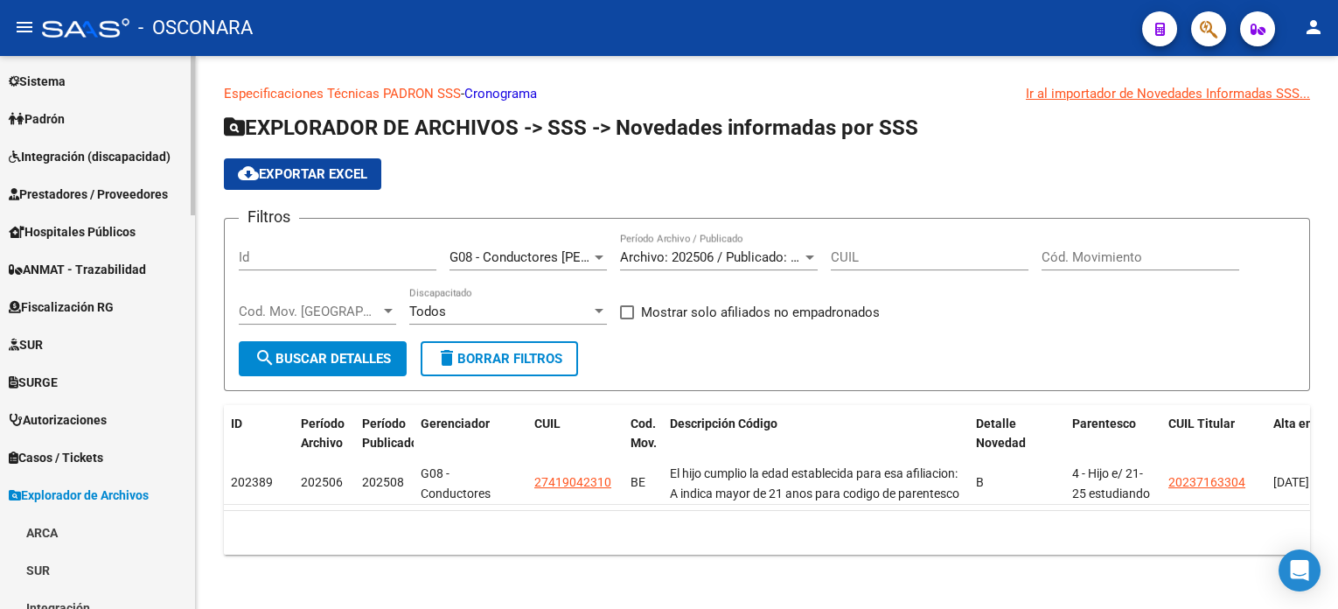
scroll to position [149, 0]
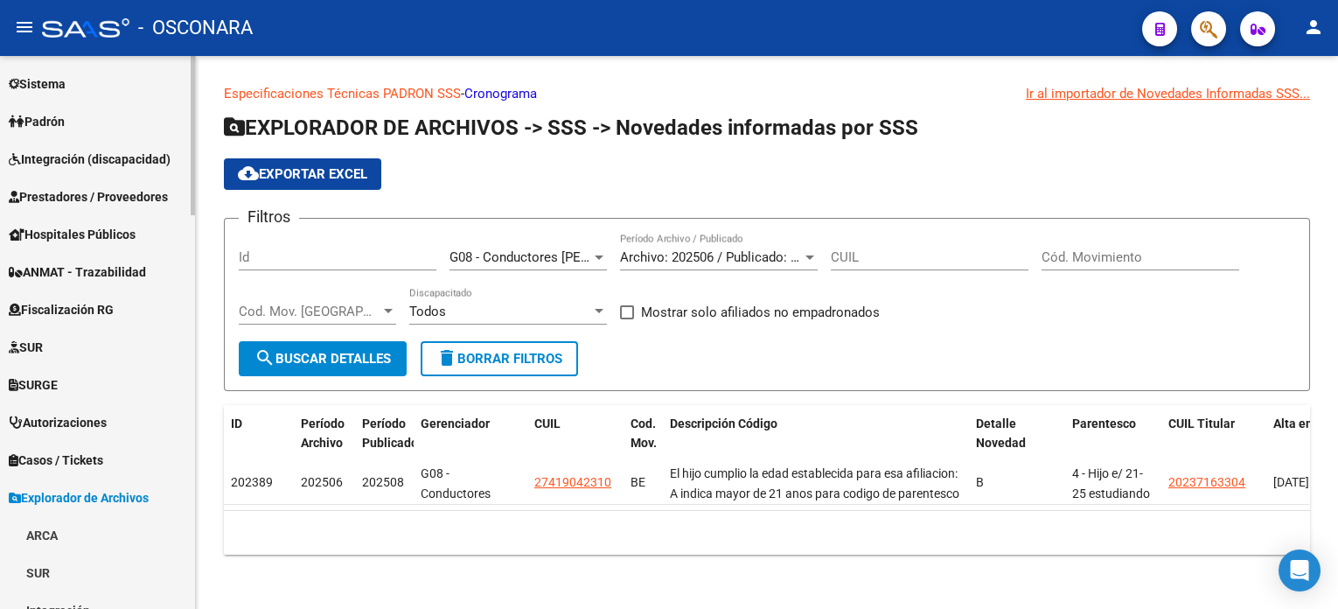
click at [62, 119] on span "Padrón" at bounding box center [37, 121] width 56 height 19
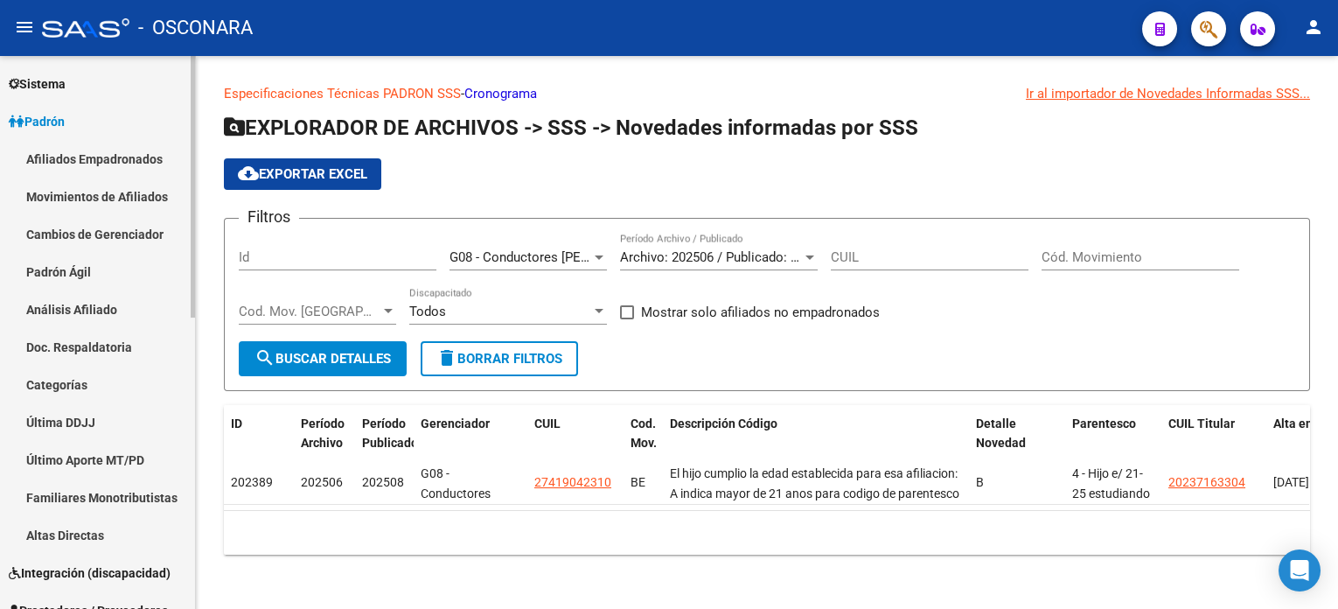
click at [93, 311] on link "Análisis Afiliado" at bounding box center [97, 309] width 195 height 38
